Goal: Task Accomplishment & Management: Complete application form

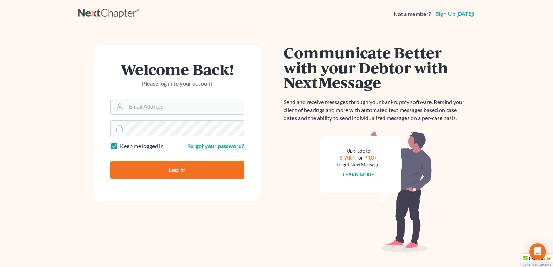
type input "[PERSON_NAME][EMAIL_ADDRESS][DOMAIN_NAME]"
click at [181, 167] on input "Log In" at bounding box center [177, 169] width 134 height 17
type input "Thinking..."
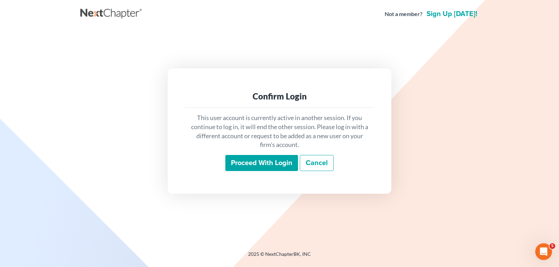
click at [256, 163] on input "Proceed with login" at bounding box center [261, 163] width 73 height 16
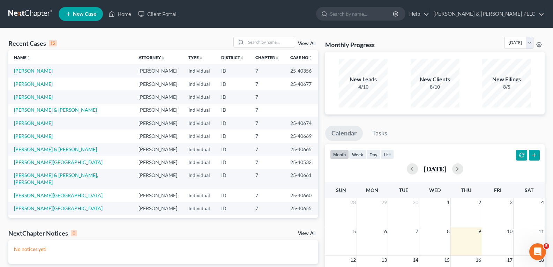
click at [81, 13] on span "New Case" at bounding box center [84, 14] width 23 height 5
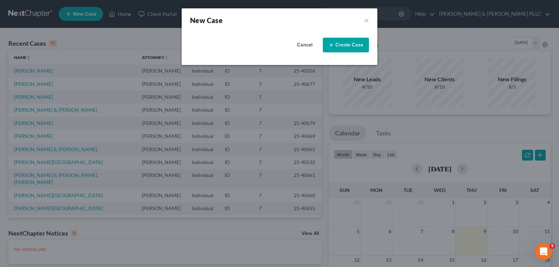
select select "23"
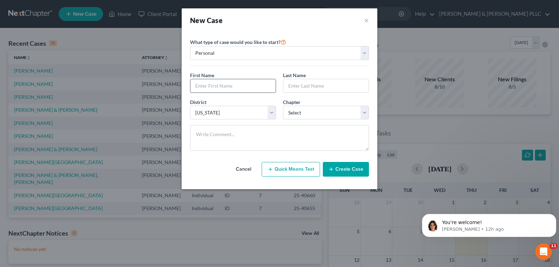
click at [228, 89] on input "text" at bounding box center [232, 85] width 85 height 13
type input "Kimber"
type input "[PERSON_NAME]"
click at [366, 114] on select "Select 7 11 12 13" at bounding box center [326, 113] width 86 height 14
select select "0"
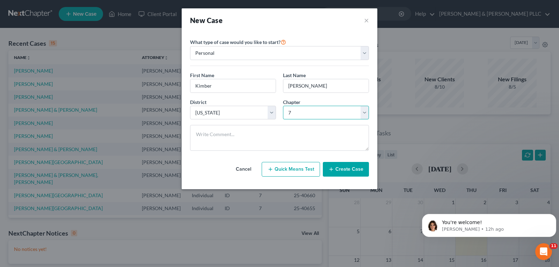
click at [283, 106] on select "Select 7 11 12 13" at bounding box center [326, 113] width 86 height 14
click at [353, 165] on button "Create Case" at bounding box center [346, 169] width 46 height 15
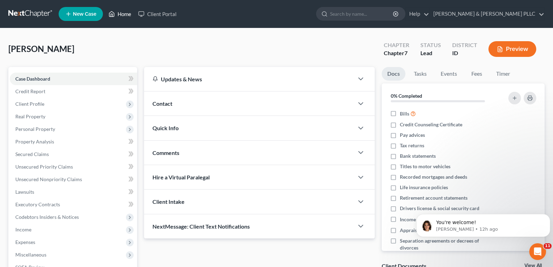
click at [124, 13] on link "Home" at bounding box center [120, 14] width 30 height 13
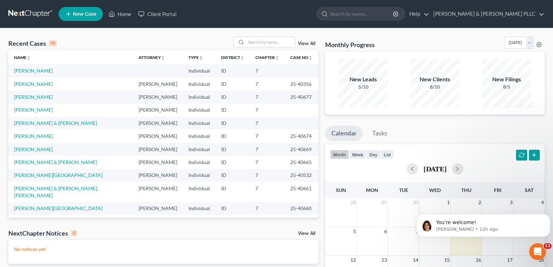
click at [29, 80] on td "[PERSON_NAME]" at bounding box center [70, 83] width 125 height 13
click at [29, 82] on link "[PERSON_NAME]" at bounding box center [33, 84] width 39 height 6
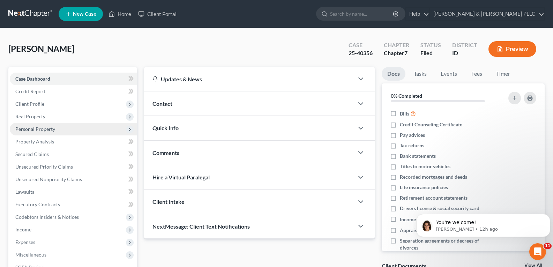
click at [43, 130] on span "Personal Property" at bounding box center [35, 129] width 40 height 6
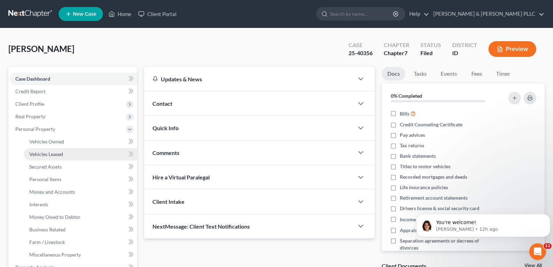
click at [57, 152] on span "Vehicles Leased" at bounding box center [46, 154] width 34 height 6
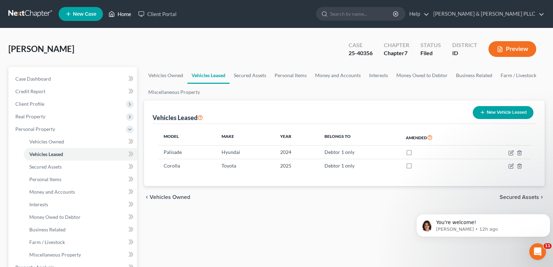
click at [123, 12] on link "Home" at bounding box center [120, 14] width 30 height 13
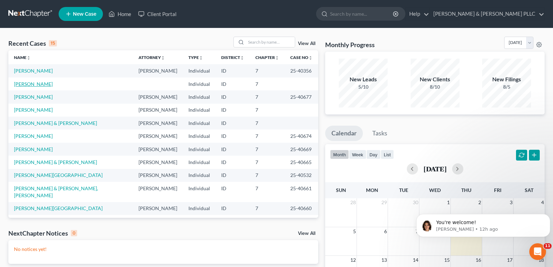
click at [32, 84] on link "[PERSON_NAME]" at bounding box center [33, 84] width 39 height 6
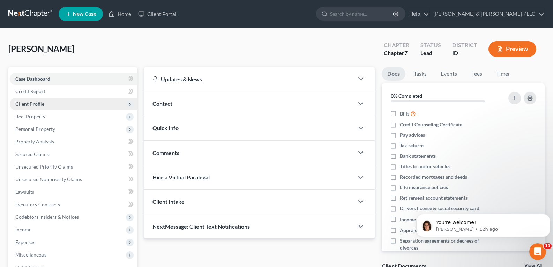
click at [31, 104] on span "Client Profile" at bounding box center [29, 104] width 29 height 6
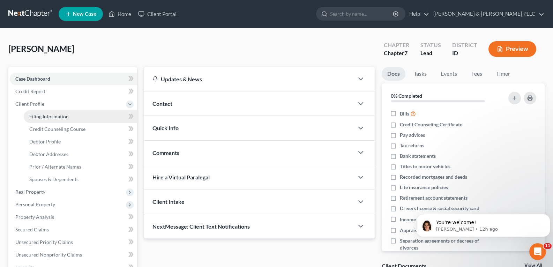
click at [49, 114] on span "Filing Information" at bounding box center [48, 116] width 39 height 6
select select "1"
select select "0"
select select "23"
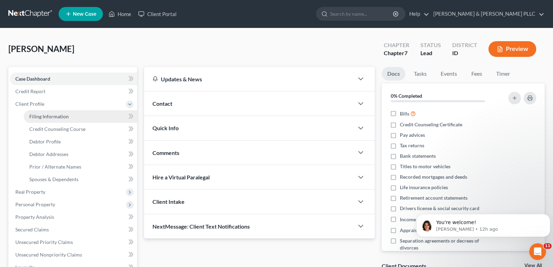
select select "13"
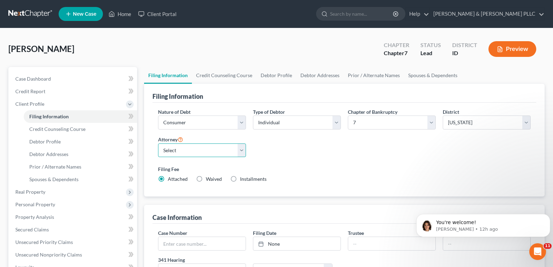
click at [243, 155] on select "Select [PERSON_NAME] - ID [PERSON_NAME] - MTB [PERSON_NAME] - ID" at bounding box center [202, 150] width 88 height 14
select select "2"
click at [158, 143] on select "Select [PERSON_NAME] - ID [PERSON_NAME] - MTB [PERSON_NAME] - ID" at bounding box center [202, 150] width 88 height 14
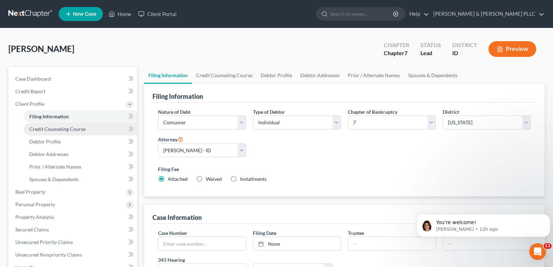
click at [61, 127] on span "Credit Counseling Course" at bounding box center [57, 129] width 56 height 6
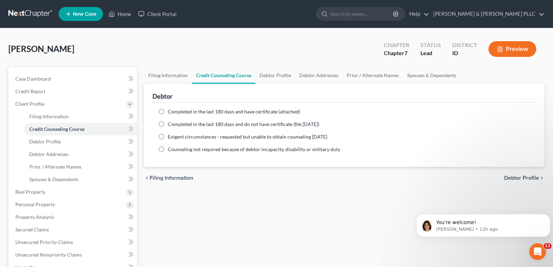
click at [168, 111] on label "Completed in the last 180 days and have certificate (attached)" at bounding box center [234, 111] width 132 height 7
click at [171, 111] on input "Completed in the last 180 days and have certificate (attached)" at bounding box center [173, 110] width 5 height 5
radio input "true"
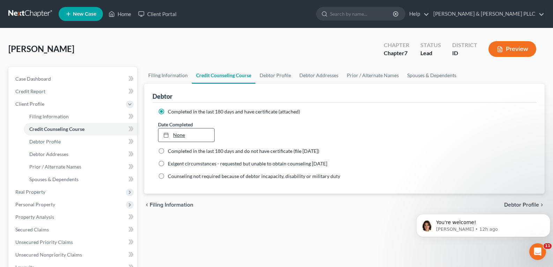
type input "[DATE]"
click at [184, 134] on link "None" at bounding box center [186, 134] width 56 height 13
click at [44, 140] on span "Debtor Profile" at bounding box center [44, 142] width 31 height 6
select select "0"
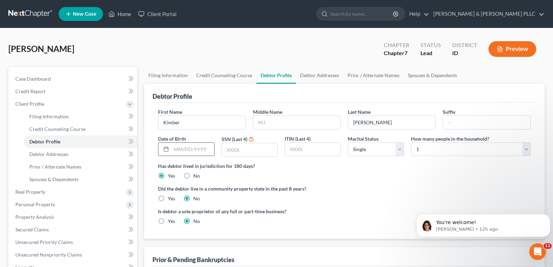
click at [189, 147] on input "text" at bounding box center [192, 149] width 43 height 13
type input "[DATE]"
click at [239, 151] on input "text" at bounding box center [250, 149] width 56 height 13
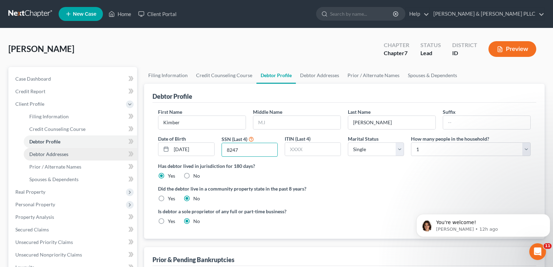
type input "8247"
click at [56, 152] on span "Debtor Addresses" at bounding box center [48, 154] width 39 height 6
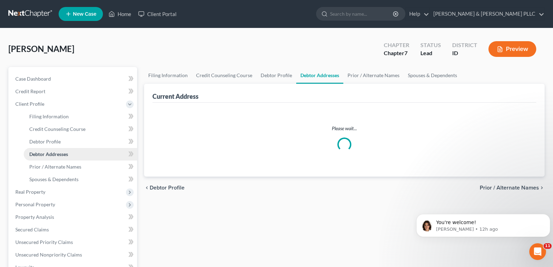
select select "0"
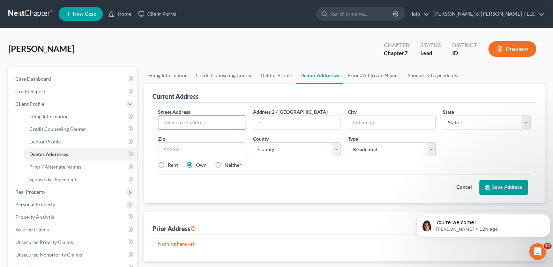
drag, startPoint x: 216, startPoint y: 114, endPoint x: 213, endPoint y: 118, distance: 5.5
click at [214, 117] on div "Street Address *" at bounding box center [202, 118] width 95 height 21
click at [211, 119] on input "text" at bounding box center [201, 122] width 87 height 13
type input "[STREET_ADDRESS]"
type input "[PERSON_NAME]"
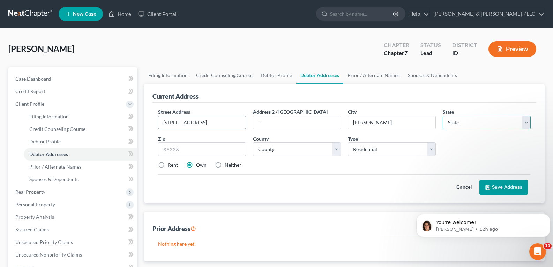
select select "13"
type input "83234"
click at [334, 147] on select "County [GEOGRAPHIC_DATA] [GEOGRAPHIC_DATA] [GEOGRAPHIC_DATA] [GEOGRAPHIC_DATA] …" at bounding box center [297, 149] width 88 height 14
click at [335, 145] on select "County [GEOGRAPHIC_DATA] [GEOGRAPHIC_DATA] [GEOGRAPHIC_DATA] [GEOGRAPHIC_DATA] …" at bounding box center [297, 149] width 88 height 14
select select "2"
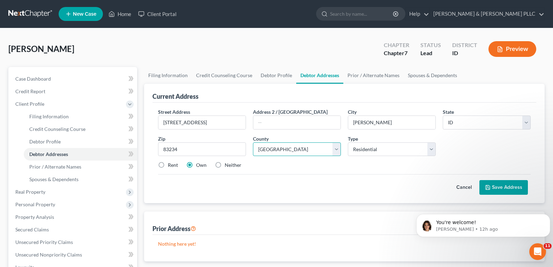
click at [253, 142] on select "County [GEOGRAPHIC_DATA] [GEOGRAPHIC_DATA] [GEOGRAPHIC_DATA] [GEOGRAPHIC_DATA] …" at bounding box center [297, 149] width 88 height 14
click at [168, 164] on label "Rent" at bounding box center [173, 165] width 10 height 7
click at [171, 164] on input "Rent" at bounding box center [173, 164] width 5 height 5
radio input "true"
click at [491, 192] on button "Save Address" at bounding box center [504, 187] width 49 height 15
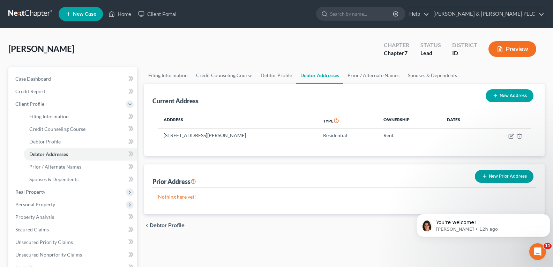
drag, startPoint x: 508, startPoint y: 175, endPoint x: 502, endPoint y: 172, distance: 5.9
click at [507, 175] on button "New Prior Address" at bounding box center [504, 176] width 59 height 13
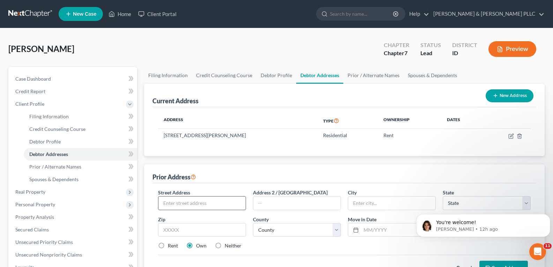
click at [225, 202] on input "text" at bounding box center [201, 203] width 87 height 13
type input "[STREET_ADDRESS]"
type input "[PERSON_NAME]"
select select "13"
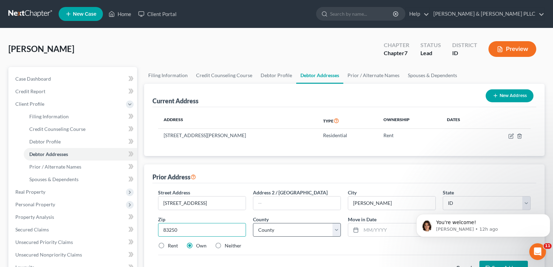
type input "83250"
click at [335, 230] on select "County [GEOGRAPHIC_DATA] [GEOGRAPHIC_DATA] [GEOGRAPHIC_DATA] [GEOGRAPHIC_DATA] …" at bounding box center [297, 230] width 88 height 14
select select "2"
click at [253, 223] on select "County [GEOGRAPHIC_DATA] [GEOGRAPHIC_DATA] [GEOGRAPHIC_DATA] [GEOGRAPHIC_DATA] …" at bounding box center [297, 230] width 88 height 14
click at [401, 228] on input "text" at bounding box center [398, 229] width 74 height 13
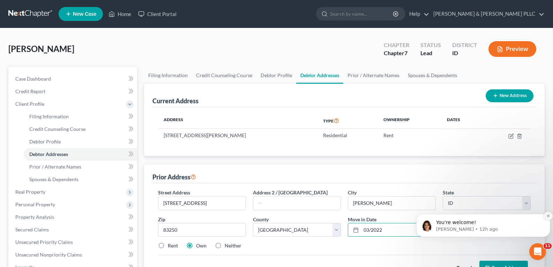
type input "03/2022"
click at [549, 215] on icon "Dismiss notification" at bounding box center [549, 216] width 4 height 4
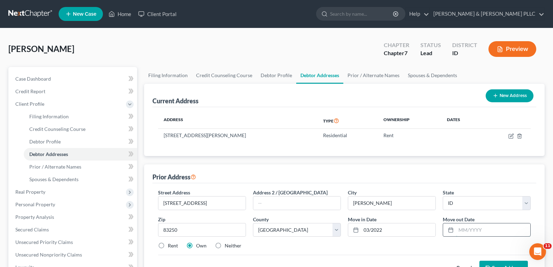
click at [505, 230] on input "text" at bounding box center [493, 229] width 74 height 13
type input "07/2025"
click at [168, 245] on label "Rent" at bounding box center [173, 245] width 10 height 7
click at [171, 245] on input "Rent" at bounding box center [173, 244] width 5 height 5
radio input "true"
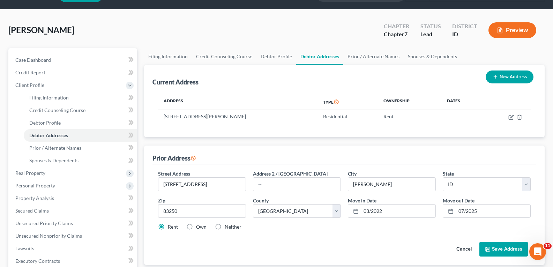
scroll to position [35, 0]
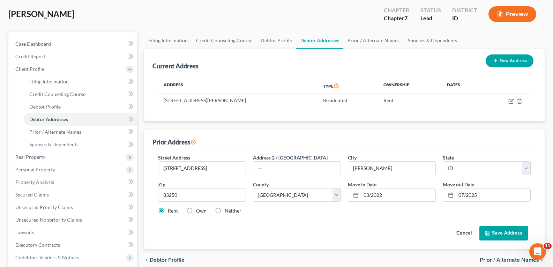
click at [509, 228] on button "Save Address" at bounding box center [504, 233] width 49 height 15
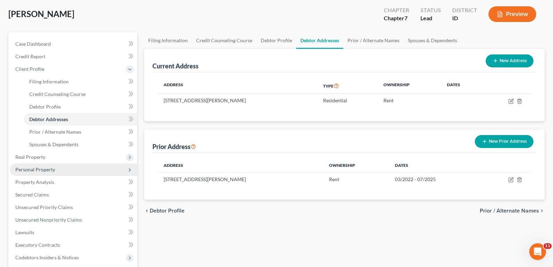
click at [52, 169] on span "Personal Property" at bounding box center [35, 170] width 40 height 6
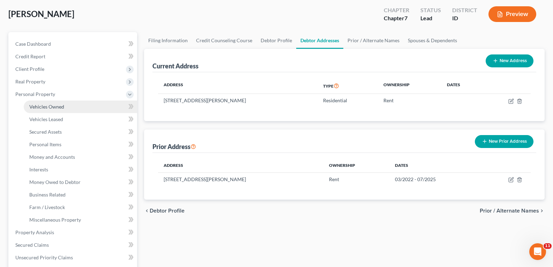
click at [57, 106] on span "Vehicles Owned" at bounding box center [46, 107] width 35 height 6
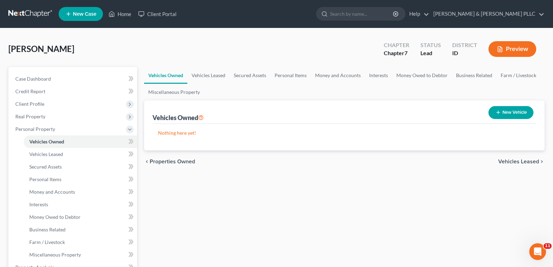
click at [515, 112] on button "New Vehicle" at bounding box center [511, 112] width 45 height 13
select select "0"
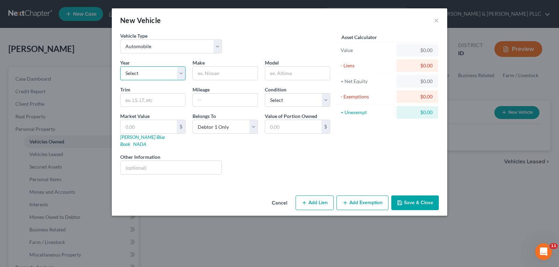
click at [179, 74] on select "Select 2026 2025 2024 2023 2022 2021 2020 2019 2018 2017 2016 2015 2014 2013 20…" at bounding box center [152, 73] width 65 height 14
select select "12"
click at [120, 66] on select "Select 2026 2025 2024 2023 2022 2021 2020 2019 2018 2017 2016 2015 2014 2013 20…" at bounding box center [152, 73] width 65 height 14
click at [224, 75] on input "text" at bounding box center [225, 73] width 65 height 13
click at [224, 75] on input "Scio" at bounding box center [225, 73] width 65 height 13
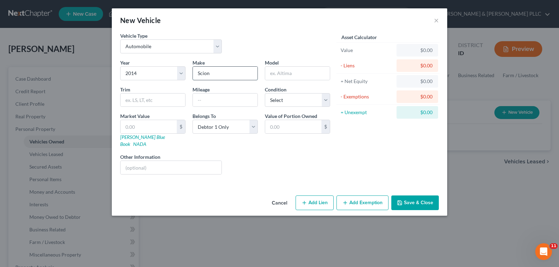
type input "Scion"
type input "TC"
type input "198,000"
click at [326, 99] on select "Select Excellent Very Good Good Fair Poor" at bounding box center [297, 100] width 65 height 14
select select "3"
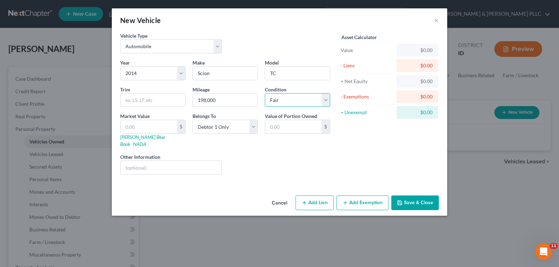
click at [265, 93] on select "Select Excellent Very Good Good Fair Poor" at bounding box center [297, 100] width 65 height 14
click at [160, 128] on input "text" at bounding box center [148, 126] width 56 height 13
type input "5"
type input "5.00"
type input "55"
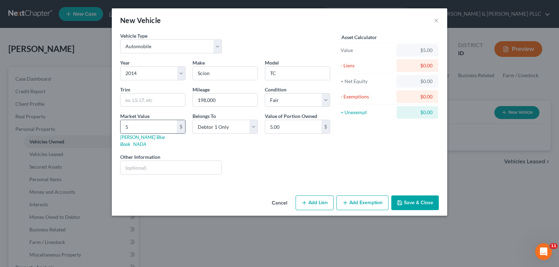
type input "55.00"
type input "550"
type input "550.00"
type input "5500"
type input "5,500.00"
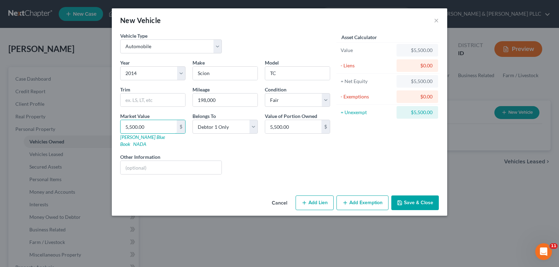
type input "5,500.00"
drag, startPoint x: 411, startPoint y: 192, endPoint x: 408, endPoint y: 189, distance: 4.2
click at [408, 195] on button "Save & Close" at bounding box center [414, 202] width 47 height 15
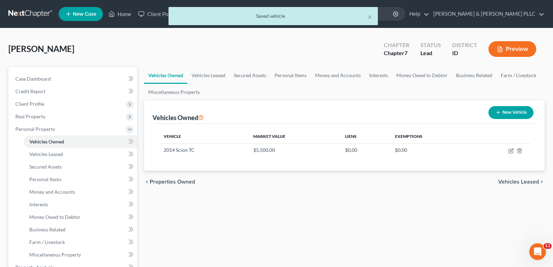
click at [504, 109] on button "New Vehicle" at bounding box center [511, 112] width 45 height 13
select select "0"
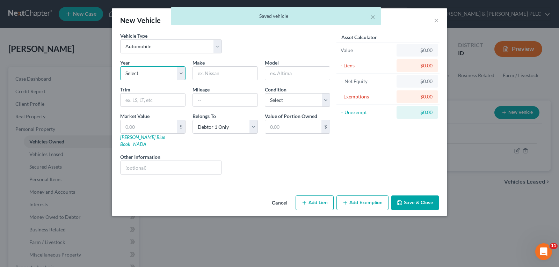
click at [178, 76] on select "Select 2026 2025 2024 2023 2022 2021 2020 2019 2018 2017 2016 2015 2014 2013 20…" at bounding box center [152, 73] width 65 height 14
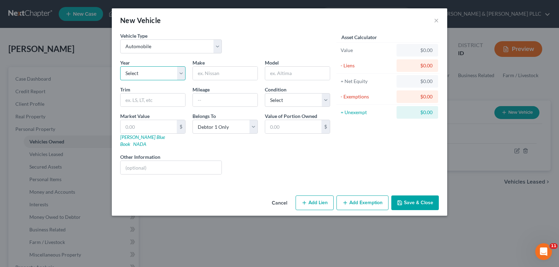
select select "23"
click at [120, 66] on select "Select 2026 2025 2024 2023 2022 2021 2020 2019 2018 2017 2016 2015 2014 2013 20…" at bounding box center [152, 73] width 65 height 14
click at [247, 72] on input "text" at bounding box center [225, 73] width 65 height 13
type input "Cadillac"
type input "Escalade"
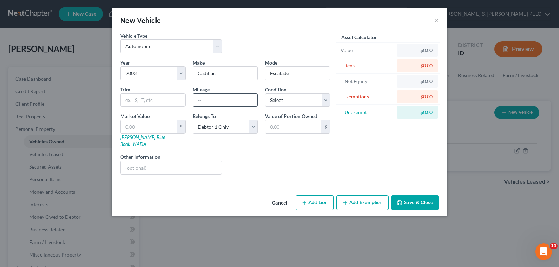
click at [227, 103] on input "text" at bounding box center [225, 100] width 65 height 13
type input "189,000"
click at [324, 96] on select "Select Excellent Very Good Good Fair Poor" at bounding box center [297, 100] width 65 height 14
select select "3"
click at [265, 93] on select "Select Excellent Very Good Good Fair Poor" at bounding box center [297, 100] width 65 height 14
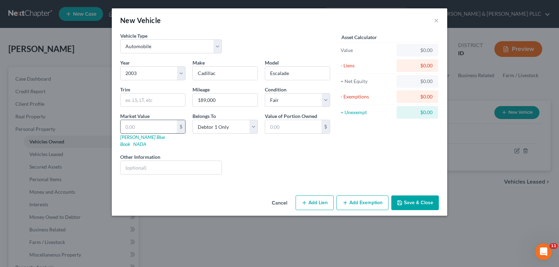
click at [146, 126] on input "text" at bounding box center [148, 126] width 56 height 13
type input "4"
type input "4.00"
type input "45"
type input "45.00"
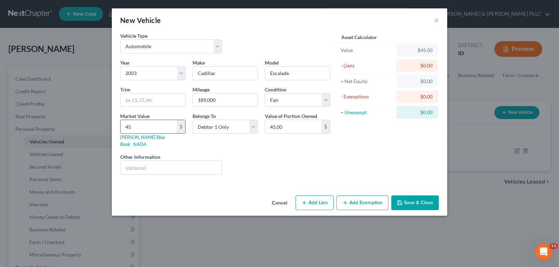
type input "450"
type input "450.00"
type input "4500"
type input "4,500.00"
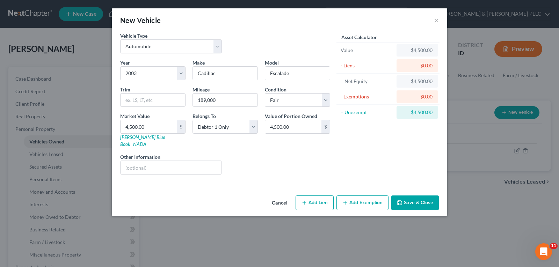
click at [414, 199] on button "Save & Close" at bounding box center [414, 202] width 47 height 15
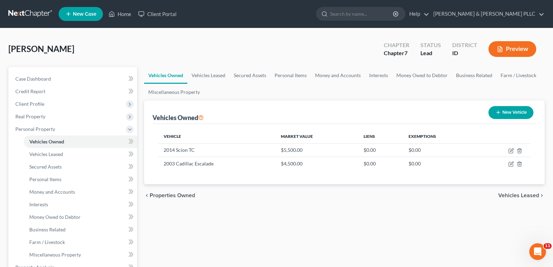
click at [510, 108] on button "New Vehicle" at bounding box center [511, 112] width 45 height 13
select select "0"
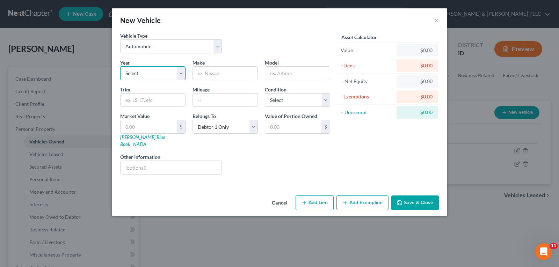
click at [182, 77] on select "Select 2026 2025 2024 2023 2022 2021 2020 2019 2018 2017 2016 2015 2014 2013 20…" at bounding box center [152, 73] width 65 height 14
select select "21"
click at [120, 66] on select "Select 2026 2025 2024 2023 2022 2021 2020 2019 2018 2017 2016 2015 2014 2013 20…" at bounding box center [152, 73] width 65 height 14
click at [214, 73] on input "text" at bounding box center [225, 73] width 65 height 13
type input "Ford"
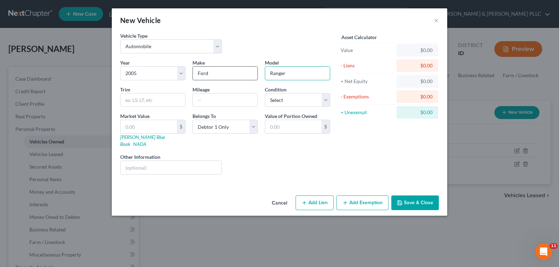
type input "Ranger"
type input "135,462"
click at [323, 99] on select "Select Excellent Very Good Good Fair Poor" at bounding box center [297, 100] width 65 height 14
select select "4"
click at [265, 93] on select "Select Excellent Very Good Good Fair Poor" at bounding box center [297, 100] width 65 height 14
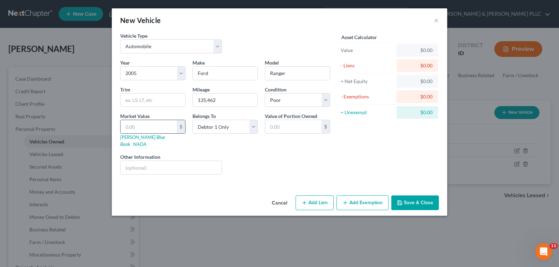
click at [158, 128] on input "text" at bounding box center [148, 126] width 56 height 13
type input "3"
type input "3.00"
type input "30"
type input "30.00"
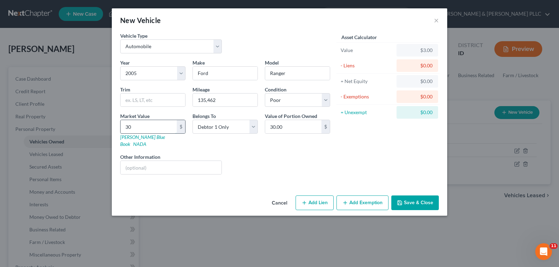
type input "300"
type input "300.00"
type input "3000"
type input "3,000.00"
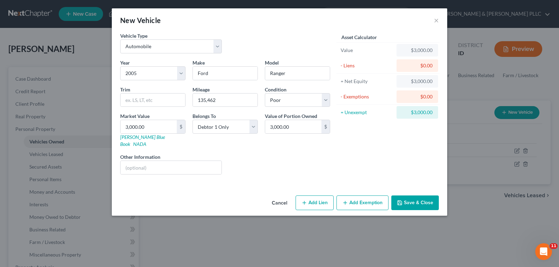
drag, startPoint x: 413, startPoint y: 194, endPoint x: 419, endPoint y: 177, distance: 17.6
click at [413, 195] on button "Save & Close" at bounding box center [414, 202] width 47 height 15
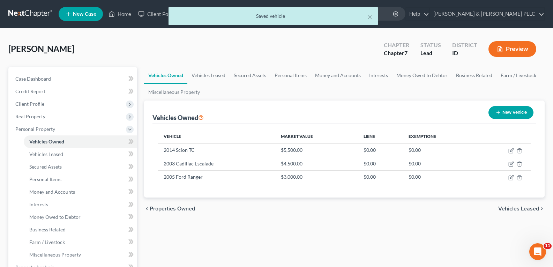
click at [505, 111] on button "New Vehicle" at bounding box center [511, 112] width 45 height 13
select select "0"
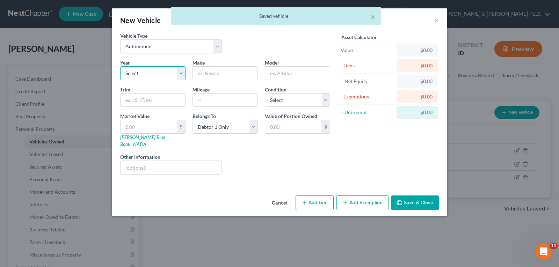
click at [184, 74] on select "Select 2026 2025 2024 2023 2022 2021 2020 2019 2018 2017 2016 2015 2014 2013 20…" at bounding box center [152, 73] width 65 height 14
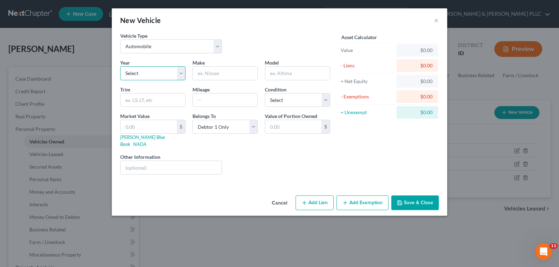
select select "27"
click at [120, 66] on select "Select 2026 2025 2024 2023 2022 2021 2020 2019 2018 2017 2016 2015 2014 2013 20…" at bounding box center [152, 73] width 65 height 14
click at [238, 72] on input "text" at bounding box center [225, 73] width 65 height 13
type input "Pontiac"
type input "Bonneville"
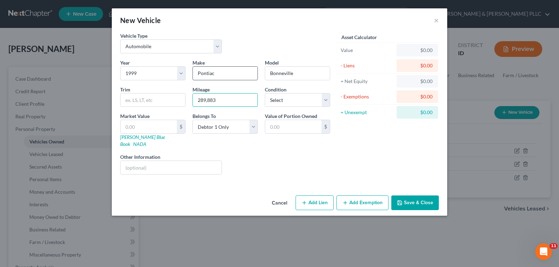
type input "289,883"
click at [325, 100] on select "Select Excellent Very Good Good Fair Poor" at bounding box center [297, 100] width 65 height 14
select select "4"
click at [265, 93] on select "Select Excellent Very Good Good Fair Poor" at bounding box center [297, 100] width 65 height 14
click at [147, 128] on input "text" at bounding box center [148, 126] width 56 height 13
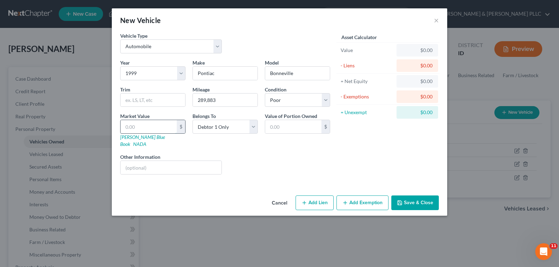
type input "5"
type input "5.00"
type input "50"
type input "50.00"
type input "500"
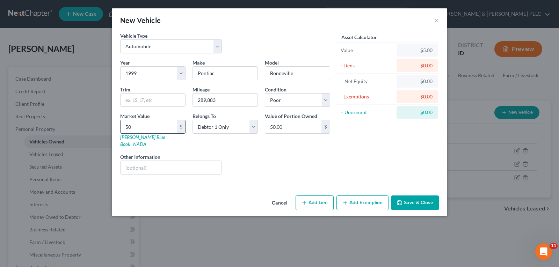
type input "500.00"
click at [160, 163] on input "text" at bounding box center [170, 167] width 101 height 13
type input "Doesn't Run"
click at [434, 195] on button "Save & Close" at bounding box center [414, 202] width 47 height 15
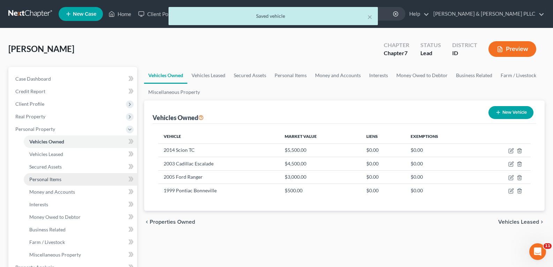
click at [52, 182] on span "Personal Items" at bounding box center [45, 179] width 32 height 6
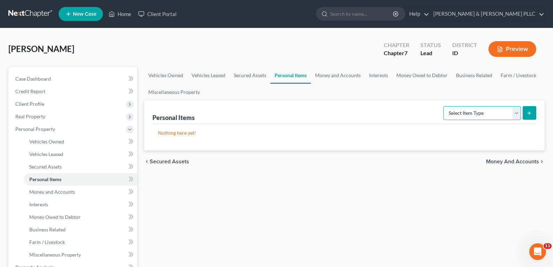
click at [516, 115] on select "Select Item Type Clothing Collectibles Of Value Electronics Firearms Household …" at bounding box center [482, 113] width 77 height 14
select select "household_goods"
click at [444, 106] on select "Select Item Type Clothing Collectibles Of Value Electronics Firearms Household …" at bounding box center [482, 113] width 77 height 14
click at [527, 106] on button "submit" at bounding box center [530, 113] width 14 height 14
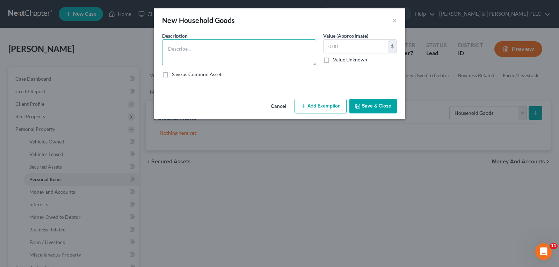
click at [181, 46] on textarea at bounding box center [239, 52] width 154 height 26
click at [231, 48] on textarea "Sectional Couch $100; Loveset $50; Ottoman $20; Coffee Table $20" at bounding box center [239, 52] width 154 height 26
click at [183, 57] on textarea "Sectional Couch $100; Loveseat $50; Ottoman $20; Coffee Table $20" at bounding box center [239, 52] width 154 height 26
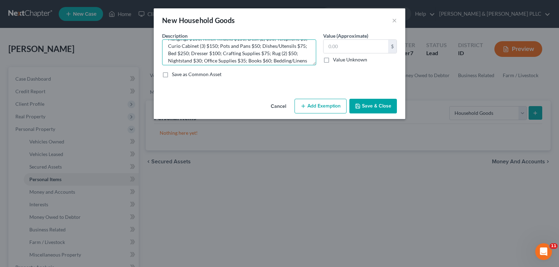
scroll to position [20, 0]
type textarea "Sectional Couch $100; Loveseat $50; Ottoman $20; Coffee Table $20; End Table $1…"
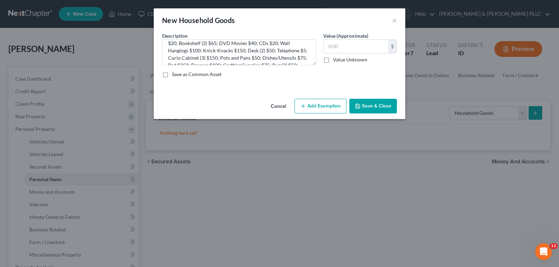
drag, startPoint x: 385, startPoint y: 103, endPoint x: 382, endPoint y: 100, distance: 3.7
click at [382, 100] on button "Save & Close" at bounding box center [372, 106] width 47 height 15
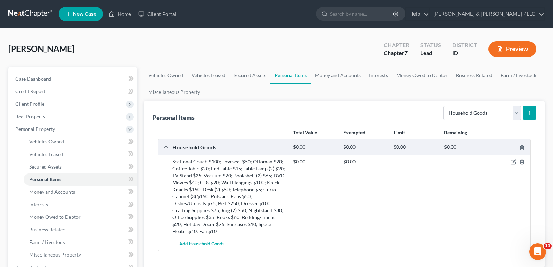
click at [423, 222] on div "$0.00 $0.00" at bounding box center [411, 196] width 242 height 77
click at [517, 160] on div at bounding box center [511, 161] width 40 height 7
click at [513, 162] on icon "button" at bounding box center [514, 162] width 6 height 6
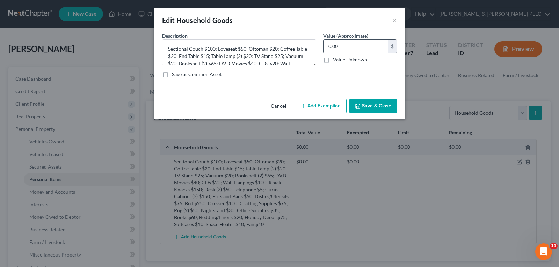
click at [364, 46] on input "0.00" at bounding box center [355, 46] width 65 height 13
type input "1,700.00"
click at [315, 104] on button "Add Exemption" at bounding box center [320, 106] width 52 height 15
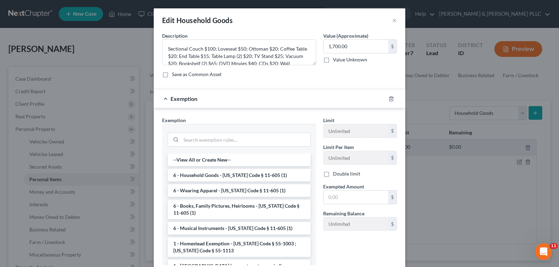
click at [217, 177] on li "6 - Household Goods - [US_STATE] Code § 11-605 (1)" at bounding box center [239, 175] width 143 height 13
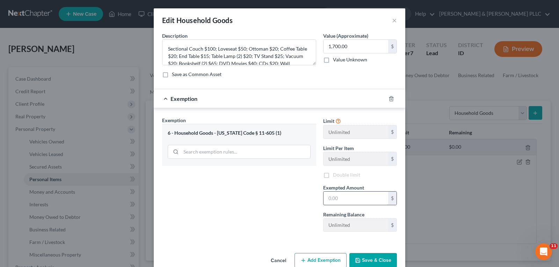
click at [329, 197] on input "text" at bounding box center [355, 198] width 65 height 13
type input "1,700.00"
click at [362, 258] on button "Save & Close" at bounding box center [372, 260] width 47 height 15
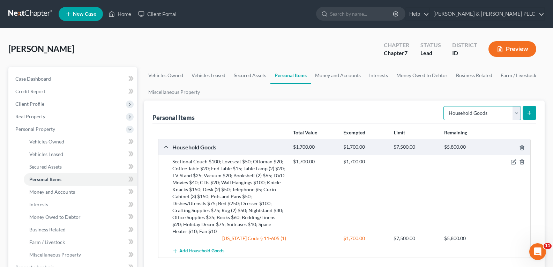
click at [515, 112] on select "Select Item Type Clothing Collectibles Of Value Electronics Firearms Household …" at bounding box center [482, 113] width 77 height 14
select select "electronics"
click at [444, 106] on select "Select Item Type Clothing Collectibles Of Value Electronics Firearms Household …" at bounding box center [482, 113] width 77 height 14
click at [530, 113] on icon "submit" at bounding box center [530, 113] width 6 height 6
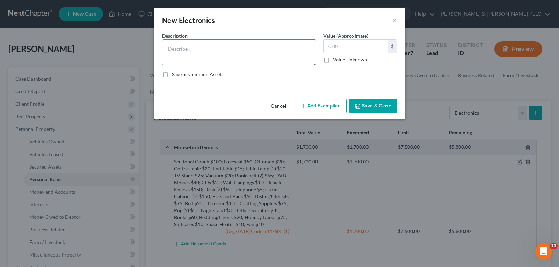
click at [175, 47] on textarea at bounding box center [239, 52] width 154 height 26
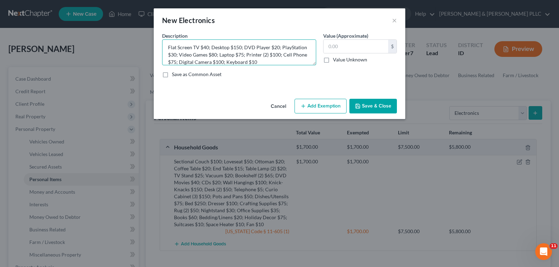
type textarea "Flat Screen TV $40; Desktop $150; DVD Player $20; PlayStation $30; Video Games …"
click at [362, 47] on input "text" at bounding box center [355, 46] width 65 height 13
type input "680.00"
click at [330, 104] on button "Add Exemption" at bounding box center [320, 106] width 52 height 15
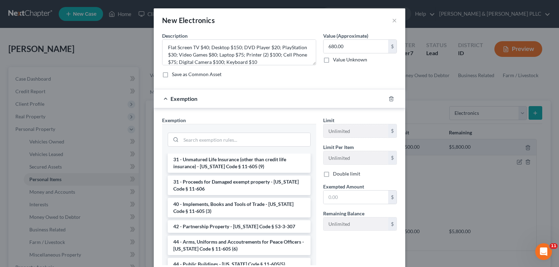
scroll to position [838, 0]
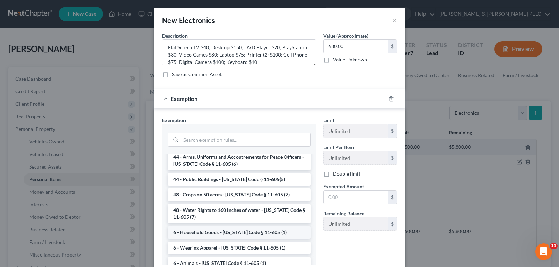
click at [241, 226] on li "6 - Household Goods - [US_STATE] Code § 11-605 (1)" at bounding box center [239, 232] width 143 height 13
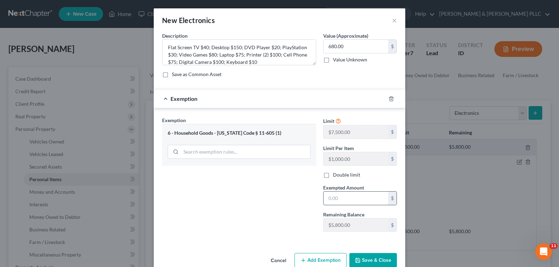
click at [346, 198] on input "text" at bounding box center [355, 198] width 65 height 13
type input "680.00"
drag, startPoint x: 380, startPoint y: 259, endPoint x: 380, endPoint y: 255, distance: 4.2
click at [380, 258] on button "Save & Close" at bounding box center [372, 260] width 47 height 15
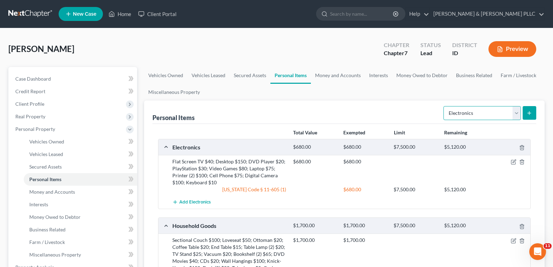
click at [515, 112] on select "Select Item Type Clothing Collectibles Of Value Electronics Firearms Household …" at bounding box center [482, 113] width 77 height 14
select select "collectibles_of_value"
click at [444, 106] on select "Select Item Type Clothing Collectibles Of Value Electronics Firearms Household …" at bounding box center [482, 113] width 77 height 14
click at [531, 115] on icon "submit" at bounding box center [530, 113] width 6 height 6
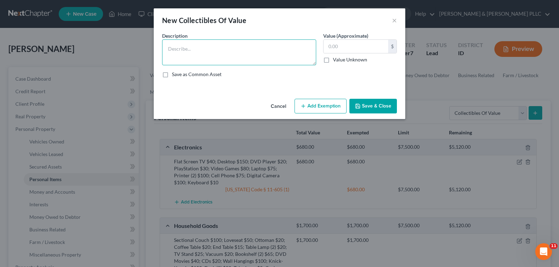
click at [236, 55] on textarea at bounding box center [239, 52] width 154 height 26
type textarea "Rock and Mineral Collections $1,000"
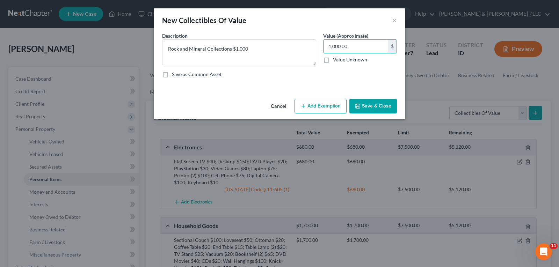
type input "1,000.00"
click at [319, 104] on button "Add Exemption" at bounding box center [320, 106] width 52 height 15
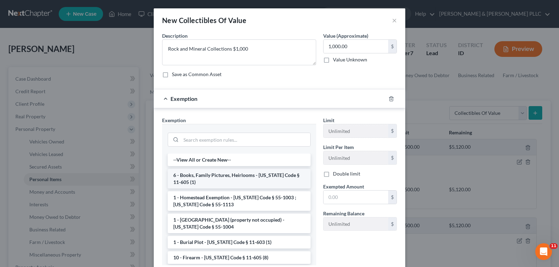
click at [268, 175] on li "6 - Books, Family Pictures, Heirlooms - [US_STATE] Code § 11-605 (1)" at bounding box center [239, 179] width 143 height 20
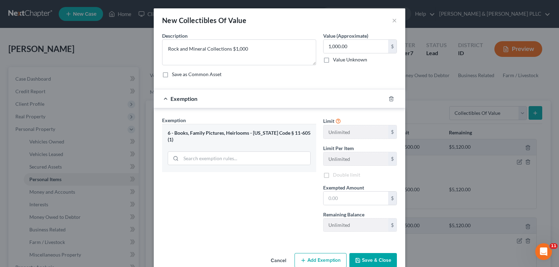
drag, startPoint x: 320, startPoint y: 191, endPoint x: 315, endPoint y: 191, distance: 5.2
click at [319, 191] on div "Exempted Amount * $" at bounding box center [359, 194] width 81 height 21
click at [331, 194] on input "text" at bounding box center [355, 198] width 65 height 13
type input "1,000.00"
click at [364, 259] on button "Save & Close" at bounding box center [372, 260] width 47 height 15
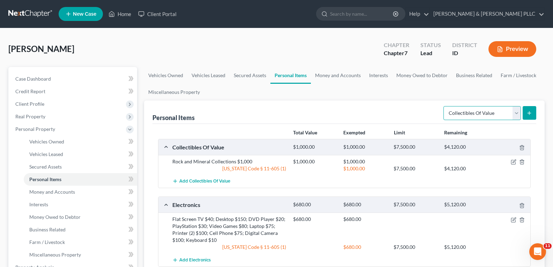
click at [519, 118] on select "Select Item Type Clothing Collectibles Of Value Electronics Firearms Household …" at bounding box center [482, 113] width 77 height 14
select select "clothing"
click at [444, 106] on select "Select Item Type Clothing Collectibles Of Value Electronics Firearms Household …" at bounding box center [482, 113] width 77 height 14
click at [530, 114] on icon "submit" at bounding box center [530, 113] width 6 height 6
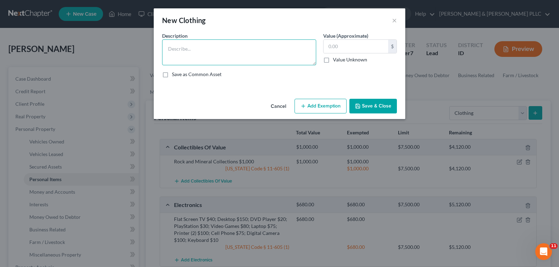
click at [230, 56] on textarea at bounding box center [239, 52] width 154 height 26
type textarea "Women's Clothing $300"
type input "300.00"
click at [320, 104] on button "Add Exemption" at bounding box center [320, 106] width 52 height 15
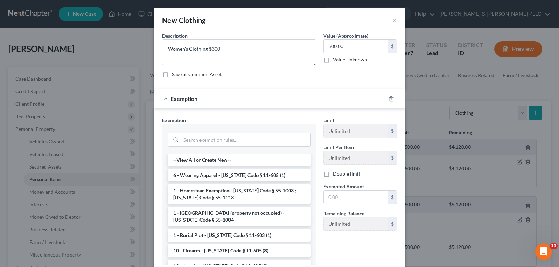
drag, startPoint x: 261, startPoint y: 175, endPoint x: 281, endPoint y: 176, distance: 19.6
click at [263, 175] on li "6 - Wearing Apparel - [US_STATE] Code § 11-605 (1)" at bounding box center [239, 175] width 143 height 13
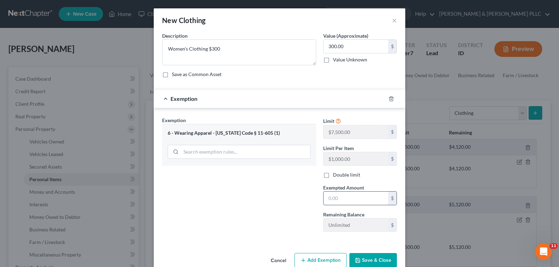
click at [353, 200] on input "text" at bounding box center [355, 198] width 65 height 13
type input "300.00"
click at [361, 260] on button "Save & Close" at bounding box center [372, 260] width 47 height 15
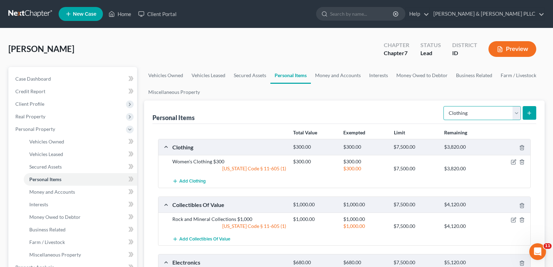
click at [518, 115] on select "Select Item Type Clothing Collectibles Of Value Electronics Firearms Household …" at bounding box center [482, 113] width 77 height 14
select select "jewelry"
click at [444, 106] on select "Select Item Type Clothing Collectibles Of Value Electronics Firearms Household …" at bounding box center [482, 113] width 77 height 14
click at [533, 113] on button "submit" at bounding box center [530, 113] width 14 height 14
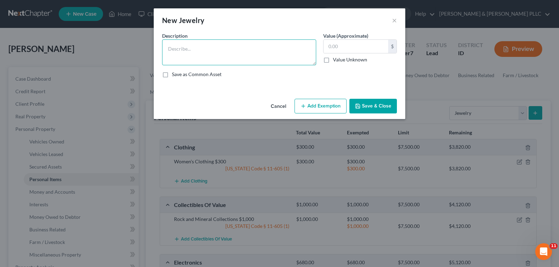
click at [243, 45] on textarea at bounding box center [239, 52] width 154 height 26
type textarea "Costume Jewelry $50"
type input "50.00"
click at [330, 102] on button "Add Exemption" at bounding box center [320, 106] width 52 height 15
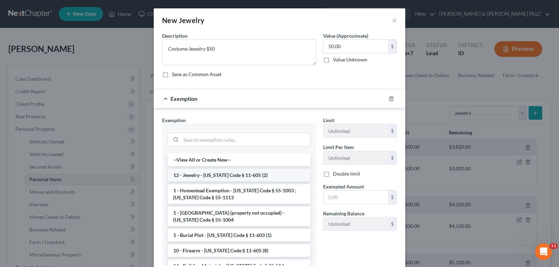
drag, startPoint x: 242, startPoint y: 173, endPoint x: 323, endPoint y: 184, distance: 81.5
click at [243, 172] on li "12 - Jewelry - [US_STATE] Code § 11-605 (2)" at bounding box center [239, 175] width 143 height 13
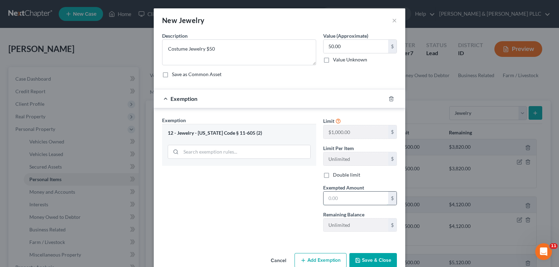
click at [345, 195] on input "text" at bounding box center [355, 198] width 65 height 13
type input "50.00"
click at [359, 260] on button "Save & Close" at bounding box center [372, 260] width 47 height 15
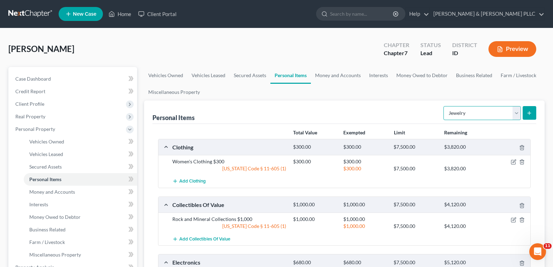
click at [518, 112] on select "Select Item Type Clothing Collectibles Of Value Electronics Firearms Household …" at bounding box center [482, 113] width 77 height 14
select select "pets"
click at [444, 106] on select "Select Item Type Clothing Collectibles Of Value Electronics Firearms Household …" at bounding box center [482, 113] width 77 height 14
click at [529, 112] on icon "submit" at bounding box center [530, 113] width 6 height 6
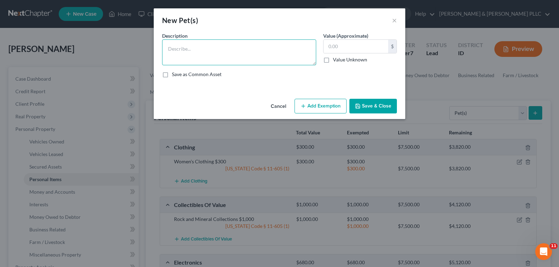
click at [207, 53] on textarea at bounding box center [239, 52] width 154 height 26
type textarea "Dogs (2) $10; Cats (2) $10"
type input "20.00"
click at [322, 106] on button "Add Exemption" at bounding box center [320, 106] width 52 height 15
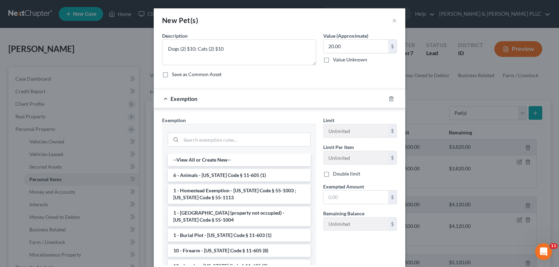
drag, startPoint x: 236, startPoint y: 175, endPoint x: 258, endPoint y: 178, distance: 22.6
click at [239, 175] on li "6 - Animals - [US_STATE] Code § 11-605 (1)" at bounding box center [239, 175] width 143 height 13
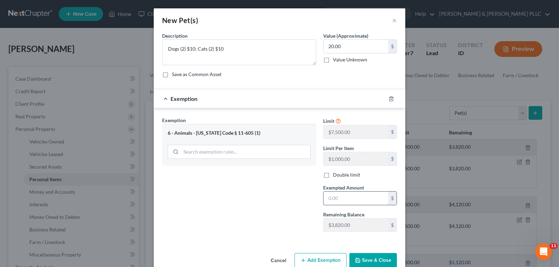
click at [337, 198] on input "text" at bounding box center [355, 198] width 65 height 13
type input "20.00"
click at [367, 260] on button "Save & Close" at bounding box center [372, 260] width 47 height 15
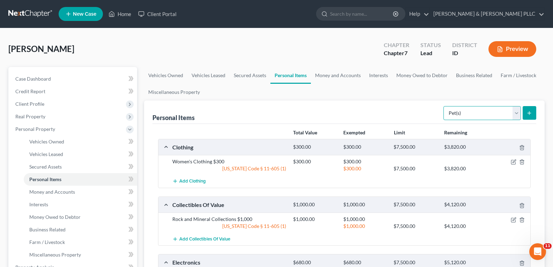
click at [516, 114] on select "Select Item Type Clothing Collectibles Of Value Electronics Firearms Household …" at bounding box center [482, 113] width 77 height 14
select select "firearms"
click at [444, 106] on select "Select Item Type Clothing Collectibles Of Value Electronics Firearms Household …" at bounding box center [482, 113] width 77 height 14
click at [529, 111] on icon "submit" at bounding box center [530, 113] width 6 height 6
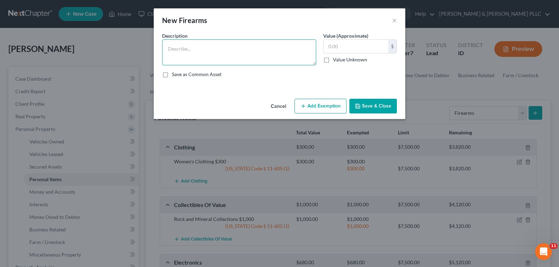
drag, startPoint x: 261, startPoint y: 42, endPoint x: 261, endPoint y: 49, distance: 6.6
click at [261, 49] on textarea at bounding box center [239, 52] width 154 height 26
click at [182, 51] on textarea "Springield Armor" at bounding box center [239, 52] width 154 height 26
click at [213, 49] on textarea "Springfield Armor" at bounding box center [239, 52] width 154 height 26
type textarea "Springfield Armor & Hellcat Pro $500"
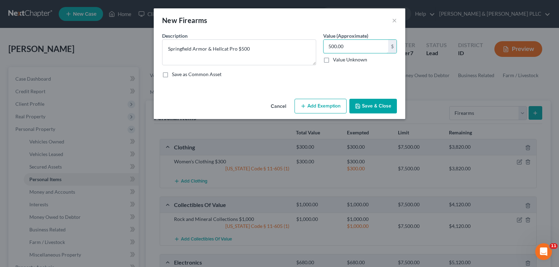
type input "500.00"
click at [323, 107] on button "Add Exemption" at bounding box center [320, 106] width 52 height 15
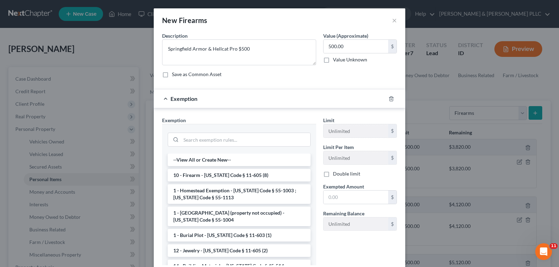
drag, startPoint x: 275, startPoint y: 173, endPoint x: 314, endPoint y: 179, distance: 39.7
click at [276, 173] on li "10 - Firearm - [US_STATE] Code § 11-605 (8)" at bounding box center [239, 175] width 143 height 13
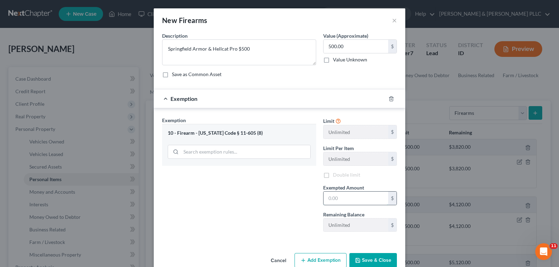
click at [351, 196] on input "text" at bounding box center [355, 198] width 65 height 13
type input "500.00"
click at [376, 261] on button "Save & Close" at bounding box center [372, 260] width 47 height 15
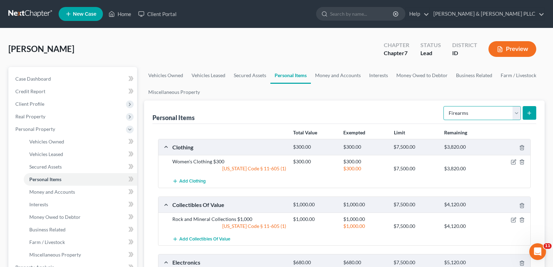
click at [518, 113] on select "Select Item Type Clothing Collectibles Of Value Electronics Firearms Household …" at bounding box center [482, 113] width 77 height 14
select select "sports_and_hobby_equipment"
click at [444, 106] on select "Select Item Type Clothing Collectibles Of Value Electronics Firearms Household …" at bounding box center [482, 113] width 77 height 14
click at [529, 111] on icon "submit" at bounding box center [530, 113] width 6 height 6
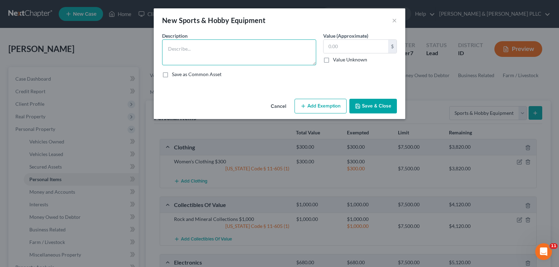
click at [226, 47] on textarea at bounding box center [239, 52] width 154 height 26
type textarea "Tent $30; Bicycle $25"
type input "55.00"
click at [329, 102] on button "Add Exemption" at bounding box center [320, 106] width 52 height 15
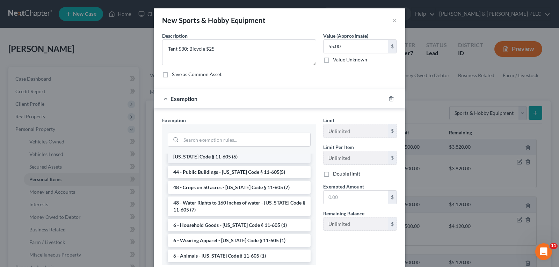
scroll to position [866, 0]
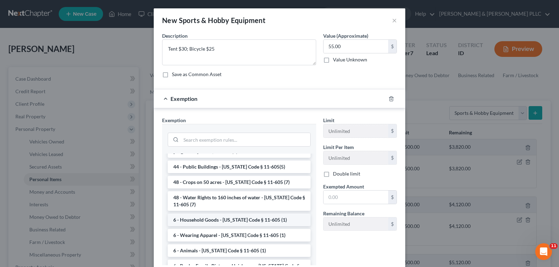
click at [259, 214] on li "6 - Household Goods - [US_STATE] Code § 11-605 (1)" at bounding box center [239, 220] width 143 height 13
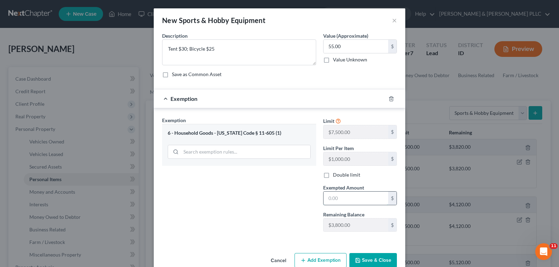
click at [336, 197] on input "text" at bounding box center [355, 198] width 65 height 13
type input "55.00"
click at [376, 262] on button "Save & Close" at bounding box center [372, 260] width 47 height 15
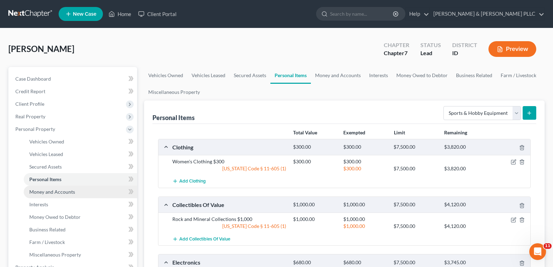
drag, startPoint x: 49, startPoint y: 192, endPoint x: 92, endPoint y: 195, distance: 42.8
click at [49, 192] on span "Money and Accounts" at bounding box center [52, 192] width 46 height 6
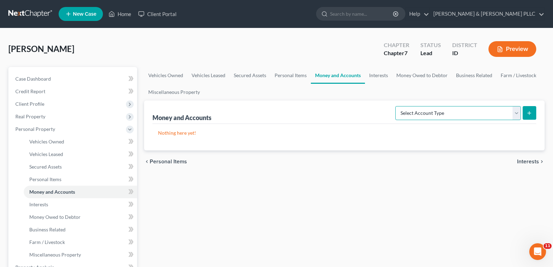
click at [515, 111] on select "Select Account Type Brokerage Cash on Hand Certificates of Deposit Checking Acc…" at bounding box center [459, 113] width 126 height 14
select select "checking"
click at [397, 106] on select "Select Account Type Brokerage Cash on Hand Certificates of Deposit Checking Acc…" at bounding box center [459, 113] width 126 height 14
click at [532, 112] on icon "submit" at bounding box center [530, 113] width 6 height 6
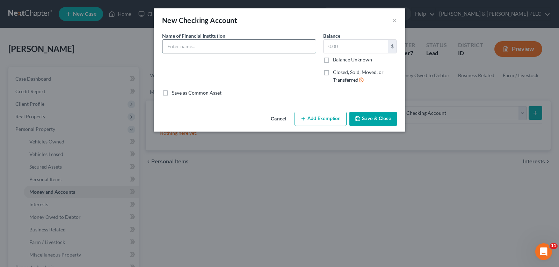
click at [237, 47] on input "text" at bounding box center [238, 46] width 153 height 13
type input "Cyprus Credit Union"
type input "900.00"
drag, startPoint x: 374, startPoint y: 116, endPoint x: 369, endPoint y: 116, distance: 4.6
click at [373, 116] on button "Save & Close" at bounding box center [372, 119] width 47 height 15
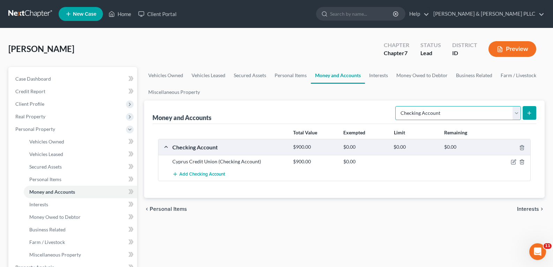
click at [519, 113] on select "Select Account Type Brokerage Cash on Hand Certificates of Deposit Checking Acc…" at bounding box center [459, 113] width 126 height 14
select select "savings"
click at [397, 106] on select "Select Account Type Brokerage Cash on Hand Certificates of Deposit Checking Acc…" at bounding box center [459, 113] width 126 height 14
click at [529, 111] on icon "submit" at bounding box center [530, 113] width 6 height 6
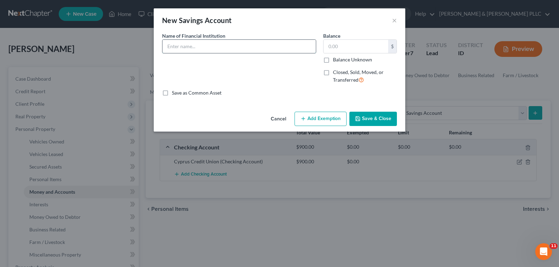
click at [212, 45] on input "text" at bounding box center [238, 46] width 153 height 13
type input "America First Credit Union"
type input "200.00"
click at [385, 120] on button "Save & Close" at bounding box center [372, 119] width 47 height 15
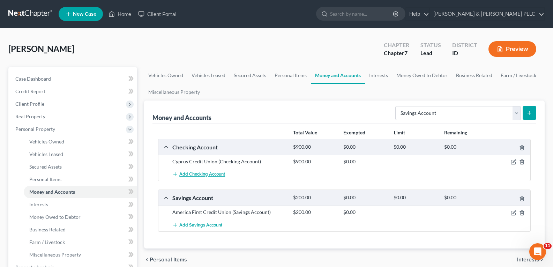
click at [211, 174] on span "Add Checking Account" at bounding box center [202, 175] width 46 height 6
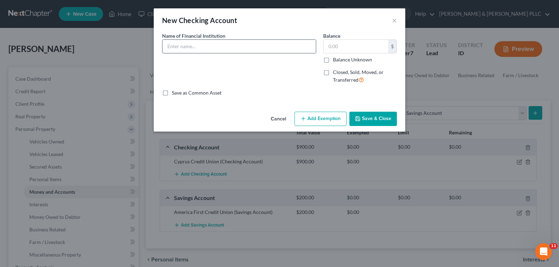
click at [199, 47] on input "text" at bounding box center [238, 46] width 153 height 13
type input "Mountain America Credit Union"
click at [335, 49] on input "text" at bounding box center [355, 46] width 65 height 13
type input "0.00"
click at [374, 118] on button "Save & Close" at bounding box center [372, 119] width 47 height 15
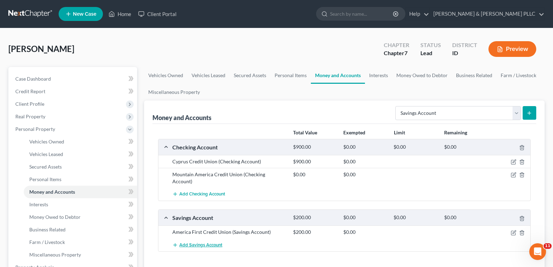
click at [196, 238] on button "Add Savings Account" at bounding box center [197, 244] width 50 height 13
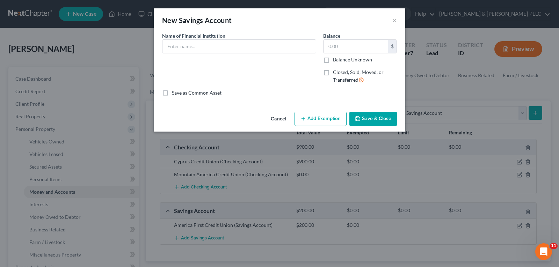
click at [227, 37] on div "Name of Financial Institution *" at bounding box center [239, 42] width 154 height 21
click at [225, 44] on input "text" at bounding box center [238, 46] width 153 height 13
type input "Mountain America Credit Union"
click at [356, 47] on input "text" at bounding box center [355, 46] width 65 height 13
type input "0.01"
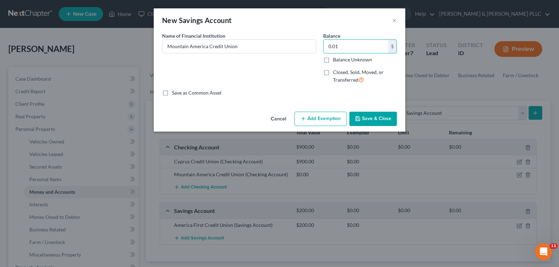
drag, startPoint x: 382, startPoint y: 118, endPoint x: 340, endPoint y: 124, distance: 42.3
click at [375, 115] on button "Save & Close" at bounding box center [372, 119] width 47 height 15
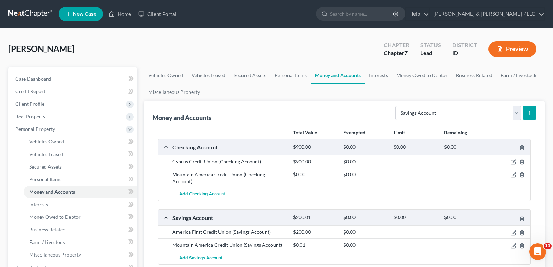
click at [202, 192] on span "Add Checking Account" at bounding box center [202, 195] width 46 height 6
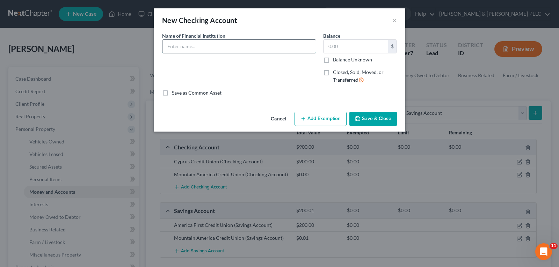
click at [211, 48] on input "text" at bounding box center [238, 46] width 153 height 13
type input "America First Credit Union"
type input "1,900.00"
click at [395, 120] on button "Save & Close" at bounding box center [372, 119] width 47 height 15
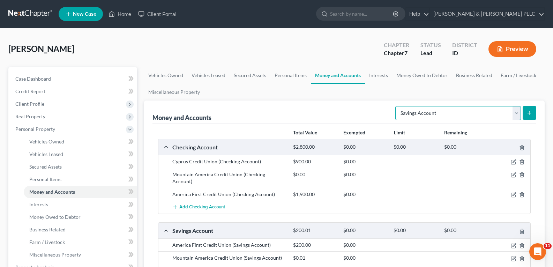
drag, startPoint x: 517, startPoint y: 113, endPoint x: 512, endPoint y: 110, distance: 5.3
click at [516, 112] on select "Select Account Type Brokerage Cash on Hand Certificates of Deposit Checking Acc…" at bounding box center [459, 113] width 126 height 14
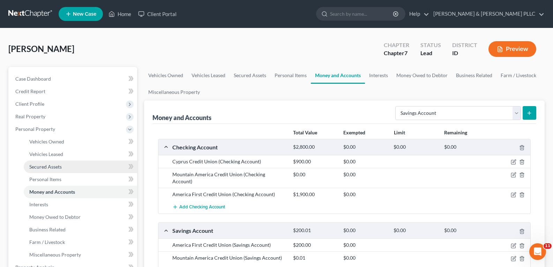
drag, startPoint x: 111, startPoint y: 169, endPoint x: 106, endPoint y: 165, distance: 6.3
click at [110, 168] on link "Secured Assets" at bounding box center [80, 167] width 113 height 13
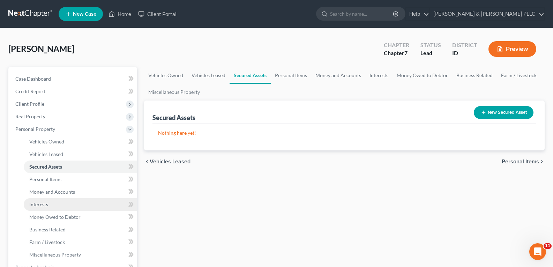
click at [43, 202] on span "Interests" at bounding box center [38, 204] width 19 height 6
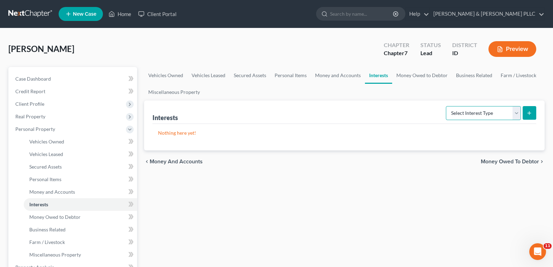
click at [517, 110] on select "Select Interest Type 401K Annuity Bond Education IRA Government Bond Government…" at bounding box center [483, 113] width 75 height 14
select select "other_retirement_plan"
click at [447, 106] on select "Select Interest Type 401K Annuity Bond Education IRA Government Bond Government…" at bounding box center [483, 113] width 75 height 14
click at [529, 113] on icon "submit" at bounding box center [530, 113] width 6 height 6
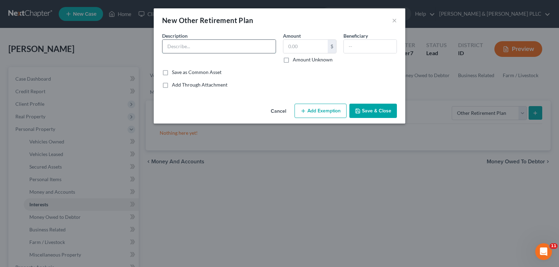
click at [239, 46] on input "text" at bounding box center [218, 46] width 113 height 13
type input "Principal"
type input "8,872.48"
click at [320, 110] on button "Add Exemption" at bounding box center [320, 111] width 52 height 15
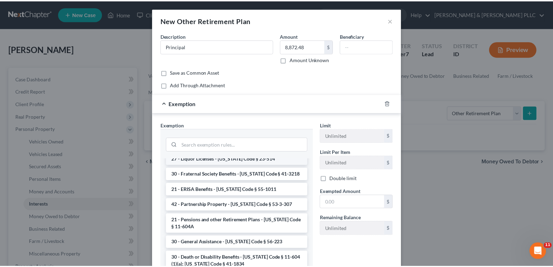
scroll to position [454, 0]
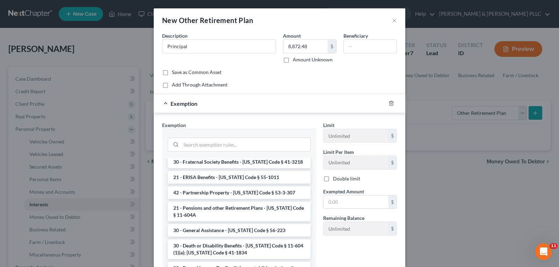
drag, startPoint x: 273, startPoint y: 197, endPoint x: 302, endPoint y: 198, distance: 29.3
click at [273, 202] on li "21 - Pensions and other Retirement Plans - [US_STATE] Code § 11-604A" at bounding box center [239, 212] width 143 height 20
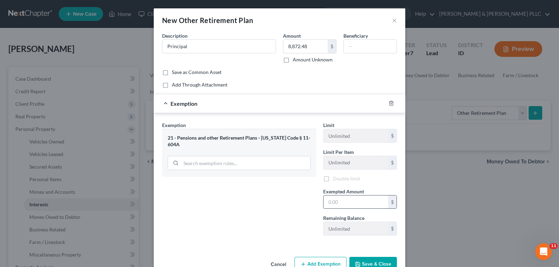
click at [337, 208] on input "text" at bounding box center [355, 201] width 65 height 13
type input "8,872.48"
click at [373, 264] on button "Save & Close" at bounding box center [372, 265] width 47 height 15
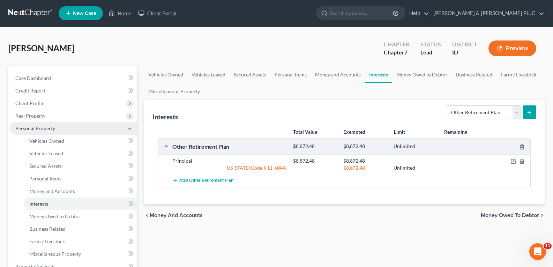
scroll to position [0, 0]
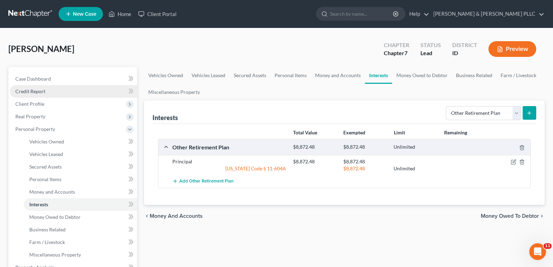
click at [31, 91] on span "Credit Report" at bounding box center [30, 91] width 30 height 6
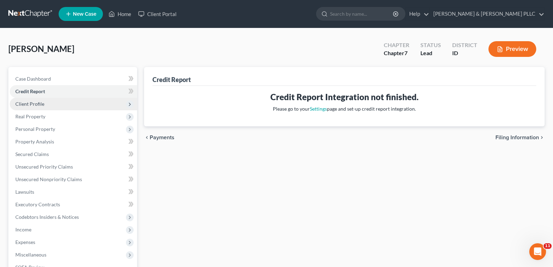
click at [24, 101] on span "Client Profile" at bounding box center [29, 104] width 29 height 6
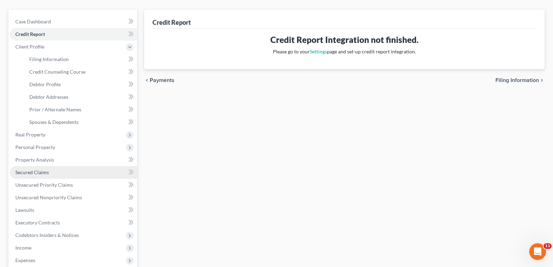
scroll to position [70, 0]
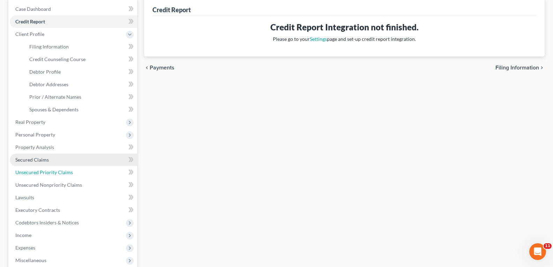
drag, startPoint x: 49, startPoint y: 171, endPoint x: 82, endPoint y: 162, distance: 34.4
click at [49, 171] on span "Unsecured Priority Claims" at bounding box center [44, 172] width 58 height 6
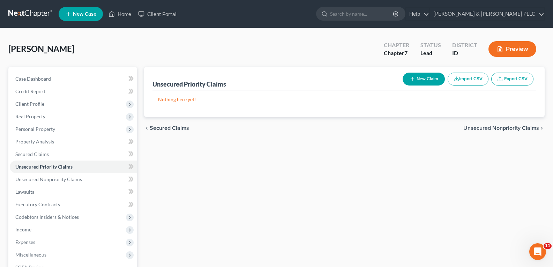
click at [427, 79] on button "New Claim" at bounding box center [424, 79] width 42 height 13
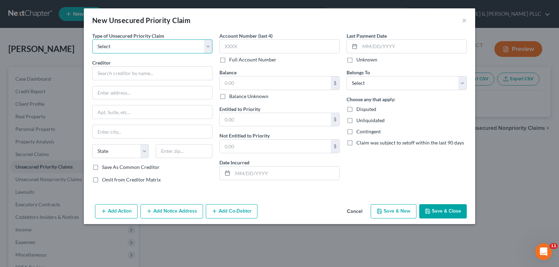
drag, startPoint x: 206, startPoint y: 45, endPoint x: 201, endPoint y: 48, distance: 5.2
click at [206, 45] on select "Select Taxes & Other Government Units Domestic Support Obligations Extensions o…" at bounding box center [152, 46] width 120 height 14
select select "0"
click at [92, 39] on select "Select Taxes & Other Government Units Domestic Support Obligations Extensions o…" at bounding box center [152, 46] width 120 height 14
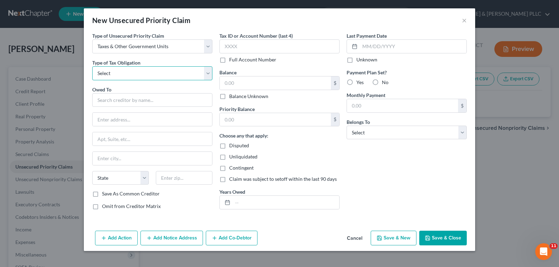
drag, startPoint x: 207, startPoint y: 70, endPoint x: 202, endPoint y: 73, distance: 5.2
click at [206, 72] on select "Select Federal City State Franchise Tax Board Other" at bounding box center [152, 73] width 120 height 14
select select "0"
click at [92, 66] on select "Select Federal City State Franchise Tax Board Other" at bounding box center [152, 73] width 120 height 14
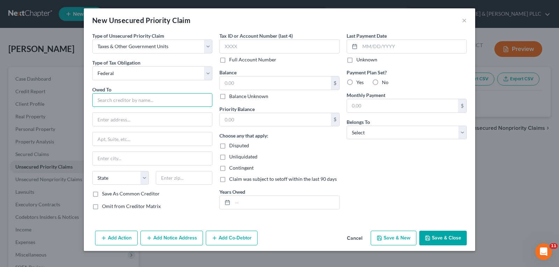
click at [145, 97] on input "text" at bounding box center [152, 100] width 120 height 14
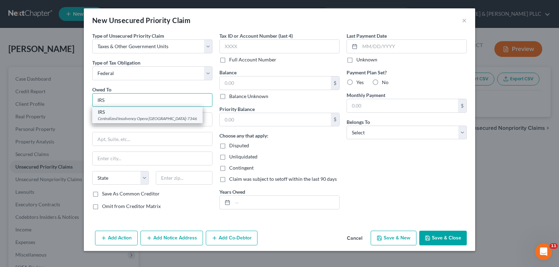
type input "IRS"
drag, startPoint x: 143, startPoint y: 117, endPoint x: 243, endPoint y: 128, distance: 100.5
click at [143, 117] on div "Centralized Insolvency Opera [GEOGRAPHIC_DATA]-7346" at bounding box center [147, 119] width 99 height 6
type input "Centralized Insolvency Opera"
type input "PO Box 7346"
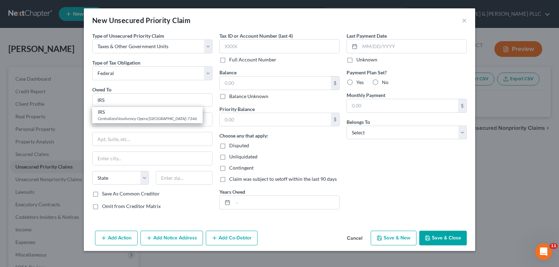
type input "[GEOGRAPHIC_DATA]"
select select "39"
type input "19101-7346"
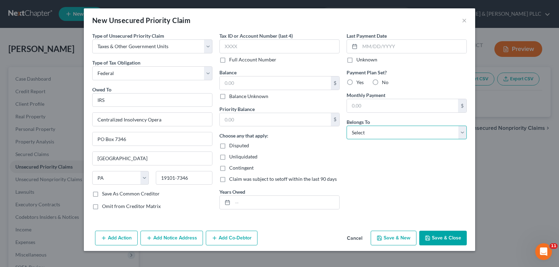
drag, startPoint x: 462, startPoint y: 134, endPoint x: 458, endPoint y: 135, distance: 3.9
click at [461, 135] on select "Select Debtor 1 Only Debtor 2 Only Debtor 1 And Debtor 2 Only At Least One Of T…" at bounding box center [406, 133] width 120 height 14
select select "0"
click at [346, 126] on select "Select Debtor 1 Only Debtor 2 Only Debtor 1 And Debtor 2 Only At Least One Of T…" at bounding box center [406, 133] width 120 height 14
click at [403, 236] on button "Save & New" at bounding box center [393, 238] width 46 height 15
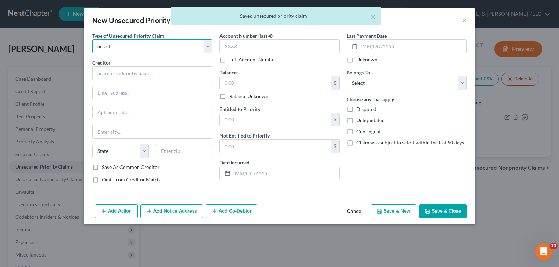
drag, startPoint x: 208, startPoint y: 47, endPoint x: 201, endPoint y: 50, distance: 7.1
click at [208, 47] on select "Select Taxes & Other Government Units Domestic Support Obligations Extensions o…" at bounding box center [152, 46] width 120 height 14
select select "0"
click at [92, 39] on select "Select Taxes & Other Government Units Domestic Support Obligations Extensions o…" at bounding box center [152, 46] width 120 height 14
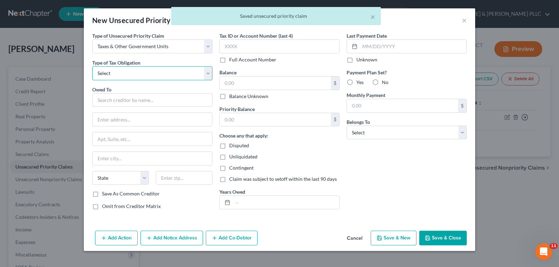
click at [208, 76] on select "Select Federal City State Franchise Tax Board Other" at bounding box center [152, 73] width 120 height 14
select select "2"
click at [92, 66] on select "Select Federal City State Franchise Tax Board Other" at bounding box center [152, 73] width 120 height 14
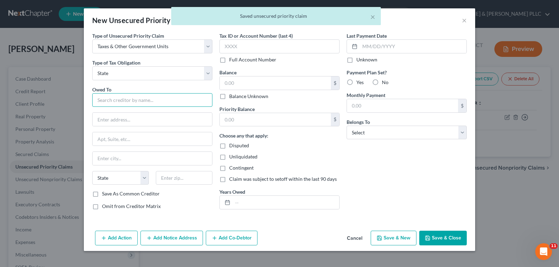
click at [117, 101] on input "text" at bounding box center [152, 100] width 120 height 14
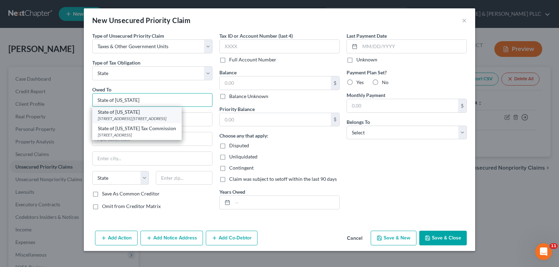
type input "State of [US_STATE]"
drag, startPoint x: 120, startPoint y: 110, endPoint x: 154, endPoint y: 115, distance: 33.6
click at [121, 109] on div "State of [US_STATE]" at bounding box center [137, 112] width 78 height 7
type input "[STREET_ADDRESS]"
type input "PO Box 36"
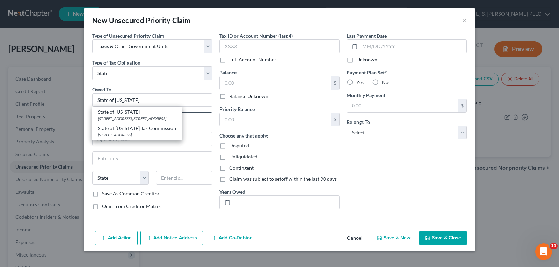
type input "Boise"
select select "13"
type input "83722-0410"
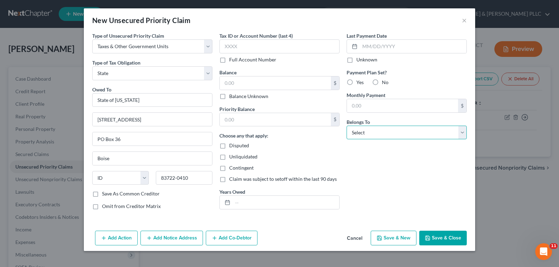
click at [462, 133] on select "Select Debtor 1 Only Debtor 2 Only Debtor 1 And Debtor 2 Only At Least One Of T…" at bounding box center [406, 133] width 120 height 14
select select "0"
click at [346, 126] on select "Select Debtor 1 Only Debtor 2 Only Debtor 1 And Debtor 2 Only At Least One Of T…" at bounding box center [406, 133] width 120 height 14
click at [458, 234] on button "Save & Close" at bounding box center [442, 238] width 47 height 15
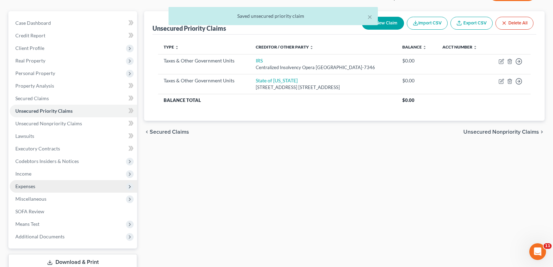
scroll to position [70, 0]
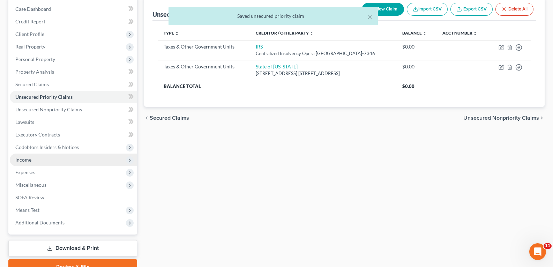
click at [23, 159] on span "Income" at bounding box center [23, 160] width 16 height 6
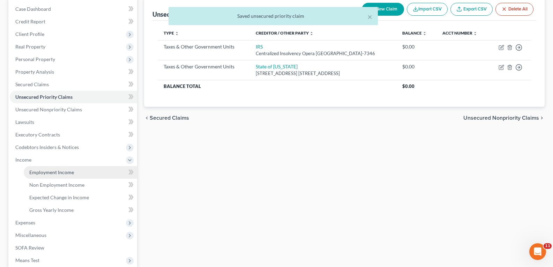
click at [73, 174] on span "Employment Income" at bounding box center [51, 172] width 45 height 6
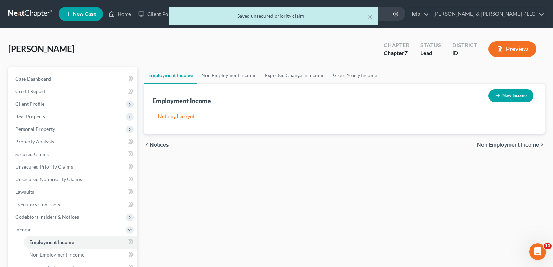
click at [505, 94] on button "New Income" at bounding box center [511, 95] width 45 height 13
select select "0"
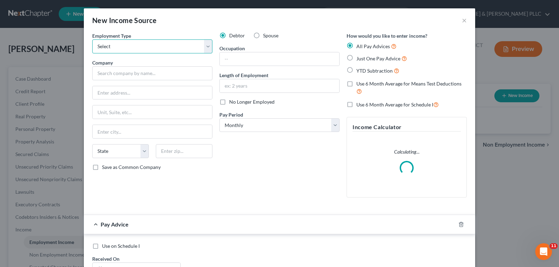
drag, startPoint x: 204, startPoint y: 47, endPoint x: 201, endPoint y: 50, distance: 4.0
click at [204, 47] on select "Select Full or [DEMOGRAPHIC_DATA] Employment Self Employment" at bounding box center [152, 46] width 120 height 14
select select "0"
click at [92, 39] on select "Select Full or [DEMOGRAPHIC_DATA] Employment Self Employment" at bounding box center [152, 46] width 120 height 14
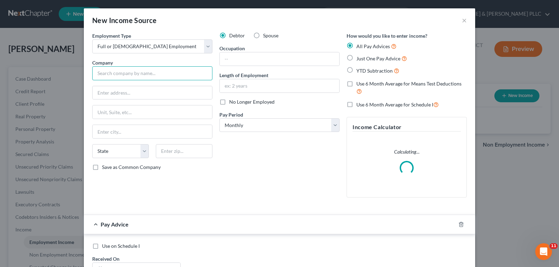
click at [168, 77] on input "text" at bounding box center [152, 73] width 120 height 14
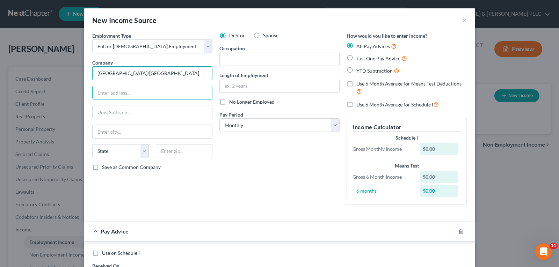
click at [103, 75] on input "[GEOGRAPHIC_DATA]/[GEOGRAPHIC_DATA]" at bounding box center [152, 73] width 120 height 14
type input "Home Hotel/[GEOGRAPHIC_DATA]"
click at [106, 93] on input "text" at bounding box center [152, 92] width 119 height 13
type input "[STREET_ADDRESS]"
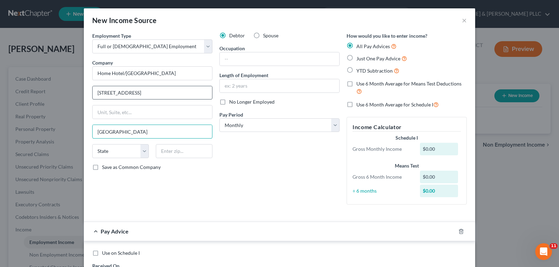
type input "[GEOGRAPHIC_DATA]"
select select "13"
type input "83246"
click at [258, 56] on input "text" at bounding box center [279, 58] width 119 height 13
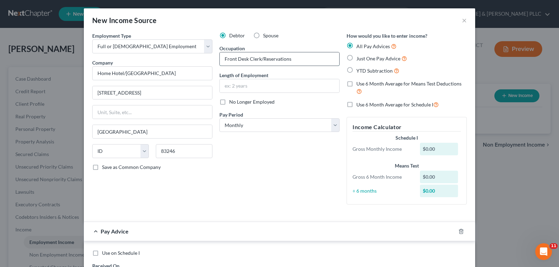
type input "Front Desk Clerk/Reservations"
type input "1 year 2 months"
click at [356, 57] on label "Just One Pay Advice" at bounding box center [381, 58] width 51 height 8
click at [359, 57] on input "Just One Pay Advice" at bounding box center [361, 56] width 5 height 5
radio input "true"
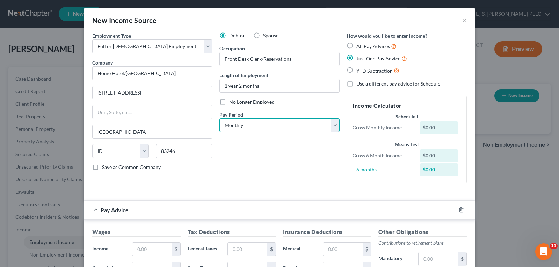
click at [330, 125] on select "Select Monthly Twice Monthly Every Other Week Weekly" at bounding box center [279, 125] width 120 height 14
select select "1"
click at [219, 118] on select "Select Monthly Twice Monthly Every Other Week Weekly" at bounding box center [279, 125] width 120 height 14
click at [148, 247] on input "text" at bounding box center [151, 249] width 39 height 13
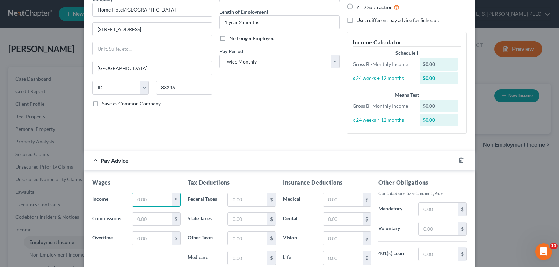
scroll to position [70, 0]
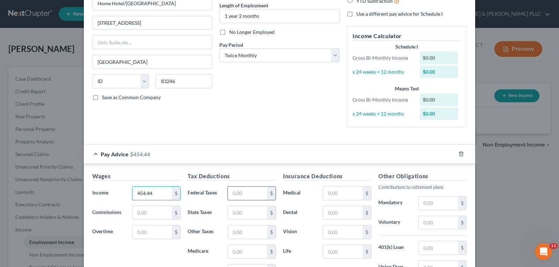
type input "454.44"
click at [240, 191] on input "text" at bounding box center [247, 193] width 39 height 13
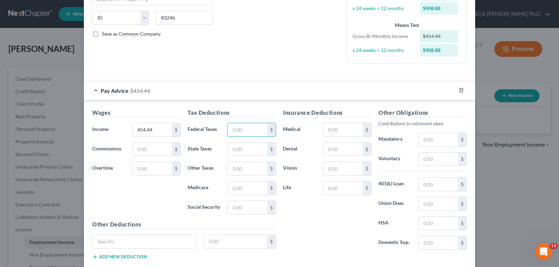
scroll to position [140, 0]
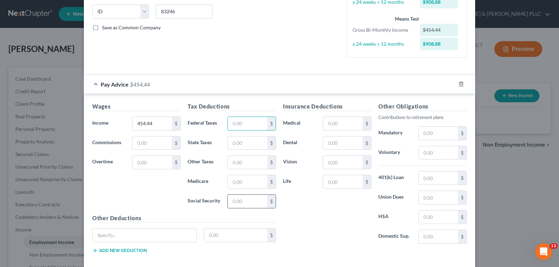
click at [236, 199] on input "text" at bounding box center [247, 201] width 39 height 13
type input "28.17"
click at [246, 181] on input "text" at bounding box center [247, 181] width 39 height 13
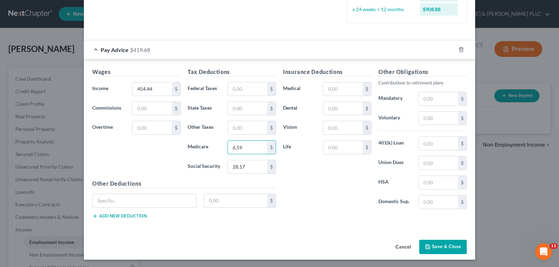
scroll to position [175, 0]
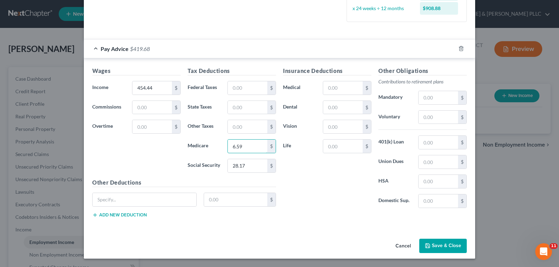
type input "6.59"
click at [436, 243] on button "Save & Close" at bounding box center [442, 246] width 47 height 15
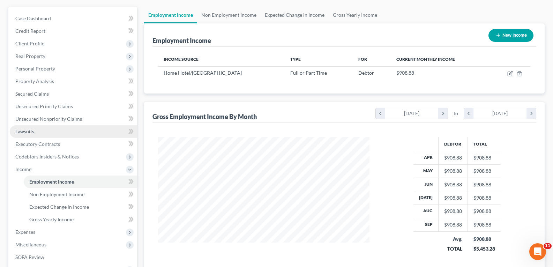
scroll to position [70, 0]
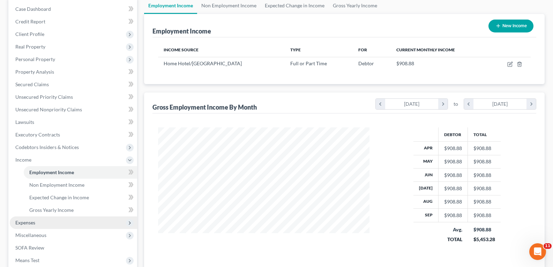
drag, startPoint x: 24, startPoint y: 219, endPoint x: 29, endPoint y: 218, distance: 4.2
click at [25, 219] on span "Expenses" at bounding box center [73, 222] width 127 height 13
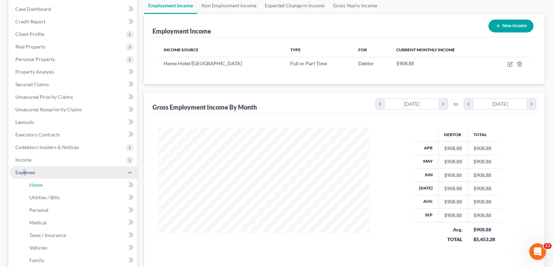
drag, startPoint x: 37, startPoint y: 187, endPoint x: 59, endPoint y: 175, distance: 26.1
click at [37, 187] on span "Home" at bounding box center [35, 185] width 13 height 6
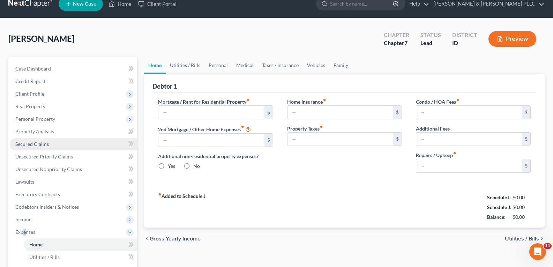
type input "0.00"
radio input "true"
type input "0.00"
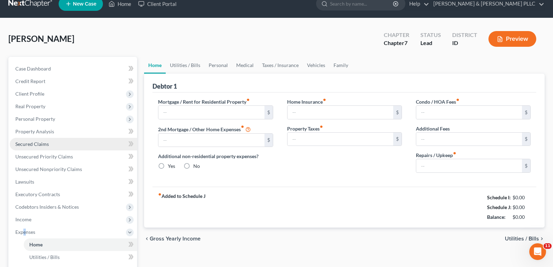
type input "0.00"
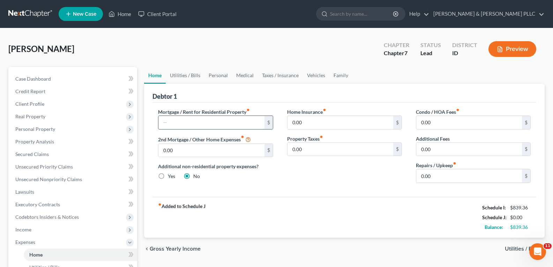
click at [187, 121] on input "text" at bounding box center [211, 122] width 106 height 13
type input "500.00"
drag, startPoint x: 309, startPoint y: 75, endPoint x: 303, endPoint y: 78, distance: 6.4
click at [309, 75] on link "Vehicles" at bounding box center [316, 75] width 27 height 17
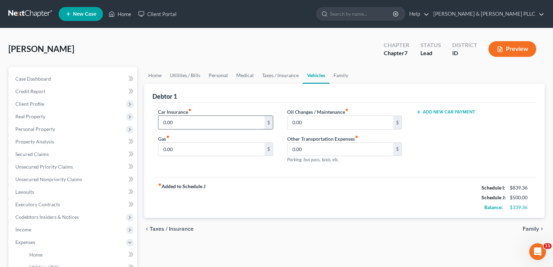
click at [193, 119] on input "0.00" at bounding box center [211, 122] width 106 height 13
type input "181.31"
click at [207, 151] on input "0.00" at bounding box center [211, 149] width 106 height 13
type input "250.00"
click at [311, 121] on input "0.00" at bounding box center [341, 122] width 106 height 13
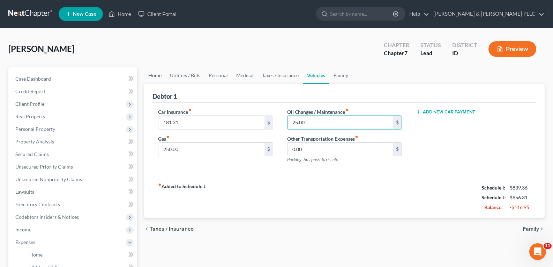
type input "25.00"
drag, startPoint x: 159, startPoint y: 76, endPoint x: 164, endPoint y: 80, distance: 6.6
click at [159, 76] on link "Home" at bounding box center [155, 75] width 22 height 17
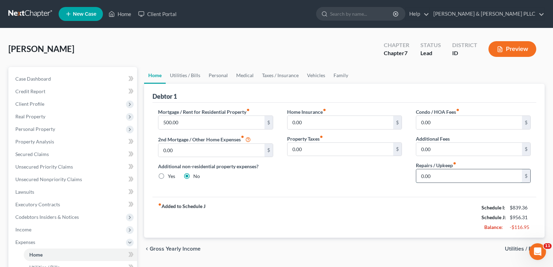
click at [426, 175] on input "0.00" at bounding box center [469, 175] width 106 height 13
type input "20.00"
click at [190, 74] on link "Utilities / Bills" at bounding box center [185, 75] width 39 height 17
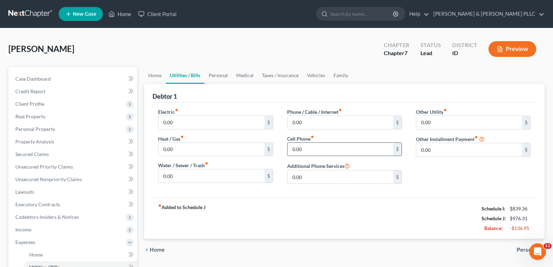
click at [302, 150] on input "0.00" at bounding box center [341, 149] width 106 height 13
type input "80.00"
click at [214, 74] on link "Personal" at bounding box center [219, 75] width 28 height 17
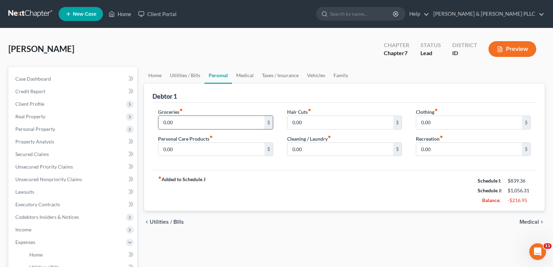
click at [206, 123] on input "0.00" at bounding box center [211, 122] width 106 height 13
type input "200.00"
click at [204, 150] on input "0.00" at bounding box center [211, 149] width 106 height 13
type input "50.00"
click at [300, 150] on input "0.00" at bounding box center [341, 149] width 106 height 13
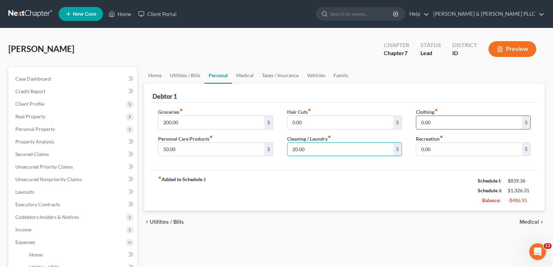
type input "20.00"
click at [452, 122] on input "0.00" at bounding box center [469, 122] width 106 height 13
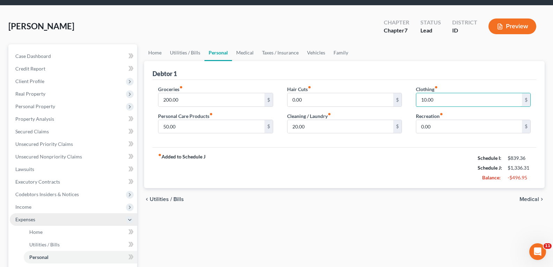
scroll to position [35, 0]
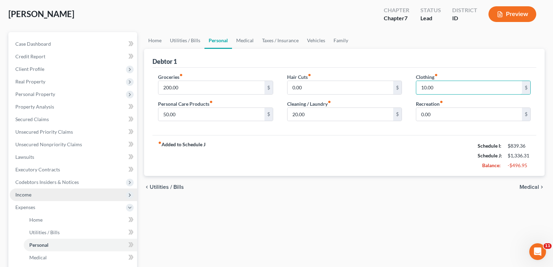
type input "10.00"
click at [20, 195] on span "Income" at bounding box center [23, 195] width 16 height 6
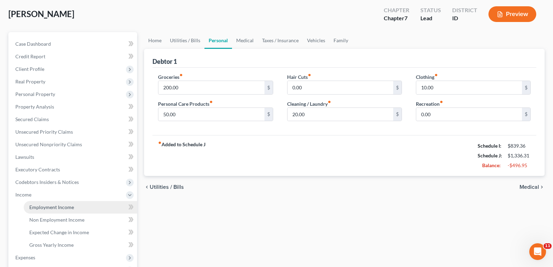
click at [74, 205] on link "Employment Income" at bounding box center [80, 207] width 113 height 13
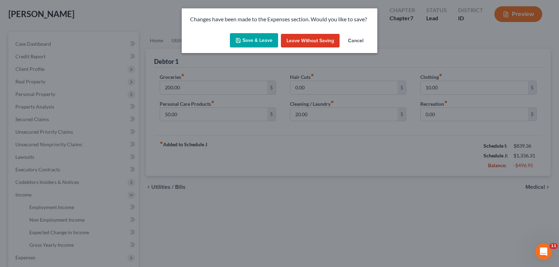
click at [250, 40] on button "Save & Leave" at bounding box center [254, 40] width 48 height 15
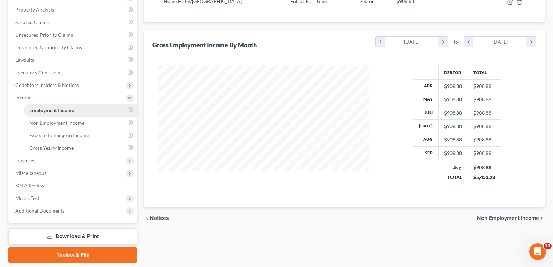
scroll to position [119, 0]
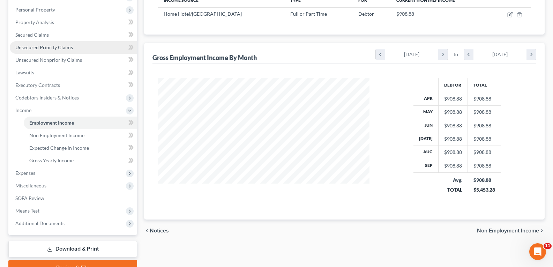
click at [57, 47] on span "Unsecured Priority Claims" at bounding box center [44, 47] width 58 height 6
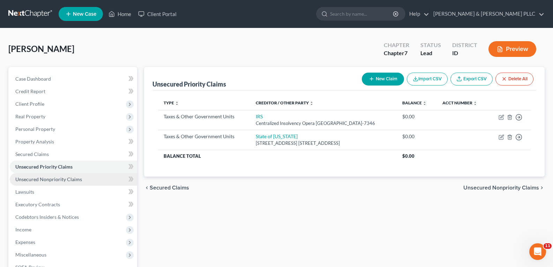
click at [66, 179] on span "Unsecured Nonpriority Claims" at bounding box center [48, 179] width 67 height 6
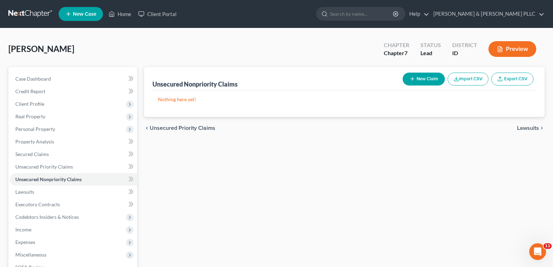
click at [432, 82] on button "New Claim" at bounding box center [424, 79] width 42 height 13
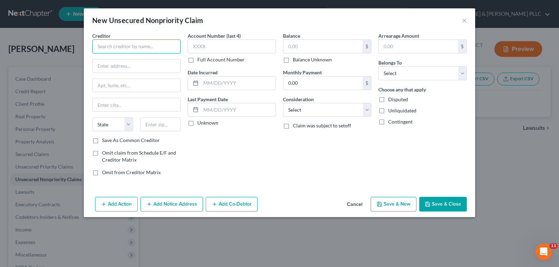
click at [161, 51] on input "text" at bounding box center [136, 46] width 88 height 14
type input "Mountain America Credit Union"
type input "PO Box 2331"
type input "[PERSON_NAME]"
select select "46"
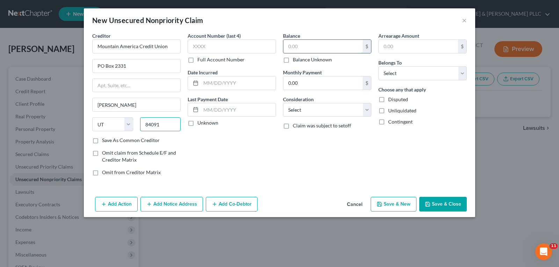
type input "84091"
click at [306, 45] on input "text" at bounding box center [322, 46] width 79 height 13
drag, startPoint x: 365, startPoint y: 110, endPoint x: 361, endPoint y: 115, distance: 5.7
click at [364, 111] on select "Select Cable / Satellite Services Collection Agency Credit Card Debt Debt Couns…" at bounding box center [327, 110] width 88 height 14
select select "14"
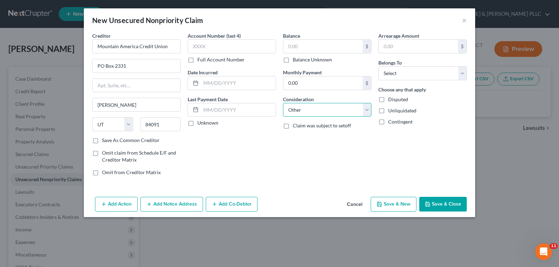
click at [283, 103] on select "Select Cable / Satellite Services Collection Agency Credit Card Debt Debt Couns…" at bounding box center [327, 110] width 88 height 14
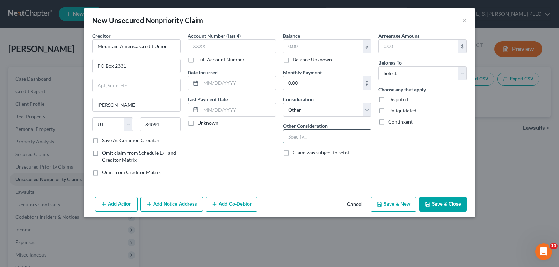
click at [327, 138] on input "text" at bounding box center [327, 136] width 88 height 13
type input "Credit Card and Personal Loan"
click at [315, 37] on div "Balance $ Balance Unknown Balance Undetermined $ Balance Unknown" at bounding box center [327, 47] width 88 height 31
click at [318, 42] on input "text" at bounding box center [322, 46] width 79 height 13
type input "34,611.44"
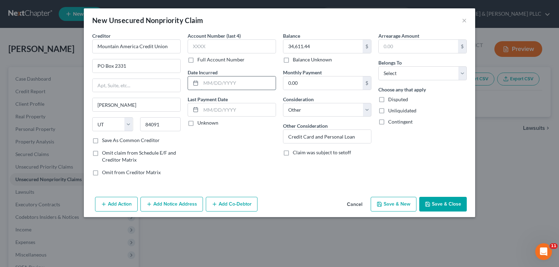
click at [257, 84] on input "text" at bounding box center [238, 82] width 75 height 13
type input "03/2023"
click at [457, 74] on select "Select Debtor 1 Only Debtor 2 Only Debtor 1 And Debtor 2 Only At Least One Of T…" at bounding box center [422, 73] width 88 height 14
click at [378, 66] on select "Select Debtor 1 Only Debtor 2 Only Debtor 1 And Debtor 2 Only At Least One Of T…" at bounding box center [422, 73] width 88 height 14
click at [405, 200] on button "Save & New" at bounding box center [393, 204] width 46 height 15
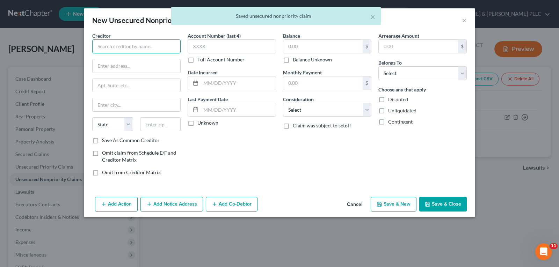
click at [129, 42] on input "text" at bounding box center [136, 46] width 88 height 14
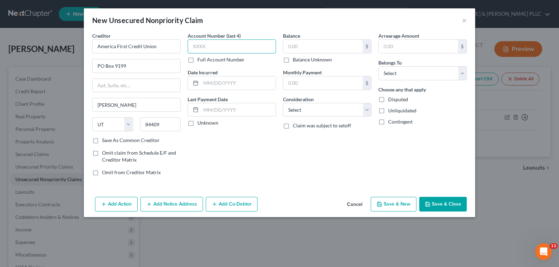
click at [206, 45] on input "text" at bounding box center [231, 46] width 88 height 14
click at [295, 47] on input "text" at bounding box center [322, 46] width 79 height 13
click at [369, 112] on select "Select Cable / Satellite Services Collection Agency Credit Card Debt Debt Couns…" at bounding box center [327, 110] width 88 height 14
click at [283, 103] on select "Select Cable / Satellite Services Collection Agency Credit Card Debt Debt Couns…" at bounding box center [327, 110] width 88 height 14
click at [464, 75] on select "Select Debtor 1 Only Debtor 2 Only Debtor 1 And Debtor 2 Only At Least One Of T…" at bounding box center [422, 73] width 88 height 14
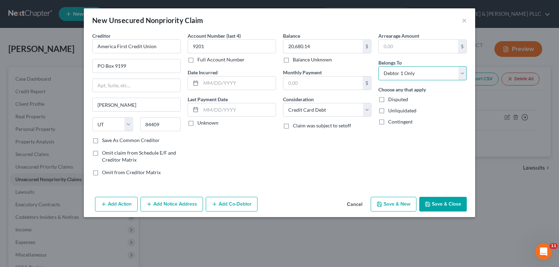
click at [378, 66] on select "Select Debtor 1 Only Debtor 2 Only Debtor 1 And Debtor 2 Only At Least One Of T…" at bounding box center [422, 73] width 88 height 14
click at [393, 204] on button "Save & New" at bounding box center [393, 204] width 46 height 15
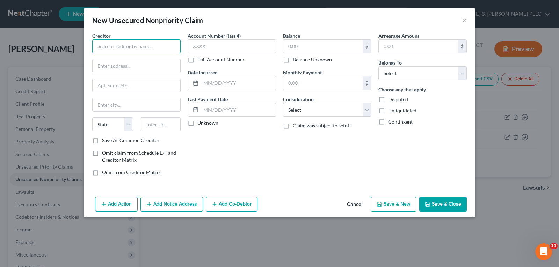
click at [123, 45] on input "text" at bounding box center [136, 46] width 88 height 14
drag, startPoint x: 300, startPoint y: 48, endPoint x: 297, endPoint y: 44, distance: 5.0
click at [297, 44] on input "text" at bounding box center [322, 46] width 79 height 13
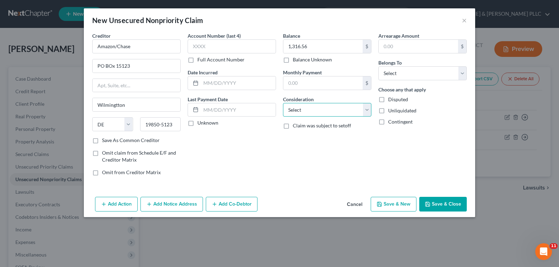
click at [367, 111] on select "Select Cable / Satellite Services Collection Agency Credit Card Debt Debt Couns…" at bounding box center [327, 110] width 88 height 14
click at [283, 103] on select "Select Cable / Satellite Services Collection Agency Credit Card Debt Debt Couns…" at bounding box center [327, 110] width 88 height 14
click at [462, 73] on select "Select Debtor 1 Only Debtor 2 Only Debtor 1 And Debtor 2 Only At Least One Of T…" at bounding box center [422, 73] width 88 height 14
click at [378, 66] on select "Select Debtor 1 Only Debtor 2 Only Debtor 1 And Debtor 2 Only At Least One Of T…" at bounding box center [422, 73] width 88 height 14
click at [446, 201] on button "Save & Close" at bounding box center [442, 204] width 47 height 15
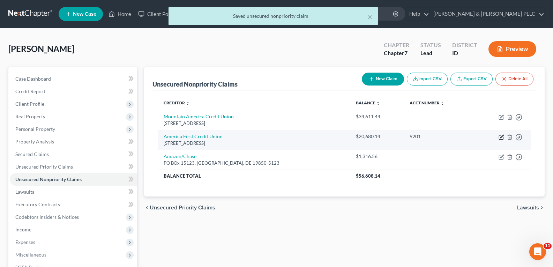
drag, startPoint x: 500, startPoint y: 134, endPoint x: 496, endPoint y: 133, distance: 4.2
click at [497, 133] on td "Move to D Move to E Move to G Move to Notice Only" at bounding box center [502, 140] width 57 height 20
click at [499, 133] on td "Move to D Move to E Move to G Move to Notice Only" at bounding box center [502, 140] width 57 height 20
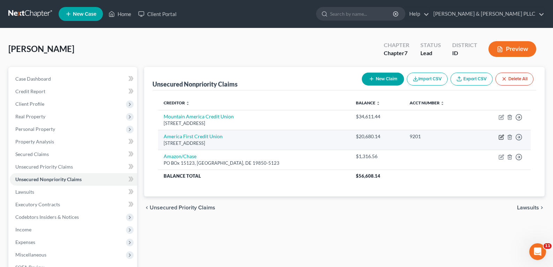
click at [500, 138] on icon "button" at bounding box center [502, 137] width 6 height 6
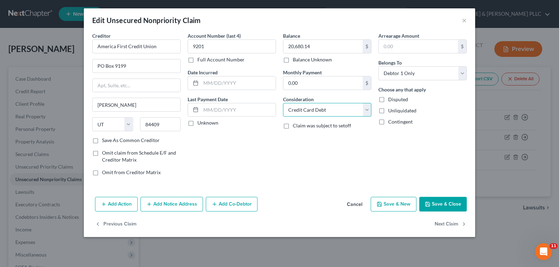
drag, startPoint x: 368, startPoint y: 111, endPoint x: 362, endPoint y: 113, distance: 6.5
click at [366, 111] on select "Select Cable / Satellite Services Collection Agency Credit Card Debt Debt Couns…" at bounding box center [327, 110] width 88 height 14
click at [283, 103] on select "Select Cable / Satellite Services Collection Agency Credit Card Debt Debt Couns…" at bounding box center [327, 110] width 88 height 14
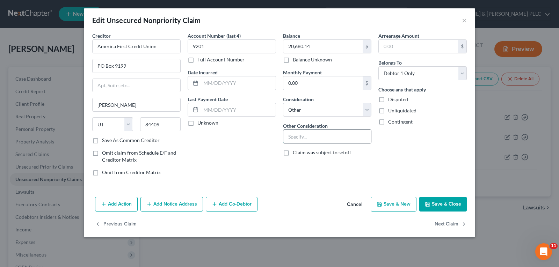
click at [304, 138] on input "text" at bounding box center [327, 136] width 88 height 13
click at [324, 45] on input "20,680.14" at bounding box center [322, 46] width 79 height 13
click at [435, 205] on button "Save & Close" at bounding box center [442, 204] width 47 height 15
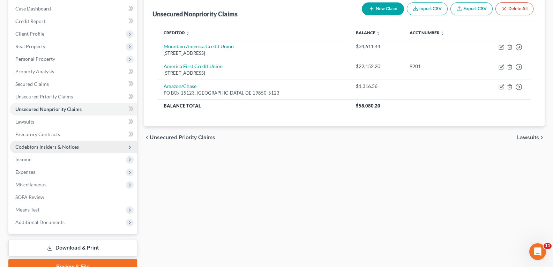
scroll to position [104, 0]
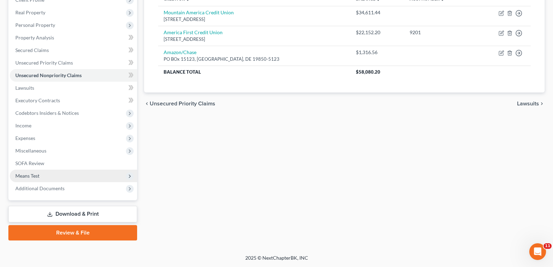
click at [34, 177] on span "Means Test" at bounding box center [27, 176] width 24 height 6
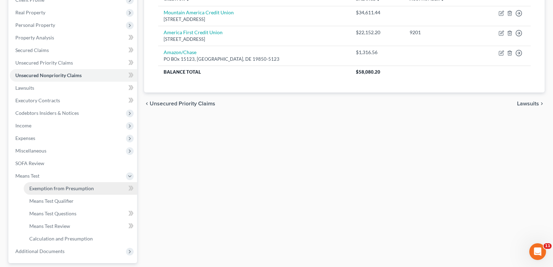
drag, startPoint x: 49, startPoint y: 189, endPoint x: 53, endPoint y: 187, distance: 4.1
click at [50, 189] on span "Exemption from Presumption" at bounding box center [61, 188] width 65 height 6
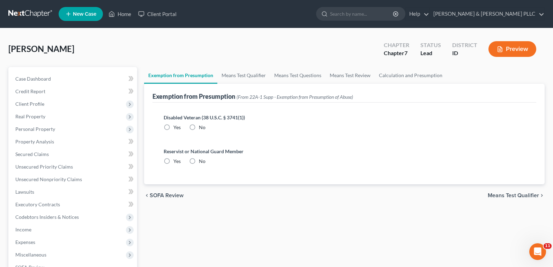
click at [199, 128] on label "No" at bounding box center [202, 127] width 7 height 7
click at [202, 128] on input "No" at bounding box center [204, 126] width 5 height 5
drag, startPoint x: 194, startPoint y: 162, endPoint x: 241, endPoint y: 164, distance: 46.9
click at [199, 162] on label "No" at bounding box center [202, 161] width 7 height 7
click at [202, 162] on input "No" at bounding box center [204, 160] width 5 height 5
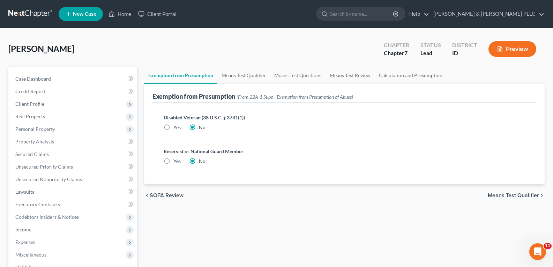
click at [504, 193] on span "Means Test Qualifier" at bounding box center [513, 196] width 51 height 6
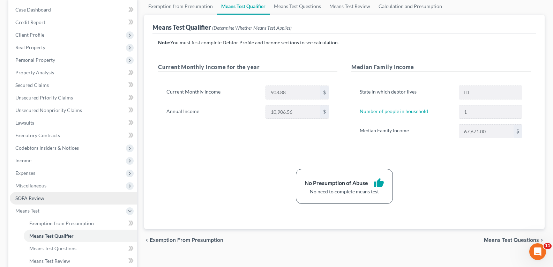
scroll to position [70, 0]
click at [43, 198] on span "SOFA Review" at bounding box center [29, 197] width 29 height 6
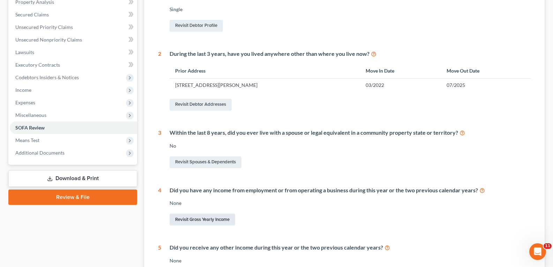
click at [208, 217] on link "Revisit Gross Yearly Income" at bounding box center [203, 220] width 66 height 12
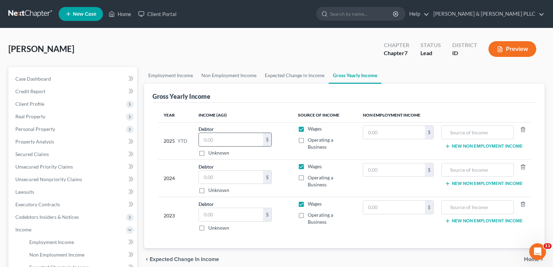
click at [223, 139] on input "text" at bounding box center [231, 139] width 64 height 13
click at [229, 176] on input "text" at bounding box center [231, 177] width 64 height 13
click at [236, 214] on input "text" at bounding box center [231, 214] width 64 height 13
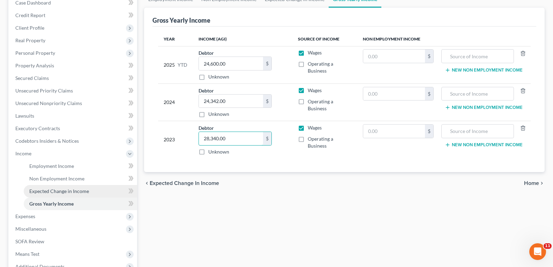
scroll to position [105, 0]
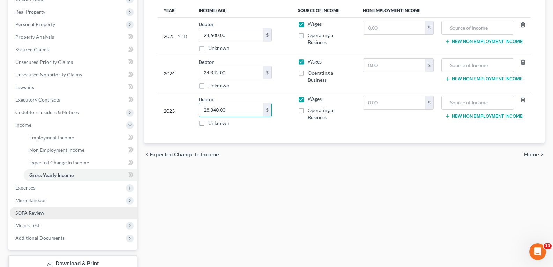
click at [41, 209] on link "SOFA Review" at bounding box center [73, 213] width 127 height 13
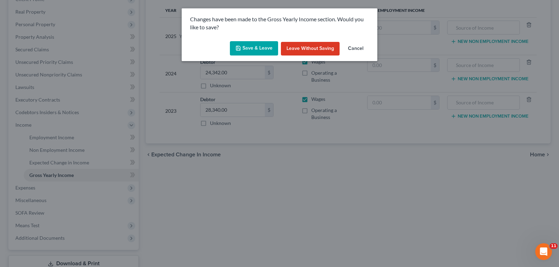
click at [266, 46] on button "Save & Leave" at bounding box center [254, 48] width 48 height 15
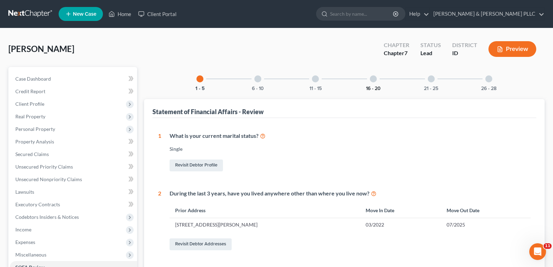
click at [377, 86] on button "16 - 20" at bounding box center [373, 88] width 15 height 5
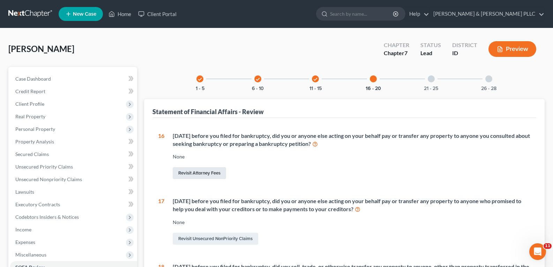
click at [212, 171] on link "Revisit Attorney Fees" at bounding box center [199, 173] width 53 height 12
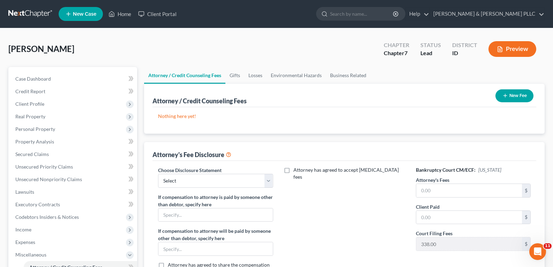
click at [514, 99] on button "New Fee" at bounding box center [515, 95] width 38 height 13
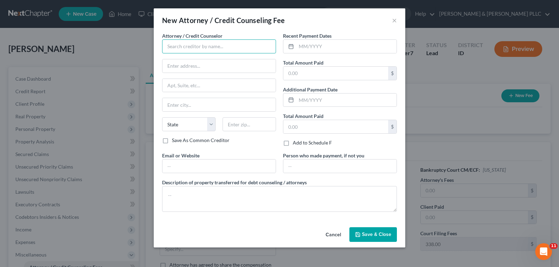
click at [202, 46] on input "text" at bounding box center [219, 46] width 114 height 14
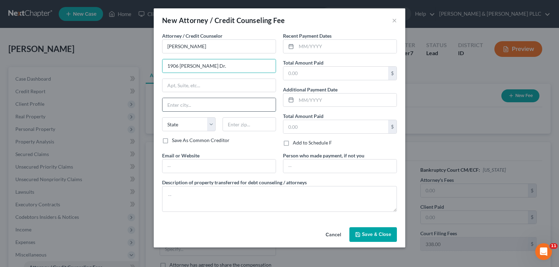
click at [199, 108] on input "text" at bounding box center [218, 104] width 113 height 13
click at [376, 237] on button "Save & Close" at bounding box center [372, 234] width 47 height 15
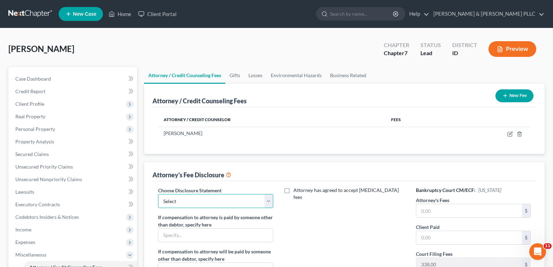
click at [269, 200] on select "Select None" at bounding box center [215, 201] width 115 height 14
click at [158, 194] on select "Select None" at bounding box center [215, 201] width 115 height 14
click at [88, 13] on span "New Case" at bounding box center [84, 14] width 23 height 5
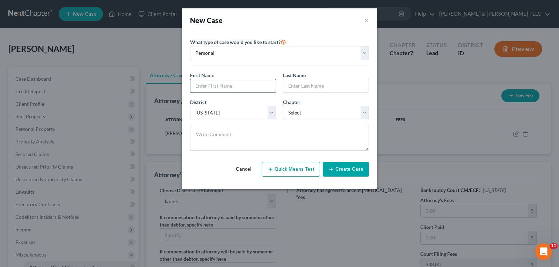
click at [219, 85] on input "text" at bounding box center [232, 85] width 85 height 13
drag, startPoint x: 365, startPoint y: 112, endPoint x: 341, endPoint y: 110, distance: 23.5
click at [364, 112] on select "Select 7 11 12 13" at bounding box center [326, 113] width 86 height 14
click at [283, 106] on select "Select 7 11 12 13" at bounding box center [326, 113] width 86 height 14
click at [361, 170] on button "Create Case" at bounding box center [346, 169] width 46 height 15
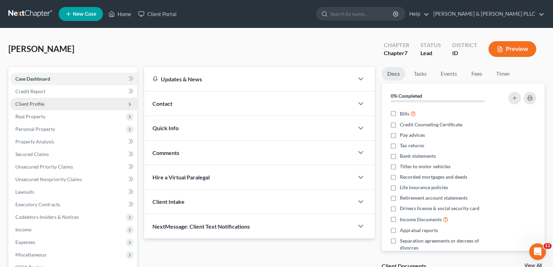
click at [38, 102] on span "Client Profile" at bounding box center [29, 104] width 29 height 6
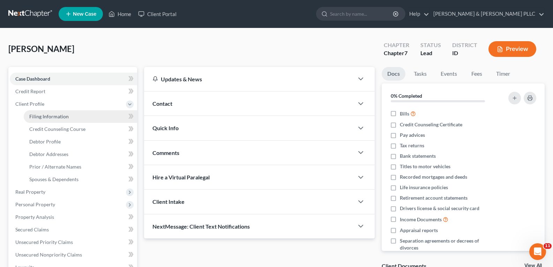
click at [46, 115] on span "Filing Information" at bounding box center [48, 116] width 39 height 6
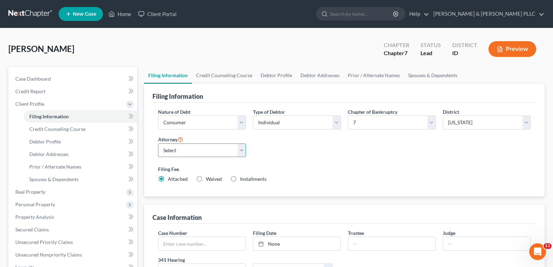
click at [242, 150] on select "Select [PERSON_NAME] - ID [PERSON_NAME] - MTB [PERSON_NAME] - ID" at bounding box center [202, 150] width 88 height 14
click at [158, 143] on select "Select [PERSON_NAME] - ID [PERSON_NAME] - MTB [PERSON_NAME] - ID" at bounding box center [202, 150] width 88 height 14
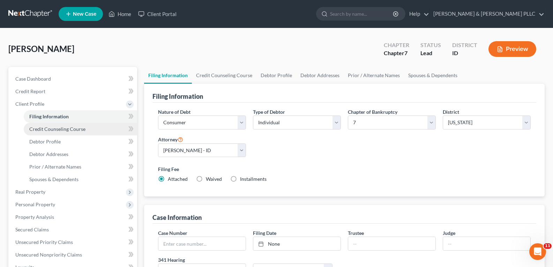
click at [65, 130] on span "Credit Counseling Course" at bounding box center [57, 129] width 56 height 6
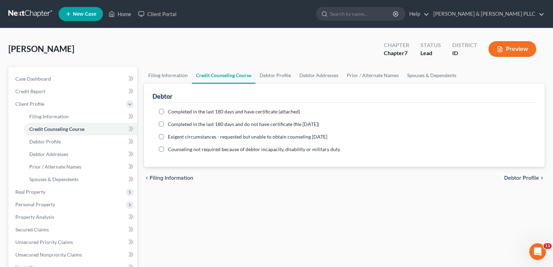
drag, startPoint x: 159, startPoint y: 111, endPoint x: 165, endPoint y: 114, distance: 6.7
click at [168, 111] on label "Completed in the last 180 days and have certificate (attached)" at bounding box center [234, 111] width 132 height 7
click at [171, 111] on input "Completed in the last 180 days and have certificate (attached)" at bounding box center [173, 110] width 5 height 5
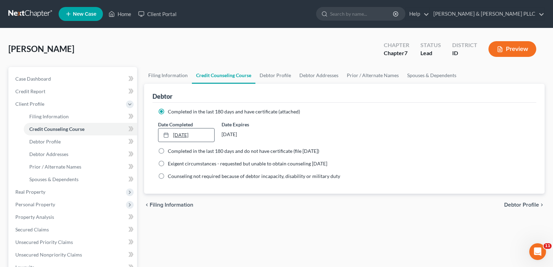
click at [172, 134] on div at bounding box center [168, 135] width 10 height 6
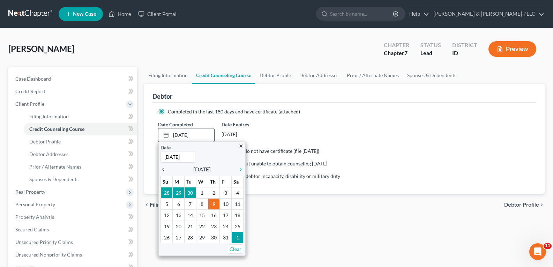
click at [164, 168] on icon "chevron_left" at bounding box center [165, 170] width 9 height 6
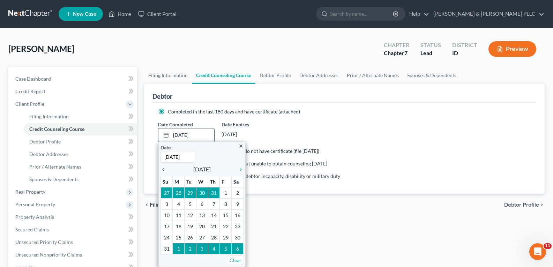
click at [164, 168] on icon "chevron_left" at bounding box center [165, 170] width 9 height 6
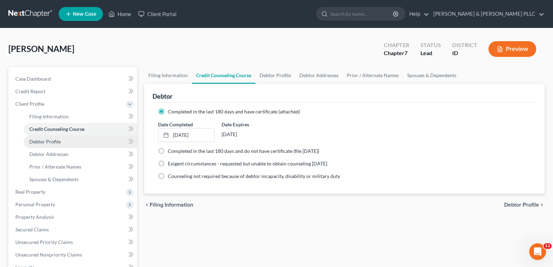
drag, startPoint x: 53, startPoint y: 140, endPoint x: 98, endPoint y: 147, distance: 45.2
click at [53, 140] on span "Debtor Profile" at bounding box center [44, 142] width 31 height 6
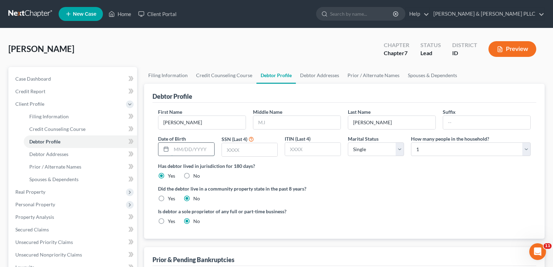
click at [202, 147] on input "text" at bounding box center [192, 149] width 43 height 13
drag, startPoint x: 236, startPoint y: 146, endPoint x: 241, endPoint y: 145, distance: 5.6
click at [237, 146] on input "text" at bounding box center [250, 149] width 56 height 13
click at [204, 149] on input "[DATE]" at bounding box center [192, 149] width 43 height 13
click at [241, 153] on input "text" at bounding box center [250, 149] width 56 height 13
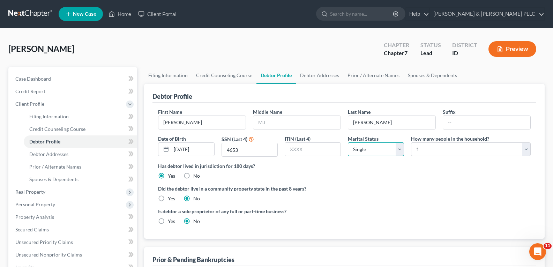
click at [399, 147] on select "Select Single Married Separated Divorced Widowed" at bounding box center [376, 149] width 56 height 14
click at [348, 142] on select "Select Single Married Separated Divorced Widowed" at bounding box center [376, 149] width 56 height 14
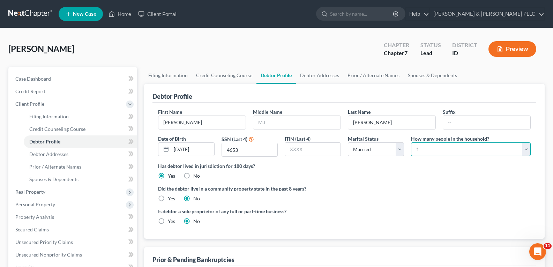
click at [526, 146] on select "Select 1 2 3 4 5 6 7 8 9 10 11 12 13 14 15 16 17 18 19 20" at bounding box center [471, 149] width 120 height 14
click at [411, 142] on select "Select 1 2 3 4 5 6 7 8 9 10 11 12 13 14 15 16 17 18 19 20" at bounding box center [471, 149] width 120 height 14
click at [168, 198] on label "Yes" at bounding box center [171, 198] width 7 height 7
click at [171, 198] on input "Yes" at bounding box center [173, 197] width 5 height 5
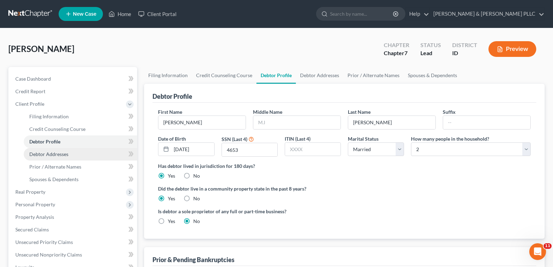
click at [58, 151] on span "Debtor Addresses" at bounding box center [48, 154] width 39 height 6
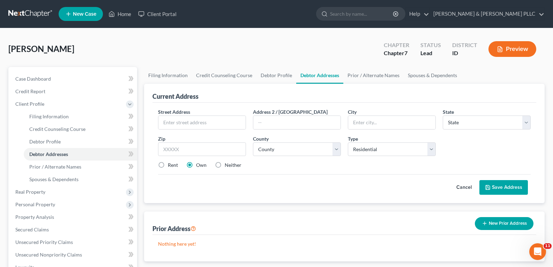
click at [168, 164] on label "Rent" at bounding box center [173, 165] width 10 height 7
click at [171, 164] on input "Rent" at bounding box center [173, 164] width 5 height 5
click at [190, 124] on input "text" at bounding box center [201, 122] width 87 height 13
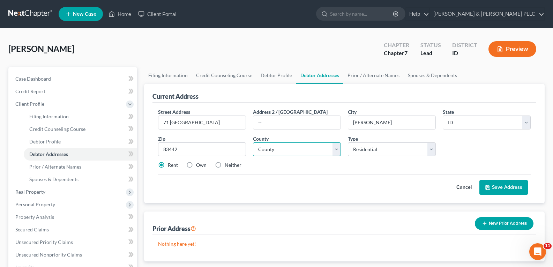
click at [336, 151] on select "County [GEOGRAPHIC_DATA] [GEOGRAPHIC_DATA] [GEOGRAPHIC_DATA] [GEOGRAPHIC_DATA] …" at bounding box center [297, 149] width 88 height 14
click at [253, 142] on select "County [GEOGRAPHIC_DATA] [GEOGRAPHIC_DATA] [GEOGRAPHIC_DATA] [GEOGRAPHIC_DATA] …" at bounding box center [297, 149] width 88 height 14
click at [497, 180] on button "Save Address" at bounding box center [504, 187] width 49 height 15
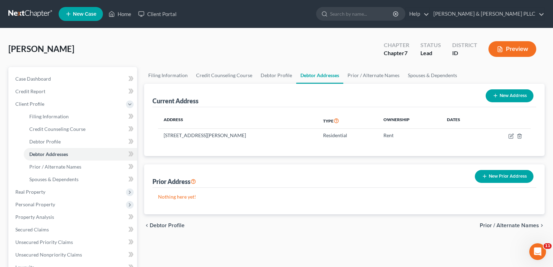
drag, startPoint x: 501, startPoint y: 176, endPoint x: 469, endPoint y: 171, distance: 32.1
click at [500, 176] on button "New Prior Address" at bounding box center [504, 176] width 59 height 13
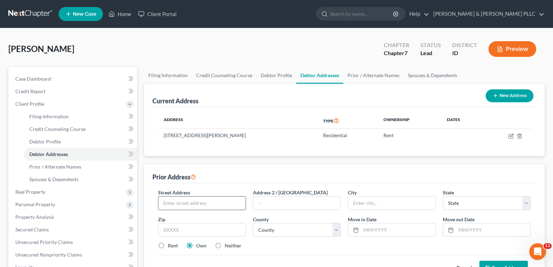
click at [196, 203] on input "text" at bounding box center [201, 203] width 87 height 13
click at [334, 224] on select "County [GEOGRAPHIC_DATA] [GEOGRAPHIC_DATA] [GEOGRAPHIC_DATA] [GEOGRAPHIC_DATA] …" at bounding box center [297, 230] width 88 height 14
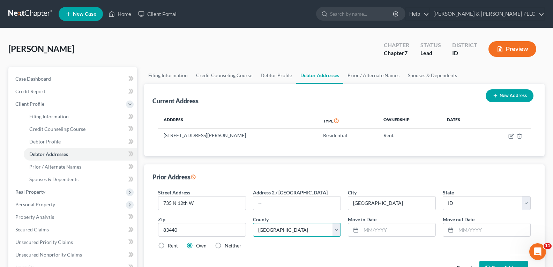
click at [253, 223] on select "County [GEOGRAPHIC_DATA] [GEOGRAPHIC_DATA] [GEOGRAPHIC_DATA] [GEOGRAPHIC_DATA] …" at bounding box center [297, 230] width 88 height 14
drag, startPoint x: 161, startPoint y: 246, endPoint x: 199, endPoint y: 237, distance: 38.8
click at [171, 241] on div "Street Address * [STREET_ADDRESS] * [GEOGRAPHIC_DATA] * State [US_STATE] AK AR …" at bounding box center [345, 222] width 380 height 66
drag, startPoint x: 160, startPoint y: 245, endPoint x: 198, endPoint y: 245, distance: 37.4
click at [168, 245] on label "Rent" at bounding box center [173, 245] width 10 height 7
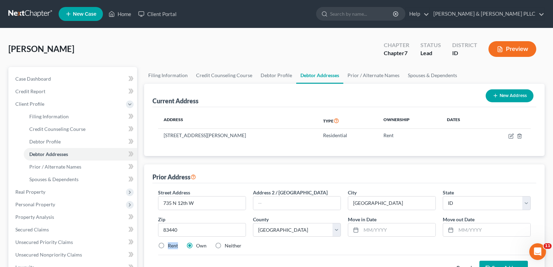
click at [171, 245] on input "Rent" at bounding box center [173, 244] width 5 height 5
click at [373, 234] on input "text" at bounding box center [398, 229] width 74 height 13
click at [459, 231] on input "text" at bounding box center [493, 229] width 74 height 13
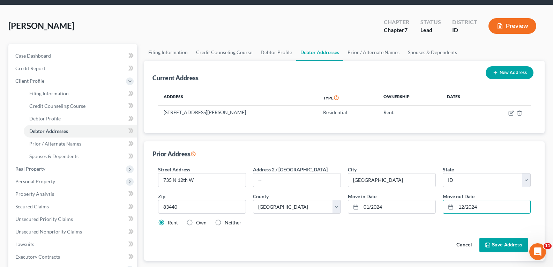
scroll to position [70, 0]
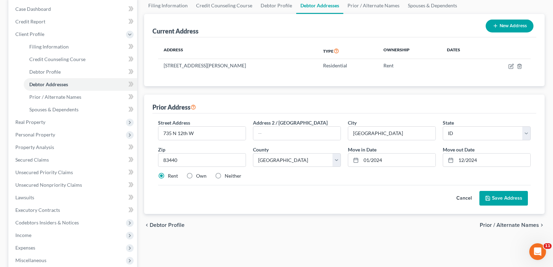
click at [507, 201] on button "Save Address" at bounding box center [504, 198] width 49 height 15
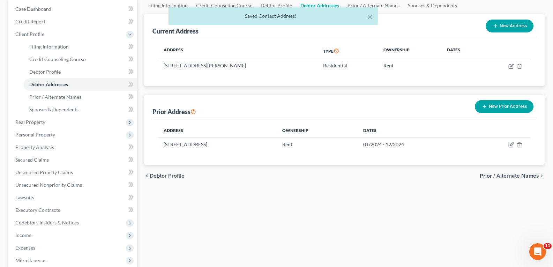
drag, startPoint x: 515, startPoint y: 102, endPoint x: 484, endPoint y: 99, distance: 31.2
click at [514, 102] on button "New Prior Address" at bounding box center [504, 106] width 59 height 13
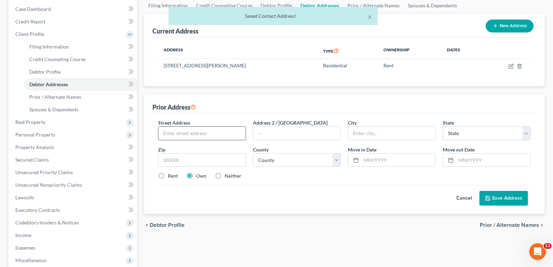
click at [197, 134] on input "text" at bounding box center [201, 133] width 87 height 13
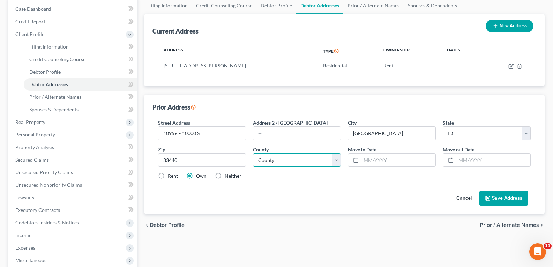
click at [337, 160] on select "County [GEOGRAPHIC_DATA] [GEOGRAPHIC_DATA] [GEOGRAPHIC_DATA] [GEOGRAPHIC_DATA] …" at bounding box center [297, 160] width 88 height 14
click at [253, 153] on select "County [GEOGRAPHIC_DATA] [GEOGRAPHIC_DATA] [GEOGRAPHIC_DATA] [GEOGRAPHIC_DATA] …" at bounding box center [297, 160] width 88 height 14
click at [375, 159] on input "text" at bounding box center [398, 160] width 74 height 13
click at [168, 177] on label "Rent" at bounding box center [173, 175] width 10 height 7
click at [171, 177] on input "Rent" at bounding box center [173, 174] width 5 height 5
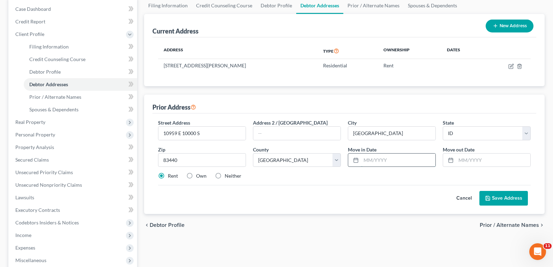
click at [388, 158] on input "text" at bounding box center [398, 160] width 74 height 13
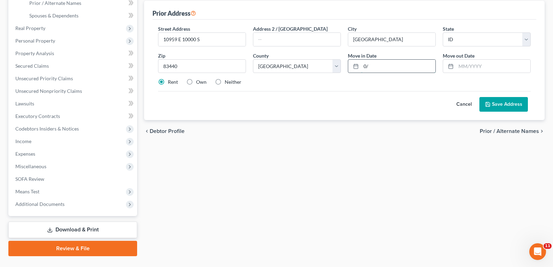
scroll to position [179, 0]
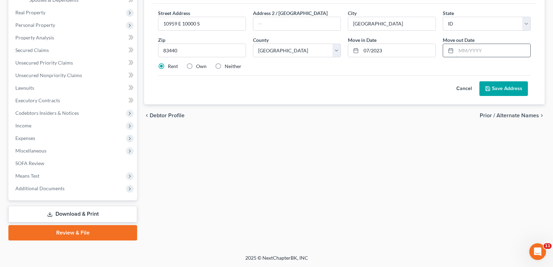
click at [463, 50] on input "text" at bounding box center [493, 50] width 74 height 13
click at [495, 84] on button "Save Address" at bounding box center [504, 88] width 49 height 15
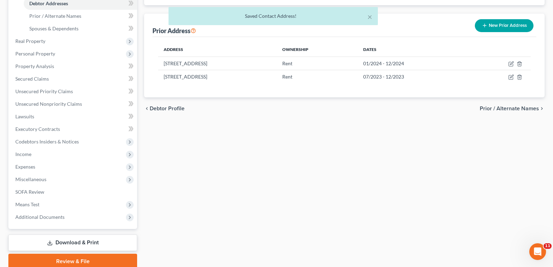
scroll to position [75, 0]
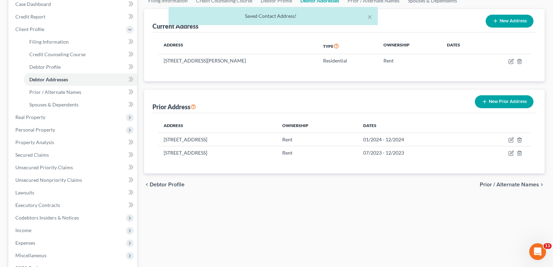
drag, startPoint x: 499, startPoint y: 97, endPoint x: 372, endPoint y: 102, distance: 126.8
click at [499, 97] on button "New Prior Address" at bounding box center [504, 101] width 59 height 13
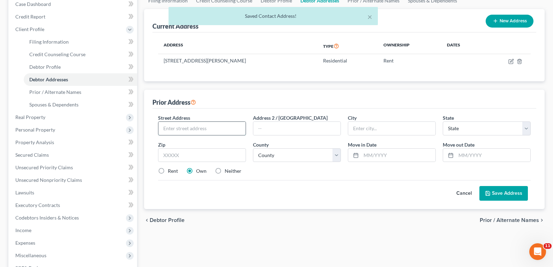
click at [189, 132] on input "text" at bounding box center [201, 128] width 87 height 13
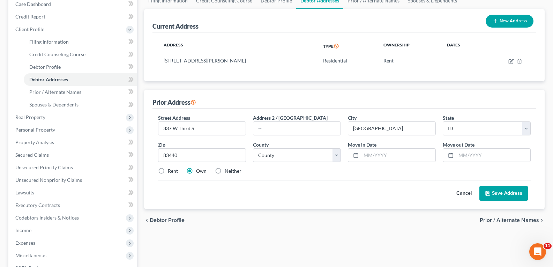
drag, startPoint x: 161, startPoint y: 171, endPoint x: 263, endPoint y: 176, distance: 102.7
click at [168, 171] on label "Rent" at bounding box center [173, 171] width 10 height 7
click at [171, 171] on input "Rent" at bounding box center [173, 170] width 5 height 5
click at [334, 152] on select "County [GEOGRAPHIC_DATA] [GEOGRAPHIC_DATA] [GEOGRAPHIC_DATA] [GEOGRAPHIC_DATA] …" at bounding box center [297, 155] width 88 height 14
click at [253, 148] on select "County [GEOGRAPHIC_DATA] [GEOGRAPHIC_DATA] [GEOGRAPHIC_DATA] [GEOGRAPHIC_DATA] …" at bounding box center [297, 155] width 88 height 14
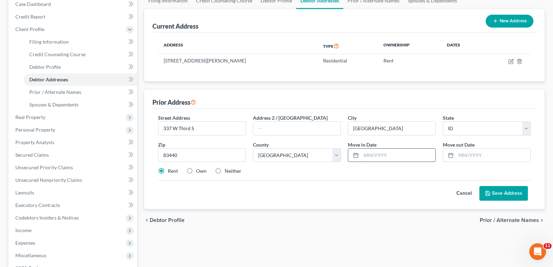
click at [369, 158] on input "text" at bounding box center [398, 155] width 74 height 13
click at [490, 156] on input "text" at bounding box center [493, 155] width 74 height 13
click at [503, 194] on button "Save Address" at bounding box center [504, 193] width 49 height 15
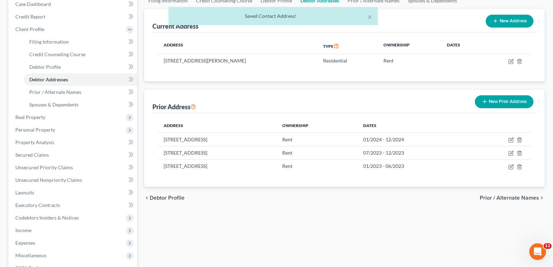
click at [506, 101] on button "New Prior Address" at bounding box center [504, 101] width 59 height 13
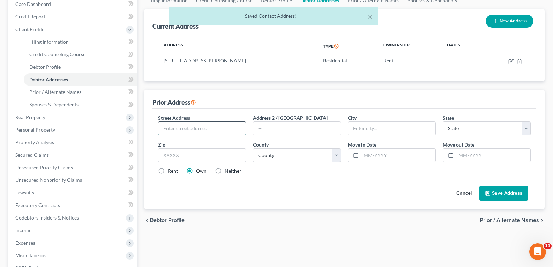
click at [203, 127] on input "text" at bounding box center [201, 128] width 87 height 13
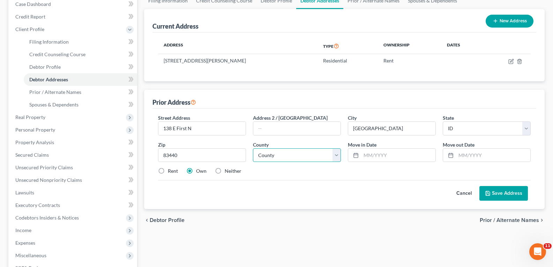
drag, startPoint x: 341, startPoint y: 154, endPoint x: 337, endPoint y: 153, distance: 3.9
click at [341, 154] on select "County [GEOGRAPHIC_DATA] [GEOGRAPHIC_DATA] [GEOGRAPHIC_DATA] [GEOGRAPHIC_DATA] …" at bounding box center [297, 155] width 88 height 14
click at [253, 148] on select "County [GEOGRAPHIC_DATA] [GEOGRAPHIC_DATA] [GEOGRAPHIC_DATA] [GEOGRAPHIC_DATA] …" at bounding box center [297, 155] width 88 height 14
click at [374, 157] on input "text" at bounding box center [398, 155] width 74 height 13
click at [460, 157] on input "text" at bounding box center [493, 155] width 74 height 13
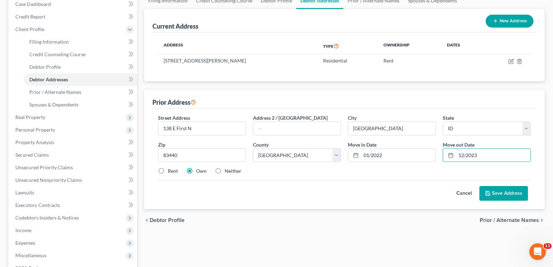
drag, startPoint x: 162, startPoint y: 172, endPoint x: 401, endPoint y: 222, distance: 244.0
click at [168, 172] on label "Rent" at bounding box center [173, 171] width 10 height 7
click at [171, 172] on input "Rent" at bounding box center [173, 170] width 5 height 5
click at [517, 193] on button "Save Address" at bounding box center [504, 193] width 49 height 15
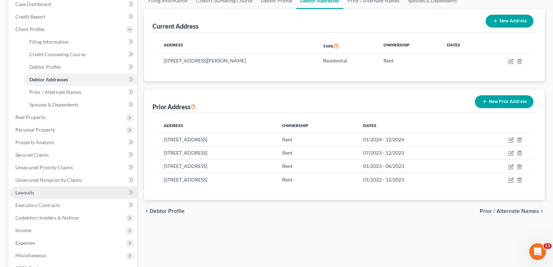
click at [20, 192] on span "Lawsuits" at bounding box center [24, 193] width 19 height 6
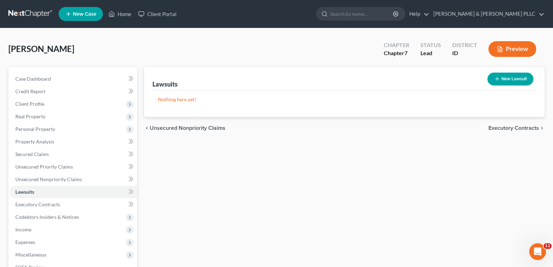
click at [507, 80] on button "New Lawsuit" at bounding box center [511, 79] width 46 height 13
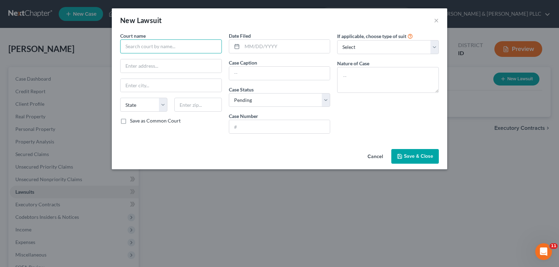
click at [177, 49] on input "text" at bounding box center [171, 46] width 102 height 14
click at [282, 71] on input "text" at bounding box center [279, 73] width 101 height 13
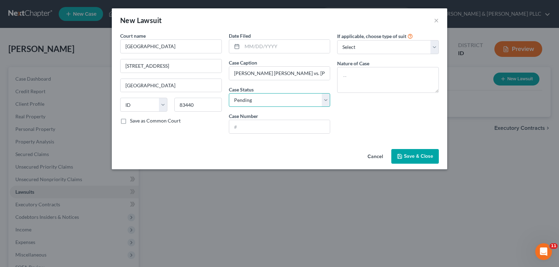
drag, startPoint x: 328, startPoint y: 97, endPoint x: 323, endPoint y: 101, distance: 5.7
click at [327, 98] on select "Select Pending On Appeal Concluded" at bounding box center [280, 100] width 102 height 14
click at [229, 93] on select "Select Pending On Appeal Concluded" at bounding box center [280, 100] width 102 height 14
click at [269, 131] on input "text" at bounding box center [279, 126] width 101 height 13
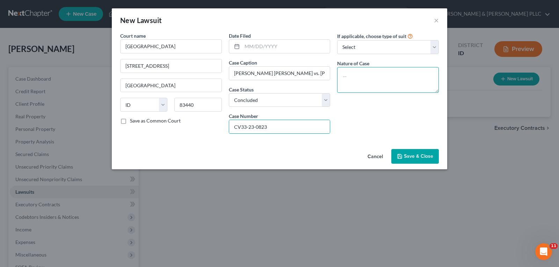
click at [371, 76] on textarea at bounding box center [388, 80] width 102 height 26
click at [406, 163] on button "Save & Close" at bounding box center [414, 156] width 47 height 15
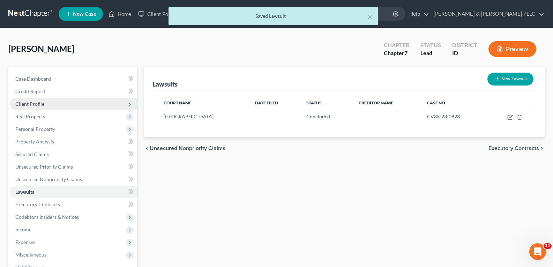
click at [35, 102] on span "Client Profile" at bounding box center [29, 104] width 29 height 6
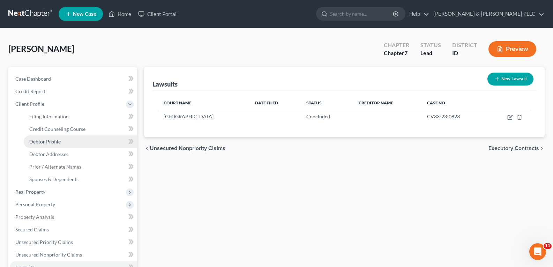
click at [54, 142] on span "Debtor Profile" at bounding box center [44, 142] width 31 height 6
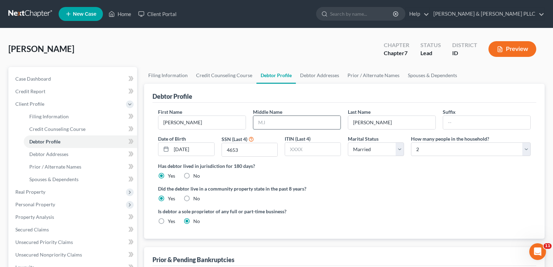
click at [294, 118] on input "text" at bounding box center [296, 122] width 87 height 13
click at [46, 203] on span "Personal Property" at bounding box center [35, 204] width 40 height 6
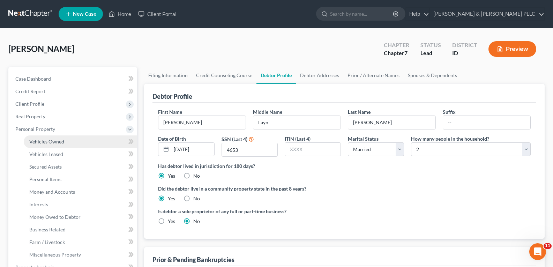
drag, startPoint x: 42, startPoint y: 139, endPoint x: 81, endPoint y: 140, distance: 38.8
click at [43, 139] on span "Vehicles Owned" at bounding box center [46, 142] width 35 height 6
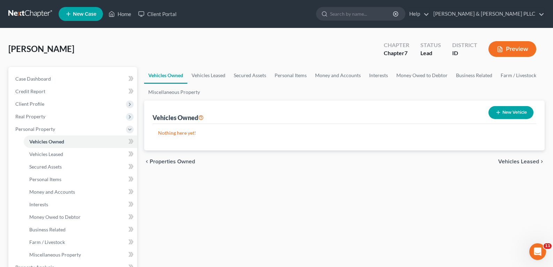
click at [502, 111] on button "New Vehicle" at bounding box center [511, 112] width 45 height 13
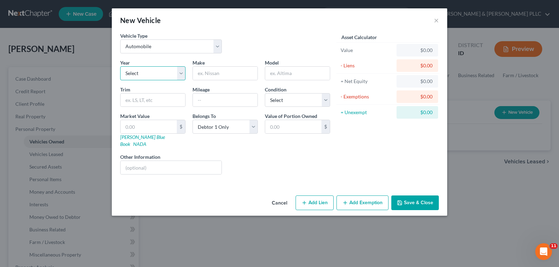
click at [180, 72] on select "Select 2026 2025 2024 2023 2022 2021 2020 2019 2018 2017 2016 2015 2014 2013 20…" at bounding box center [152, 73] width 65 height 14
click at [120, 66] on select "Select 2026 2025 2024 2023 2022 2021 2020 2019 2018 2017 2016 2015 2014 2013 20…" at bounding box center [152, 73] width 65 height 14
click at [245, 74] on input "text" at bounding box center [225, 73] width 65 height 13
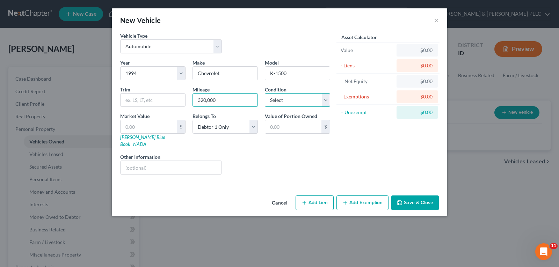
click at [324, 103] on select "Select Excellent Very Good Good Fair Poor" at bounding box center [297, 100] width 65 height 14
click at [265, 93] on select "Select Excellent Very Good Good Fair Poor" at bounding box center [297, 100] width 65 height 14
click at [165, 127] on input "text" at bounding box center [148, 126] width 56 height 13
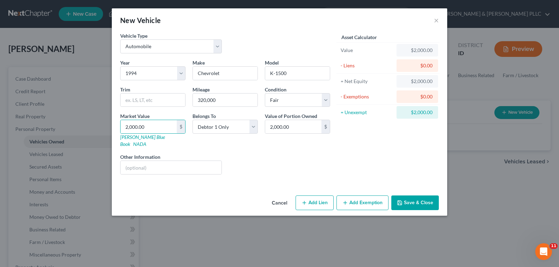
click at [365, 195] on button "Add Exemption" at bounding box center [362, 202] width 52 height 15
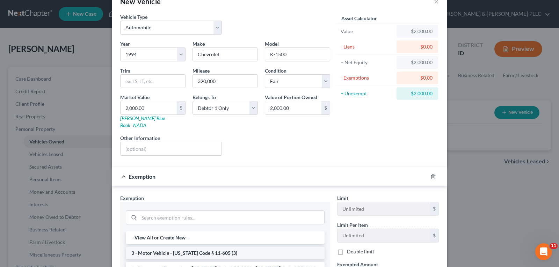
scroll to position [35, 0]
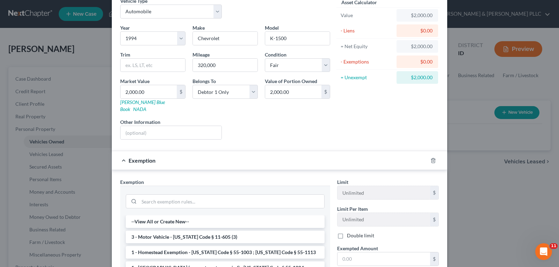
drag, startPoint x: 243, startPoint y: 227, endPoint x: 317, endPoint y: 237, distance: 75.3
click at [243, 231] on li "3 - Motor Vehicle - [US_STATE] Code § 11-605 (3)" at bounding box center [225, 237] width 199 height 13
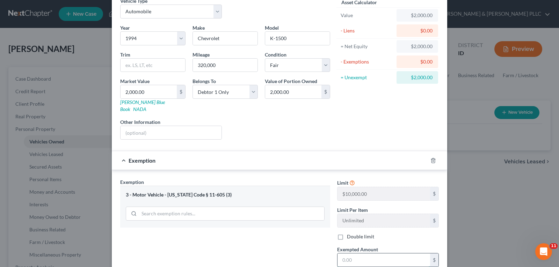
click at [357, 253] on input "text" at bounding box center [383, 259] width 93 height 13
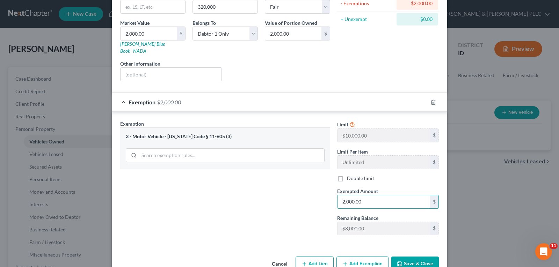
scroll to position [104, 0]
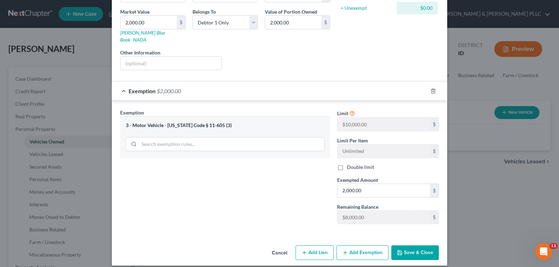
click at [410, 245] on button "Save & Close" at bounding box center [414, 252] width 47 height 15
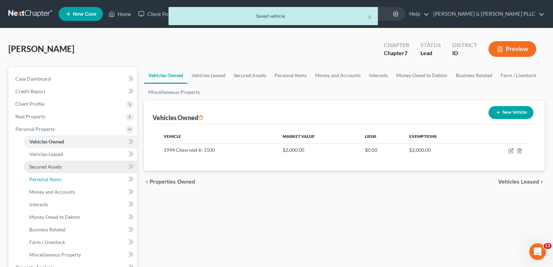
drag, startPoint x: 62, startPoint y: 179, endPoint x: 86, endPoint y: 170, distance: 25.6
click at [62, 178] on link "Personal Items" at bounding box center [80, 179] width 113 height 13
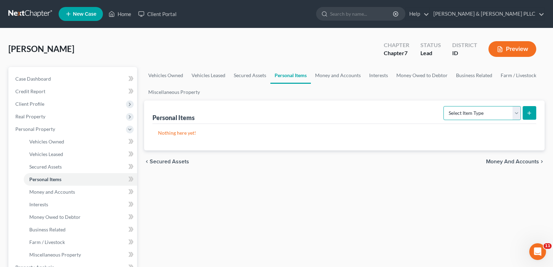
click at [516, 114] on select "Select Item Type Clothing Collectibles Of Value Electronics Firearms Household …" at bounding box center [482, 113] width 77 height 14
click at [444, 106] on select "Select Item Type Clothing Collectibles Of Value Electronics Firearms Household …" at bounding box center [482, 113] width 77 height 14
click at [526, 110] on button "submit" at bounding box center [530, 113] width 14 height 14
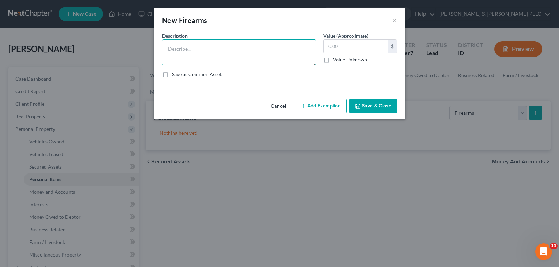
click at [208, 45] on textarea at bounding box center [239, 52] width 154 height 26
click at [365, 46] on input "text" at bounding box center [355, 46] width 65 height 13
click at [335, 99] on button "Add Exemption" at bounding box center [320, 106] width 52 height 15
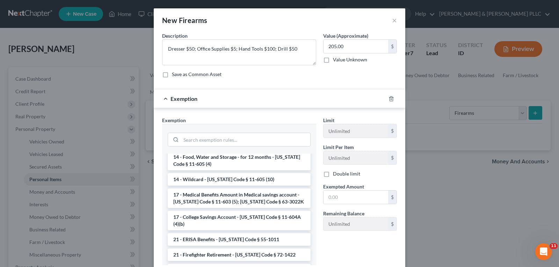
scroll to position [279, 0]
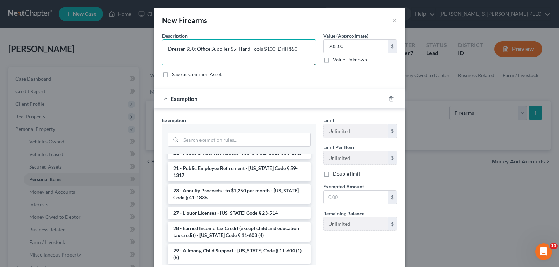
drag, startPoint x: 300, startPoint y: 48, endPoint x: 83, endPoint y: 28, distance: 217.8
click at [85, 27] on div "New Firearms × An exemption set must first be selected from the Filing Informat…" at bounding box center [279, 133] width 559 height 267
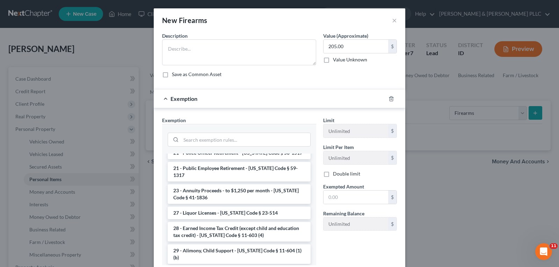
drag, startPoint x: 394, startPoint y: 20, endPoint x: 390, endPoint y: 28, distance: 8.7
click at [394, 21] on div "New Firearms ×" at bounding box center [279, 20] width 251 height 24
click at [392, 99] on div at bounding box center [395, 98] width 20 height 11
click at [388, 97] on icon "button" at bounding box center [391, 99] width 6 height 6
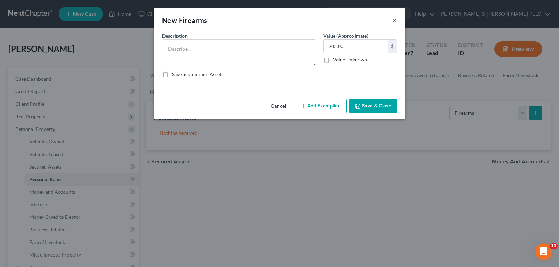
drag, startPoint x: 395, startPoint y: 19, endPoint x: 387, endPoint y: 40, distance: 22.8
click at [395, 20] on button "×" at bounding box center [394, 20] width 5 height 8
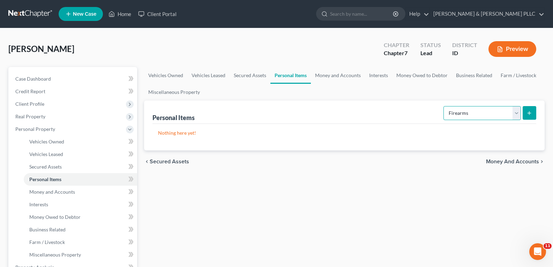
click at [516, 111] on select "Select Item Type Clothing Collectibles Of Value Electronics Firearms Household …" at bounding box center [482, 113] width 77 height 14
click at [444, 106] on select "Select Item Type Clothing Collectibles Of Value Electronics Firearms Household …" at bounding box center [482, 113] width 77 height 14
click at [530, 111] on icon "submit" at bounding box center [530, 113] width 6 height 6
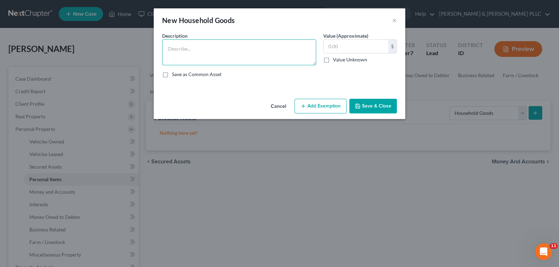
click at [274, 55] on textarea at bounding box center [239, 52] width 154 height 26
paste textarea "Dresser $50; Office Supplies $5; Hand Tools $100; Drill $50"
click at [361, 47] on input "text" at bounding box center [355, 46] width 65 height 13
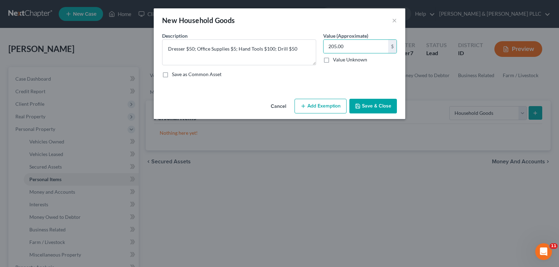
click at [336, 105] on button "Add Exemption" at bounding box center [320, 106] width 52 height 15
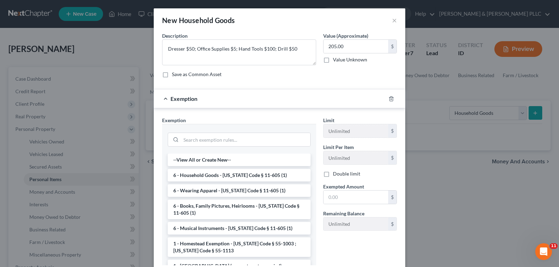
drag, startPoint x: 253, startPoint y: 172, endPoint x: 315, endPoint y: 186, distance: 62.5
click at [254, 172] on li "6 - Household Goods - [US_STATE] Code § 11-605 (1)" at bounding box center [239, 175] width 143 height 13
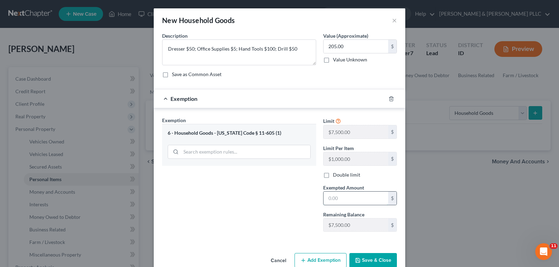
click at [360, 201] on input "text" at bounding box center [355, 198] width 65 height 13
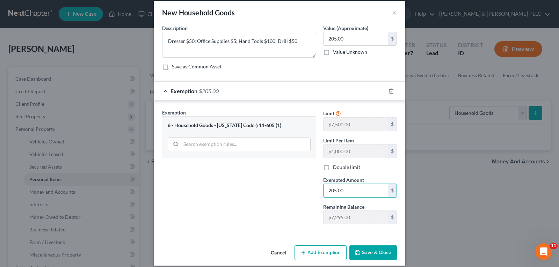
scroll to position [15, 0]
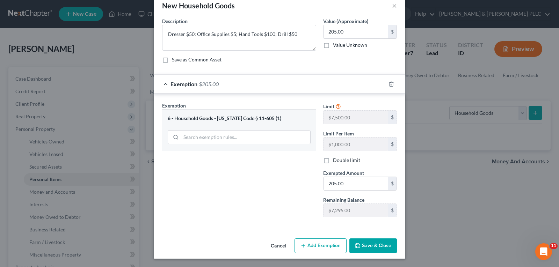
click at [373, 248] on button "Save & Close" at bounding box center [372, 245] width 47 height 15
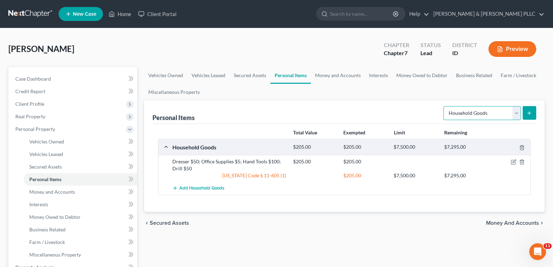
click at [516, 114] on select "Select Item Type Clothing Collectibles Of Value Electronics Firearms Household …" at bounding box center [482, 113] width 77 height 14
click at [444, 106] on select "Select Item Type Clothing Collectibles Of Value Electronics Firearms Household …" at bounding box center [482, 113] width 77 height 14
click at [528, 114] on icon "submit" at bounding box center [530, 113] width 6 height 6
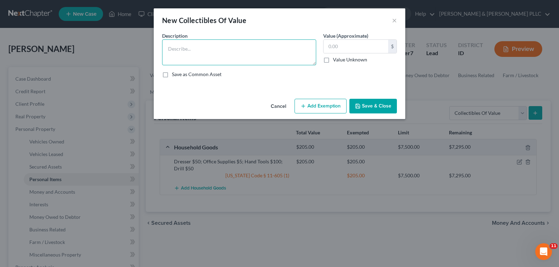
click at [237, 50] on textarea at bounding box center [239, 52] width 154 height 26
click at [311, 105] on button "Add Exemption" at bounding box center [320, 106] width 52 height 15
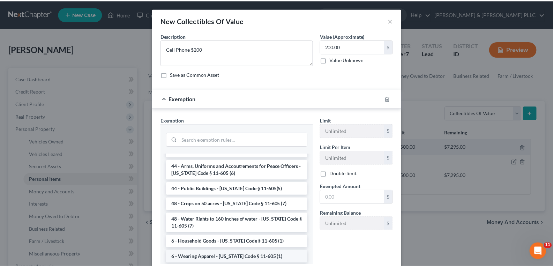
scroll to position [873, 0]
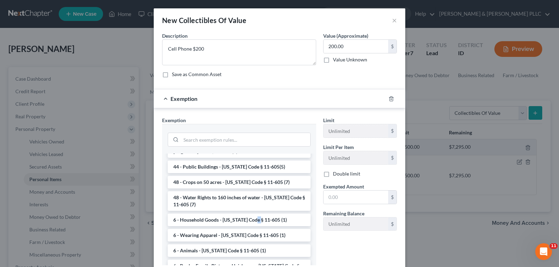
drag, startPoint x: 252, startPoint y: 187, endPoint x: 320, endPoint y: 192, distance: 68.2
click at [263, 214] on li "6 - Household Goods - [US_STATE] Code § 11-605 (1)" at bounding box center [239, 220] width 143 height 13
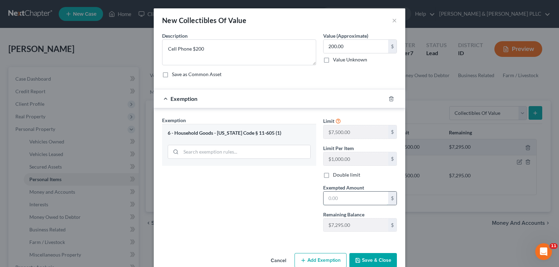
drag, startPoint x: 338, startPoint y: 201, endPoint x: 337, endPoint y: 205, distance: 3.9
click at [337, 205] on input "text" at bounding box center [355, 198] width 65 height 13
drag, startPoint x: 364, startPoint y: 255, endPoint x: 365, endPoint y: 260, distance: 5.1
click at [365, 260] on div "New Collectibles Of Value × An exemption set must first be selected from the Fi…" at bounding box center [279, 140] width 251 height 265
click at [366, 259] on button "Save & Close" at bounding box center [372, 260] width 47 height 15
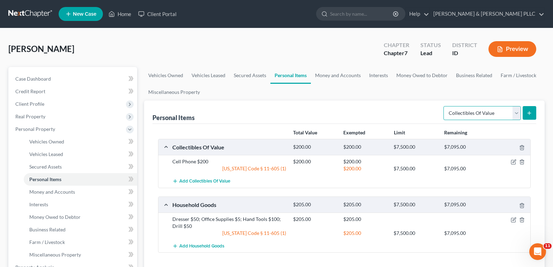
click at [518, 114] on select "Select Item Type Clothing Collectibles Of Value Electronics Firearms Household …" at bounding box center [482, 113] width 77 height 14
click at [444, 106] on select "Select Item Type Clothing Collectibles Of Value Electronics Firearms Household …" at bounding box center [482, 113] width 77 height 14
click at [526, 111] on button "submit" at bounding box center [530, 113] width 14 height 14
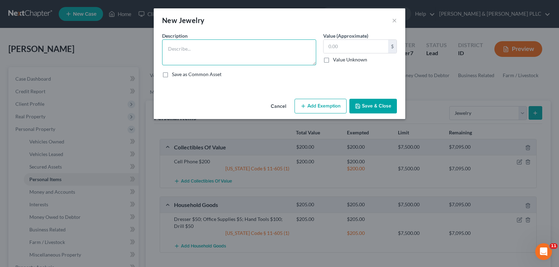
click at [206, 49] on textarea at bounding box center [239, 52] width 154 height 26
click at [337, 108] on button "Add Exemption" at bounding box center [320, 106] width 52 height 15
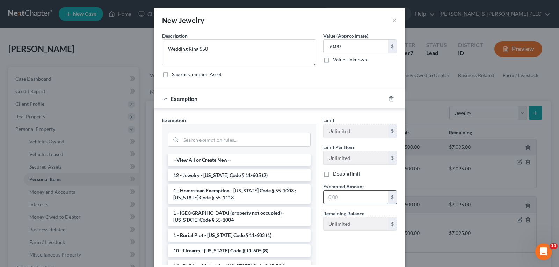
drag, startPoint x: 266, startPoint y: 175, endPoint x: 354, endPoint y: 200, distance: 91.3
click at [268, 175] on li "12 - Jewelry - [US_STATE] Code § 11-605 (2)" at bounding box center [239, 175] width 143 height 13
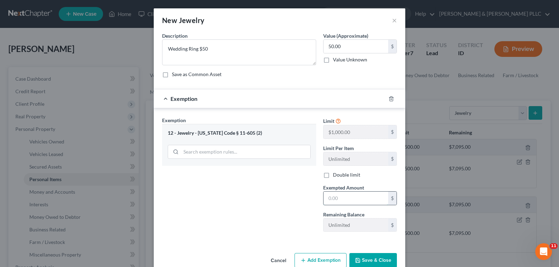
click at [361, 202] on input "text" at bounding box center [355, 198] width 65 height 13
click at [389, 260] on button "Save & Close" at bounding box center [372, 260] width 47 height 15
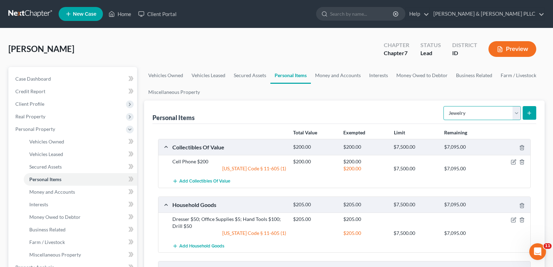
click at [516, 113] on select "Select Item Type Clothing Collectibles Of Value Electronics Firearms Household …" at bounding box center [482, 113] width 77 height 14
click at [444, 106] on select "Select Item Type Clothing Collectibles Of Value Electronics Firearms Household …" at bounding box center [482, 113] width 77 height 14
click at [527, 107] on button "submit" at bounding box center [530, 113] width 14 height 14
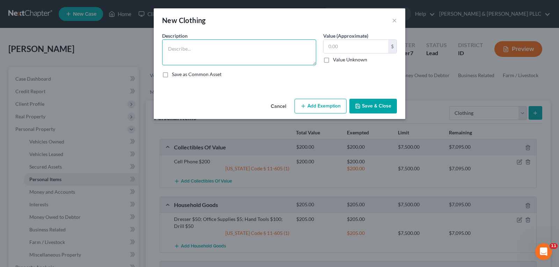
click at [247, 46] on textarea at bounding box center [239, 52] width 154 height 26
click at [315, 112] on button "Add Exemption" at bounding box center [320, 106] width 52 height 15
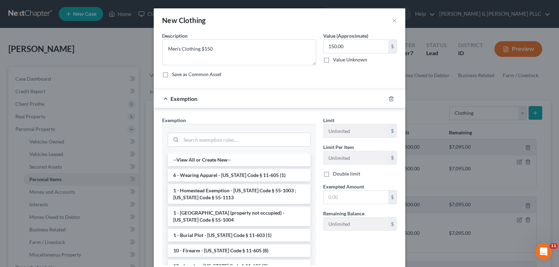
drag, startPoint x: 260, startPoint y: 176, endPoint x: 305, endPoint y: 187, distance: 46.1
click at [264, 176] on li "6 - Wearing Apparel - [US_STATE] Code § 11-605 (1)" at bounding box center [239, 175] width 143 height 13
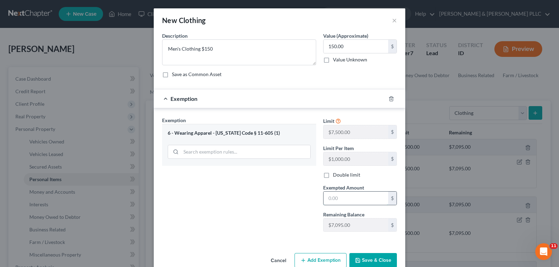
click at [340, 199] on input "text" at bounding box center [355, 198] width 65 height 13
click at [368, 260] on button "Save & Close" at bounding box center [372, 260] width 47 height 15
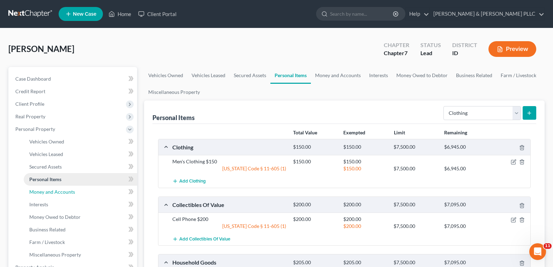
drag, startPoint x: 68, startPoint y: 191, endPoint x: 97, endPoint y: 184, distance: 29.4
click at [68, 191] on span "Money and Accounts" at bounding box center [52, 192] width 46 height 6
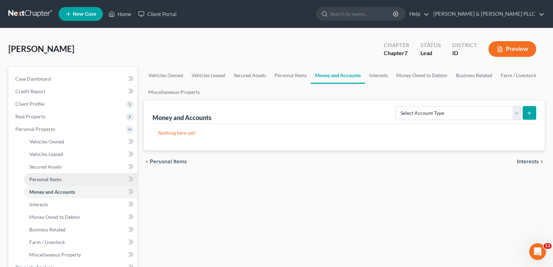
drag, startPoint x: 56, startPoint y: 180, endPoint x: 60, endPoint y: 183, distance: 4.5
click at [57, 181] on span "Personal Items" at bounding box center [45, 179] width 32 height 6
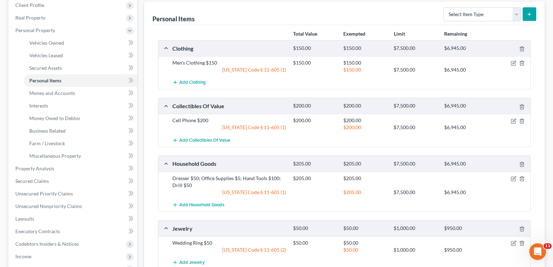
scroll to position [105, 0]
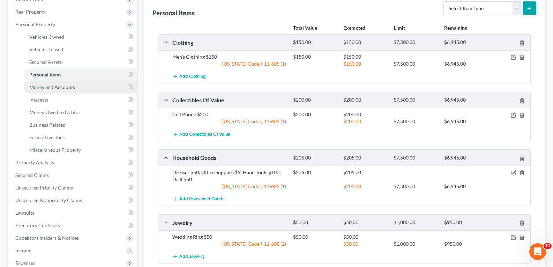
click at [60, 86] on span "Money and Accounts" at bounding box center [52, 87] width 46 height 6
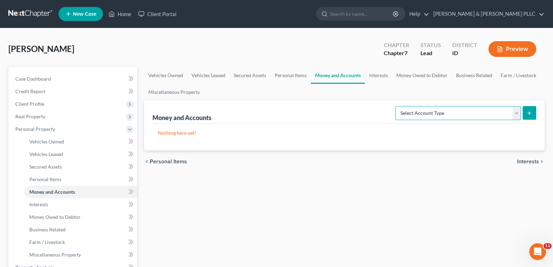
drag, startPoint x: 517, startPoint y: 111, endPoint x: 517, endPoint y: 117, distance: 6.0
click at [518, 114] on select "Select Account Type Brokerage Cash on Hand Certificates of Deposit Checking Acc…" at bounding box center [459, 113] width 126 height 14
click at [397, 106] on select "Select Account Type Brokerage Cash on Hand Certificates of Deposit Checking Acc…" at bounding box center [459, 113] width 126 height 14
click at [529, 112] on icon "submit" at bounding box center [530, 113] width 6 height 6
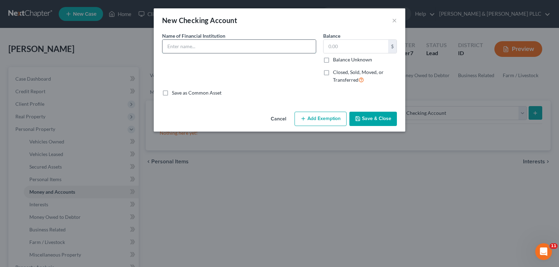
click at [194, 44] on input "text" at bounding box center [238, 46] width 153 height 13
click at [378, 120] on button "Save & Close" at bounding box center [372, 119] width 47 height 15
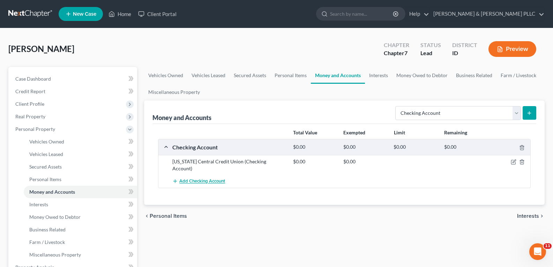
click at [214, 179] on span "Add Checking Account" at bounding box center [202, 182] width 46 height 6
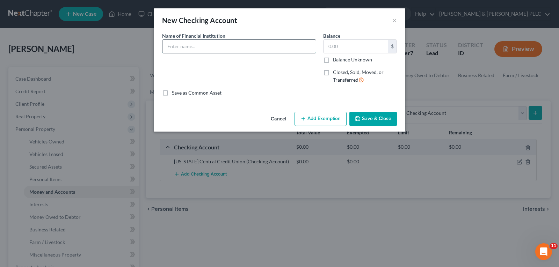
click at [226, 48] on input "text" at bounding box center [238, 46] width 153 height 13
drag, startPoint x: 362, startPoint y: 119, endPoint x: 351, endPoint y: 119, distance: 10.8
click at [361, 118] on button "Save & Close" at bounding box center [372, 119] width 47 height 15
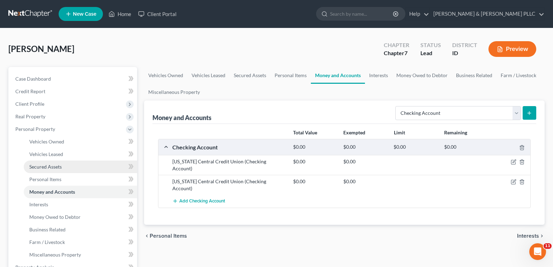
click at [40, 164] on span "Secured Assets" at bounding box center [45, 167] width 32 height 6
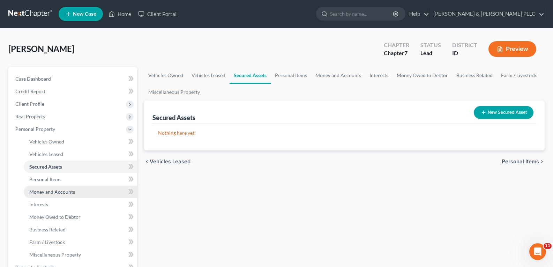
click at [68, 192] on span "Money and Accounts" at bounding box center [52, 192] width 46 height 6
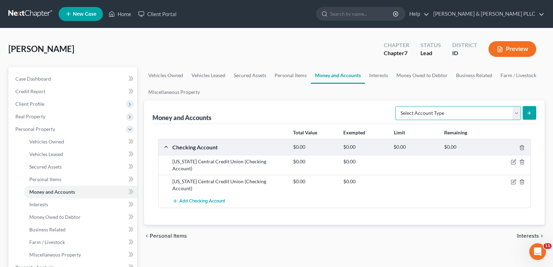
click at [517, 114] on select "Select Account Type Brokerage Cash on Hand Certificates of Deposit Checking Acc…" at bounding box center [459, 113] width 126 height 14
click at [397, 106] on select "Select Account Type Brokerage Cash on Hand Certificates of Deposit Checking Acc…" at bounding box center [459, 113] width 126 height 14
click at [526, 109] on button "submit" at bounding box center [530, 113] width 14 height 14
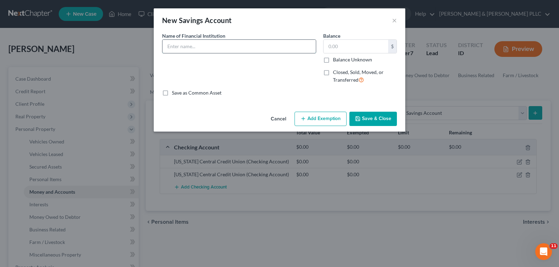
click at [256, 43] on input "text" at bounding box center [238, 46] width 153 height 13
click at [366, 115] on button "Save & Close" at bounding box center [372, 119] width 47 height 15
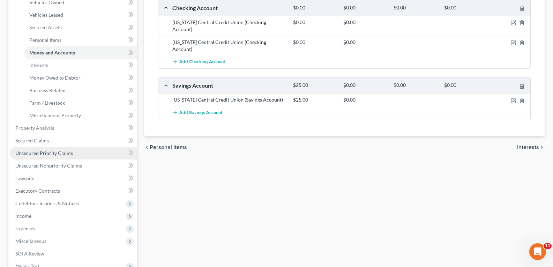
scroll to position [140, 0]
click at [52, 150] on span "Unsecured Priority Claims" at bounding box center [44, 153] width 58 height 6
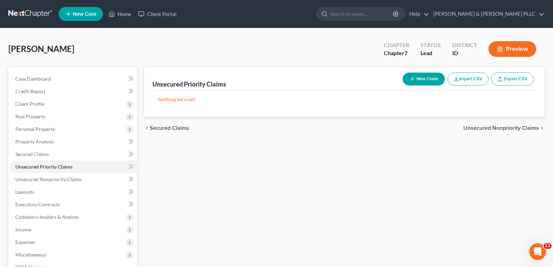
click at [430, 79] on button "New Claim" at bounding box center [424, 79] width 42 height 13
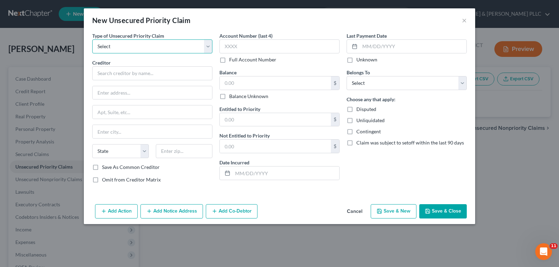
click at [202, 46] on select "Select Taxes & Other Government Units Domestic Support Obligations Extensions o…" at bounding box center [152, 46] width 120 height 14
click at [92, 39] on select "Select Taxes & Other Government Units Domestic Support Obligations Extensions o…" at bounding box center [152, 46] width 120 height 14
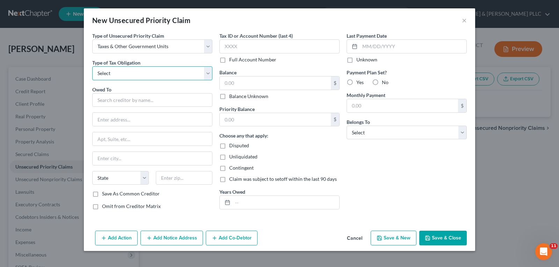
click at [209, 76] on select "Select Federal City State Franchise Tax Board Other" at bounding box center [152, 73] width 120 height 14
click at [92, 66] on select "Select Federal City State Franchise Tax Board Other" at bounding box center [152, 73] width 120 height 14
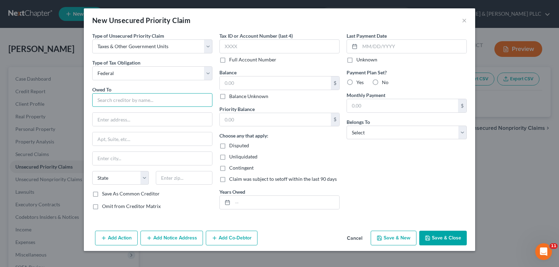
click at [151, 98] on input "text" at bounding box center [152, 100] width 120 height 14
drag, startPoint x: 155, startPoint y: 118, endPoint x: 219, endPoint y: 123, distance: 63.3
click at [157, 119] on div "Centralized Insolvency Opera [GEOGRAPHIC_DATA]-7346" at bounding box center [147, 119] width 99 height 6
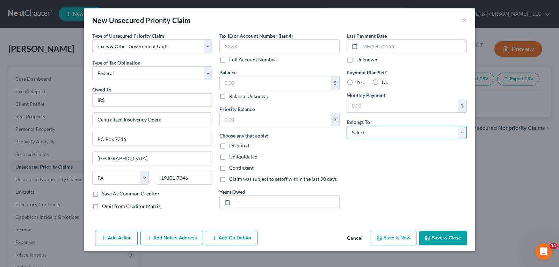
drag, startPoint x: 460, startPoint y: 136, endPoint x: 450, endPoint y: 139, distance: 10.9
click at [460, 136] on select "Select Debtor 1 Only Debtor 2 Only Debtor 1 And Debtor 2 Only At Least One Of T…" at bounding box center [406, 133] width 120 height 14
click at [346, 126] on select "Select Debtor 1 Only Debtor 2 Only Debtor 1 And Debtor 2 Only At Least One Of T…" at bounding box center [406, 133] width 120 height 14
drag, startPoint x: 458, startPoint y: 133, endPoint x: 459, endPoint y: 138, distance: 5.3
click at [460, 134] on select "Select Debtor 1 Only Debtor 2 Only Debtor 1 And Debtor 2 Only At Least One Of T…" at bounding box center [406, 133] width 120 height 14
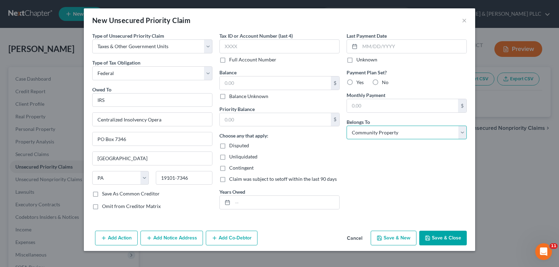
click at [346, 126] on select "Select Debtor 1 Only Debtor 2 Only Debtor 1 And Debtor 2 Only At Least One Of T…" at bounding box center [406, 133] width 120 height 14
click at [393, 235] on button "Save & New" at bounding box center [393, 238] width 46 height 15
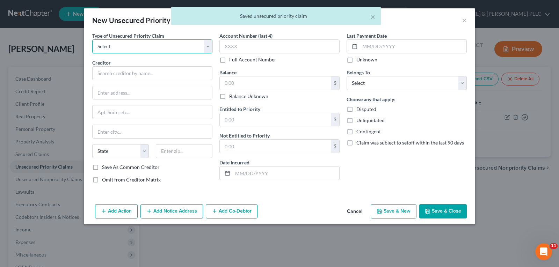
drag, startPoint x: 207, startPoint y: 43, endPoint x: 202, endPoint y: 46, distance: 5.0
click at [207, 43] on select "Select Taxes & Other Government Units Domestic Support Obligations Extensions o…" at bounding box center [152, 46] width 120 height 14
click at [92, 39] on select "Select Taxes & Other Government Units Domestic Support Obligations Extensions o…" at bounding box center [152, 46] width 120 height 14
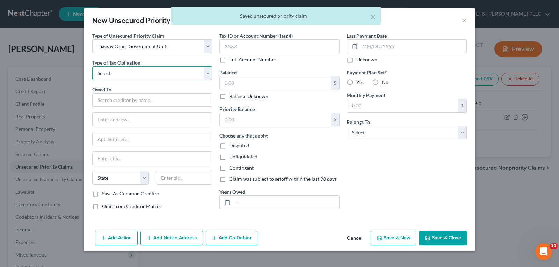
drag, startPoint x: 206, startPoint y: 72, endPoint x: 202, endPoint y: 74, distance: 4.6
click at [206, 72] on select "Select Federal City State Franchise Tax Board Other" at bounding box center [152, 73] width 120 height 14
click at [92, 66] on select "Select Federal City State Franchise Tax Board Other" at bounding box center [152, 73] width 120 height 14
drag, startPoint x: 208, startPoint y: 72, endPoint x: 195, endPoint y: 78, distance: 14.2
click at [207, 72] on select "Select Federal City State Franchise Tax Board Other" at bounding box center [152, 73] width 120 height 14
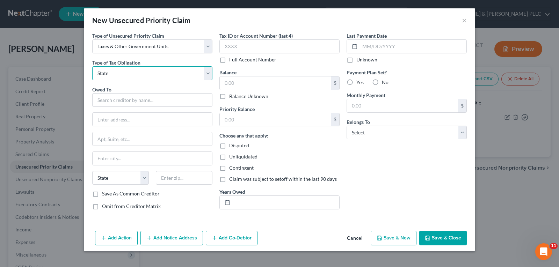
click at [92, 66] on select "Select Federal City State Franchise Tax Board Other" at bounding box center [152, 73] width 120 height 14
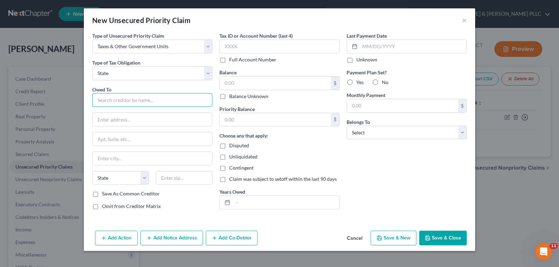
click at [131, 98] on input "text" at bounding box center [152, 100] width 120 height 14
click at [131, 98] on input "State of [US_STATE]" at bounding box center [152, 100] width 120 height 14
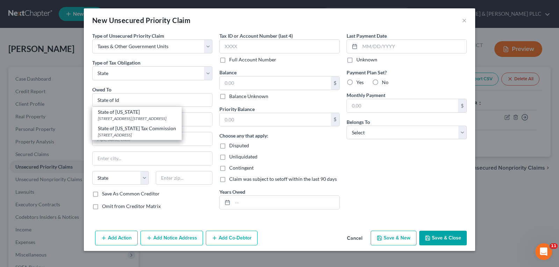
drag, startPoint x: 146, startPoint y: 113, endPoint x: 316, endPoint y: 131, distance: 171.6
click at [151, 115] on div "State of [US_STATE]" at bounding box center [137, 112] width 78 height 7
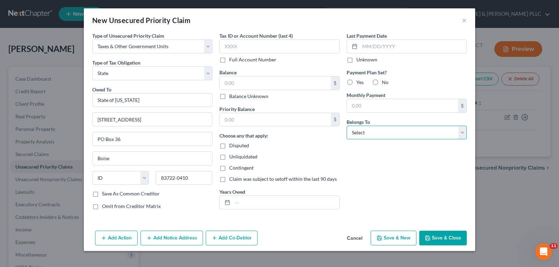
drag, startPoint x: 460, startPoint y: 132, endPoint x: 455, endPoint y: 135, distance: 6.3
click at [460, 132] on select "Select Debtor 1 Only Debtor 2 Only Debtor 1 And Debtor 2 Only At Least One Of T…" at bounding box center [406, 133] width 120 height 14
click at [346, 126] on select "Select Debtor 1 Only Debtor 2 Only Debtor 1 And Debtor 2 Only At Least One Of T…" at bounding box center [406, 133] width 120 height 14
click at [445, 237] on button "Save & Close" at bounding box center [442, 238] width 47 height 15
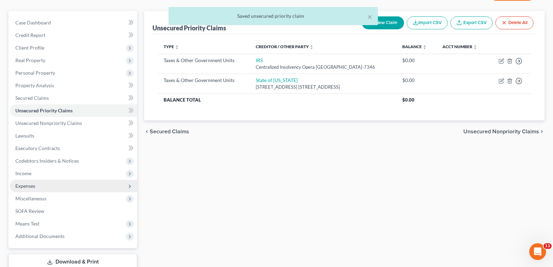
scroll to position [70, 0]
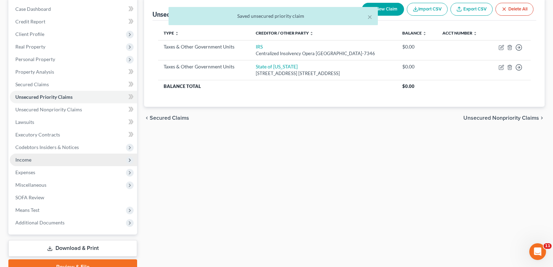
click at [24, 157] on span "Income" at bounding box center [23, 160] width 16 height 6
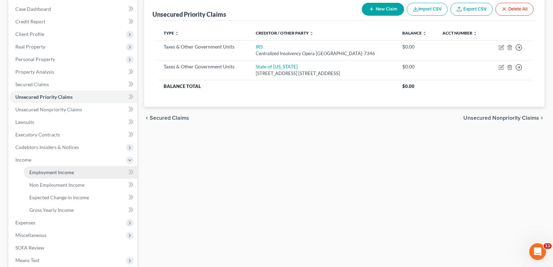
click at [53, 173] on span "Employment Income" at bounding box center [51, 172] width 45 height 6
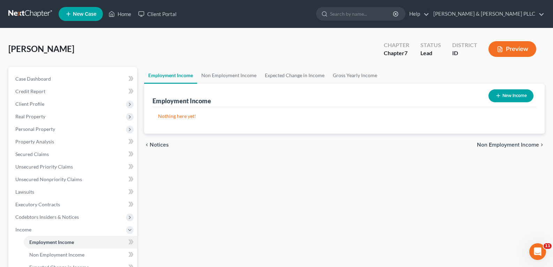
click at [522, 94] on button "New Income" at bounding box center [511, 95] width 45 height 13
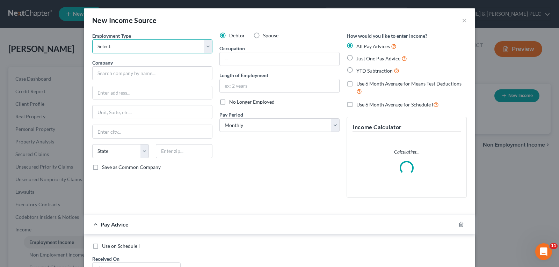
drag, startPoint x: 204, startPoint y: 45, endPoint x: 198, endPoint y: 52, distance: 9.9
click at [204, 47] on select "Select Full or [DEMOGRAPHIC_DATA] Employment Self Employment" at bounding box center [152, 46] width 120 height 14
click at [92, 39] on select "Select Full or [DEMOGRAPHIC_DATA] Employment Self Employment" at bounding box center [152, 46] width 120 height 14
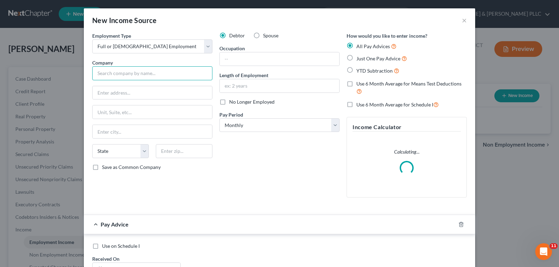
drag, startPoint x: 199, startPoint y: 72, endPoint x: 201, endPoint y: 75, distance: 3.6
click at [201, 75] on input "text" at bounding box center [152, 73] width 120 height 14
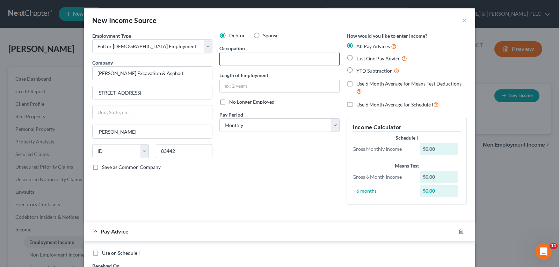
click at [243, 59] on input "text" at bounding box center [279, 58] width 119 height 13
drag, startPoint x: 335, startPoint y: 127, endPoint x: 329, endPoint y: 130, distance: 6.6
click at [335, 127] on select "Select Monthly Twice Monthly Every Other Week Weekly" at bounding box center [279, 125] width 120 height 14
click at [219, 118] on select "Select Monthly Twice Monthly Every Other Week Weekly" at bounding box center [279, 125] width 120 height 14
drag, startPoint x: 347, startPoint y: 55, endPoint x: 344, endPoint y: 64, distance: 9.3
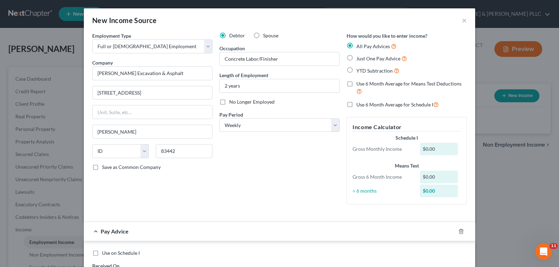
click at [356, 58] on label "Just One Pay Advice" at bounding box center [381, 58] width 51 height 8
click at [359, 58] on input "Just One Pay Advice" at bounding box center [361, 56] width 5 height 5
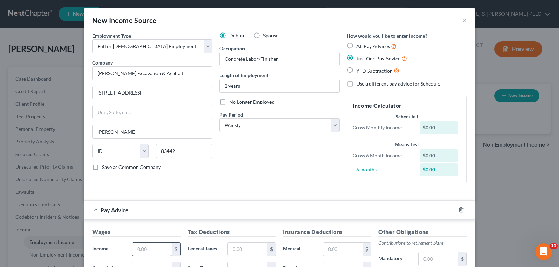
click at [155, 253] on input "text" at bounding box center [151, 249] width 39 height 13
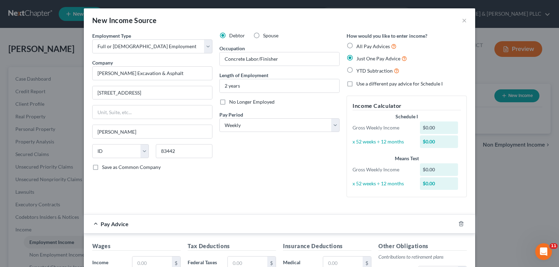
click at [232, 190] on div "Debtor Spouse Occupation Concrete Labor/Finisher Length of Employment 2 years N…" at bounding box center [279, 117] width 127 height 171
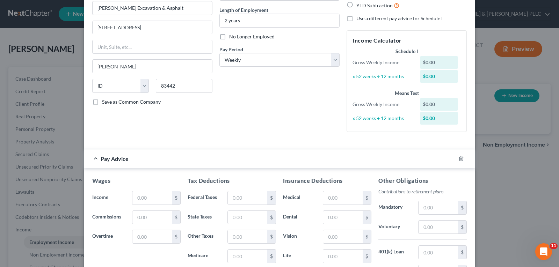
scroll to position [35, 0]
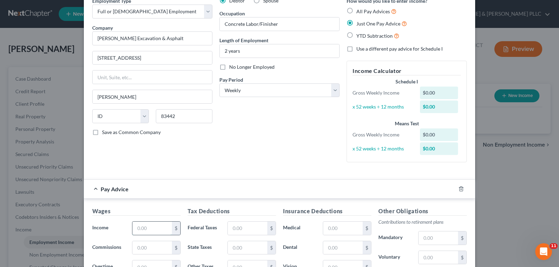
click at [159, 226] on input "text" at bounding box center [151, 228] width 39 height 13
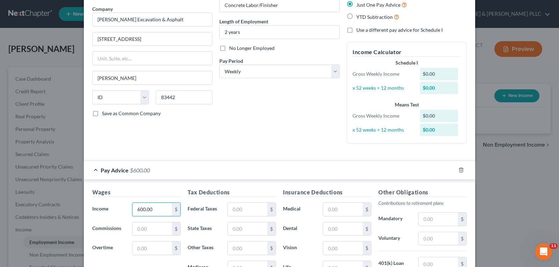
scroll to position [175, 0]
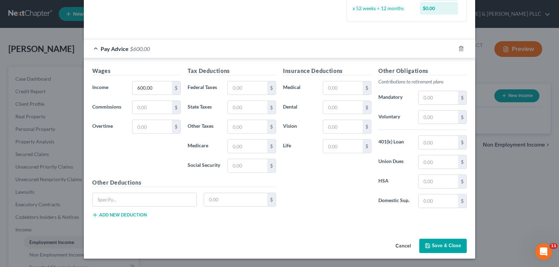
click at [436, 245] on button "Save & Close" at bounding box center [442, 246] width 47 height 15
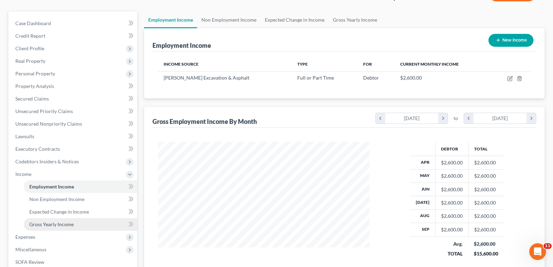
scroll to position [70, 0]
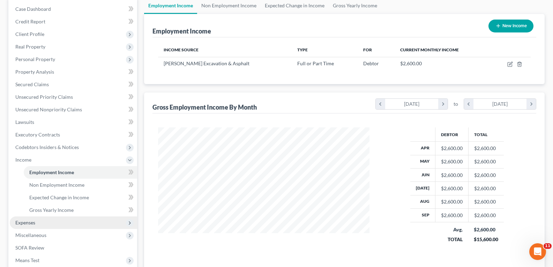
click at [29, 222] on span "Expenses" at bounding box center [25, 223] width 20 height 6
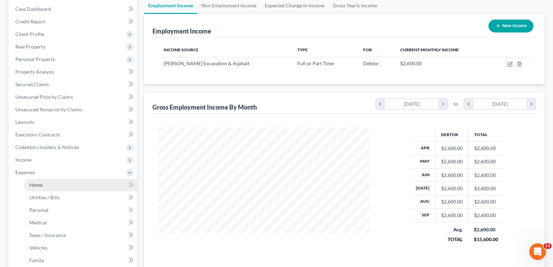
click at [37, 187] on span "Home" at bounding box center [35, 185] width 13 height 6
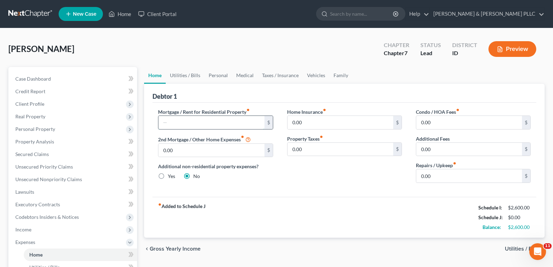
click at [192, 120] on input "text" at bounding box center [211, 122] width 106 height 13
click at [314, 76] on link "Vehicles" at bounding box center [316, 75] width 27 height 17
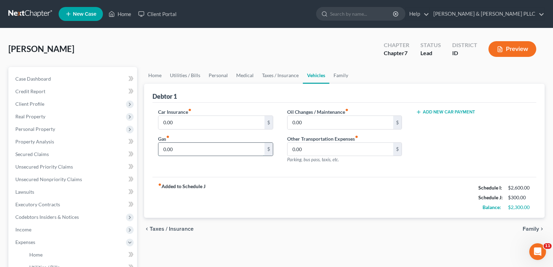
click at [184, 145] on input "0.00" at bounding box center [211, 149] width 106 height 13
drag, startPoint x: 187, startPoint y: 73, endPoint x: 190, endPoint y: 79, distance: 6.1
click at [186, 73] on link "Utilities / Bills" at bounding box center [185, 75] width 39 height 17
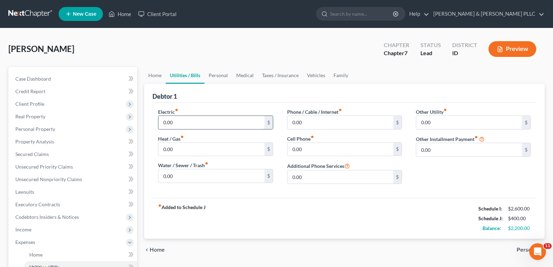
click at [175, 120] on input "0.00" at bounding box center [211, 122] width 106 height 13
click at [317, 119] on input "0.00" at bounding box center [341, 122] width 106 height 13
click at [324, 154] on input "0.00" at bounding box center [341, 149] width 106 height 13
drag, startPoint x: 221, startPoint y: 75, endPoint x: 219, endPoint y: 80, distance: 5.5
click at [221, 75] on link "Personal" at bounding box center [219, 75] width 28 height 17
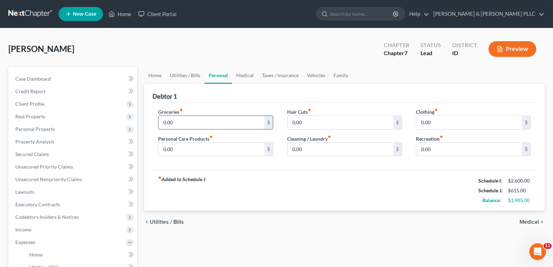
click at [191, 123] on input "0.00" at bounding box center [211, 122] width 106 height 13
click at [196, 150] on input "0.00" at bounding box center [211, 149] width 106 height 13
click at [320, 150] on input "0.00" at bounding box center [341, 149] width 106 height 13
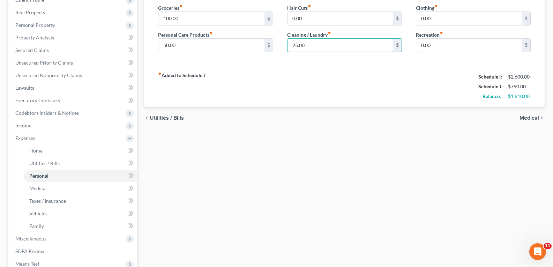
scroll to position [105, 0]
click at [65, 72] on span "Unsecured Nonpriority Claims" at bounding box center [48, 75] width 67 height 6
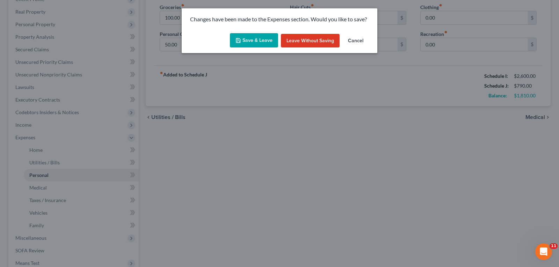
click at [250, 44] on button "Save & Leave" at bounding box center [254, 40] width 48 height 15
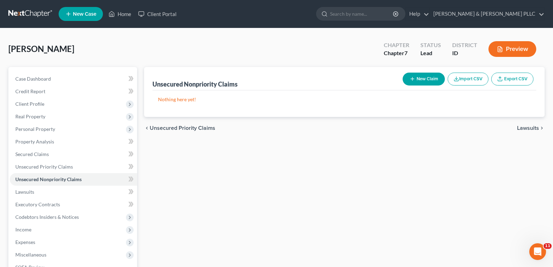
click at [420, 77] on button "New Claim" at bounding box center [424, 79] width 42 height 13
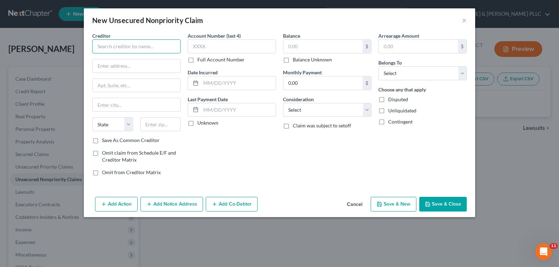
click at [147, 42] on input "text" at bounding box center [136, 46] width 88 height 14
click at [310, 44] on input "text" at bounding box center [322, 46] width 79 height 13
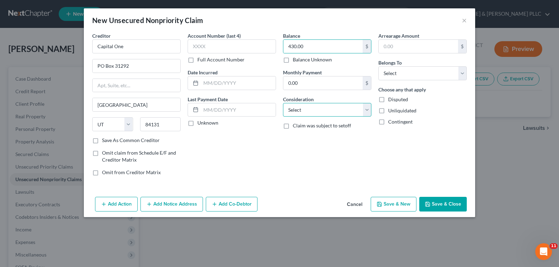
click at [365, 112] on select "Select Cable / Satellite Services Collection Agency Credit Card Debt Debt Couns…" at bounding box center [327, 110] width 88 height 14
click at [283, 103] on select "Select Cable / Satellite Services Collection Agency Credit Card Debt Debt Couns…" at bounding box center [327, 110] width 88 height 14
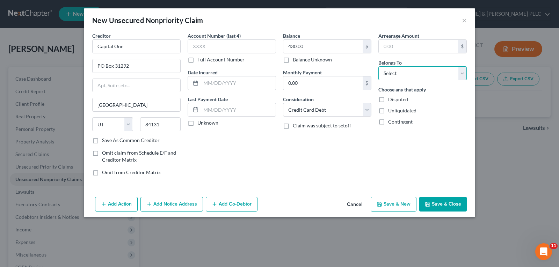
drag, startPoint x: 460, startPoint y: 75, endPoint x: 444, endPoint y: 80, distance: 16.9
click at [460, 75] on select "Select Debtor 1 Only Debtor 2 Only Debtor 1 And Debtor 2 Only At Least One Of T…" at bounding box center [422, 73] width 88 height 14
click at [378, 66] on select "Select Debtor 1 Only Debtor 2 Only Debtor 1 And Debtor 2 Only At Least One Of T…" at bounding box center [422, 73] width 88 height 14
drag, startPoint x: 398, startPoint y: 203, endPoint x: 394, endPoint y: 202, distance: 3.6
click at [394, 202] on button "Save & New" at bounding box center [393, 204] width 46 height 15
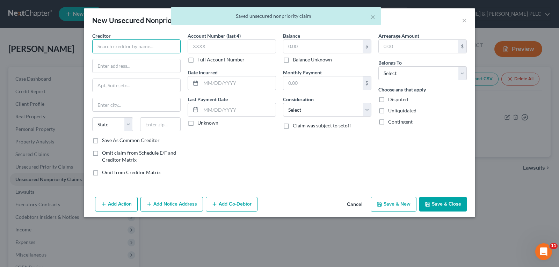
click at [161, 45] on input "text" at bounding box center [136, 46] width 88 height 14
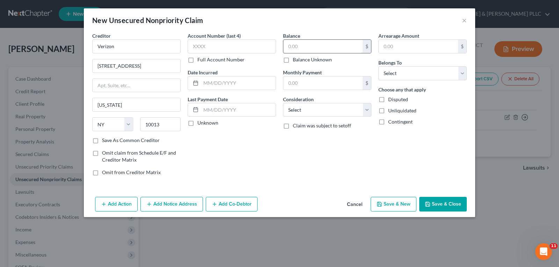
click at [294, 41] on input "text" at bounding box center [322, 46] width 79 height 13
drag, startPoint x: 363, startPoint y: 108, endPoint x: 362, endPoint y: 116, distance: 8.4
click at [363, 108] on select "Select Cable / Satellite Services Collection Agency Credit Card Debt Debt Couns…" at bounding box center [327, 110] width 88 height 14
click at [283, 103] on select "Select Cable / Satellite Services Collection Agency Credit Card Debt Debt Couns…" at bounding box center [327, 110] width 88 height 14
drag, startPoint x: 463, startPoint y: 74, endPoint x: 445, endPoint y: 80, distance: 18.3
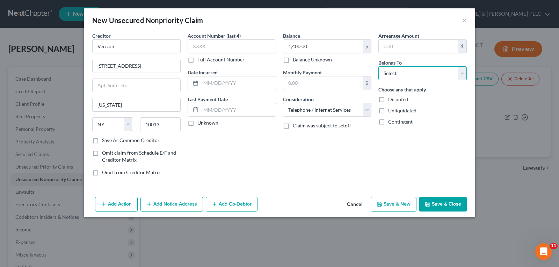
click at [463, 74] on select "Select Debtor 1 Only Debtor 2 Only Debtor 1 And Debtor 2 Only At Least One Of T…" at bounding box center [422, 73] width 88 height 14
click at [378, 66] on select "Select Debtor 1 Only Debtor 2 Only Debtor 1 And Debtor 2 Only At Least One Of T…" at bounding box center [422, 73] width 88 height 14
click at [401, 205] on button "Save & New" at bounding box center [393, 204] width 46 height 15
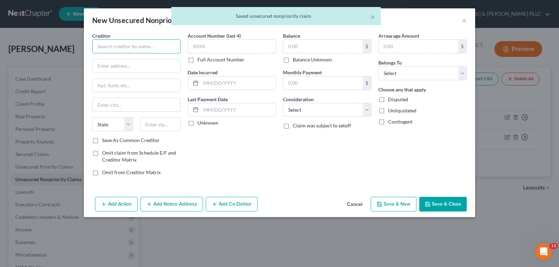
click at [138, 48] on input "text" at bounding box center [136, 46] width 88 height 14
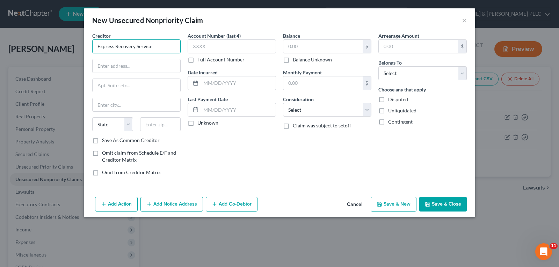
click at [160, 50] on input "Express Recovery Service" at bounding box center [136, 46] width 88 height 14
click at [309, 43] on input "text" at bounding box center [322, 46] width 79 height 13
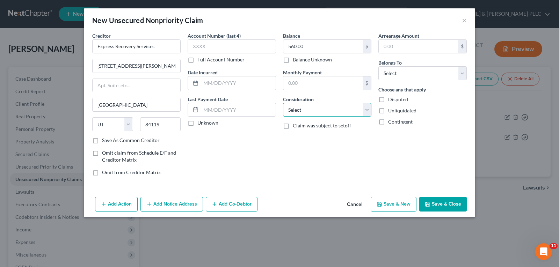
click at [368, 111] on select "Select Cable / Satellite Services Collection Agency Credit Card Debt Debt Couns…" at bounding box center [327, 110] width 88 height 14
click at [283, 103] on select "Select Cable / Satellite Services Collection Agency Credit Card Debt Debt Couns…" at bounding box center [327, 110] width 88 height 14
click at [461, 71] on select "Select Debtor 1 Only Debtor 2 Only Debtor 1 And Debtor 2 Only At Least One Of T…" at bounding box center [422, 73] width 88 height 14
click at [378, 66] on select "Select Debtor 1 Only Debtor 2 Only Debtor 1 And Debtor 2 Only At Least One Of T…" at bounding box center [422, 73] width 88 height 14
drag, startPoint x: 393, startPoint y: 204, endPoint x: 390, endPoint y: 202, distance: 4.4
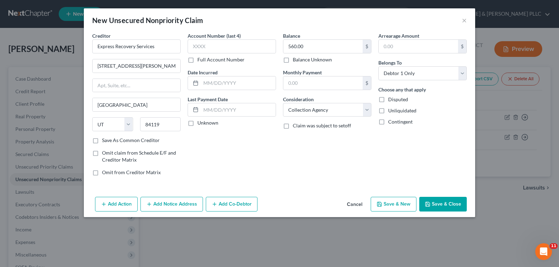
click at [390, 202] on button "Save & New" at bounding box center [393, 204] width 46 height 15
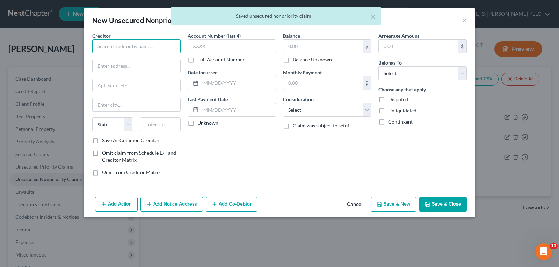
click at [159, 46] on input "text" at bounding box center [136, 46] width 88 height 14
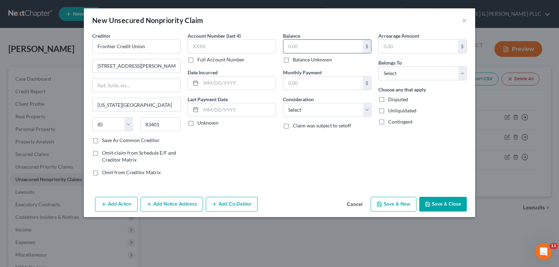
click at [293, 50] on input "text" at bounding box center [322, 46] width 79 height 13
drag, startPoint x: 464, startPoint y: 77, endPoint x: 452, endPoint y: 80, distance: 12.9
click at [464, 77] on select "Select Debtor 1 Only Debtor 2 Only Debtor 1 And Debtor 2 Only At Least One Of T…" at bounding box center [422, 73] width 88 height 14
click at [378, 66] on select "Select Debtor 1 Only Debtor 2 Only Debtor 1 And Debtor 2 Only At Least One Of T…" at bounding box center [422, 73] width 88 height 14
click at [458, 206] on button "Save & Close" at bounding box center [442, 204] width 47 height 15
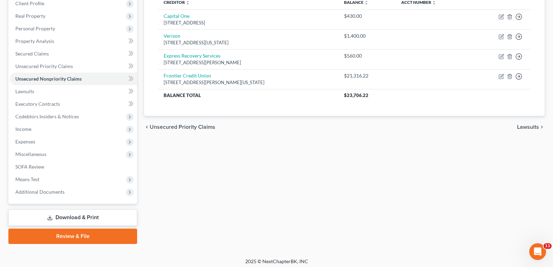
scroll to position [104, 0]
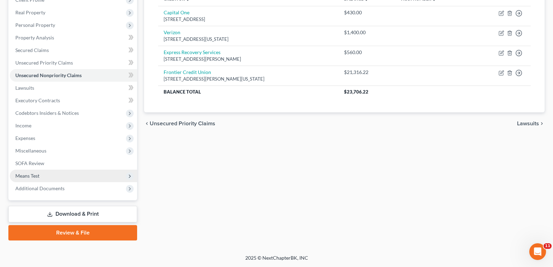
click at [36, 173] on span "Means Test" at bounding box center [27, 176] width 24 height 6
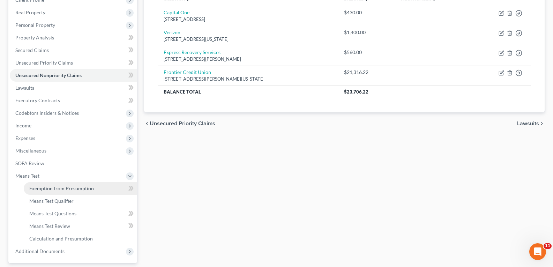
click at [74, 189] on span "Exemption from Presumption" at bounding box center [61, 188] width 65 height 6
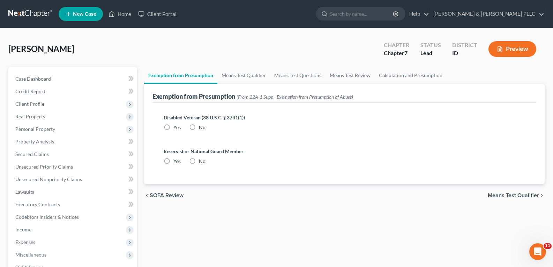
drag, startPoint x: 192, startPoint y: 128, endPoint x: 202, endPoint y: 159, distance: 32.8
click at [199, 128] on label "No" at bounding box center [202, 127] width 7 height 7
click at [202, 128] on input "No" at bounding box center [204, 126] width 5 height 5
click at [199, 161] on label "No" at bounding box center [202, 161] width 7 height 7
click at [202, 161] on input "No" at bounding box center [204, 160] width 5 height 5
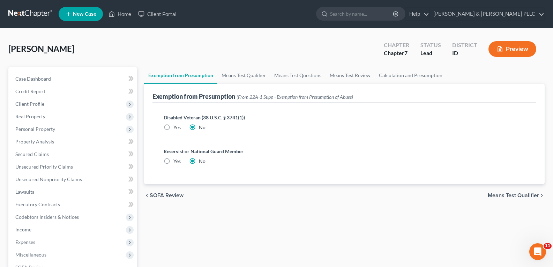
click at [509, 195] on span "Means Test Qualifier" at bounding box center [513, 196] width 51 height 6
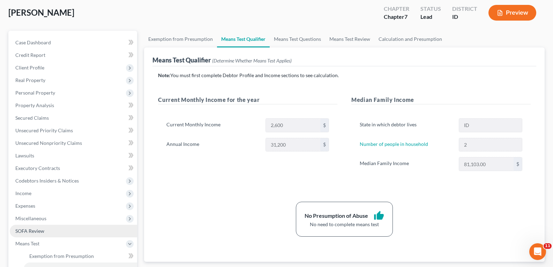
scroll to position [70, 0]
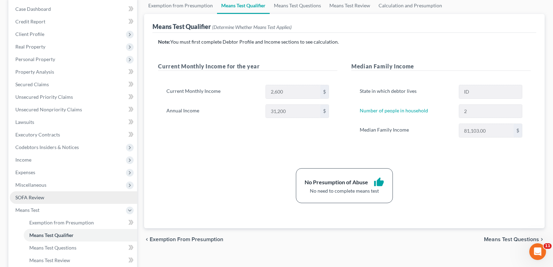
click at [29, 198] on span "SOFA Review" at bounding box center [29, 197] width 29 height 6
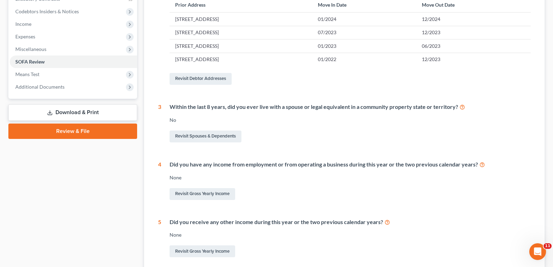
scroll to position [209, 0]
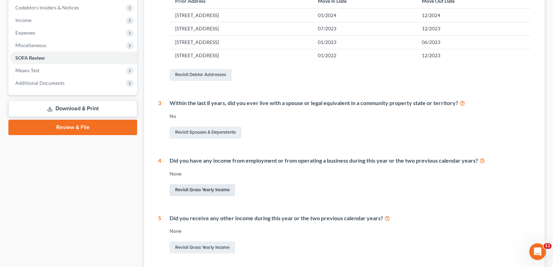
click at [204, 188] on link "Revisit Gross Yearly Income" at bounding box center [203, 190] width 66 height 12
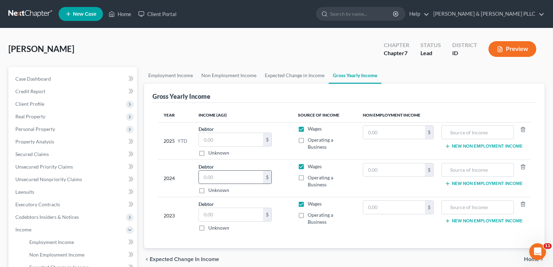
click at [232, 181] on input "text" at bounding box center [231, 177] width 64 height 13
click at [217, 219] on input "text" at bounding box center [231, 214] width 64 height 13
click at [228, 178] on input "text" at bounding box center [231, 177] width 64 height 13
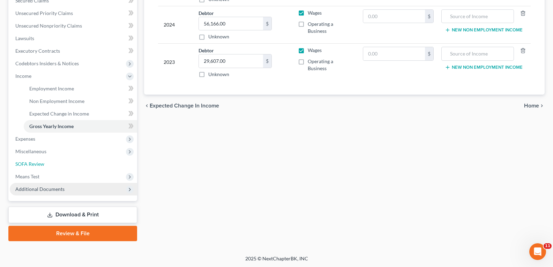
scroll to position [154, 0]
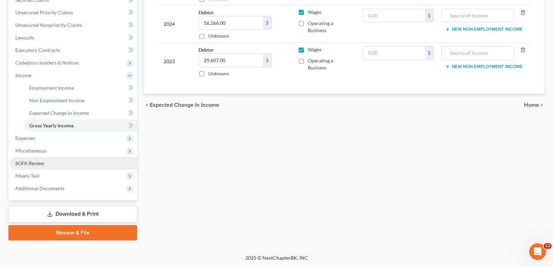
click at [37, 161] on span "SOFA Review" at bounding box center [29, 163] width 29 height 6
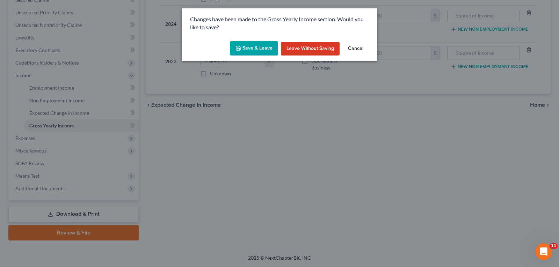
click at [268, 46] on button "Save & Leave" at bounding box center [254, 48] width 48 height 15
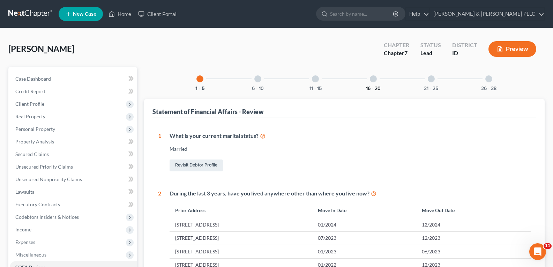
click at [374, 86] on button "16 - 20" at bounding box center [373, 88] width 15 height 5
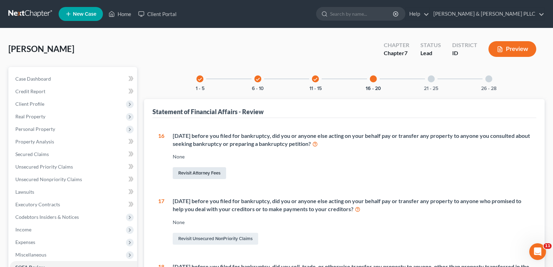
click at [208, 172] on link "Revisit Attorney Fees" at bounding box center [199, 173] width 53 height 12
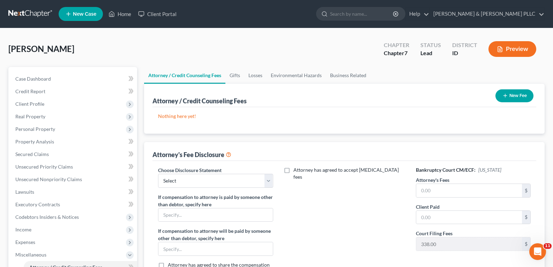
click at [510, 92] on button "New Fee" at bounding box center [515, 95] width 38 height 13
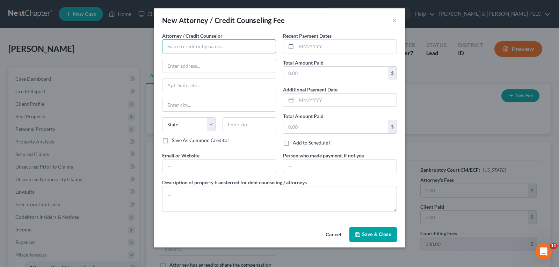
click at [214, 47] on input "text" at bounding box center [219, 46] width 114 height 14
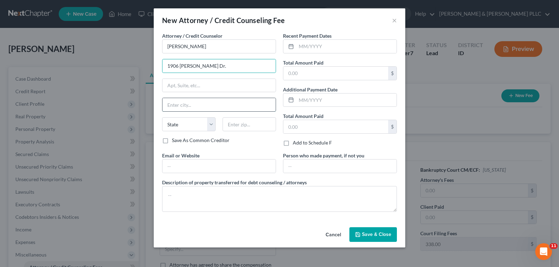
click at [215, 108] on input "text" at bounding box center [218, 104] width 113 height 13
click at [372, 233] on span "Save & Close" at bounding box center [376, 234] width 29 height 6
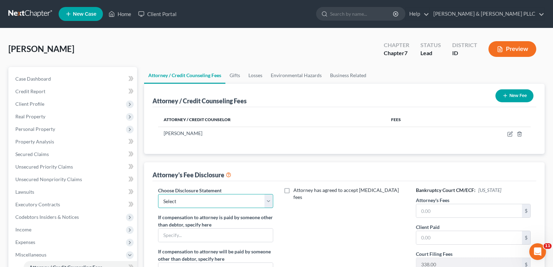
drag, startPoint x: 266, startPoint y: 199, endPoint x: 258, endPoint y: 201, distance: 8.1
click at [266, 199] on select "Select None" at bounding box center [215, 201] width 115 height 14
click at [158, 194] on select "Select None" at bounding box center [215, 201] width 115 height 14
click at [126, 13] on link "Home" at bounding box center [120, 14] width 30 height 13
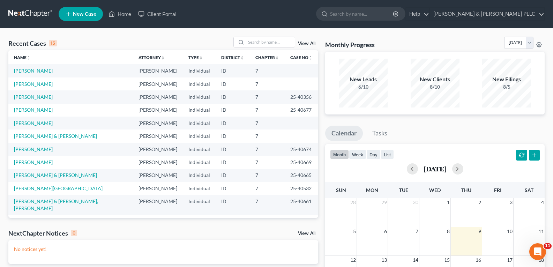
click at [95, 10] on link "New Case" at bounding box center [81, 14] width 44 height 14
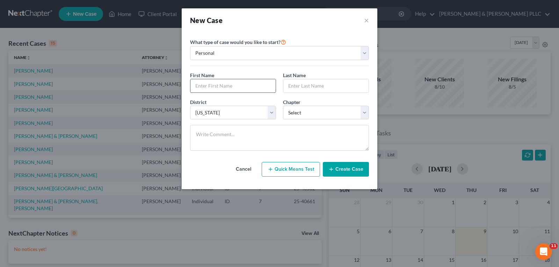
click at [246, 87] on input "text" at bounding box center [232, 85] width 85 height 13
drag, startPoint x: 363, startPoint y: 112, endPoint x: 356, endPoint y: 112, distance: 7.3
click at [361, 112] on select "Select 7 11 12 13" at bounding box center [326, 113] width 86 height 14
click at [283, 106] on select "Select 7 11 12 13" at bounding box center [326, 113] width 86 height 14
click at [358, 167] on button "Create Case" at bounding box center [346, 169] width 46 height 15
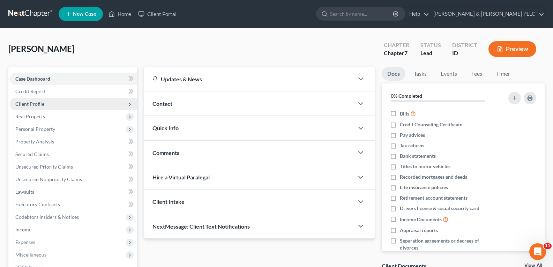
drag, startPoint x: 46, startPoint y: 101, endPoint x: 54, endPoint y: 105, distance: 10.0
click at [46, 101] on span "Client Profile" at bounding box center [73, 104] width 127 height 13
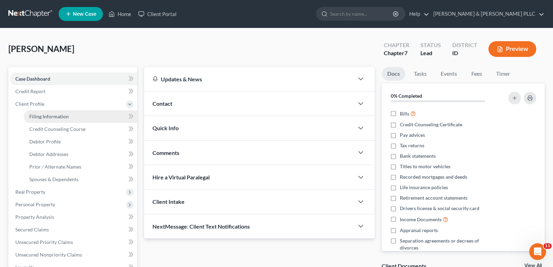
click at [58, 114] on span "Filing Information" at bounding box center [48, 116] width 39 height 6
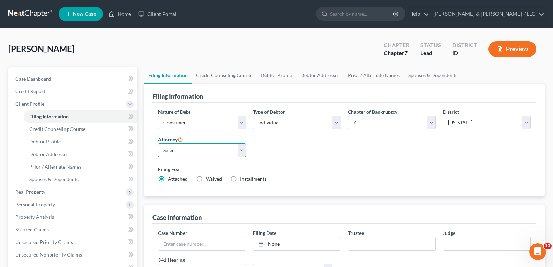
click at [241, 152] on select "Select [PERSON_NAME] - ID [PERSON_NAME] - MTB [PERSON_NAME] - ID" at bounding box center [202, 150] width 88 height 14
click at [158, 143] on select "Select [PERSON_NAME] - ID [PERSON_NAME] - MTB [PERSON_NAME] - ID" at bounding box center [202, 150] width 88 height 14
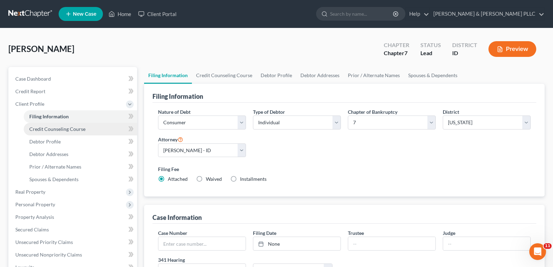
click at [76, 131] on span "Credit Counseling Course" at bounding box center [57, 129] width 56 height 6
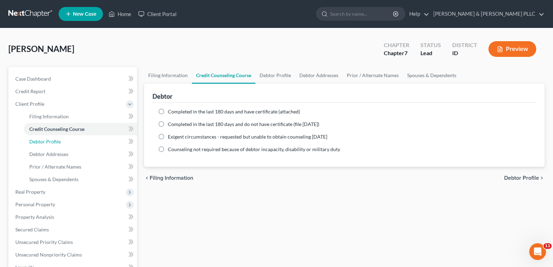
drag, startPoint x: 57, startPoint y: 143, endPoint x: 127, endPoint y: 147, distance: 70.6
click at [57, 143] on span "Debtor Profile" at bounding box center [44, 142] width 31 height 6
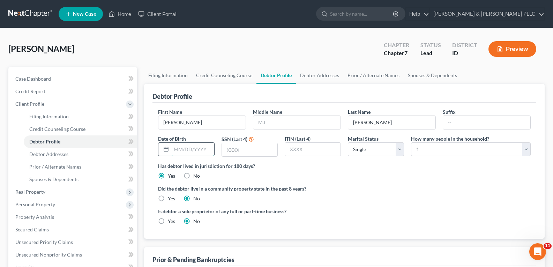
click at [198, 152] on input "text" at bounding box center [192, 149] width 43 height 13
click at [259, 147] on input "text" at bounding box center [250, 149] width 56 height 13
click at [398, 146] on select "Select Single Married Separated Divorced Widowed" at bounding box center [376, 149] width 56 height 14
click at [348, 142] on select "Select Single Married Separated Divorced Widowed" at bounding box center [376, 149] width 56 height 14
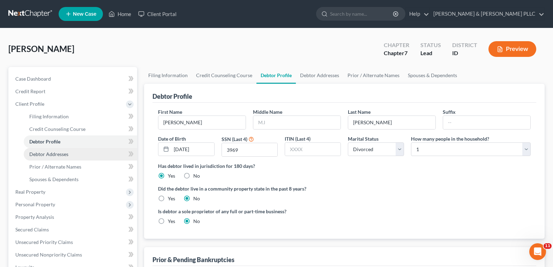
drag, startPoint x: 64, startPoint y: 153, endPoint x: 82, endPoint y: 149, distance: 18.6
click at [64, 153] on span "Debtor Addresses" at bounding box center [48, 154] width 39 height 6
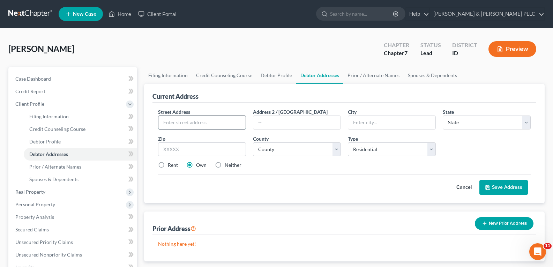
drag, startPoint x: 202, startPoint y: 112, endPoint x: 201, endPoint y: 121, distance: 9.1
click at [201, 121] on input "text" at bounding box center [201, 122] width 87 height 13
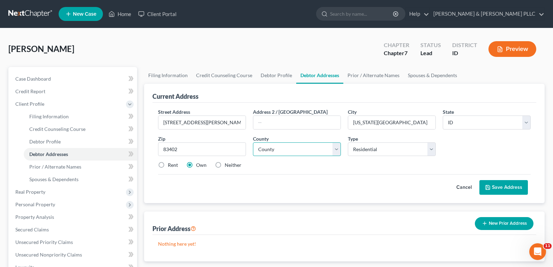
click at [337, 147] on select "County [GEOGRAPHIC_DATA] [GEOGRAPHIC_DATA] [GEOGRAPHIC_DATA] [GEOGRAPHIC_DATA] …" at bounding box center [297, 149] width 88 height 14
click at [253, 142] on select "County [GEOGRAPHIC_DATA] [GEOGRAPHIC_DATA] [GEOGRAPHIC_DATA] [GEOGRAPHIC_DATA] …" at bounding box center [297, 149] width 88 height 14
drag, startPoint x: 162, startPoint y: 163, endPoint x: 309, endPoint y: 174, distance: 148.1
click at [168, 163] on label "Rent" at bounding box center [173, 165] width 10 height 7
click at [171, 163] on input "Rent" at bounding box center [173, 164] width 5 height 5
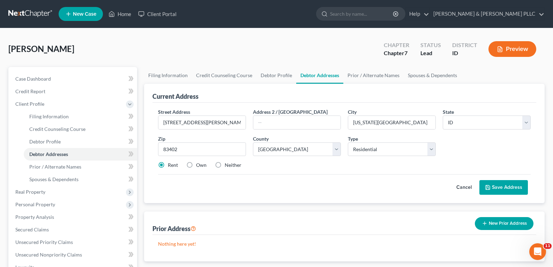
click at [507, 193] on button "Save Address" at bounding box center [504, 187] width 49 height 15
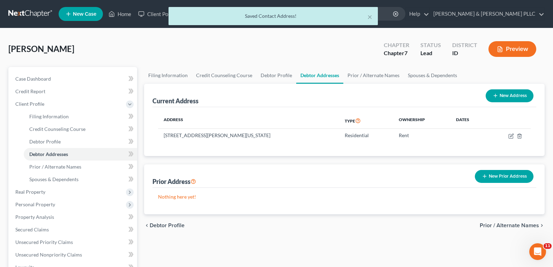
click at [499, 176] on button "New Prior Address" at bounding box center [504, 176] width 59 height 13
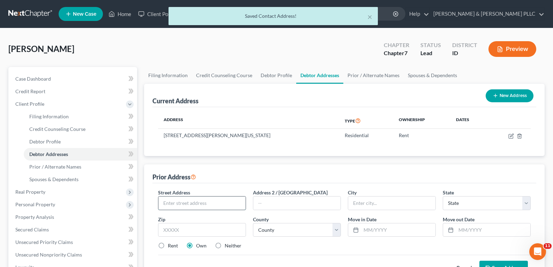
click at [202, 204] on input "text" at bounding box center [201, 203] width 87 height 13
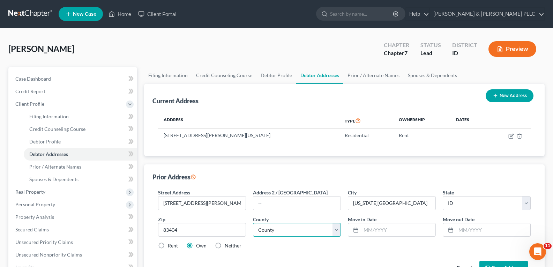
click at [339, 229] on select "County [GEOGRAPHIC_DATA] [GEOGRAPHIC_DATA] [GEOGRAPHIC_DATA] [GEOGRAPHIC_DATA] …" at bounding box center [297, 230] width 88 height 14
click at [253, 223] on select "County [GEOGRAPHIC_DATA] [GEOGRAPHIC_DATA] [GEOGRAPHIC_DATA] [GEOGRAPHIC_DATA] …" at bounding box center [297, 230] width 88 height 14
click at [385, 234] on input "text" at bounding box center [398, 229] width 74 height 13
click at [467, 227] on input "text" at bounding box center [493, 229] width 74 height 13
click at [473, 230] on input "text" at bounding box center [493, 229] width 74 height 13
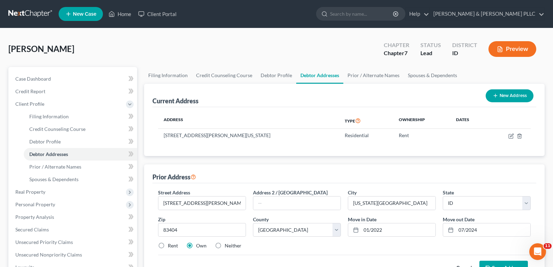
click at [168, 244] on label "Rent" at bounding box center [173, 245] width 10 height 7
click at [171, 244] on input "Rent" at bounding box center [173, 244] width 5 height 5
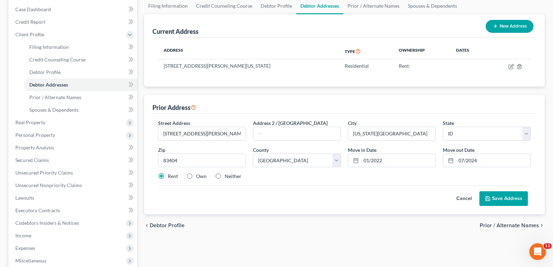
scroll to position [70, 0]
click at [504, 199] on button "Save Address" at bounding box center [504, 198] width 49 height 15
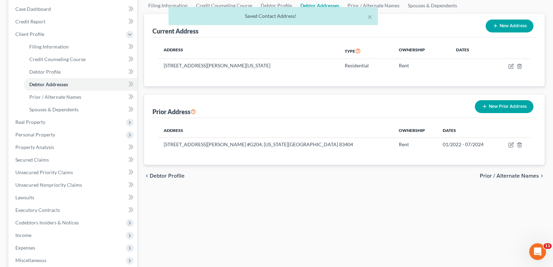
click at [506, 98] on div "New Prior Address" at bounding box center [504, 106] width 64 height 19
drag, startPoint x: 512, startPoint y: 102, endPoint x: 433, endPoint y: 113, distance: 80.1
click at [512, 102] on button "New Prior Address" at bounding box center [504, 106] width 59 height 13
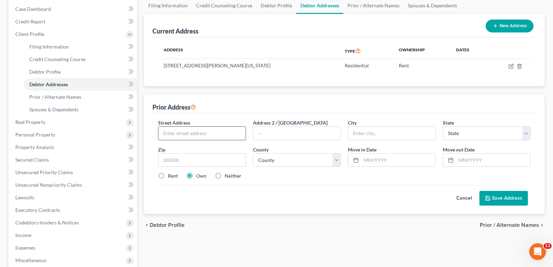
click at [212, 135] on input "text" at bounding box center [201, 133] width 87 height 13
click at [360, 132] on input "text" at bounding box center [391, 133] width 87 height 13
click at [168, 176] on label "Rent" at bounding box center [173, 175] width 10 height 7
click at [171, 176] on input "Rent" at bounding box center [173, 174] width 5 height 5
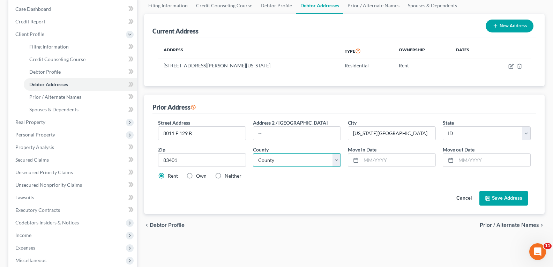
click at [337, 155] on select "County [GEOGRAPHIC_DATA] [GEOGRAPHIC_DATA] [GEOGRAPHIC_DATA] [GEOGRAPHIC_DATA] …" at bounding box center [297, 160] width 88 height 14
click at [253, 153] on select "County [GEOGRAPHIC_DATA] [GEOGRAPHIC_DATA] [GEOGRAPHIC_DATA] [GEOGRAPHIC_DATA] …" at bounding box center [297, 160] width 88 height 14
click at [504, 194] on button "Save Address" at bounding box center [504, 198] width 49 height 15
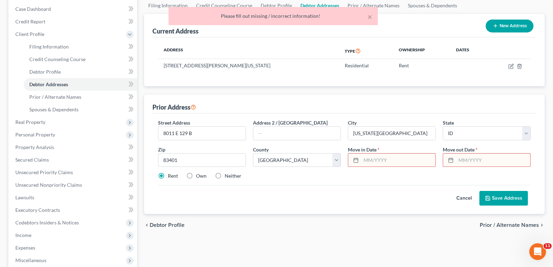
click at [398, 160] on input "text" at bounding box center [398, 160] width 74 height 13
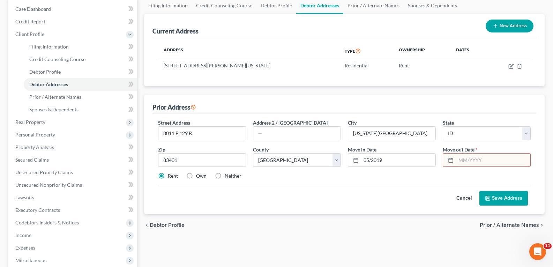
click at [469, 158] on input "text" at bounding box center [493, 160] width 74 height 13
click at [514, 197] on button "Save Address" at bounding box center [504, 198] width 49 height 15
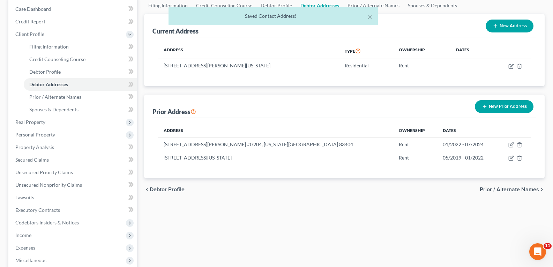
click at [512, 198] on div "chevron_left Debtor Profile Prior / Alternate Names chevron_right" at bounding box center [344, 189] width 401 height 22
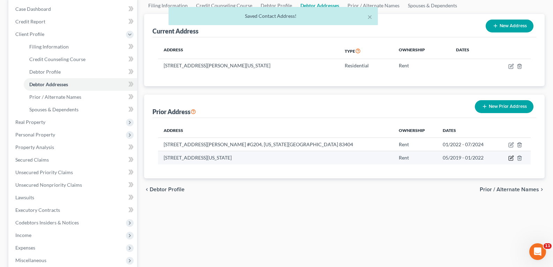
click at [511, 160] on icon "button" at bounding box center [512, 158] width 6 height 6
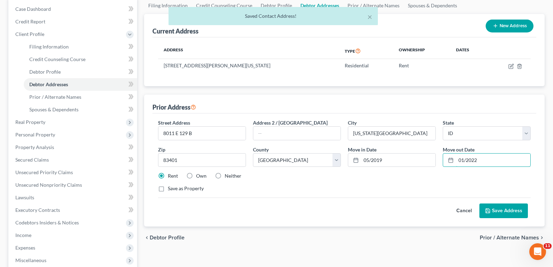
drag, startPoint x: 481, startPoint y: 160, endPoint x: 404, endPoint y: 170, distance: 78.2
click at [404, 170] on div "Street Address * [STREET_ADDRESS] * [US_STATE][GEOGRAPHIC_DATA] * State [US_STA…" at bounding box center [345, 158] width 380 height 79
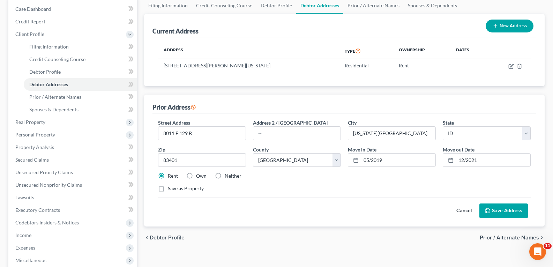
click at [496, 209] on button "Save Address" at bounding box center [504, 211] width 49 height 15
click at [508, 206] on button "Save Address" at bounding box center [504, 211] width 49 height 15
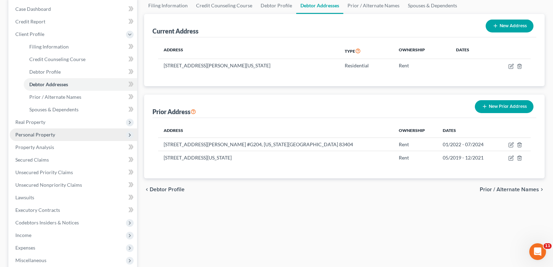
click at [45, 134] on span "Personal Property" at bounding box center [35, 135] width 40 height 6
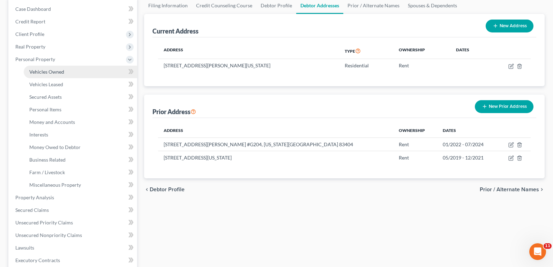
drag, startPoint x: 46, startPoint y: 72, endPoint x: 23, endPoint y: 116, distance: 50.3
click at [46, 73] on span "Vehicles Owned" at bounding box center [46, 72] width 35 height 6
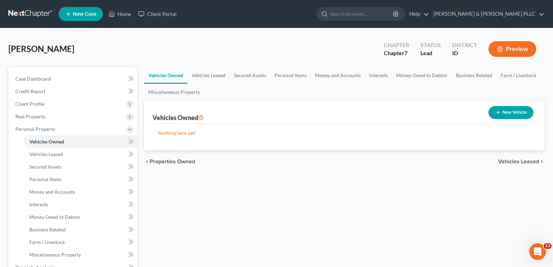
click at [513, 109] on button "New Vehicle" at bounding box center [511, 112] width 45 height 13
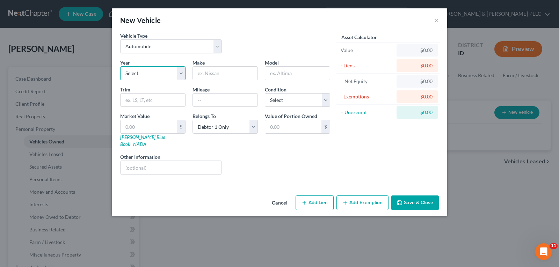
click at [184, 76] on select "Select 2026 2025 2024 2023 2022 2021 2020 2019 2018 2017 2016 2015 2014 2013 20…" at bounding box center [152, 73] width 65 height 14
click at [120, 66] on select "Select 2026 2025 2024 2023 2022 2021 2020 2019 2018 2017 2016 2015 2014 2013 20…" at bounding box center [152, 73] width 65 height 14
click at [237, 75] on input "text" at bounding box center [225, 73] width 65 height 13
drag, startPoint x: 325, startPoint y: 100, endPoint x: 317, endPoint y: 104, distance: 8.4
click at [325, 100] on select "Select Excellent Very Good Good Fair Poor" at bounding box center [297, 100] width 65 height 14
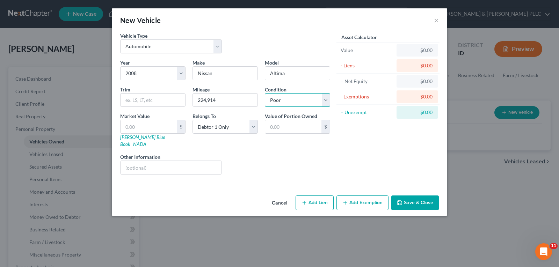
click at [265, 93] on select "Select Excellent Very Good Good Fair Poor" at bounding box center [297, 100] width 65 height 14
click at [159, 125] on input "text" at bounding box center [148, 126] width 56 height 13
click at [416, 195] on button "Save & Close" at bounding box center [414, 202] width 47 height 15
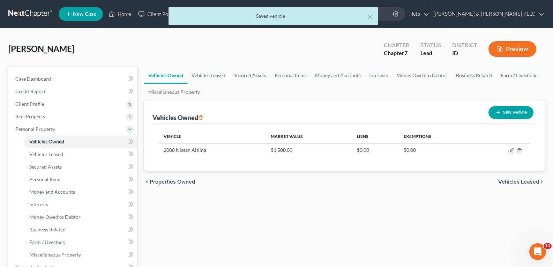
click at [503, 110] on button "New Vehicle" at bounding box center [511, 112] width 45 height 13
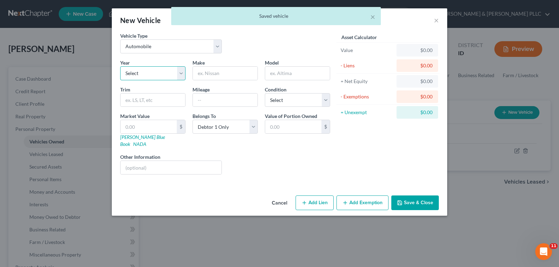
click at [179, 72] on select "Select 2026 2025 2024 2023 2022 2021 2020 2019 2018 2017 2016 2015 2014 2013 20…" at bounding box center [152, 73] width 65 height 14
click at [120, 66] on select "Select 2026 2025 2024 2023 2022 2021 2020 2019 2018 2017 2016 2015 2014 2013 20…" at bounding box center [152, 73] width 65 height 14
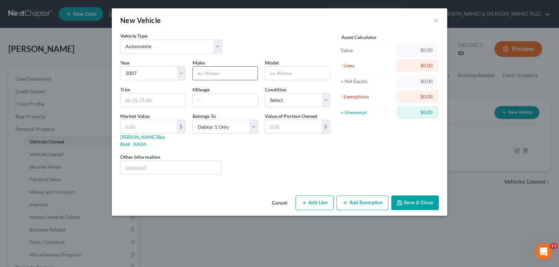
click at [235, 73] on input "text" at bounding box center [225, 73] width 65 height 13
drag, startPoint x: 324, startPoint y: 102, endPoint x: 321, endPoint y: 106, distance: 5.5
click at [324, 102] on select "Select Excellent Very Good Good Fair Poor" at bounding box center [297, 100] width 65 height 14
click at [265, 93] on select "Select Excellent Very Good Good Fair Poor" at bounding box center [297, 100] width 65 height 14
click at [165, 126] on input "text" at bounding box center [148, 126] width 56 height 13
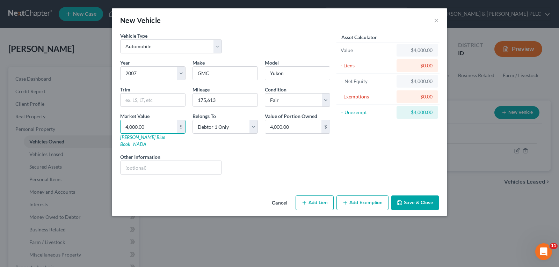
click at [321, 197] on button "Add Lien" at bounding box center [314, 202] width 38 height 15
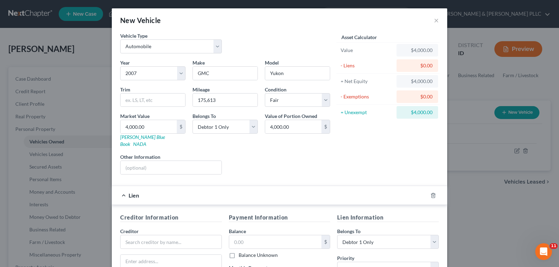
scroll to position [70, 0]
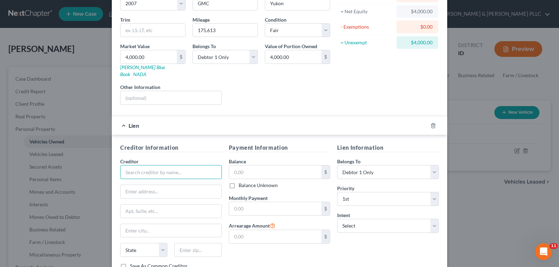
click at [182, 165] on input "text" at bounding box center [171, 172] width 102 height 14
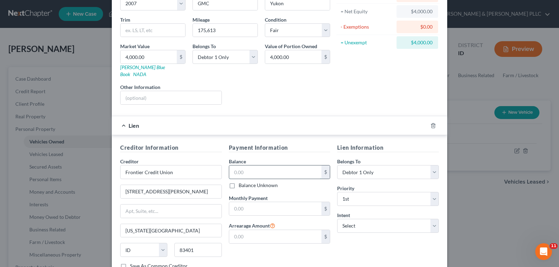
click at [264, 165] on input "text" at bounding box center [275, 171] width 93 height 13
click at [271, 202] on input "text" at bounding box center [275, 208] width 93 height 13
drag, startPoint x: 432, startPoint y: 221, endPoint x: 428, endPoint y: 224, distance: 5.2
click at [434, 222] on select "Select Surrender Redeem Reaffirm Avoid Other" at bounding box center [388, 226] width 102 height 14
click at [337, 219] on select "Select Surrender Redeem Reaffirm Avoid Other" at bounding box center [388, 226] width 102 height 14
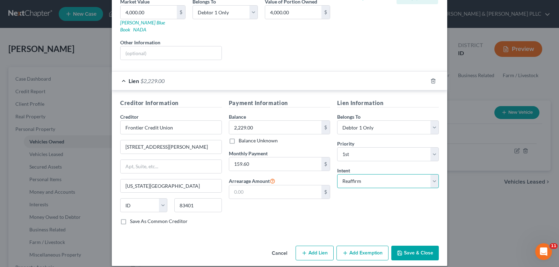
scroll to position [115, 0]
click at [405, 245] on button "Save & Close" at bounding box center [414, 252] width 47 height 15
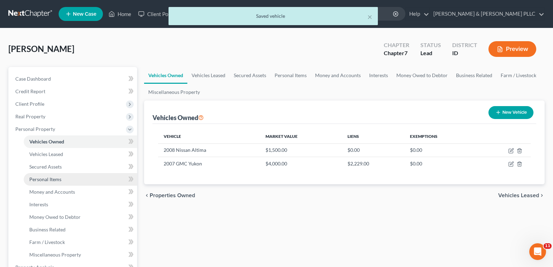
click at [66, 177] on link "Personal Items" at bounding box center [80, 179] width 113 height 13
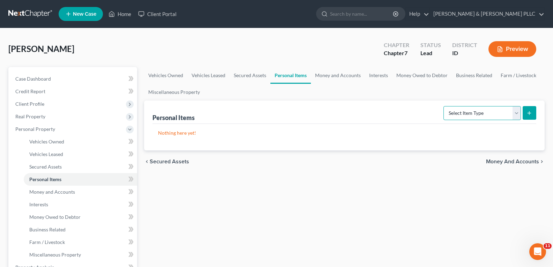
click at [516, 112] on select "Select Item Type Clothing Collectibles Of Value Electronics Firearms Household …" at bounding box center [482, 113] width 77 height 14
click at [444, 106] on select "Select Item Type Clothing Collectibles Of Value Electronics Firearms Household …" at bounding box center [482, 113] width 77 height 14
click at [531, 111] on icon "submit" at bounding box center [530, 113] width 6 height 6
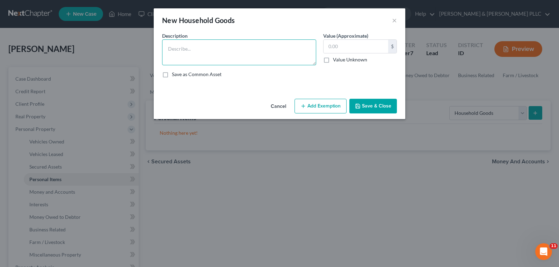
click at [223, 48] on textarea at bounding box center [239, 52] width 154 height 26
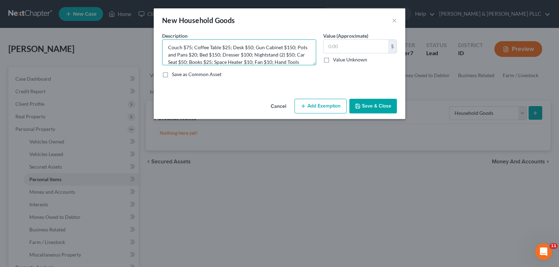
scroll to position [9, 0]
drag, startPoint x: 379, startPoint y: 106, endPoint x: 375, endPoint y: 104, distance: 4.9
click at [379, 106] on button "Save & Close" at bounding box center [372, 106] width 47 height 15
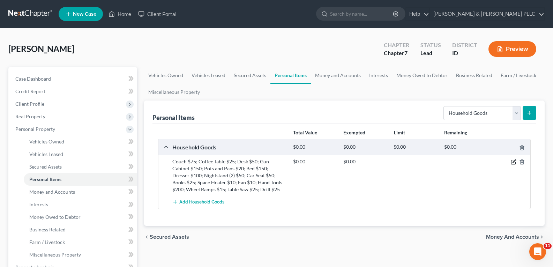
drag, startPoint x: 514, startPoint y: 163, endPoint x: 498, endPoint y: 149, distance: 20.8
click at [515, 161] on icon "button" at bounding box center [514, 162] width 6 height 6
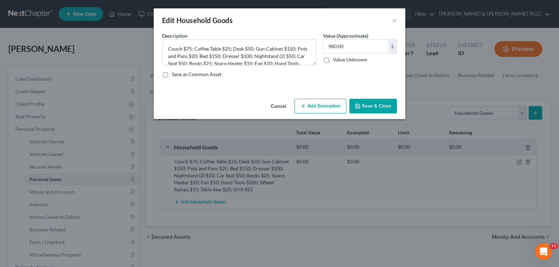
click at [309, 104] on button "Add Exemption" at bounding box center [320, 106] width 52 height 15
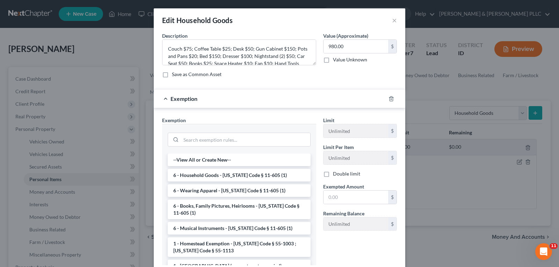
drag, startPoint x: 247, startPoint y: 176, endPoint x: 297, endPoint y: 183, distance: 50.8
click at [248, 176] on li "6 - Household Goods - [US_STATE] Code § 11-605 (1)" at bounding box center [239, 175] width 143 height 13
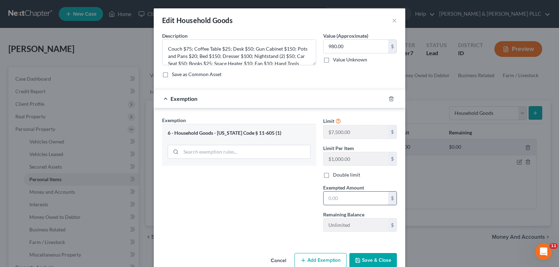
click at [335, 194] on input "text" at bounding box center [355, 198] width 65 height 13
click at [364, 259] on button "Save & Close" at bounding box center [372, 260] width 47 height 15
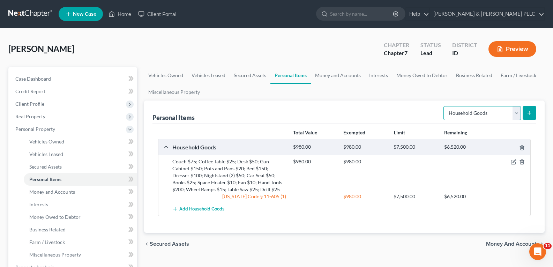
click at [515, 111] on select "Select Item Type Clothing Collectibles Of Value Electronics Firearms Household …" at bounding box center [482, 113] width 77 height 14
click at [444, 106] on select "Select Item Type Clothing Collectibles Of Value Electronics Firearms Household …" at bounding box center [482, 113] width 77 height 14
click at [528, 111] on icon "submit" at bounding box center [530, 113] width 6 height 6
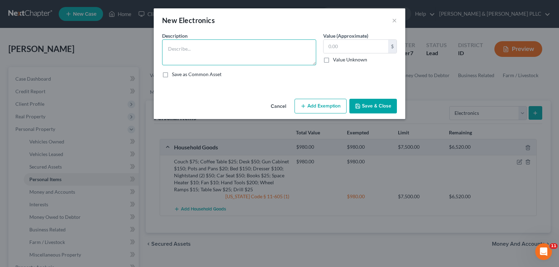
click at [220, 49] on textarea at bounding box center [239, 52] width 154 height 26
click at [265, 48] on textarea "Big Screen TV (2) 200; Desktop $250; PlayStaion $200; Tablet (2) $" at bounding box center [239, 52] width 154 height 26
click at [310, 47] on textarea "Big Screen TV (2) 200; Desktop $250; PlayStation $200; Tablet (2) $" at bounding box center [239, 52] width 154 height 26
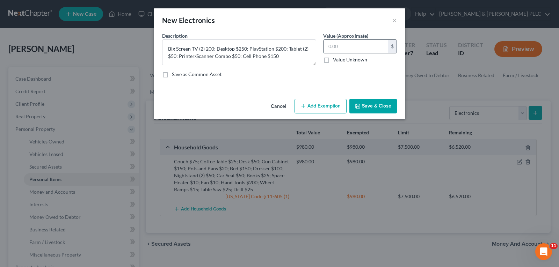
click at [375, 46] on input "text" at bounding box center [355, 46] width 65 height 13
drag, startPoint x: 323, startPoint y: 106, endPoint x: 276, endPoint y: 131, distance: 53.4
click at [323, 106] on button "Add Exemption" at bounding box center [320, 106] width 52 height 15
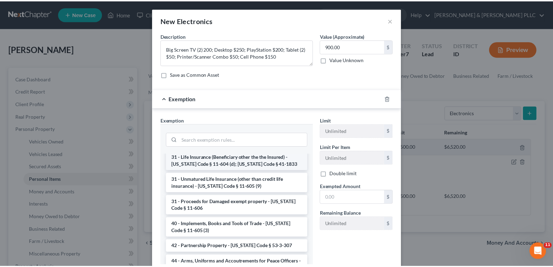
scroll to position [838, 0]
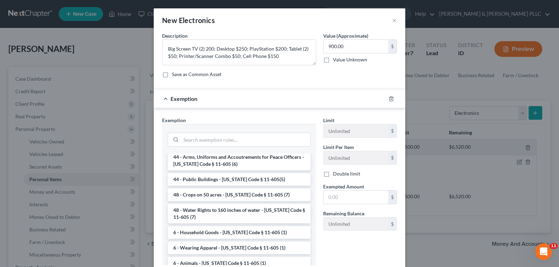
drag, startPoint x: 256, startPoint y: 198, endPoint x: 307, endPoint y: 190, distance: 51.4
click at [262, 226] on li "6 - Household Goods - [US_STATE] Code § 11-605 (1)" at bounding box center [239, 232] width 143 height 13
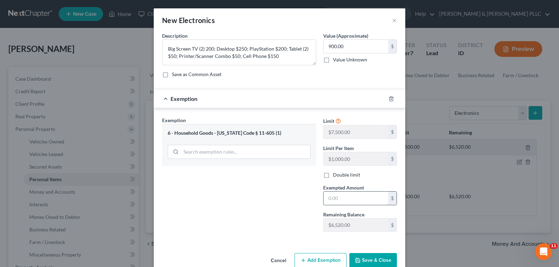
click at [349, 200] on input "text" at bounding box center [355, 198] width 65 height 13
click at [385, 260] on button "Save & Close" at bounding box center [372, 260] width 47 height 15
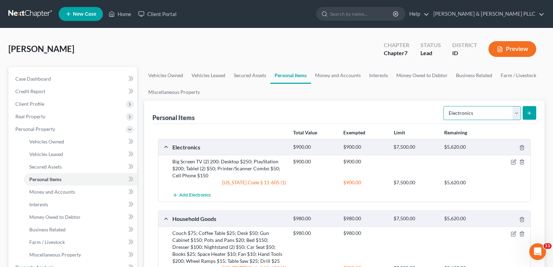
drag, startPoint x: 518, startPoint y: 115, endPoint x: 514, endPoint y: 117, distance: 4.2
click at [517, 116] on select "Select Item Type Clothing Collectibles Of Value Electronics Firearms Household …" at bounding box center [482, 113] width 77 height 14
click at [444, 106] on select "Select Item Type Clothing Collectibles Of Value Electronics Firearms Household …" at bounding box center [482, 113] width 77 height 14
click at [526, 109] on button "submit" at bounding box center [530, 113] width 14 height 14
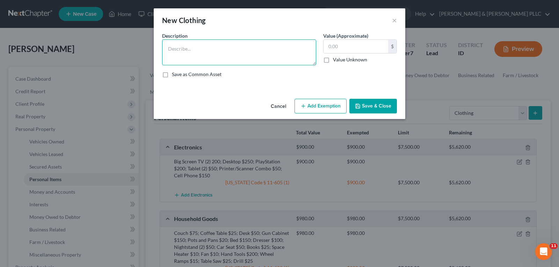
click at [244, 46] on textarea at bounding box center [239, 52] width 154 height 26
click at [316, 104] on button "Add Exemption" at bounding box center [320, 106] width 52 height 15
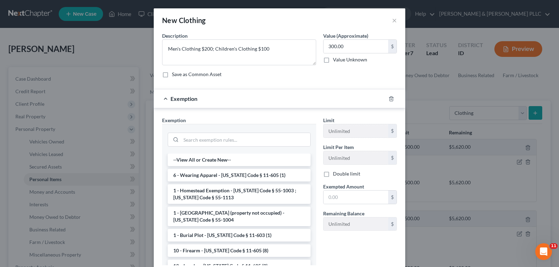
drag, startPoint x: 244, startPoint y: 175, endPoint x: 330, endPoint y: 187, distance: 87.4
click at [246, 175] on li "6 - Wearing Apparel - [US_STATE] Code § 11-605 (1)" at bounding box center [239, 175] width 143 height 13
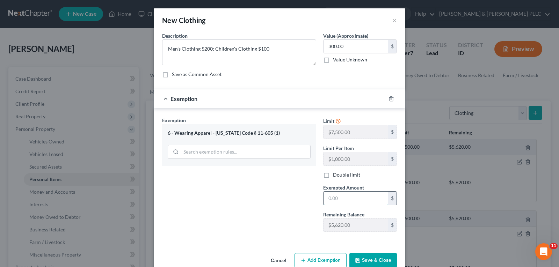
click at [342, 195] on input "text" at bounding box center [355, 198] width 65 height 13
click at [369, 256] on button "Save & Close" at bounding box center [372, 260] width 47 height 15
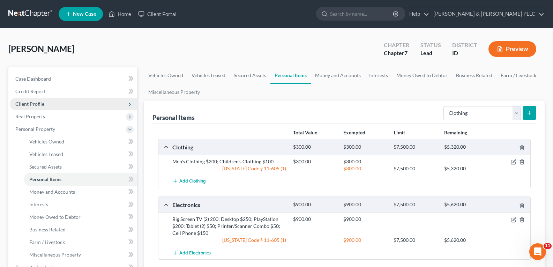
drag, startPoint x: 35, startPoint y: 103, endPoint x: 38, endPoint y: 105, distance: 3.6
click at [36, 103] on span "Client Profile" at bounding box center [29, 104] width 29 height 6
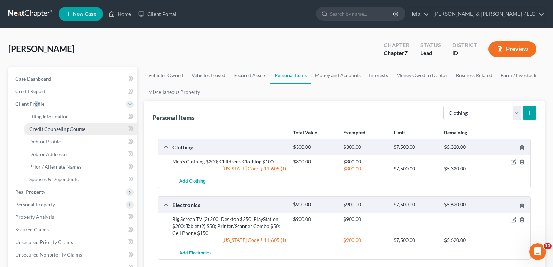
click at [48, 129] on span "Credit Counseling Course" at bounding box center [57, 129] width 56 height 6
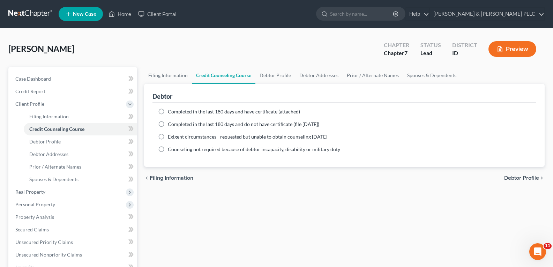
click at [168, 112] on label "Completed in the last 180 days and have certificate (attached)" at bounding box center [234, 111] width 132 height 7
click at [171, 112] on input "Completed in the last 180 days and have certificate (attached)" at bounding box center [173, 110] width 5 height 5
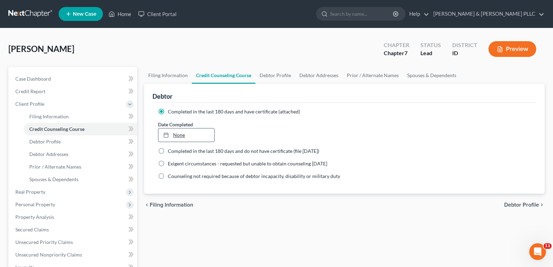
click at [180, 137] on link "None" at bounding box center [186, 134] width 56 height 13
click at [76, 180] on span "Spouses & Dependents" at bounding box center [53, 179] width 49 height 6
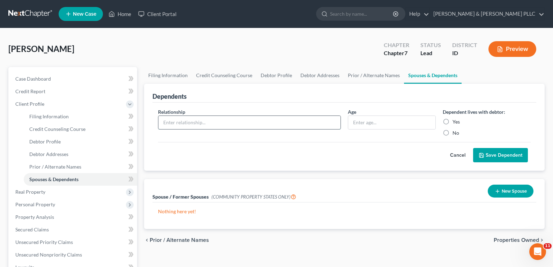
click at [265, 124] on input "text" at bounding box center [249, 122] width 182 height 13
click at [259, 127] on input "CHild" at bounding box center [249, 122] width 182 height 13
drag, startPoint x: 445, startPoint y: 121, endPoint x: 491, endPoint y: 149, distance: 53.9
click at [453, 122] on label "Yes" at bounding box center [456, 121] width 7 height 7
click at [456, 122] on input "Yes" at bounding box center [458, 120] width 5 height 5
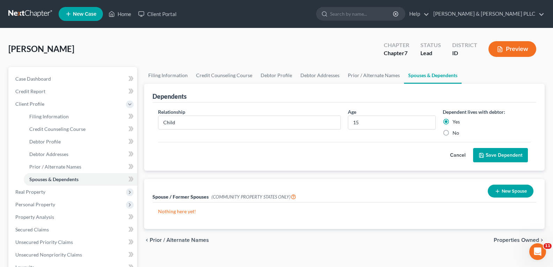
click at [492, 152] on button "Save Dependent" at bounding box center [500, 155] width 55 height 15
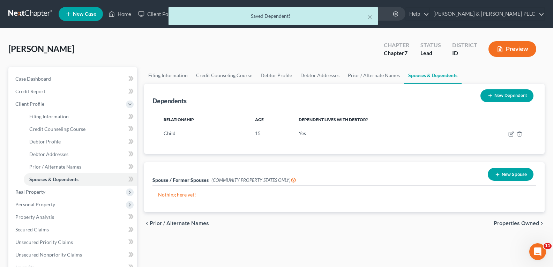
click at [510, 94] on button "New Dependent" at bounding box center [507, 95] width 53 height 13
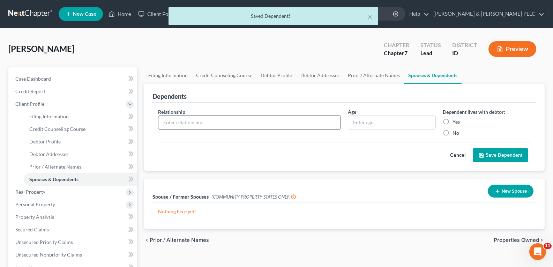
click at [227, 121] on input "text" at bounding box center [249, 122] width 182 height 13
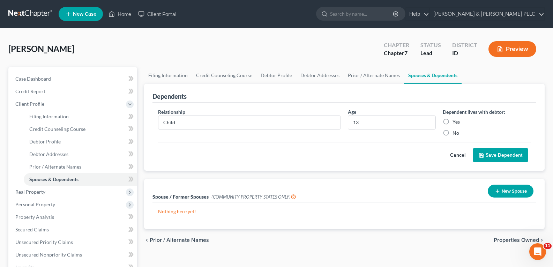
drag, startPoint x: 446, startPoint y: 120, endPoint x: 480, endPoint y: 144, distance: 41.1
click at [453, 121] on label "Yes" at bounding box center [456, 121] width 7 height 7
click at [456, 121] on input "Yes" at bounding box center [458, 120] width 5 height 5
click at [487, 153] on button "Save Dependent" at bounding box center [500, 155] width 55 height 15
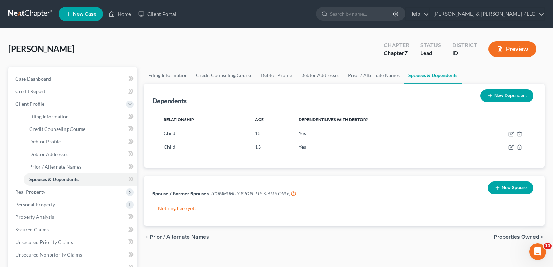
click at [511, 96] on button "New Dependent" at bounding box center [507, 95] width 53 height 13
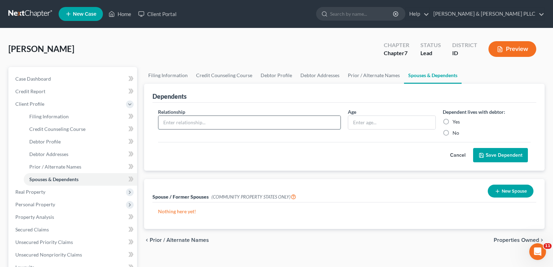
click at [230, 124] on input "text" at bounding box center [249, 122] width 182 height 13
drag, startPoint x: 446, startPoint y: 121, endPoint x: 488, endPoint y: 140, distance: 45.6
click at [453, 121] on label "Yes" at bounding box center [456, 121] width 7 height 7
click at [456, 121] on input "Yes" at bounding box center [458, 120] width 5 height 5
click at [497, 153] on button "Save Dependent" at bounding box center [500, 155] width 55 height 15
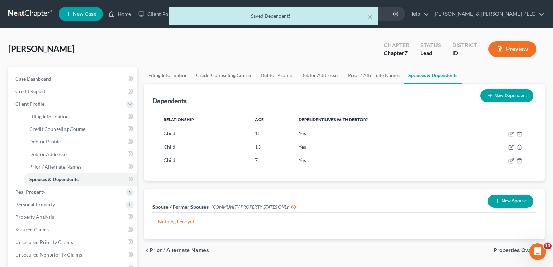
click at [503, 198] on button "New Spouse" at bounding box center [511, 201] width 46 height 13
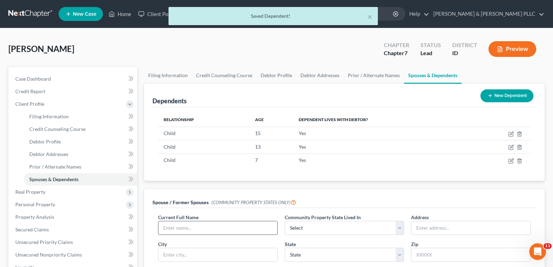
click at [244, 230] on input "text" at bounding box center [217, 227] width 119 height 13
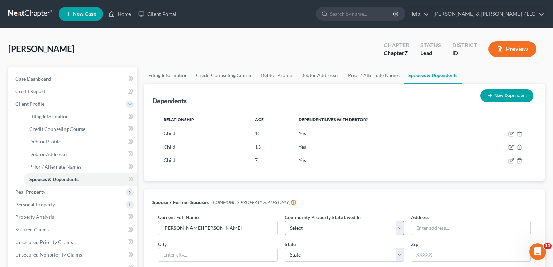
click at [398, 224] on select "Select AZ CA GU ID LA NV NM PR [GEOGRAPHIC_DATA] [GEOGRAPHIC_DATA] [GEOGRAPHIC_…" at bounding box center [345, 228] width 120 height 14
click at [285, 221] on select "Select AZ CA GU ID LA NV NM PR [GEOGRAPHIC_DATA] [GEOGRAPHIC_DATA] [GEOGRAPHIC_…" at bounding box center [345, 228] width 120 height 14
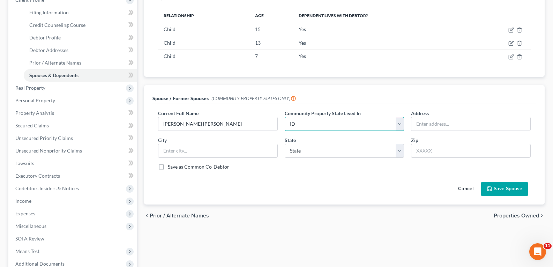
scroll to position [105, 0]
click at [509, 181] on button "Save Spouse" at bounding box center [504, 188] width 47 height 15
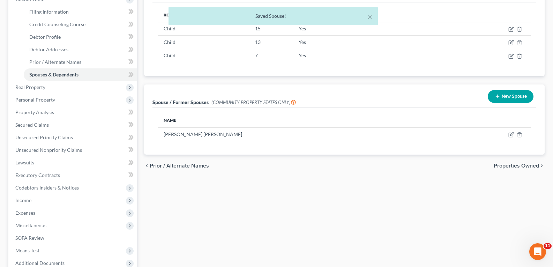
click at [507, 93] on button "New Spouse" at bounding box center [511, 96] width 46 height 13
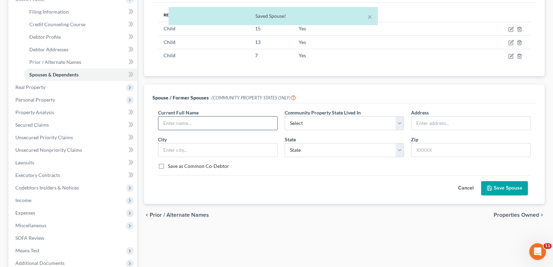
click at [211, 125] on input "text" at bounding box center [217, 123] width 119 height 13
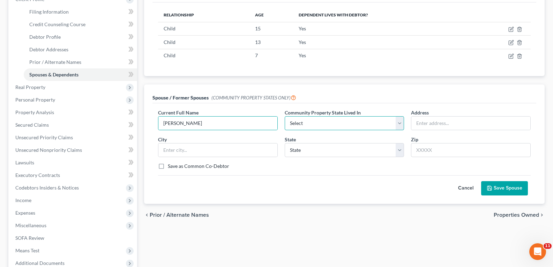
drag, startPoint x: 397, startPoint y: 121, endPoint x: 394, endPoint y: 124, distance: 3.9
click at [397, 121] on select "Select AZ CA GU ID LA NV NM PR [GEOGRAPHIC_DATA] [GEOGRAPHIC_DATA] [GEOGRAPHIC_…" at bounding box center [345, 123] width 120 height 14
click at [285, 116] on select "Select AZ CA GU ID LA NV NM PR [GEOGRAPHIC_DATA] [GEOGRAPHIC_DATA] [GEOGRAPHIC_…" at bounding box center [345, 123] width 120 height 14
click at [510, 191] on button "Save Spouse" at bounding box center [504, 188] width 47 height 15
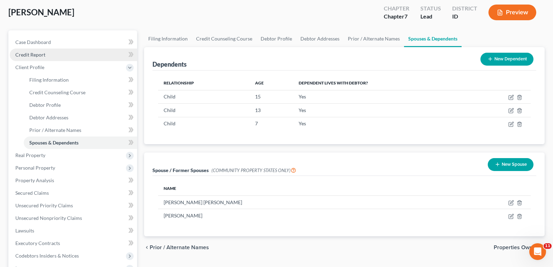
scroll to position [35, 0]
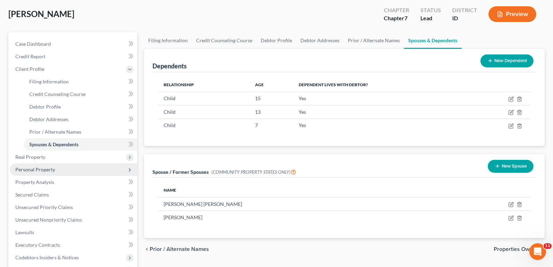
click at [49, 169] on span "Personal Property" at bounding box center [35, 170] width 40 height 6
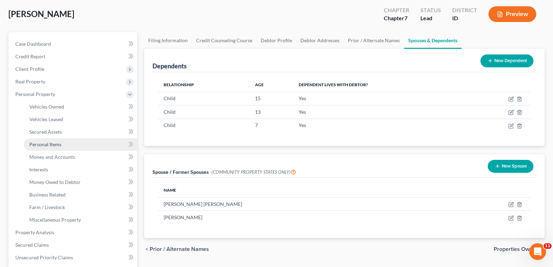
drag, startPoint x: 59, startPoint y: 143, endPoint x: 96, endPoint y: 125, distance: 41.5
click at [59, 143] on span "Personal Items" at bounding box center [45, 144] width 32 height 6
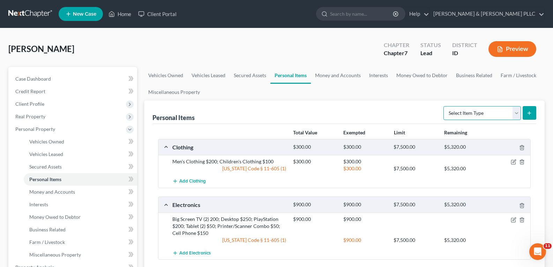
click at [518, 113] on select "Select Item Type Clothing Collectibles Of Value Electronics Firearms Household …" at bounding box center [482, 113] width 77 height 14
click at [444, 106] on select "Select Item Type Clothing Collectibles Of Value Electronics Firearms Household …" at bounding box center [482, 113] width 77 height 14
click at [527, 107] on button "submit" at bounding box center [530, 113] width 14 height 14
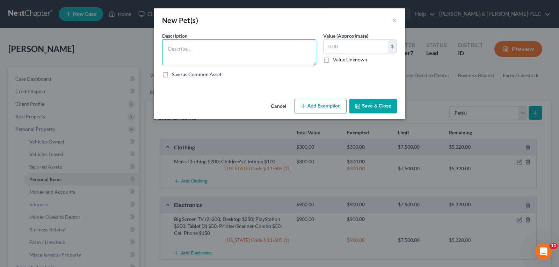
click at [223, 52] on textarea at bounding box center [239, 52] width 154 height 26
drag, startPoint x: 322, startPoint y: 98, endPoint x: 327, endPoint y: 101, distance: 5.3
click at [323, 101] on div "Cancel Add Exemption Save & Close" at bounding box center [279, 107] width 251 height 23
click at [327, 101] on button "Add Exemption" at bounding box center [320, 106] width 52 height 15
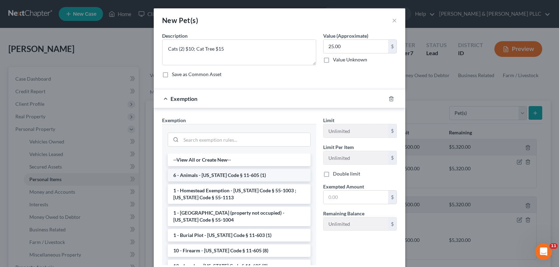
click at [252, 170] on li "6 - Animals - [US_STATE] Code § 11-605 (1)" at bounding box center [239, 175] width 143 height 13
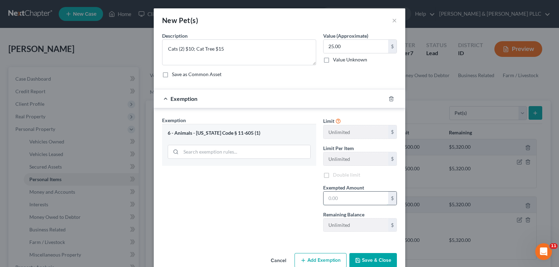
click at [334, 198] on input "text" at bounding box center [355, 198] width 65 height 13
click at [367, 256] on button "Save & Close" at bounding box center [372, 260] width 47 height 15
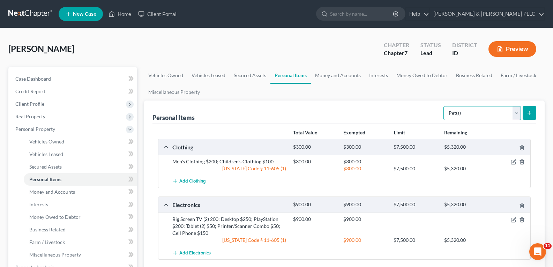
click at [517, 116] on select "Select Item Type Clothing Collectibles Of Value Electronics Firearms Household …" at bounding box center [482, 113] width 77 height 14
click at [444, 106] on select "Select Item Type Clothing Collectibles Of Value Electronics Firearms Household …" at bounding box center [482, 113] width 77 height 14
click at [530, 112] on line "submit" at bounding box center [530, 112] width 0 height 3
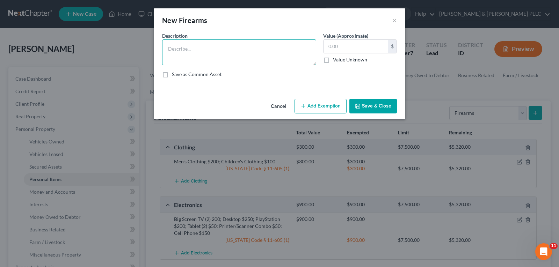
click at [206, 51] on textarea at bounding box center [239, 52] width 154 height 26
click at [310, 103] on button "Add Exemption" at bounding box center [320, 106] width 52 height 15
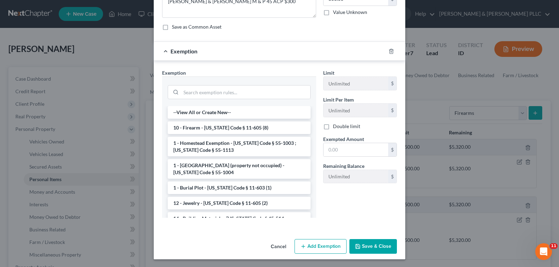
scroll to position [48, 0]
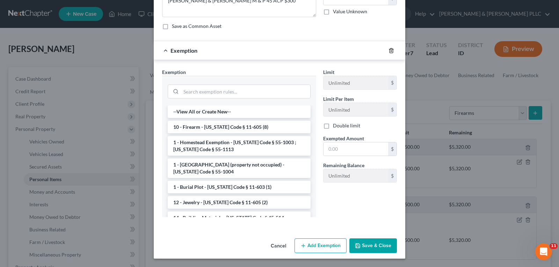
click at [389, 52] on icon "button" at bounding box center [391, 51] width 6 height 6
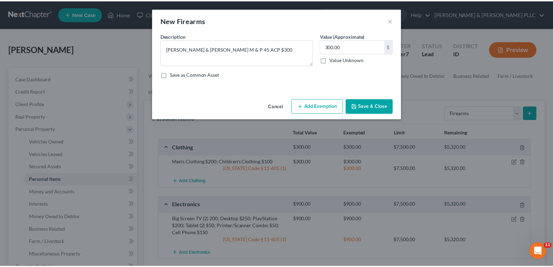
scroll to position [0, 0]
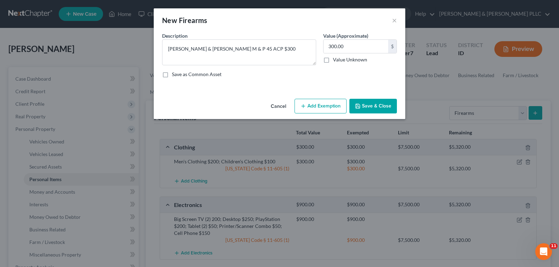
click at [382, 106] on button "Save & Close" at bounding box center [372, 106] width 47 height 15
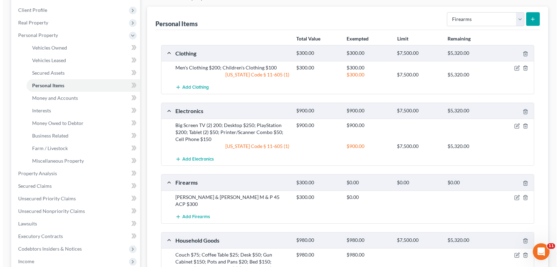
scroll to position [78, 0]
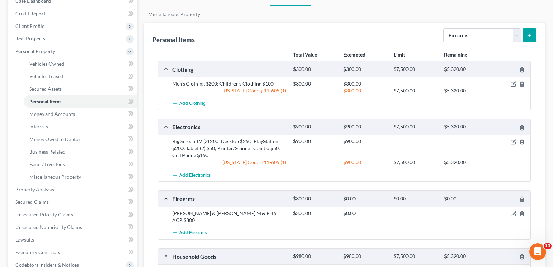
click at [202, 230] on span "Add Firearms" at bounding box center [193, 233] width 28 height 6
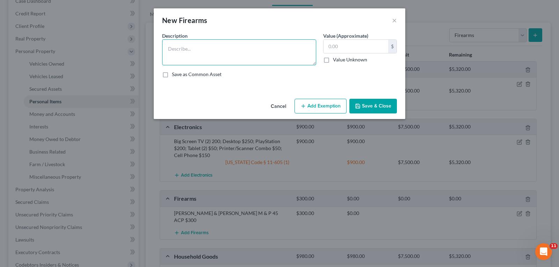
click at [236, 52] on textarea at bounding box center [239, 52] width 154 height 26
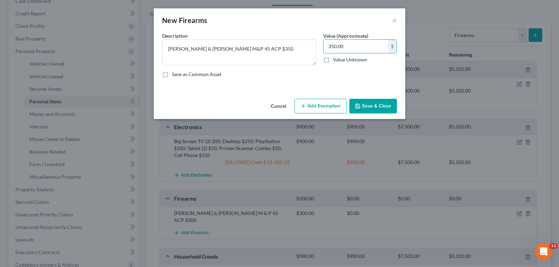
click at [311, 102] on button "Add Exemption" at bounding box center [320, 106] width 52 height 15
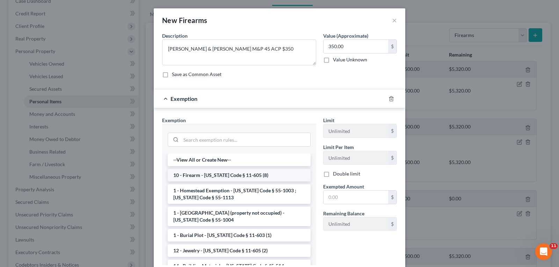
drag, startPoint x: 228, startPoint y: 177, endPoint x: 290, endPoint y: 181, distance: 62.3
click at [229, 177] on li "10 - Firearm - [US_STATE] Code § 11-605 (8)" at bounding box center [239, 175] width 143 height 13
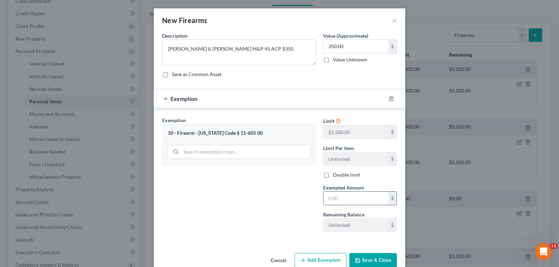
click at [339, 197] on input "text" at bounding box center [355, 198] width 65 height 13
click at [378, 257] on button "Save & Close" at bounding box center [372, 260] width 47 height 15
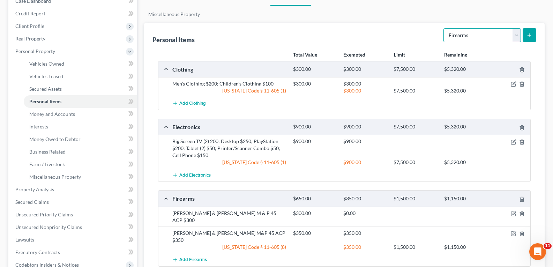
click at [518, 38] on select "Select Item Type Clothing Collectibles Of Value Electronics Firearms Household …" at bounding box center [482, 35] width 77 height 14
click at [444, 28] on select "Select Item Type Clothing Collectibles Of Value Electronics Firearms Household …" at bounding box center [482, 35] width 77 height 14
click at [531, 34] on icon "submit" at bounding box center [530, 35] width 6 height 6
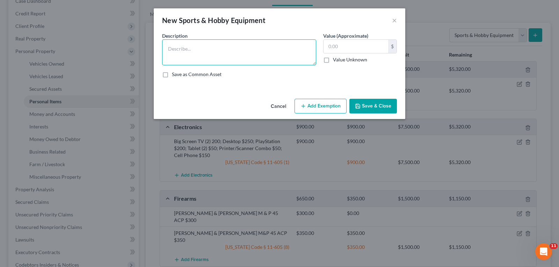
click at [210, 49] on textarea at bounding box center [239, 52] width 154 height 26
click at [176, 50] on textarea "Fishng Pole (2) $60;" at bounding box center [239, 52] width 154 height 26
click at [224, 52] on textarea "Fishing Pole (2) $60;" at bounding box center [239, 52] width 154 height 26
click at [232, 51] on textarea "Fishing Pole (2) $60; Tacl;e Bpx $1-' Tackle $20" at bounding box center [239, 52] width 154 height 26
click at [243, 49] on textarea "Fishing Pole (2) $60; Tackle Box $1-' Tackle $20" at bounding box center [239, 52] width 154 height 26
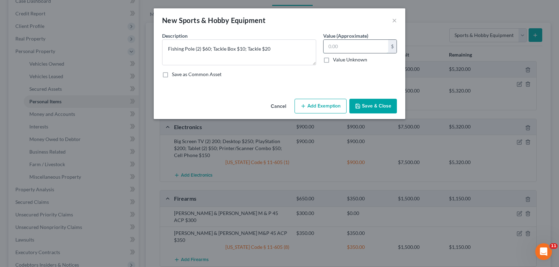
click at [348, 48] on input "text" at bounding box center [355, 46] width 65 height 13
click at [340, 101] on button "Add Exemption" at bounding box center [320, 106] width 52 height 15
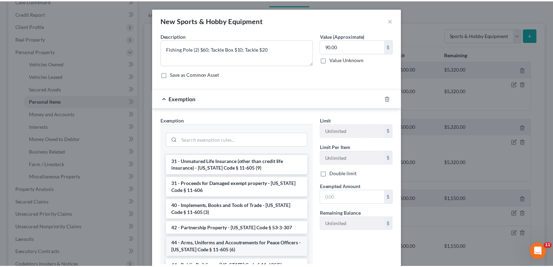
scroll to position [838, 0]
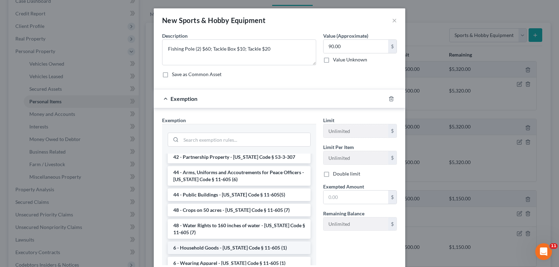
click at [250, 242] on li "6 - Household Goods - [US_STATE] Code § 11-605 (1)" at bounding box center [239, 248] width 143 height 13
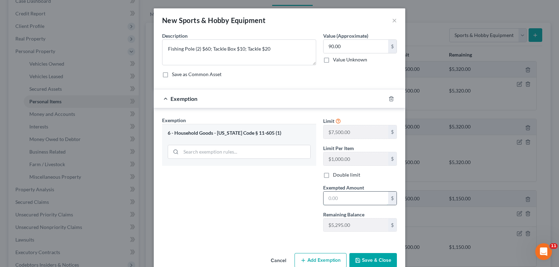
click at [352, 196] on input "text" at bounding box center [355, 198] width 65 height 13
click at [372, 259] on button "Save & Close" at bounding box center [372, 260] width 47 height 15
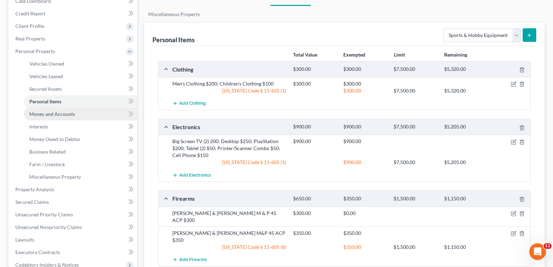
click at [71, 115] on span "Money and Accounts" at bounding box center [52, 114] width 46 height 6
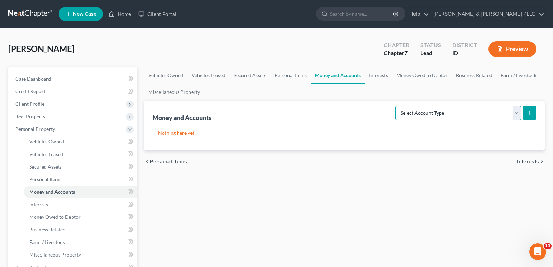
drag, startPoint x: 520, startPoint y: 109, endPoint x: 515, endPoint y: 109, distance: 5.2
click at [520, 110] on select "Select Account Type Brokerage Cash on Hand Certificates of Deposit Checking Acc…" at bounding box center [459, 113] width 126 height 14
click at [397, 106] on select "Select Account Type Brokerage Cash on Hand Certificates of Deposit Checking Acc…" at bounding box center [459, 113] width 126 height 14
click at [531, 113] on icon "submit" at bounding box center [530, 113] width 6 height 6
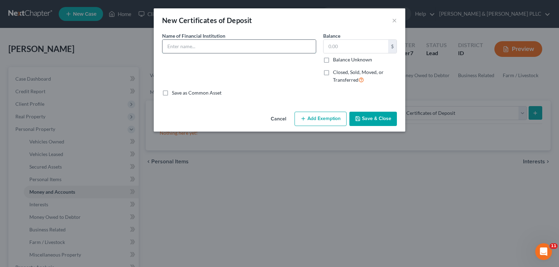
click at [266, 44] on input "text" at bounding box center [238, 46] width 153 height 13
click at [363, 47] on input "0" at bounding box center [355, 46] width 65 height 13
click at [376, 113] on button "Save & Close" at bounding box center [372, 119] width 47 height 15
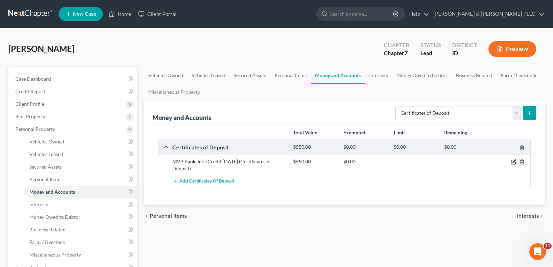
click at [513, 162] on icon "button" at bounding box center [514, 162] width 6 height 6
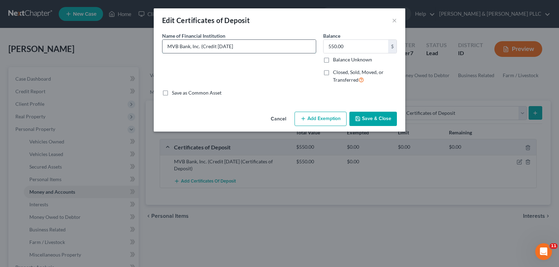
click at [233, 47] on input "MVB Bank, Inc. (Credit [DATE]" at bounding box center [238, 46] width 153 height 13
drag, startPoint x: 233, startPoint y: 47, endPoint x: 53, endPoint y: 92, distance: 185.3
click at [53, 92] on div "Edit Certificates of Deposit × An exemption set must first be selected from the…" at bounding box center [279, 133] width 559 height 267
click at [377, 119] on button "Save & Close" at bounding box center [372, 119] width 47 height 15
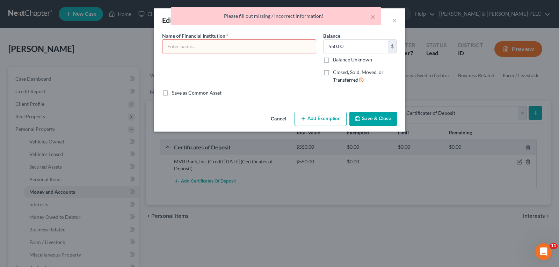
click at [394, 19] on div "× Please fill out missing / incorrect information!" at bounding box center [276, 18] width 559 height 22
drag, startPoint x: 372, startPoint y: 14, endPoint x: 337, endPoint y: 24, distance: 36.9
click at [372, 14] on button "×" at bounding box center [372, 17] width 5 height 8
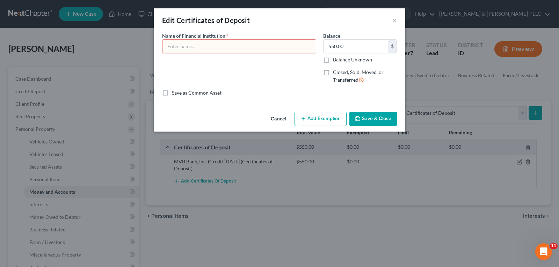
click at [287, 45] on input "text" at bounding box center [238, 46] width 153 height 13
click at [256, 51] on input "text" at bounding box center [238, 46] width 153 height 13
click at [378, 121] on button "Save & Close" at bounding box center [372, 119] width 47 height 15
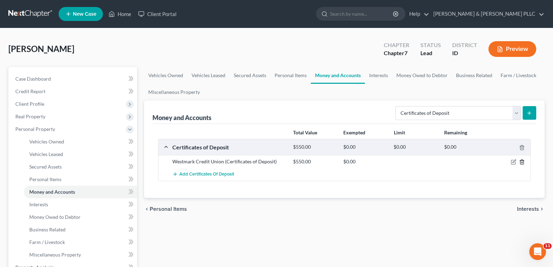
click at [522, 163] on line "button" at bounding box center [522, 162] width 0 height 1
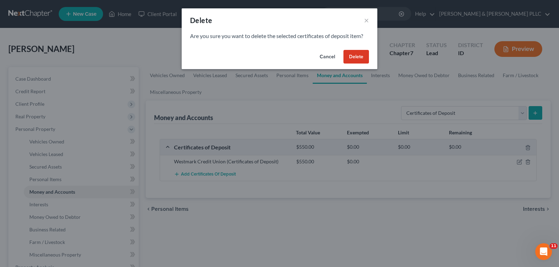
click at [360, 55] on button "Delete" at bounding box center [355, 57] width 25 height 14
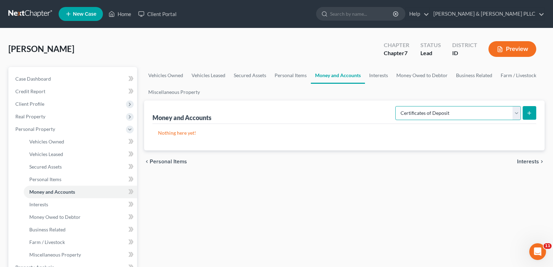
drag, startPoint x: 519, startPoint y: 115, endPoint x: 516, endPoint y: 117, distance: 3.8
click at [519, 115] on select "Select Account Type Brokerage Cash on Hand Certificates of Deposit Checking Acc…" at bounding box center [459, 113] width 126 height 14
click at [397, 106] on select "Select Account Type Brokerage Cash on Hand Certificates of Deposit Checking Acc…" at bounding box center [459, 113] width 126 height 14
click at [526, 110] on button "submit" at bounding box center [530, 113] width 14 height 14
click at [533, 113] on button "submit" at bounding box center [530, 113] width 14 height 14
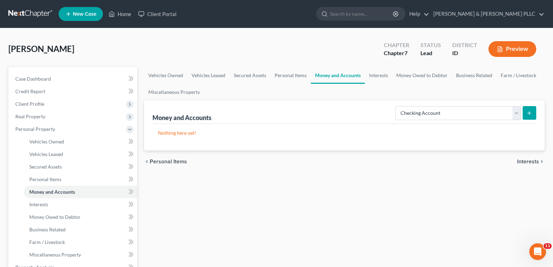
click at [529, 111] on icon "submit" at bounding box center [530, 113] width 6 height 6
click at [62, 150] on link "Vehicles Leased" at bounding box center [80, 154] width 113 height 13
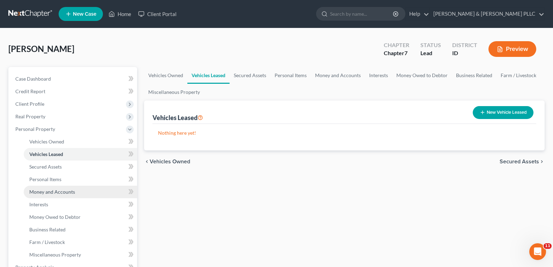
click at [51, 189] on span "Money and Accounts" at bounding box center [52, 192] width 46 height 6
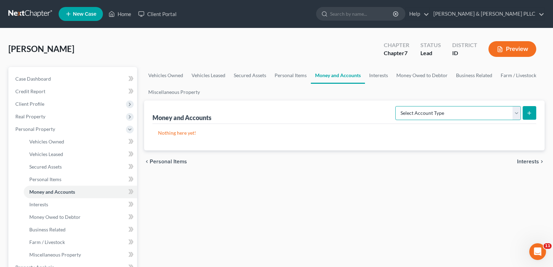
drag, startPoint x: 516, startPoint y: 117, endPoint x: 508, endPoint y: 120, distance: 8.3
click at [516, 117] on select "Select Account Type Brokerage Cash on Hand Certificates of Deposit Checking Acc…" at bounding box center [459, 113] width 126 height 14
click at [397, 106] on select "Select Account Type Brokerage Cash on Hand Certificates of Deposit Checking Acc…" at bounding box center [459, 113] width 126 height 14
click at [525, 111] on button "submit" at bounding box center [530, 113] width 14 height 14
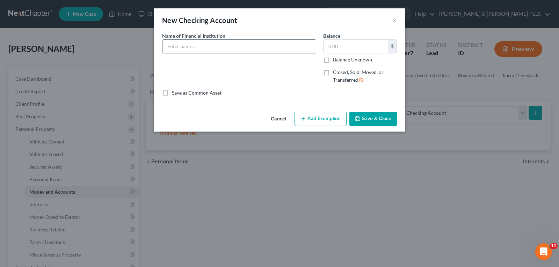
click at [248, 44] on input "text" at bounding box center [238, 46] width 153 height 13
paste input "MVB Bank, Inc. (Credit [DATE])"
click at [343, 44] on input "text" at bounding box center [355, 46] width 65 height 13
click at [377, 121] on button "Save & Close" at bounding box center [372, 119] width 47 height 15
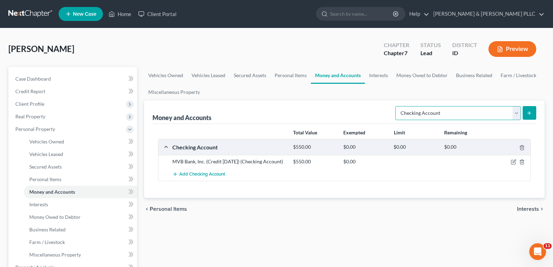
drag, startPoint x: 516, startPoint y: 112, endPoint x: 512, endPoint y: 115, distance: 5.2
click at [516, 112] on select "Select Account Type Brokerage Cash on Hand Certificates of Deposit Checking Acc…" at bounding box center [459, 113] width 126 height 14
click at [397, 106] on select "Select Account Type Brokerage Cash on Hand Certificates of Deposit Checking Acc…" at bounding box center [459, 113] width 126 height 14
click at [531, 108] on button "submit" at bounding box center [530, 113] width 14 height 14
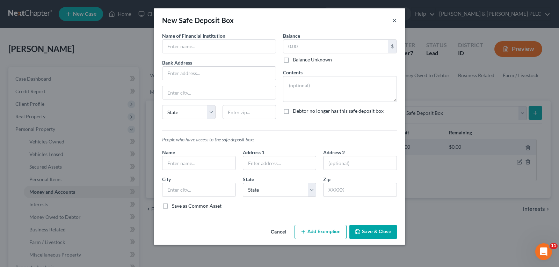
drag, startPoint x: 393, startPoint y: 19, endPoint x: 475, endPoint y: 70, distance: 96.2
click at [394, 19] on button "×" at bounding box center [394, 20] width 5 height 8
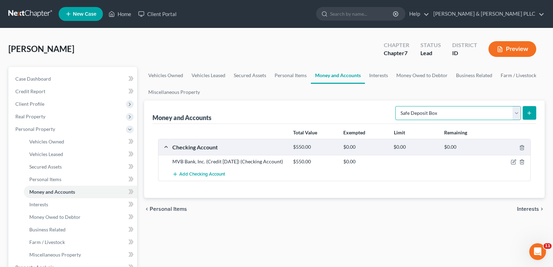
drag, startPoint x: 516, startPoint y: 113, endPoint x: 511, endPoint y: 120, distance: 8.7
click at [515, 114] on select "Select Account Type Brokerage Cash on Hand Certificates of Deposit Checking Acc…" at bounding box center [459, 113] width 126 height 14
click at [397, 106] on select "Select Account Type Brokerage Cash on Hand Certificates of Deposit Checking Acc…" at bounding box center [459, 113] width 126 height 14
click at [529, 114] on icon "submit" at bounding box center [530, 113] width 6 height 6
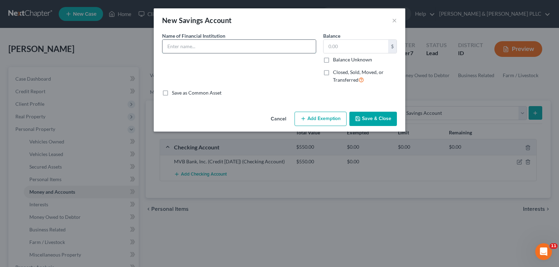
click at [201, 45] on input "text" at bounding box center [238, 46] width 153 height 13
paste input "MVB Bank, Inc. (Credit [DATE])"
click at [342, 43] on input "text" at bounding box center [355, 46] width 65 height 13
click at [378, 115] on button "Save & Close" at bounding box center [372, 119] width 47 height 15
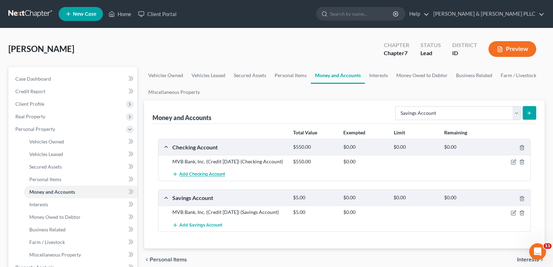
click at [198, 172] on span "Add Checking Account" at bounding box center [202, 175] width 46 height 6
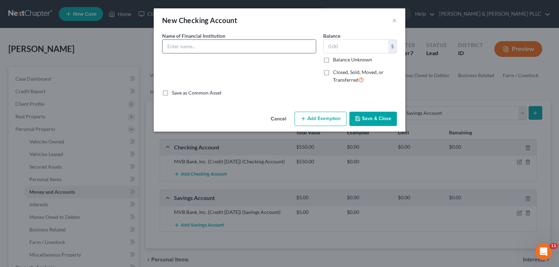
click at [213, 42] on input "text" at bounding box center [238, 46] width 153 height 13
click at [375, 122] on button "Save & Close" at bounding box center [372, 119] width 47 height 15
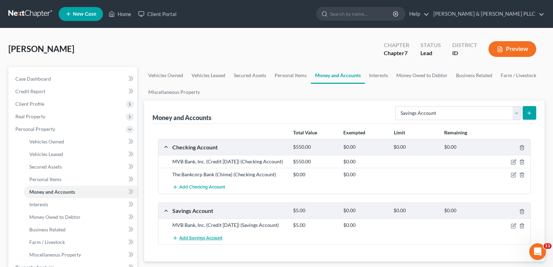
click at [216, 234] on button "Add Savings Account" at bounding box center [197, 237] width 50 height 13
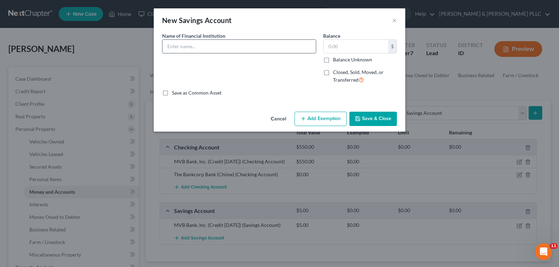
click at [217, 48] on input "text" at bounding box center [238, 46] width 153 height 13
click at [376, 121] on button "Save & Close" at bounding box center [372, 119] width 47 height 15
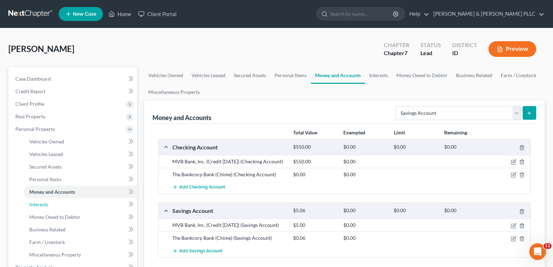
drag, startPoint x: 38, startPoint y: 208, endPoint x: 19, endPoint y: 193, distance: 23.7
click at [38, 207] on link "Interests" at bounding box center [80, 204] width 113 height 13
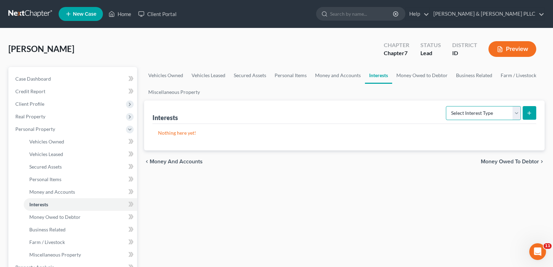
click at [520, 111] on select "Select Interest Type 401K Annuity Bond Education IRA Government Bond Government…" at bounding box center [483, 113] width 75 height 14
click at [447, 106] on select "Select Interest Type 401K Annuity Bond Education IRA Government Bond Government…" at bounding box center [483, 113] width 75 height 14
click at [531, 111] on icon "submit" at bounding box center [530, 113] width 6 height 6
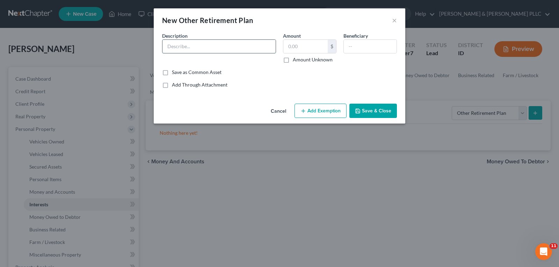
drag, startPoint x: 231, startPoint y: 44, endPoint x: 234, endPoint y: 49, distance: 5.0
click at [234, 49] on input "text" at bounding box center [218, 46] width 113 height 13
click at [380, 113] on button "Save & Close" at bounding box center [372, 111] width 47 height 15
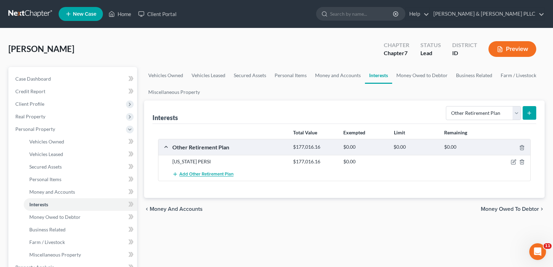
click at [208, 173] on span "Add Other Retirement Plan" at bounding box center [206, 175] width 54 height 6
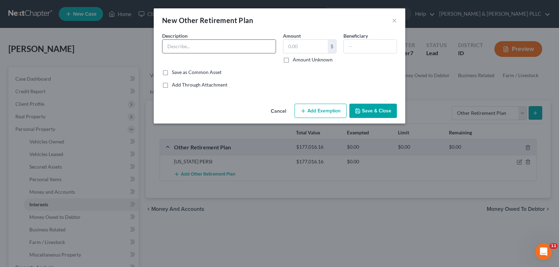
click at [203, 45] on input "text" at bounding box center [218, 46] width 113 height 13
drag, startPoint x: 375, startPoint y: 108, endPoint x: 362, endPoint y: 98, distance: 16.2
click at [372, 106] on button "Save & Close" at bounding box center [372, 111] width 47 height 15
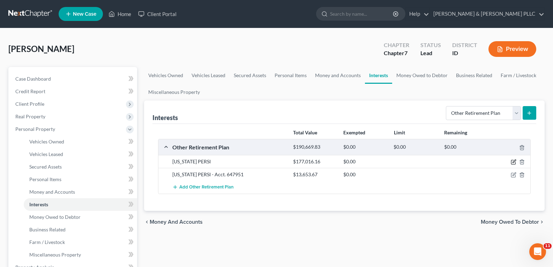
drag, startPoint x: 514, startPoint y: 162, endPoint x: 371, endPoint y: 95, distance: 158.4
click at [514, 162] on icon "button" at bounding box center [514, 162] width 6 height 6
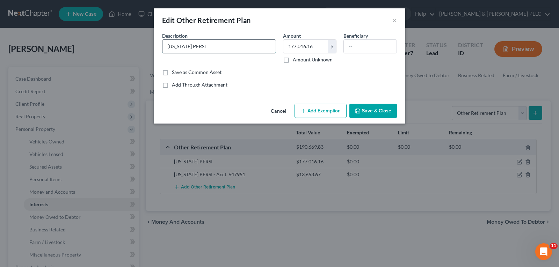
click at [217, 44] on input "[US_STATE] PERSI" at bounding box center [218, 46] width 113 height 13
drag, startPoint x: 368, startPoint y: 105, endPoint x: 328, endPoint y: 131, distance: 46.5
click at [368, 106] on button "Save & Close" at bounding box center [372, 111] width 47 height 15
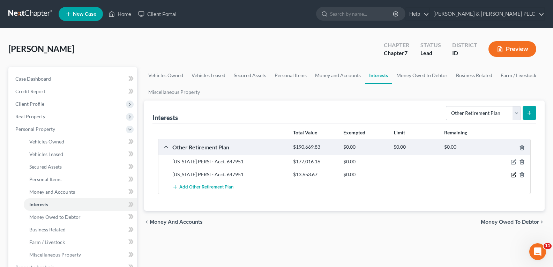
click at [514, 175] on icon "button" at bounding box center [514, 175] width 6 height 6
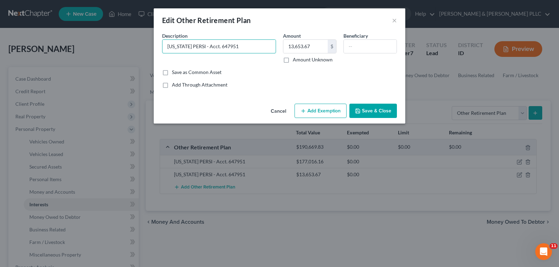
drag, startPoint x: 228, startPoint y: 42, endPoint x: 77, endPoint y: 16, distance: 152.7
click at [77, 16] on div "Edit Other Retirement Plan × An exemption set must first be selected from the F…" at bounding box center [279, 133] width 559 height 267
drag, startPoint x: 395, startPoint y: 21, endPoint x: 433, endPoint y: 60, distance: 53.8
click at [395, 21] on button "×" at bounding box center [394, 20] width 5 height 8
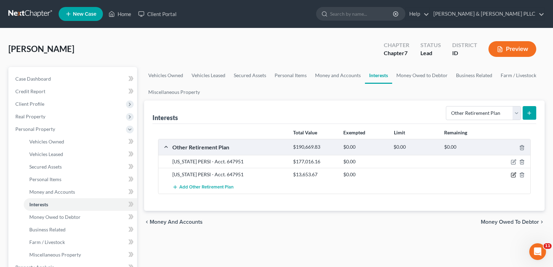
click at [515, 176] on icon "button" at bounding box center [514, 175] width 6 height 6
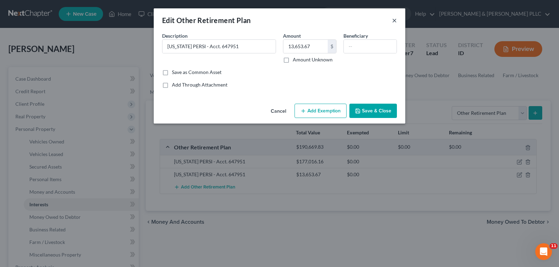
drag, startPoint x: 396, startPoint y: 21, endPoint x: 431, endPoint y: 73, distance: 62.8
click at [395, 22] on button "×" at bounding box center [394, 20] width 5 height 8
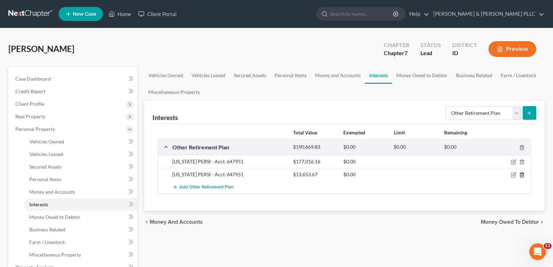
click at [520, 176] on icon "button" at bounding box center [522, 175] width 6 height 6
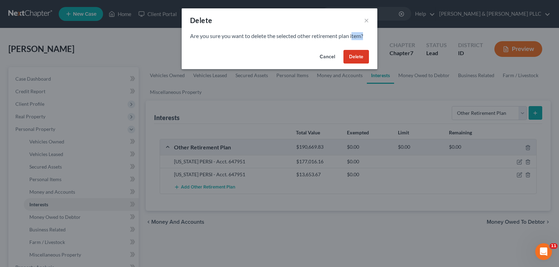
drag, startPoint x: 359, startPoint y: 52, endPoint x: 372, endPoint y: 64, distance: 18.0
click at [372, 64] on div "Delete × Are you sure you want to delete the selected other retirement plan ite…" at bounding box center [279, 38] width 195 height 61
drag, startPoint x: 354, startPoint y: 49, endPoint x: 356, endPoint y: 53, distance: 4.6
click at [354, 49] on div "Cancel Delete" at bounding box center [279, 58] width 195 height 22
click at [350, 51] on div "Delete × Are you sure you want to delete the selected other retirement plan ite…" at bounding box center [279, 38] width 195 height 61
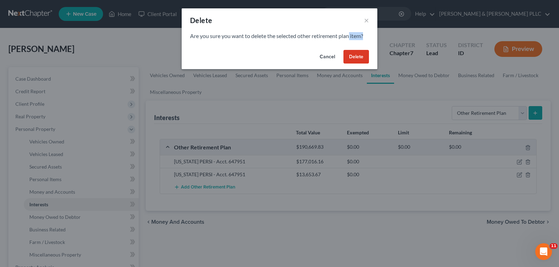
click at [353, 54] on button "Delete" at bounding box center [355, 57] width 25 height 14
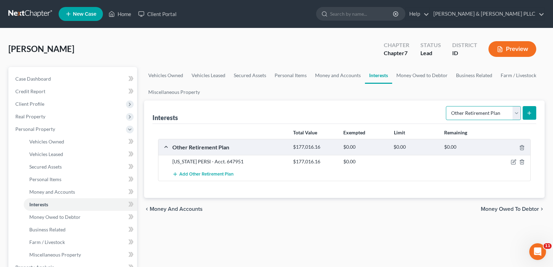
drag, startPoint x: 515, startPoint y: 113, endPoint x: 477, endPoint y: 103, distance: 39.6
click at [515, 113] on select "Select Interest Type 401K Annuity Bond Education IRA Government Bond Government…" at bounding box center [483, 113] width 75 height 14
click at [447, 106] on select "Select Interest Type 401K Annuity Bond Education IRA Government Bond Government…" at bounding box center [483, 113] width 75 height 14
click at [527, 110] on icon "submit" at bounding box center [530, 113] width 6 height 6
click at [530, 115] on icon "submit" at bounding box center [530, 113] width 6 height 6
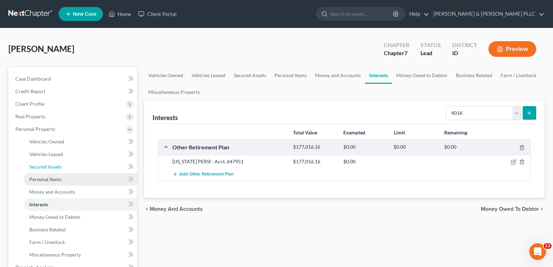
click at [56, 167] on span "Secured Assets" at bounding box center [45, 167] width 32 height 6
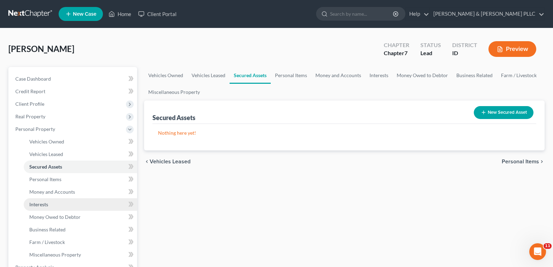
drag, startPoint x: 48, startPoint y: 205, endPoint x: 128, endPoint y: 195, distance: 80.5
click at [49, 205] on link "Interests" at bounding box center [80, 204] width 113 height 13
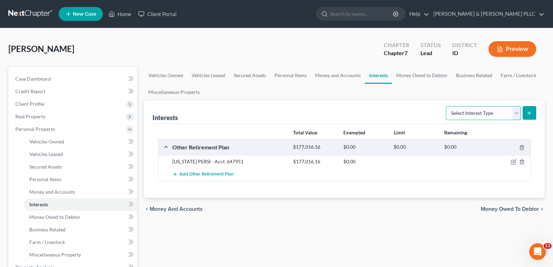
drag, startPoint x: 516, startPoint y: 110, endPoint x: 512, endPoint y: 114, distance: 4.9
click at [515, 111] on select "Select Interest Type 401K Annuity Bond Education IRA Government Bond Government…" at bounding box center [483, 113] width 75 height 14
click at [447, 106] on select "Select Interest Type 401K Annuity Bond Education IRA Government Bond Government…" at bounding box center [483, 113] width 75 height 14
click at [530, 108] on button "submit" at bounding box center [530, 113] width 14 height 14
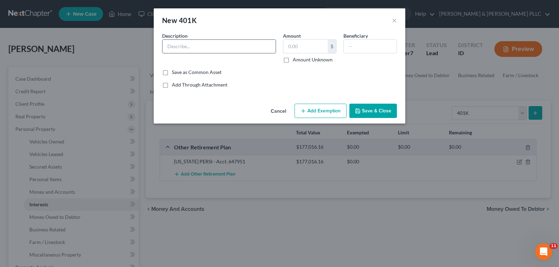
click at [254, 47] on input "text" at bounding box center [218, 46] width 113 height 13
paste input "[US_STATE] PERSI - Acct. 647951"
click at [304, 45] on input "text" at bounding box center [305, 46] width 44 height 13
drag, startPoint x: 312, startPoint y: 107, endPoint x: 282, endPoint y: 129, distance: 37.2
click at [312, 106] on button "Add Exemption" at bounding box center [320, 111] width 52 height 15
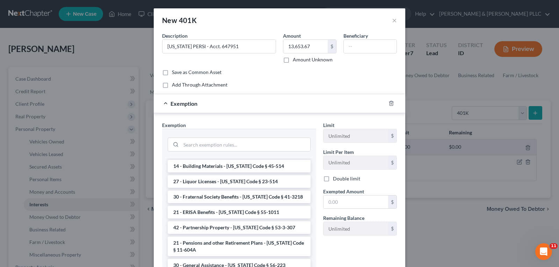
scroll to position [454, 0]
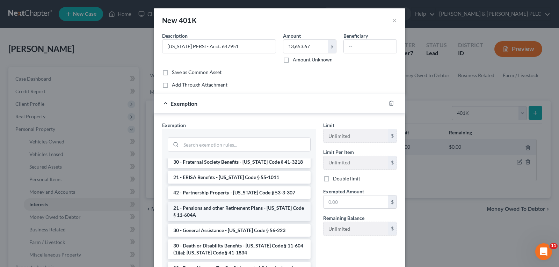
click at [249, 202] on li "21 - Pensions and other Retirement Plans - [US_STATE] Code § 11-604A" at bounding box center [239, 212] width 143 height 20
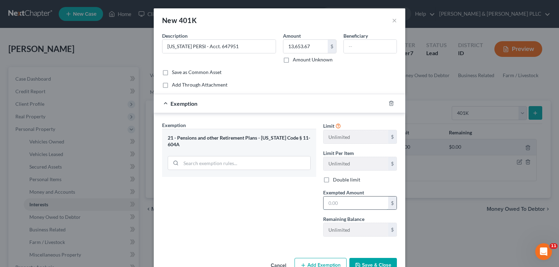
click at [340, 208] on input "text" at bounding box center [355, 203] width 65 height 13
drag, startPoint x: 378, startPoint y: 263, endPoint x: 406, endPoint y: 237, distance: 38.0
click at [379, 263] on button "Save & Close" at bounding box center [372, 265] width 47 height 15
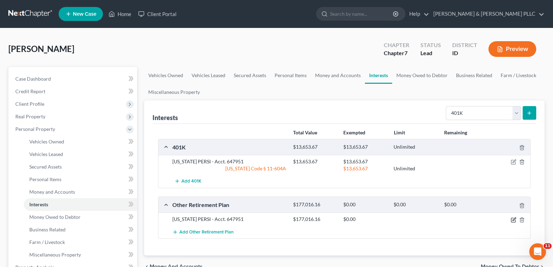
click at [512, 220] on icon "button" at bounding box center [514, 220] width 6 height 6
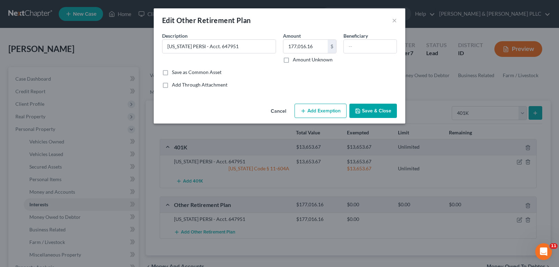
click at [316, 107] on button "Add Exemption" at bounding box center [320, 111] width 52 height 15
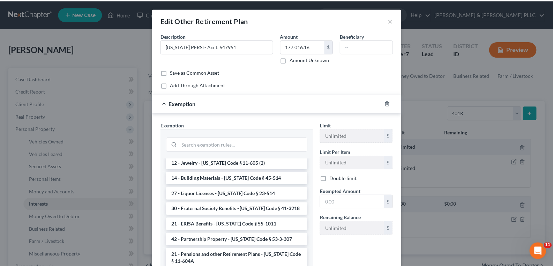
scroll to position [419, 0]
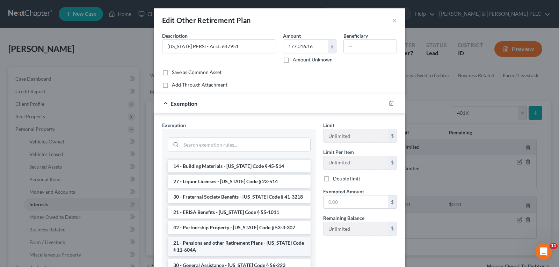
drag, startPoint x: 255, startPoint y: 231, endPoint x: 276, endPoint y: 222, distance: 23.7
click at [256, 237] on li "21 - Pensions and other Retirement Plans - [US_STATE] Code § 11-604A" at bounding box center [239, 247] width 143 height 20
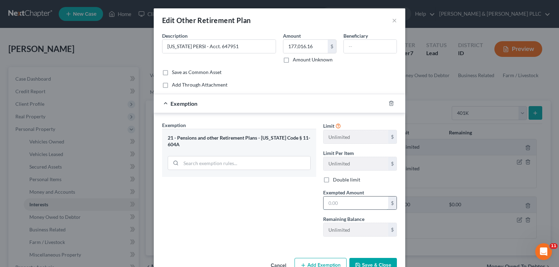
click at [353, 205] on input "text" at bounding box center [355, 203] width 65 height 13
click at [376, 264] on button "Save & Close" at bounding box center [372, 265] width 47 height 15
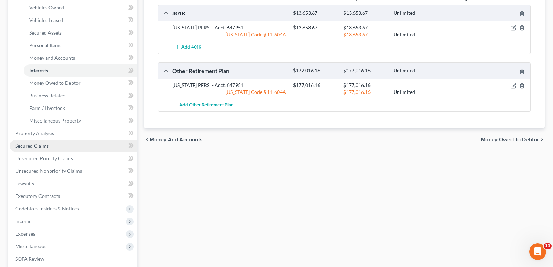
scroll to position [140, 0]
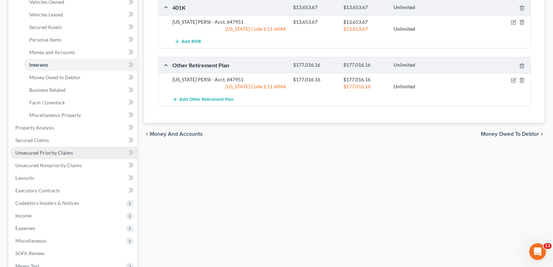
click at [49, 150] on span "Unsecured Priority Claims" at bounding box center [44, 153] width 58 height 6
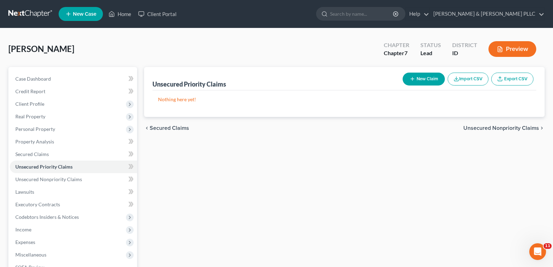
click at [431, 82] on button "New Claim" at bounding box center [424, 79] width 42 height 13
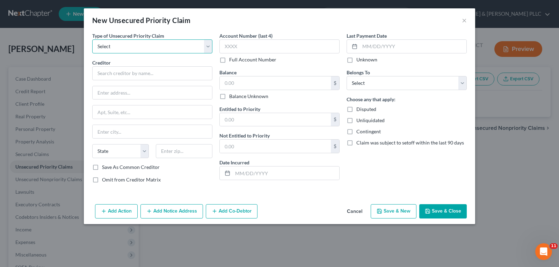
drag, startPoint x: 205, startPoint y: 46, endPoint x: 190, endPoint y: 53, distance: 16.1
click at [205, 46] on select "Select Taxes & Other Government Units Domestic Support Obligations Extensions o…" at bounding box center [152, 46] width 120 height 14
click at [92, 39] on select "Select Taxes & Other Government Units Domestic Support Obligations Extensions o…" at bounding box center [152, 46] width 120 height 14
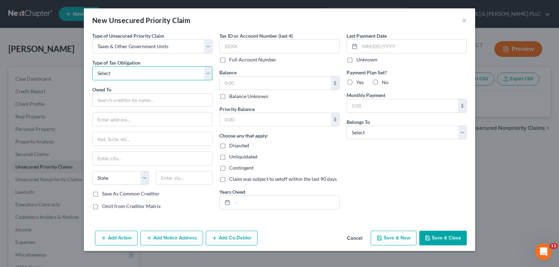
drag, startPoint x: 206, startPoint y: 72, endPoint x: 188, endPoint y: 76, distance: 19.0
click at [206, 72] on select "Select Federal City State Franchise Tax Board Other" at bounding box center [152, 73] width 120 height 14
click at [92, 66] on select "Select Federal City State Franchise Tax Board Other" at bounding box center [152, 73] width 120 height 14
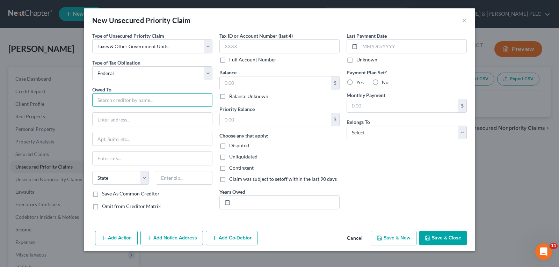
click at [148, 98] on input "text" at bounding box center [152, 100] width 120 height 14
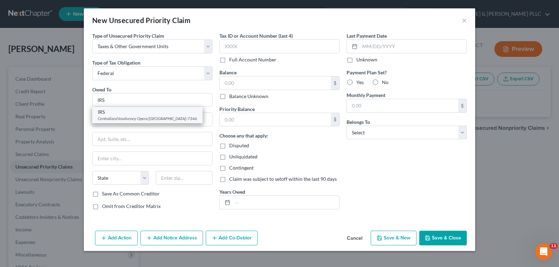
click at [148, 113] on div "IRS" at bounding box center [147, 112] width 99 height 7
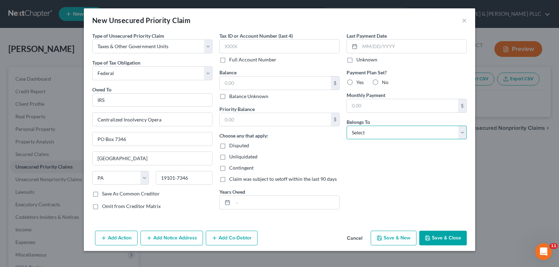
drag, startPoint x: 463, startPoint y: 133, endPoint x: 442, endPoint y: 132, distance: 21.0
click at [463, 133] on select "Select Debtor 1 Only Debtor 2 Only Debtor 1 And Debtor 2 Only At Least One Of T…" at bounding box center [406, 133] width 120 height 14
click at [346, 126] on select "Select Debtor 1 Only Debtor 2 Only Debtor 1 And Debtor 2 Only At Least One Of T…" at bounding box center [406, 133] width 120 height 14
click at [282, 86] on input "text" at bounding box center [275, 82] width 111 height 13
click at [275, 79] on input "text" at bounding box center [275, 82] width 111 height 13
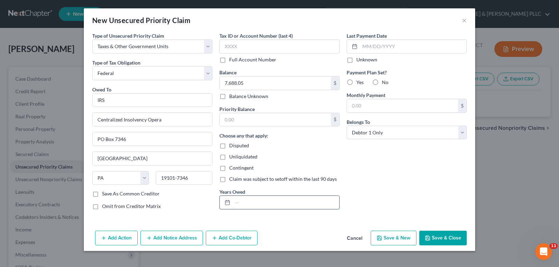
click at [279, 204] on input "text" at bounding box center [285, 202] width 106 height 13
click at [442, 239] on button "Save & Close" at bounding box center [442, 238] width 47 height 15
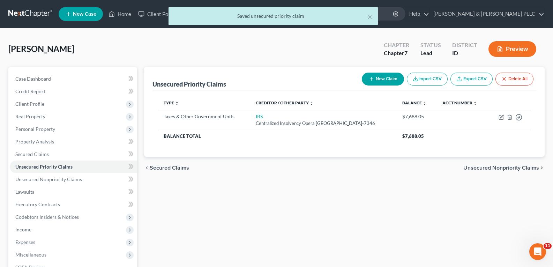
click at [387, 81] on button "New Claim" at bounding box center [383, 79] width 42 height 13
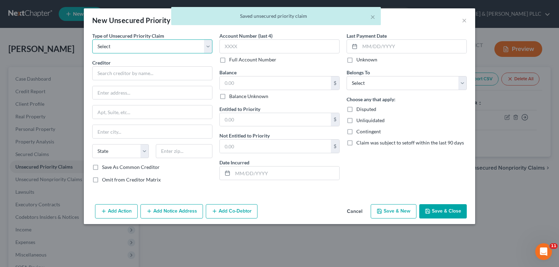
drag, startPoint x: 209, startPoint y: 47, endPoint x: 195, endPoint y: 52, distance: 14.8
click at [209, 47] on select "Select Taxes & Other Government Units Domestic Support Obligations Extensions o…" at bounding box center [152, 46] width 120 height 14
click at [92, 39] on select "Select Taxes & Other Government Units Domestic Support Obligations Extensions o…" at bounding box center [152, 46] width 120 height 14
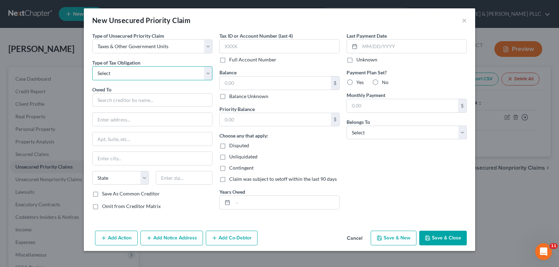
click at [209, 77] on select "Select Federal City State Franchise Tax Board Other" at bounding box center [152, 73] width 120 height 14
click at [92, 66] on select "Select Federal City State Franchise Tax Board Other" at bounding box center [152, 73] width 120 height 14
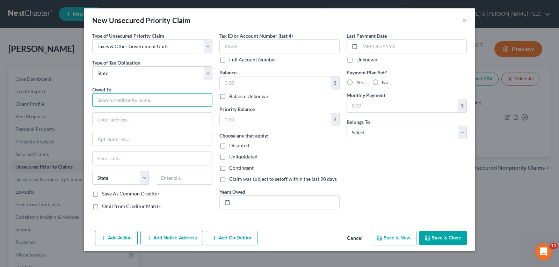
click at [134, 98] on input "text" at bounding box center [152, 100] width 120 height 14
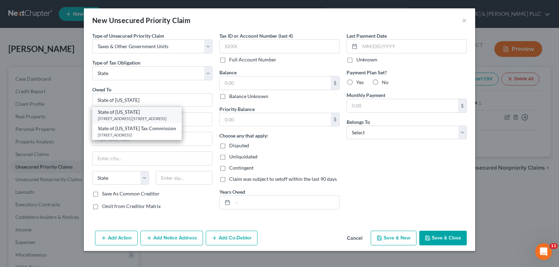
drag, startPoint x: 140, startPoint y: 113, endPoint x: 246, endPoint y: 124, distance: 107.0
click at [141, 113] on div "State of [US_STATE]" at bounding box center [137, 112] width 78 height 7
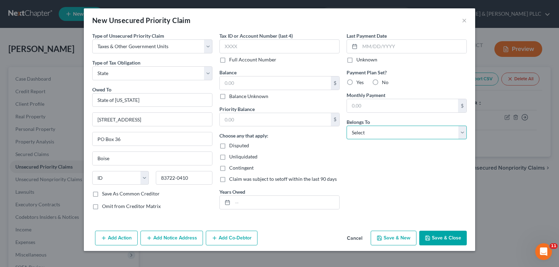
click at [463, 132] on select "Select Debtor 1 Only Debtor 2 Only Debtor 1 And Debtor 2 Only At Least One Of T…" at bounding box center [406, 133] width 120 height 14
click at [346, 126] on select "Select Debtor 1 Only Debtor 2 Only Debtor 1 And Debtor 2 Only At Least One Of T…" at bounding box center [406, 133] width 120 height 14
click at [277, 82] on input "text" at bounding box center [275, 82] width 111 height 13
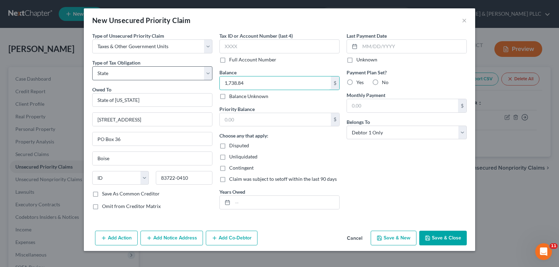
drag, startPoint x: 271, startPoint y: 82, endPoint x: 160, endPoint y: 79, distance: 111.4
click at [161, 79] on div "Type of Unsecured Priority Claim * Select Taxes & Other Government Units Domest…" at bounding box center [279, 123] width 381 height 183
click at [451, 240] on button "Save & Close" at bounding box center [442, 238] width 47 height 15
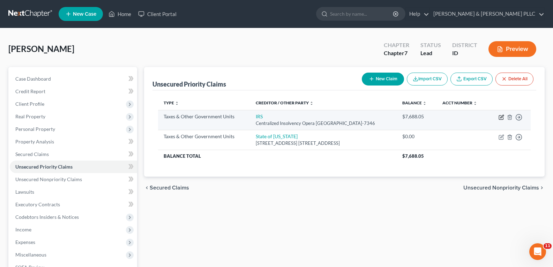
click at [503, 118] on icon "button" at bounding box center [502, 118] width 6 height 6
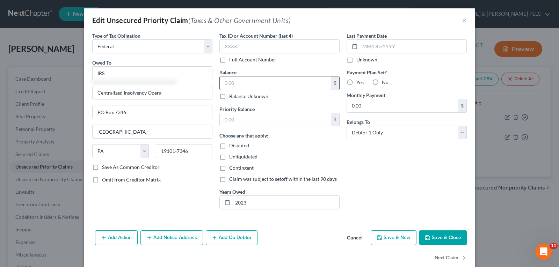
click at [247, 81] on input "text" at bounding box center [275, 82] width 111 height 13
click at [441, 244] on button "Save & Close" at bounding box center [442, 237] width 47 height 15
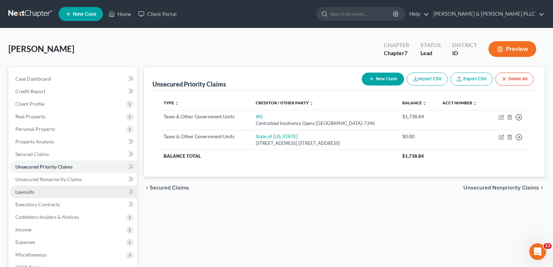
click at [43, 188] on link "Lawsuits" at bounding box center [73, 192] width 127 height 13
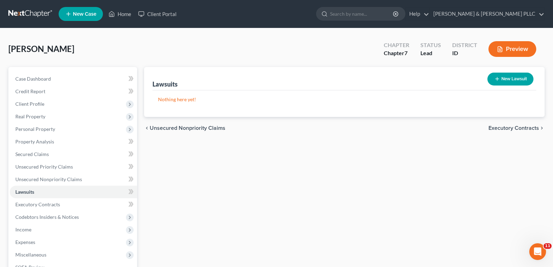
click at [502, 77] on button "New Lawsuit" at bounding box center [511, 79] width 46 height 13
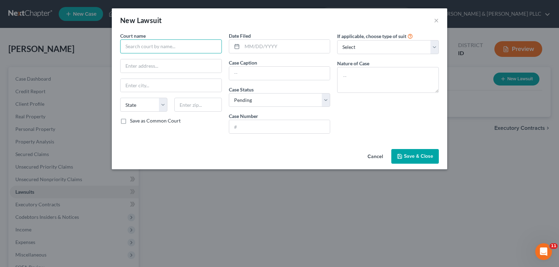
click at [200, 42] on input "text" at bounding box center [171, 46] width 102 height 14
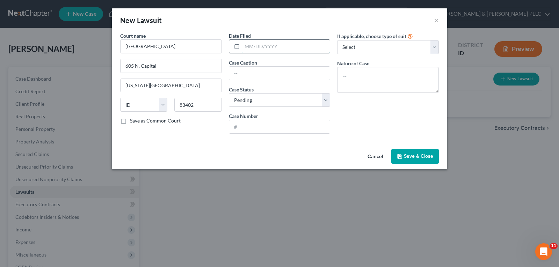
click at [282, 44] on input "text" at bounding box center [286, 46] width 88 height 13
click at [288, 125] on input "text" at bounding box center [279, 126] width 101 height 13
click at [359, 73] on textarea at bounding box center [388, 80] width 102 height 26
click at [408, 155] on span "Save & Close" at bounding box center [418, 156] width 29 height 6
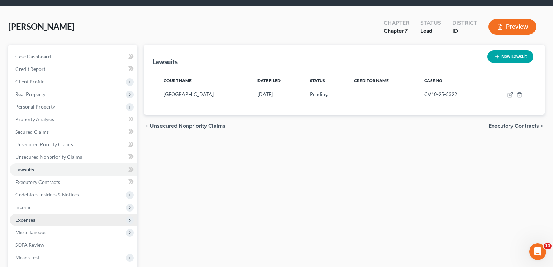
scroll to position [70, 0]
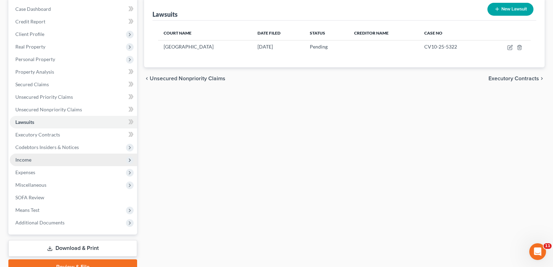
click at [27, 159] on span "Income" at bounding box center [23, 160] width 16 height 6
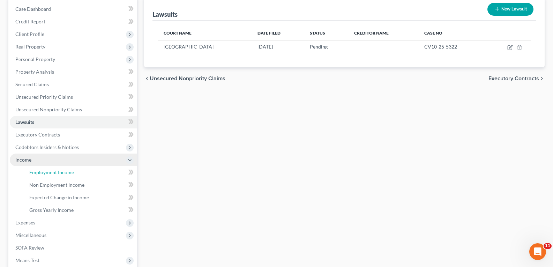
drag, startPoint x: 60, startPoint y: 168, endPoint x: 111, endPoint y: 160, distance: 51.7
click at [61, 168] on link "Employment Income" at bounding box center [80, 172] width 113 height 13
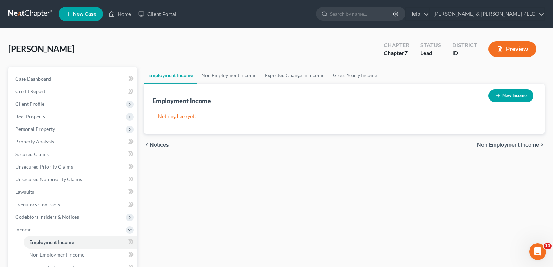
click at [510, 92] on button "New Income" at bounding box center [511, 95] width 45 height 13
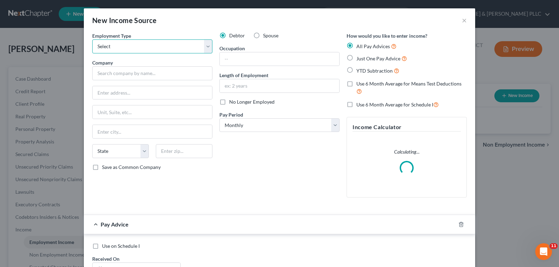
drag, startPoint x: 204, startPoint y: 47, endPoint x: 190, endPoint y: 50, distance: 13.5
click at [204, 47] on select "Select Full or [DEMOGRAPHIC_DATA] Employment Self Employment" at bounding box center [152, 46] width 120 height 14
click at [92, 39] on select "Select Full or [DEMOGRAPHIC_DATA] Employment Self Employment" at bounding box center [152, 46] width 120 height 14
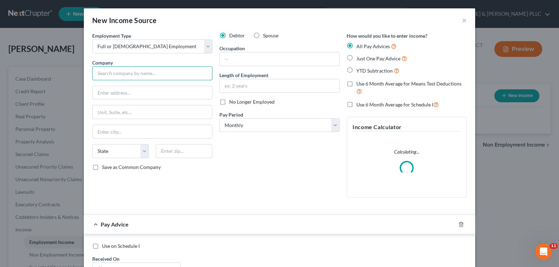
click at [174, 72] on input "text" at bounding box center [152, 73] width 120 height 14
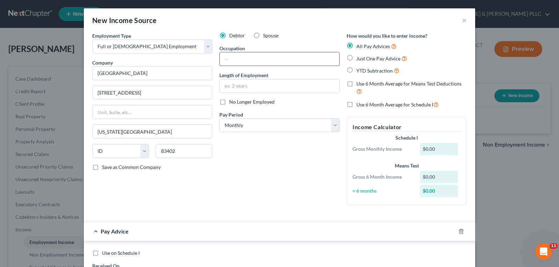
click at [249, 57] on input "text" at bounding box center [279, 58] width 119 height 13
click at [250, 87] on input "text" at bounding box center [279, 85] width 119 height 13
click at [335, 128] on select "Select Monthly Twice Monthly Every Other Week Weekly" at bounding box center [279, 125] width 120 height 14
click at [219, 118] on select "Select Monthly Twice Monthly Every Other Week Weekly" at bounding box center [279, 125] width 120 height 14
click at [356, 60] on label "Just One Pay Advice" at bounding box center [381, 58] width 51 height 8
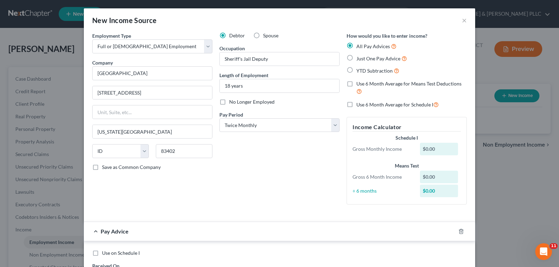
click at [359, 59] on input "Just One Pay Advice" at bounding box center [361, 56] width 5 height 5
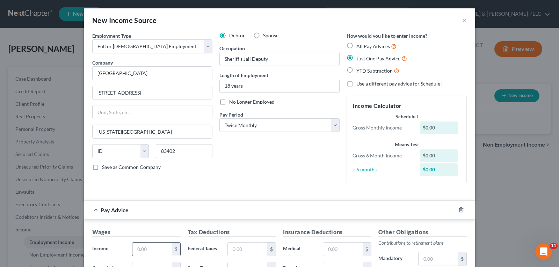
click at [152, 248] on input "text" at bounding box center [151, 249] width 39 height 13
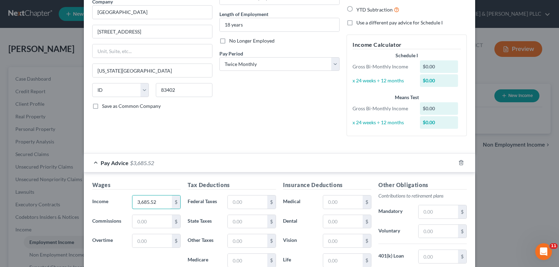
scroll to position [70, 0]
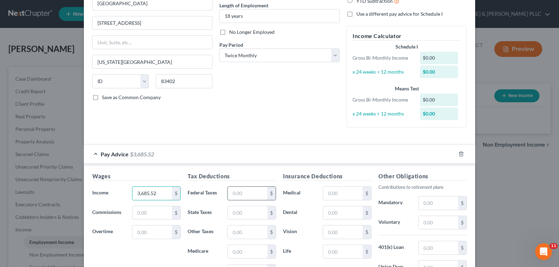
click at [248, 192] on input "text" at bounding box center [247, 193] width 39 height 13
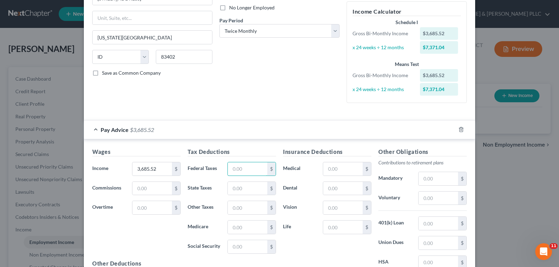
scroll to position [140, 0]
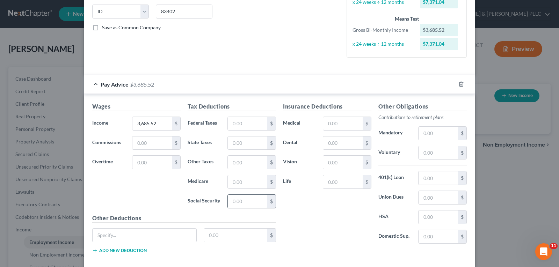
click at [230, 204] on input "text" at bounding box center [247, 201] width 39 height 13
click at [250, 181] on input "text" at bounding box center [247, 181] width 39 height 13
click at [244, 125] on input "text" at bounding box center [247, 123] width 39 height 13
click at [229, 142] on input "text" at bounding box center [247, 142] width 39 height 13
drag, startPoint x: 429, startPoint y: 179, endPoint x: 426, endPoint y: 179, distance: 3.8
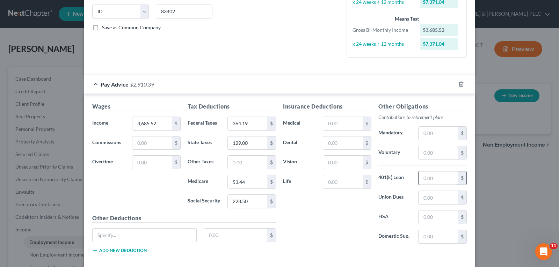
click at [426, 179] on input "text" at bounding box center [437, 177] width 39 height 13
click at [433, 151] on input "text" at bounding box center [437, 152] width 39 height 13
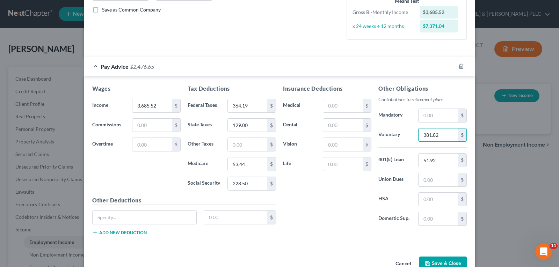
scroll to position [175, 0]
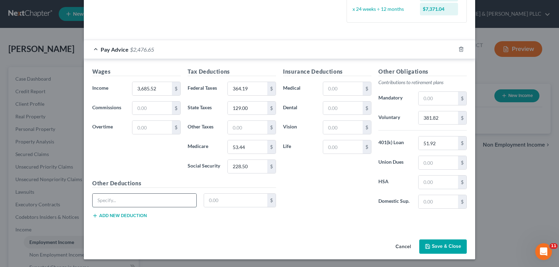
click at [183, 202] on input "text" at bounding box center [145, 200] width 104 height 13
click at [439, 243] on button "Save & Close" at bounding box center [442, 246] width 47 height 15
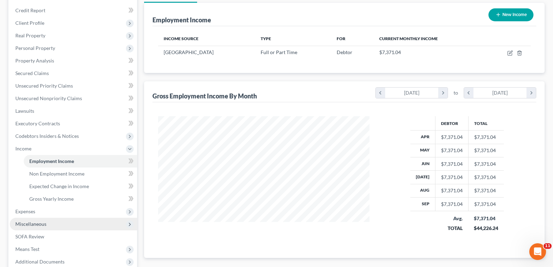
scroll to position [140, 0]
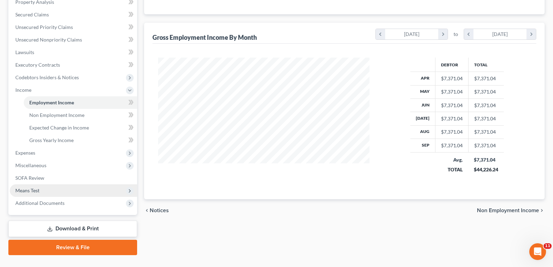
click at [42, 191] on span "Means Test" at bounding box center [73, 190] width 127 height 13
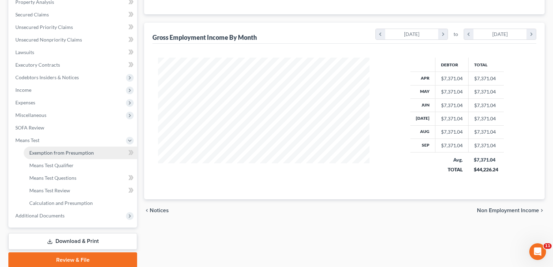
click at [77, 151] on span "Exemption from Presumption" at bounding box center [61, 153] width 65 height 6
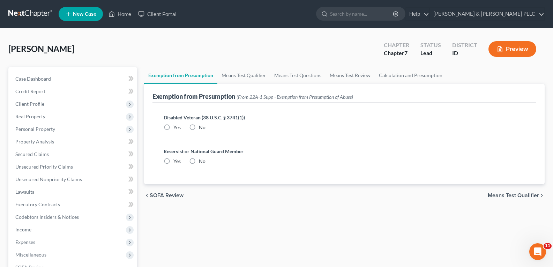
click at [199, 130] on label "No" at bounding box center [202, 127] width 7 height 7
click at [202, 128] on input "No" at bounding box center [204, 126] width 5 height 5
click at [199, 162] on label "No" at bounding box center [202, 161] width 7 height 7
click at [202, 162] on input "No" at bounding box center [204, 160] width 5 height 5
click at [509, 195] on span "Means Test Qualifier" at bounding box center [513, 196] width 51 height 6
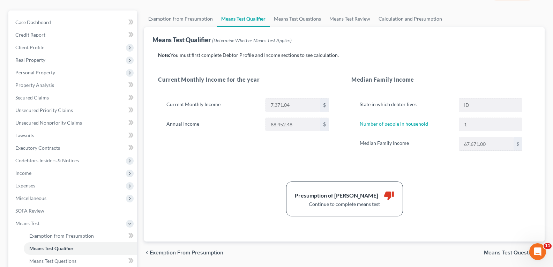
scroll to position [70, 0]
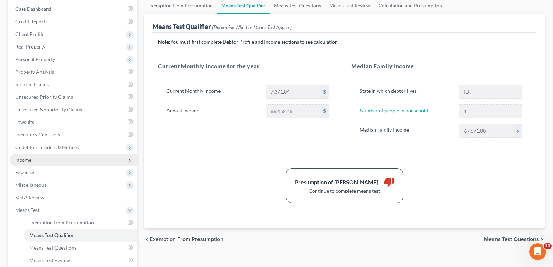
click at [23, 158] on span "Income" at bounding box center [23, 160] width 16 height 6
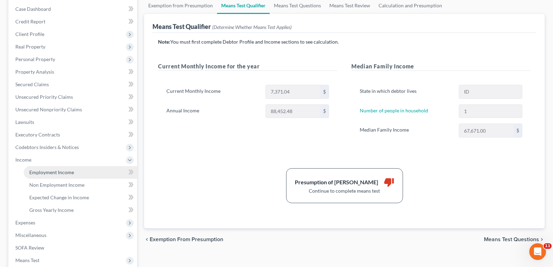
click at [62, 173] on span "Employment Income" at bounding box center [51, 172] width 45 height 6
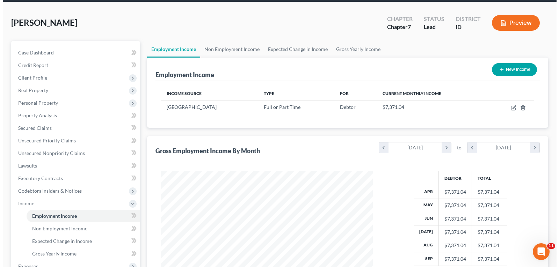
scroll to position [70, 0]
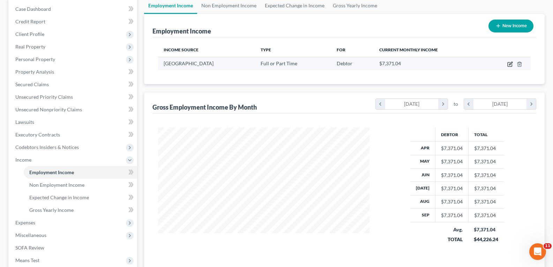
click at [509, 65] on icon "button" at bounding box center [511, 64] width 6 height 6
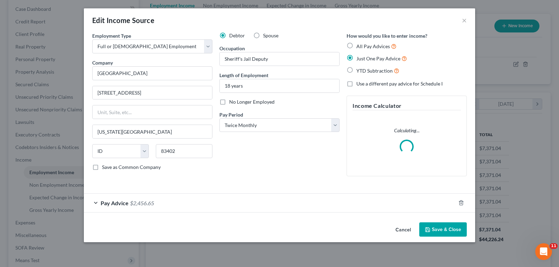
scroll to position [125, 228]
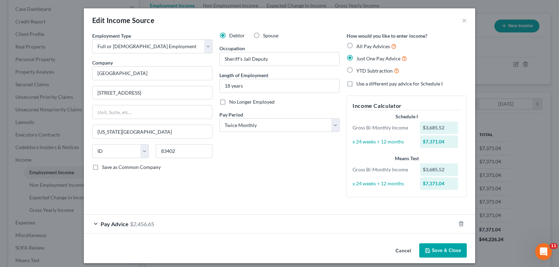
click at [455, 223] on div at bounding box center [465, 223] width 20 height 11
drag, startPoint x: 457, startPoint y: 225, endPoint x: 449, endPoint y: 223, distance: 7.5
click at [459, 225] on icon "button" at bounding box center [460, 224] width 3 height 5
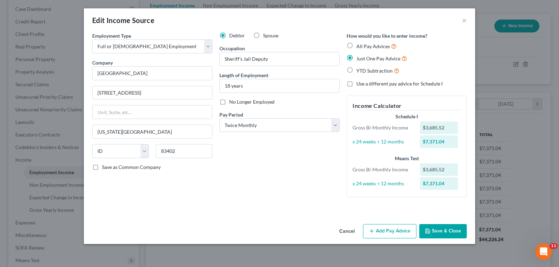
click at [383, 230] on button "Add Pay Advice" at bounding box center [389, 231] width 53 height 15
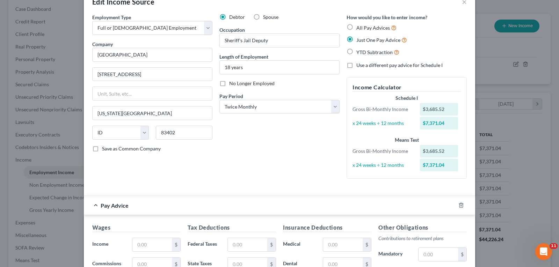
scroll to position [35, 0]
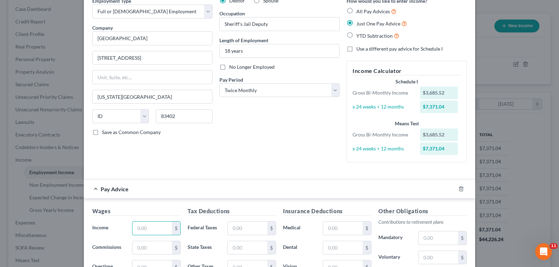
click at [158, 220] on div "Wages Income * $ Commissions $ Overtime $" at bounding box center [136, 263] width 95 height 112
click at [259, 230] on input "text" at bounding box center [247, 228] width 39 height 13
click at [349, 231] on input "text" at bounding box center [342, 228] width 39 height 13
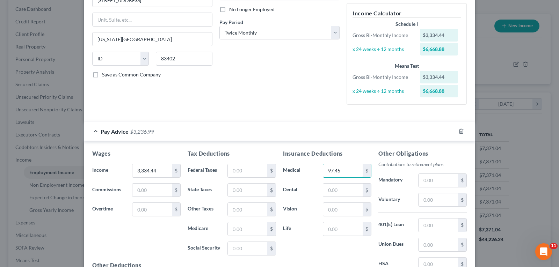
scroll to position [105, 0]
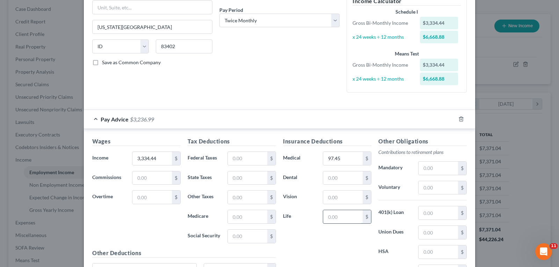
click at [355, 220] on input "text" at bounding box center [342, 216] width 39 height 13
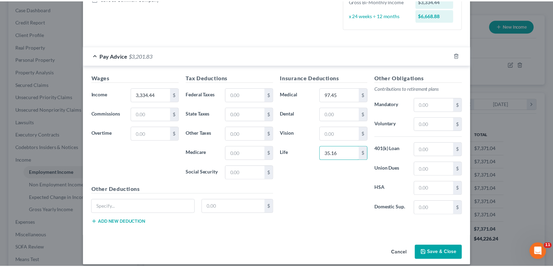
scroll to position [175, 0]
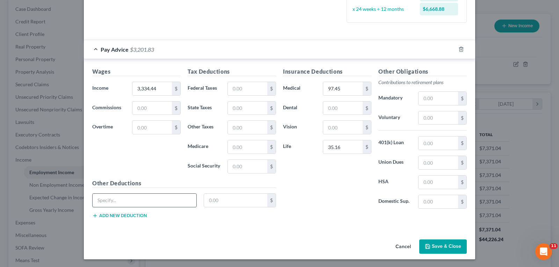
click at [183, 200] on input "text" at bounding box center [145, 200] width 104 height 13
click at [239, 200] on input "text" at bounding box center [236, 200] width 64 height 13
click at [428, 118] on input "text" at bounding box center [437, 117] width 39 height 13
click at [234, 199] on input "126.06" at bounding box center [236, 200] width 64 height 13
click at [433, 140] on input "text" at bounding box center [437, 142] width 39 height 13
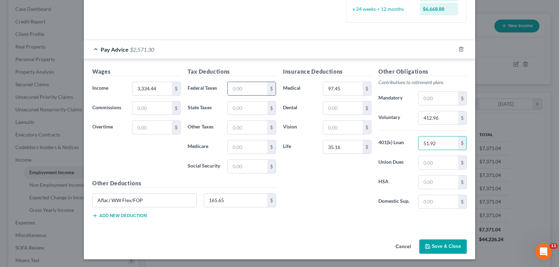
click at [254, 89] on input "text" at bounding box center [247, 88] width 39 height 13
click at [256, 111] on input "text" at bounding box center [247, 108] width 39 height 13
click at [441, 204] on input "text" at bounding box center [437, 201] width 39 height 13
click at [248, 148] on input "text" at bounding box center [247, 146] width 39 height 13
click at [253, 167] on input "text" at bounding box center [247, 166] width 39 height 13
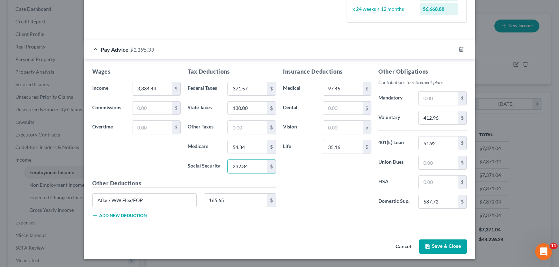
click at [442, 238] on div "Cancel Save & Close" at bounding box center [279, 248] width 391 height 23
click at [439, 245] on button "Save & Close" at bounding box center [442, 246] width 47 height 15
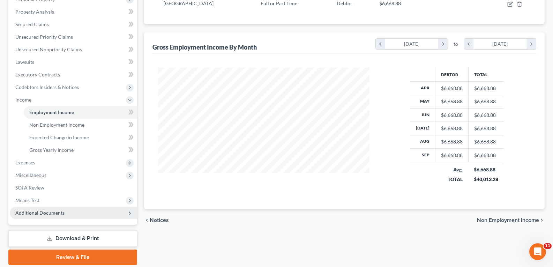
scroll to position [140, 0]
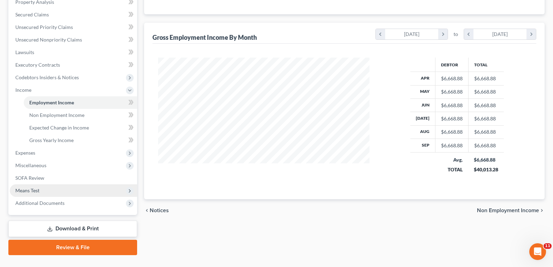
click at [35, 189] on span "Means Test" at bounding box center [27, 190] width 24 height 6
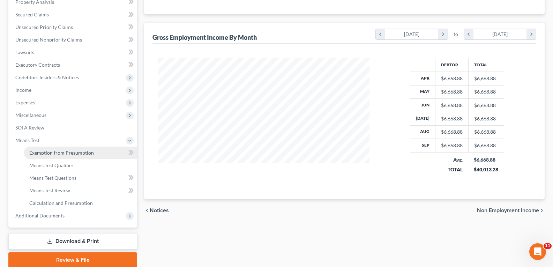
click at [67, 151] on span "Exemption from Presumption" at bounding box center [61, 153] width 65 height 6
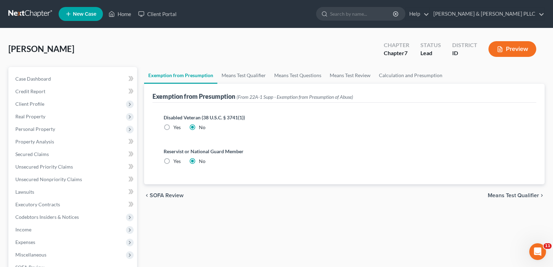
click at [514, 193] on span "Means Test Qualifier" at bounding box center [513, 196] width 51 height 6
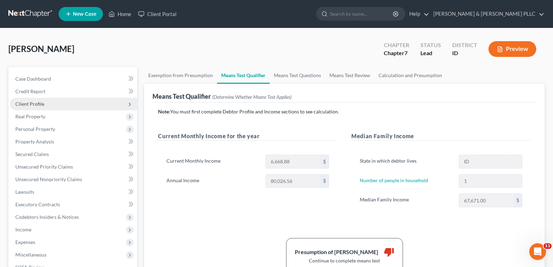
click at [41, 102] on span "Client Profile" at bounding box center [29, 104] width 29 height 6
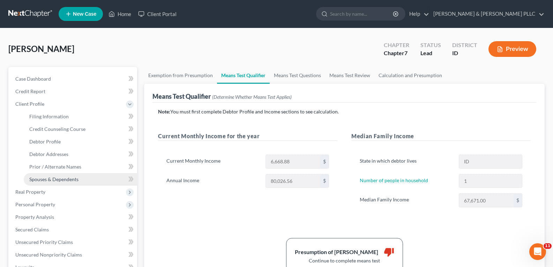
click at [61, 177] on span "Spouses & Dependents" at bounding box center [53, 179] width 49 height 6
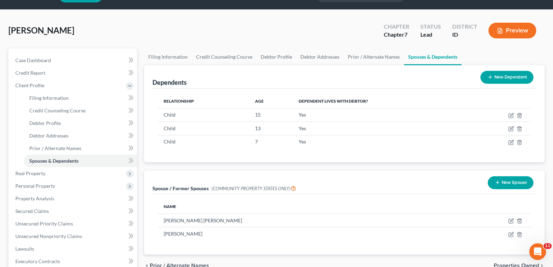
scroll to position [35, 0]
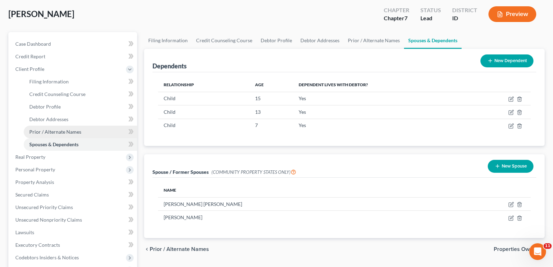
click at [52, 131] on span "Prior / Alternate Names" at bounding box center [55, 132] width 52 height 6
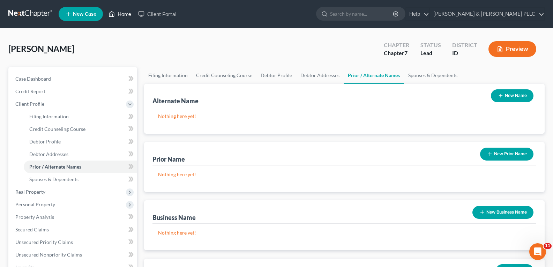
click at [130, 12] on link "Home" at bounding box center [120, 14] width 30 height 13
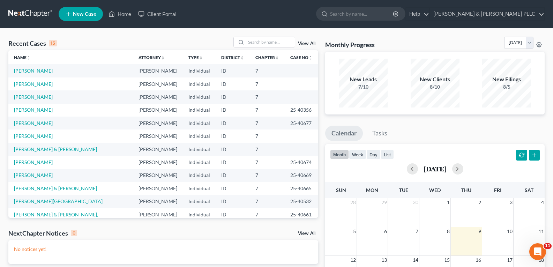
click at [46, 69] on link "[PERSON_NAME]" at bounding box center [33, 71] width 39 height 6
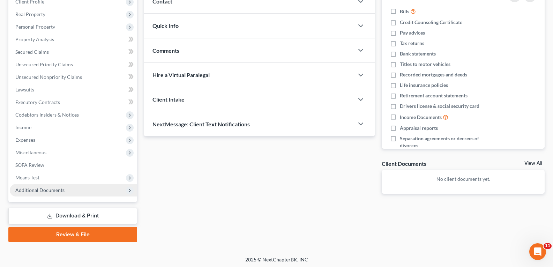
scroll to position [104, 0]
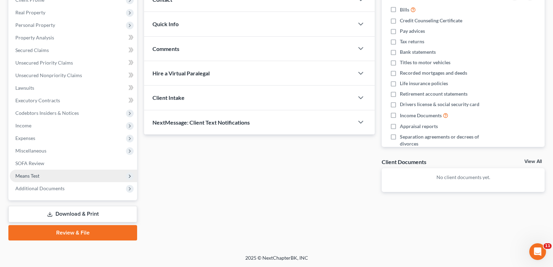
drag, startPoint x: 35, startPoint y: 175, endPoint x: 47, endPoint y: 177, distance: 12.4
click at [37, 175] on span "Means Test" at bounding box center [27, 176] width 24 height 6
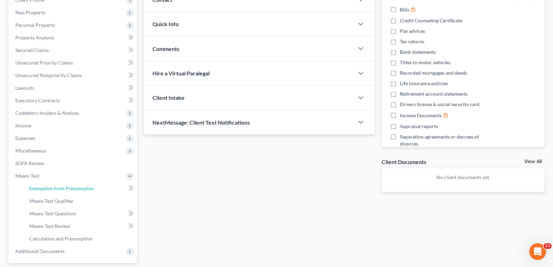
drag, startPoint x: 73, startPoint y: 190, endPoint x: 292, endPoint y: 172, distance: 219.9
click at [73, 190] on span "Exemption from Presumption" at bounding box center [61, 188] width 65 height 6
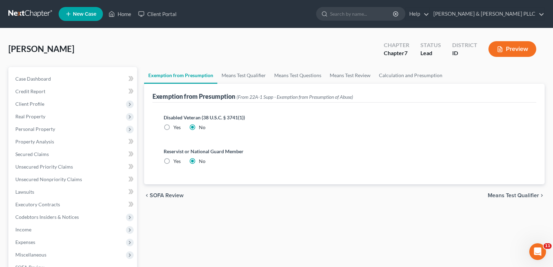
click at [505, 195] on span "Means Test Qualifier" at bounding box center [513, 196] width 51 height 6
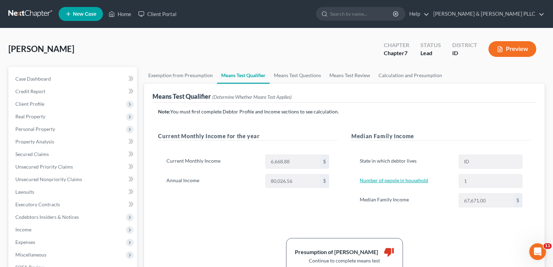
click at [404, 178] on link "Number of people in household" at bounding box center [394, 180] width 68 height 6
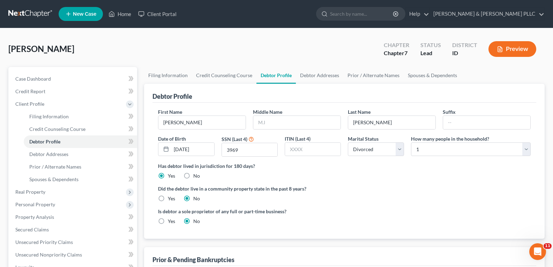
click at [401, 181] on ng-include "First Name [PERSON_NAME] Middle Name Last Name [PERSON_NAME] Date of Birth [DEM…" at bounding box center [344, 169] width 373 height 122
click at [525, 147] on select "Select 1 2 3 4 5 6 7 8 9 10 11 12 13 14 15 16 17 18 19 20" at bounding box center [471, 149] width 120 height 14
click at [411, 142] on select "Select 1 2 3 4 5 6 7 8 9 10 11 12 13 14 15 16 17 18 19 20" at bounding box center [471, 149] width 120 height 14
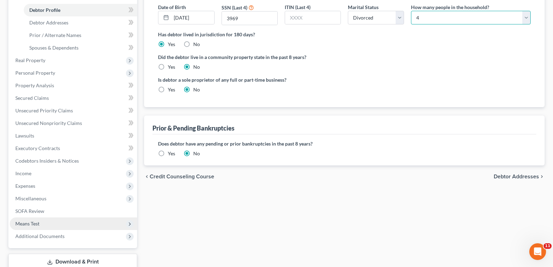
scroll to position [140, 0]
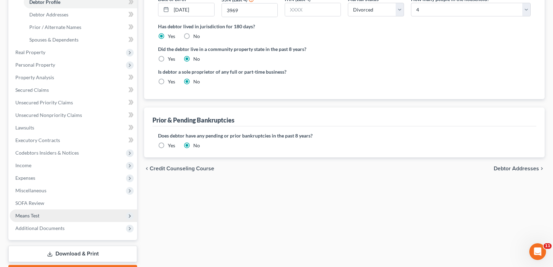
drag, startPoint x: 33, startPoint y: 214, endPoint x: 37, endPoint y: 214, distance: 3.9
click at [35, 214] on span "Means Test" at bounding box center [27, 216] width 24 height 6
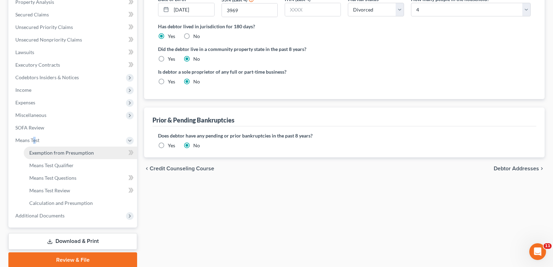
drag, startPoint x: 56, startPoint y: 152, endPoint x: 279, endPoint y: 168, distance: 224.3
click at [56, 152] on span "Exemption from Presumption" at bounding box center [61, 153] width 65 height 6
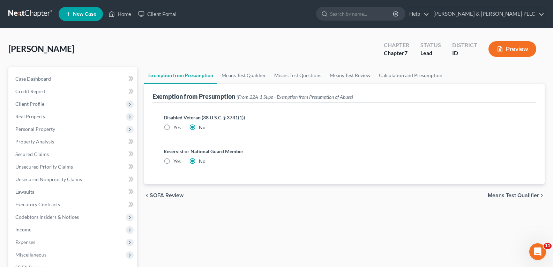
click at [520, 194] on span "Means Test Qualifier" at bounding box center [513, 196] width 51 height 6
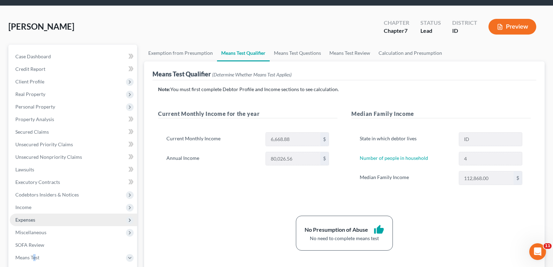
scroll to position [35, 0]
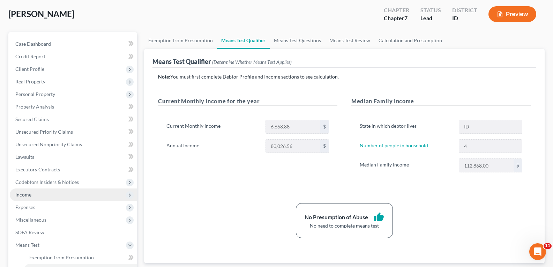
click at [25, 193] on span "Income" at bounding box center [23, 195] width 16 height 6
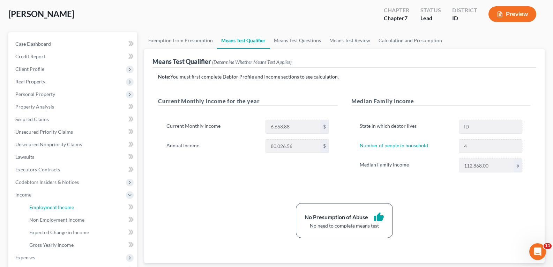
drag, startPoint x: 67, startPoint y: 207, endPoint x: 138, endPoint y: 192, distance: 72.4
click at [67, 206] on span "Employment Income" at bounding box center [51, 207] width 45 height 6
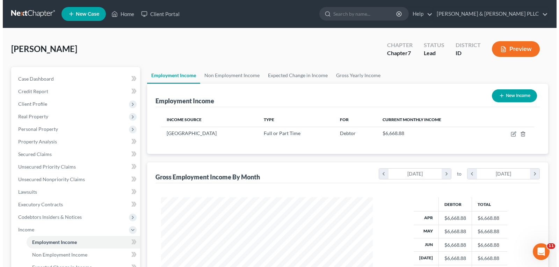
scroll to position [125, 226]
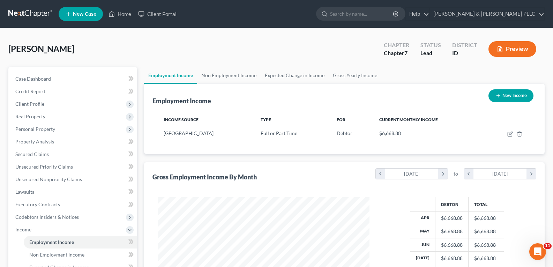
click at [511, 93] on button "New Income" at bounding box center [511, 95] width 45 height 13
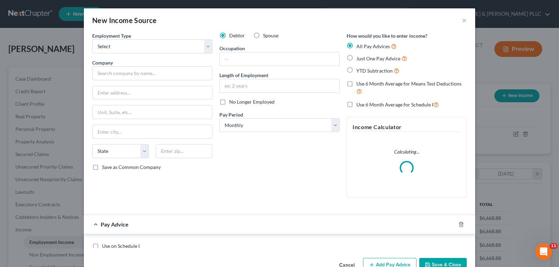
scroll to position [125, 228]
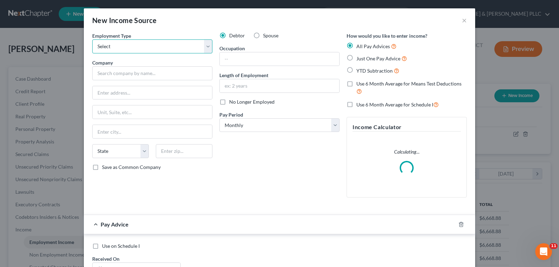
click at [204, 47] on select "Select Full or [DEMOGRAPHIC_DATA] Employment Self Employment" at bounding box center [152, 46] width 120 height 14
click at [92, 39] on select "Select Full or [DEMOGRAPHIC_DATA] Employment Self Employment" at bounding box center [152, 46] width 120 height 14
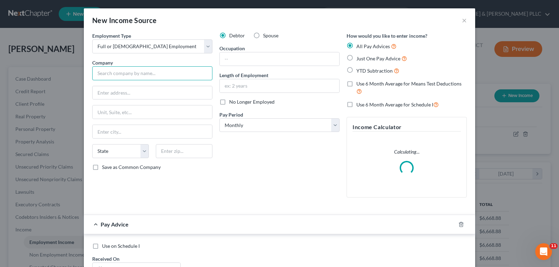
click at [154, 72] on input "text" at bounding box center [152, 73] width 120 height 14
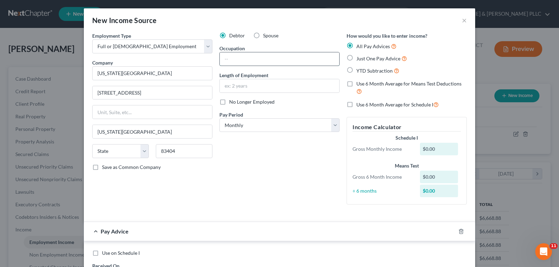
click at [250, 61] on input "text" at bounding box center [279, 58] width 119 height 13
click at [263, 85] on input "text" at bounding box center [279, 85] width 119 height 13
drag, startPoint x: 332, startPoint y: 127, endPoint x: 324, endPoint y: 130, distance: 8.4
click at [332, 127] on select "Select Monthly Twice Monthly Every Other Week Weekly" at bounding box center [279, 125] width 120 height 14
click at [219, 118] on select "Select Monthly Twice Monthly Every Other Week Weekly" at bounding box center [279, 125] width 120 height 14
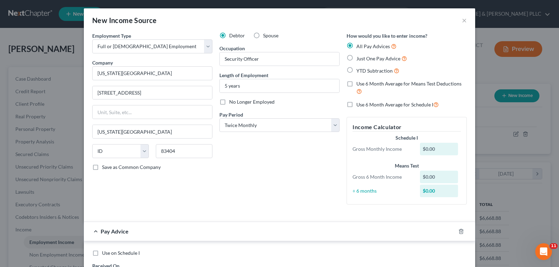
drag, startPoint x: 344, startPoint y: 57, endPoint x: 328, endPoint y: 115, distance: 60.1
click at [356, 58] on label "Just One Pay Advice" at bounding box center [381, 58] width 51 height 8
click at [359, 58] on input "Just One Pay Advice" at bounding box center [361, 56] width 5 height 5
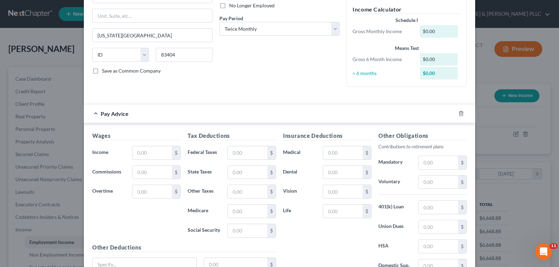
scroll to position [105, 0]
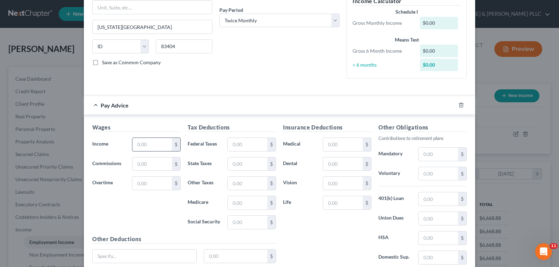
click at [148, 145] on input "text" at bounding box center [151, 144] width 39 height 13
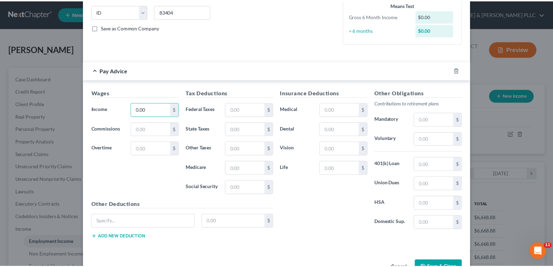
scroll to position [161, 0]
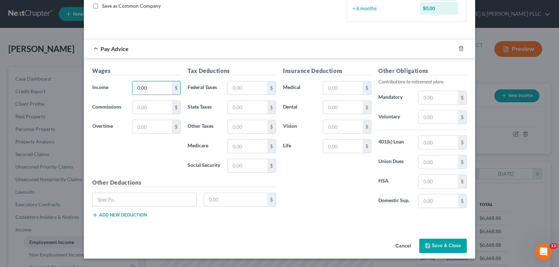
drag, startPoint x: 446, startPoint y: 244, endPoint x: 442, endPoint y: 244, distance: 3.8
click at [445, 244] on button "Save & Close" at bounding box center [442, 246] width 47 height 15
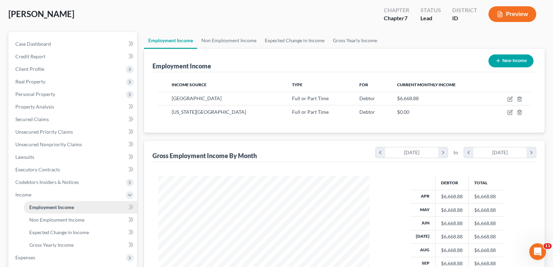
scroll to position [70, 0]
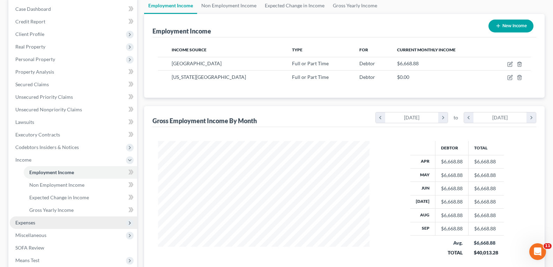
click at [30, 222] on span "Expenses" at bounding box center [25, 223] width 20 height 6
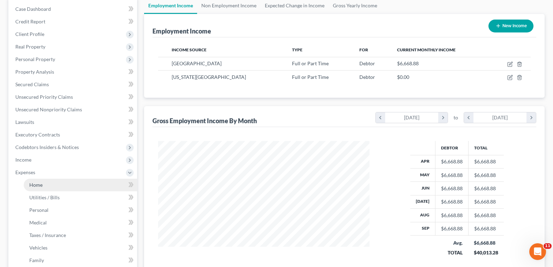
click at [42, 187] on span "Home" at bounding box center [35, 185] width 13 height 6
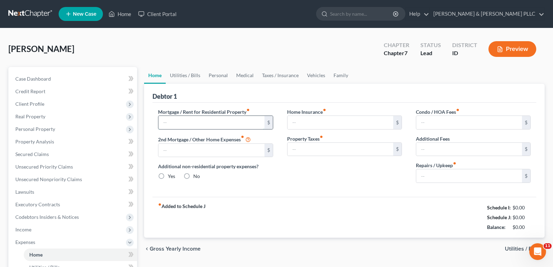
click at [198, 124] on input "text" at bounding box center [211, 122] width 106 height 13
drag, startPoint x: 246, startPoint y: 74, endPoint x: 271, endPoint y: 88, distance: 28.1
click at [246, 74] on link "Medical" at bounding box center [245, 75] width 26 height 17
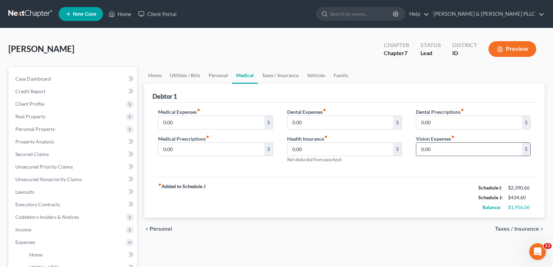
click at [443, 149] on input "0.00" at bounding box center [469, 149] width 106 height 13
click at [313, 74] on link "Vehicles" at bounding box center [316, 75] width 27 height 17
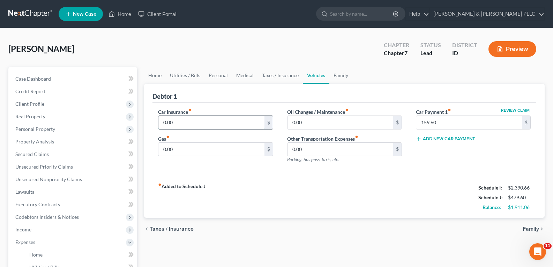
click at [199, 125] on input "0.00" at bounding box center [211, 122] width 106 height 13
click at [197, 147] on input "0.00" at bounding box center [211, 149] width 106 height 13
click at [301, 123] on input "0.00" at bounding box center [341, 122] width 106 height 13
drag, startPoint x: 338, startPoint y: 73, endPoint x: 225, endPoint y: 81, distance: 113.8
click at [338, 73] on link "Family" at bounding box center [341, 75] width 23 height 17
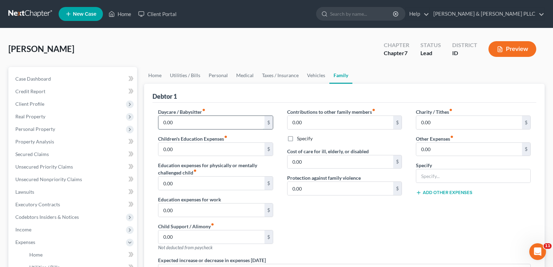
click at [185, 125] on input "0.00" at bounding box center [211, 122] width 106 height 13
click at [185, 150] on input "0.00" at bounding box center [211, 149] width 106 height 13
click at [244, 74] on link "Medical" at bounding box center [245, 75] width 26 height 17
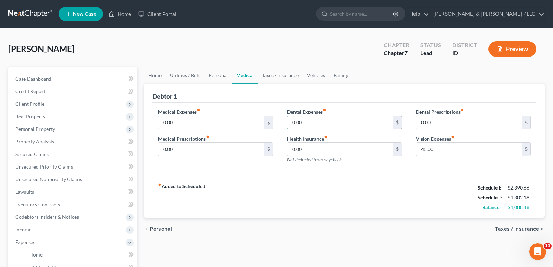
click at [308, 121] on input "0.00" at bounding box center [341, 122] width 106 height 13
drag, startPoint x: 156, startPoint y: 73, endPoint x: 212, endPoint y: 112, distance: 67.9
click at [156, 73] on link "Home" at bounding box center [155, 75] width 22 height 17
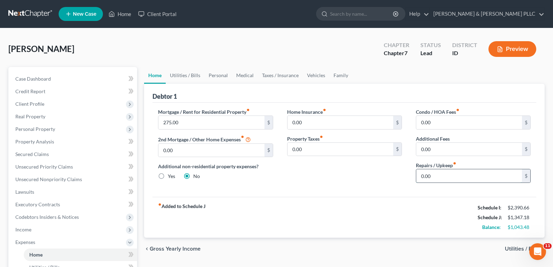
click at [461, 171] on input "0.00" at bounding box center [469, 175] width 106 height 13
click at [184, 75] on link "Utilities / Bills" at bounding box center [185, 75] width 39 height 17
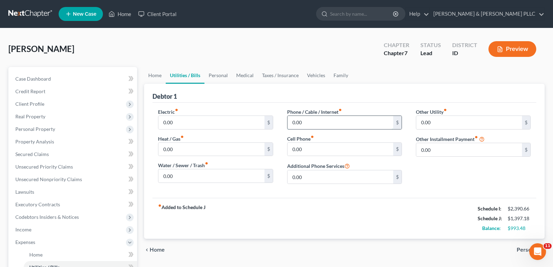
click at [321, 122] on input "0.00" at bounding box center [341, 122] width 106 height 13
click at [340, 150] on input "0.00" at bounding box center [341, 149] width 106 height 13
drag, startPoint x: 214, startPoint y: 73, endPoint x: 206, endPoint y: 82, distance: 12.6
click at [214, 73] on link "Personal" at bounding box center [219, 75] width 28 height 17
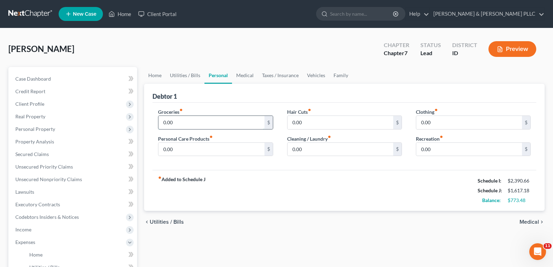
click at [198, 120] on input "0.00" at bounding box center [211, 122] width 106 height 13
click at [200, 143] on input "0.00" at bounding box center [211, 149] width 106 height 13
click at [303, 123] on input "0.00" at bounding box center [341, 122] width 106 height 13
click at [325, 148] on input "0.00" at bounding box center [341, 149] width 106 height 13
click at [446, 151] on input "0.00" at bounding box center [469, 149] width 106 height 13
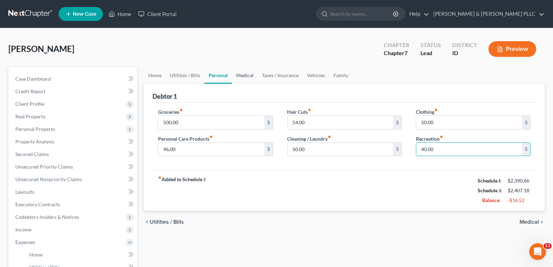
click at [245, 72] on link "Medical" at bounding box center [245, 75] width 26 height 17
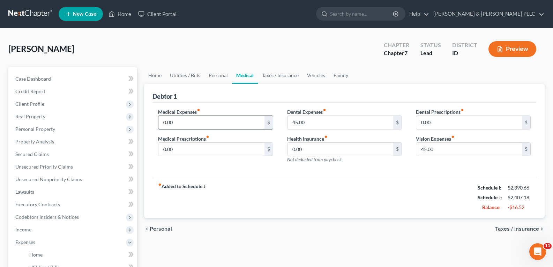
click at [203, 126] on input "0.00" at bounding box center [211, 122] width 106 height 13
click at [205, 147] on input "0.00" at bounding box center [211, 149] width 106 height 13
click at [38, 155] on span "Secured Claims" at bounding box center [32, 154] width 34 height 6
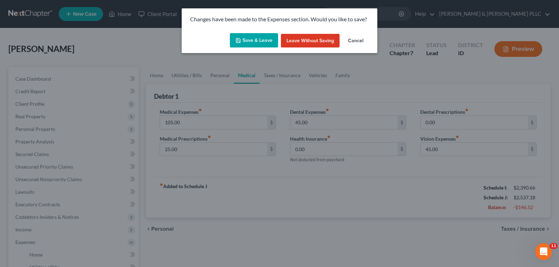
click at [251, 40] on button "Save & Leave" at bounding box center [254, 40] width 48 height 15
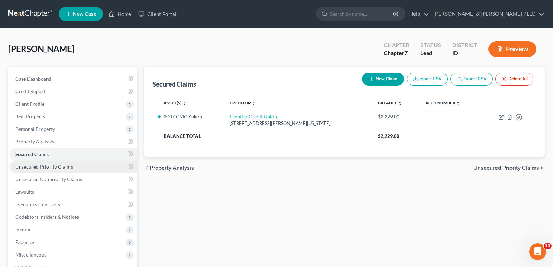
click at [56, 164] on span "Unsecured Priority Claims" at bounding box center [44, 167] width 58 height 6
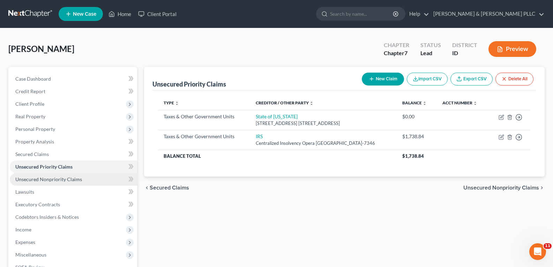
click at [60, 179] on span "Unsecured Nonpriority Claims" at bounding box center [48, 179] width 67 height 6
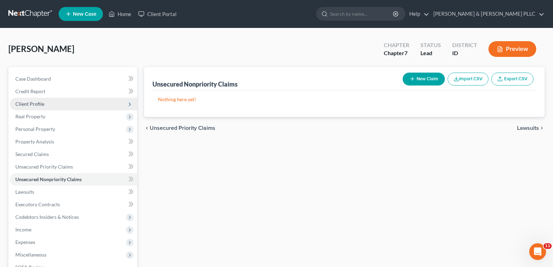
click at [28, 105] on span "Client Profile" at bounding box center [29, 104] width 29 height 6
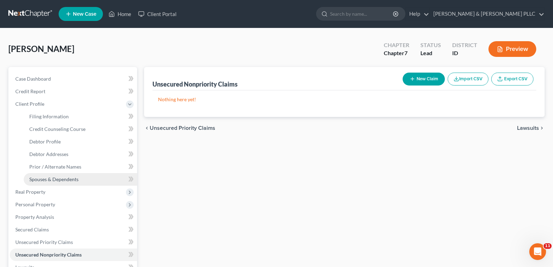
click at [63, 178] on span "Spouses & Dependents" at bounding box center [53, 179] width 49 height 6
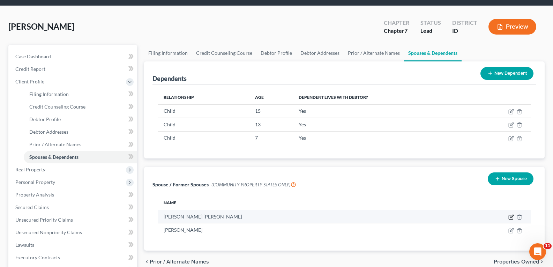
scroll to position [35, 0]
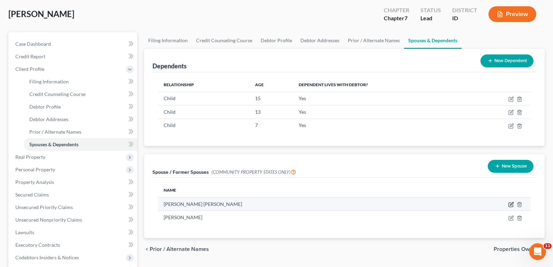
click at [509, 203] on icon "button" at bounding box center [511, 205] width 4 height 4
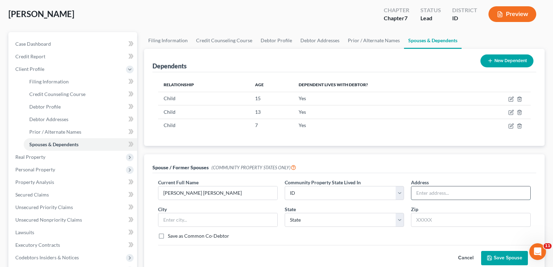
click at [466, 194] on input "text" at bounding box center [471, 192] width 119 height 13
click at [223, 222] on input "text" at bounding box center [217, 219] width 119 height 13
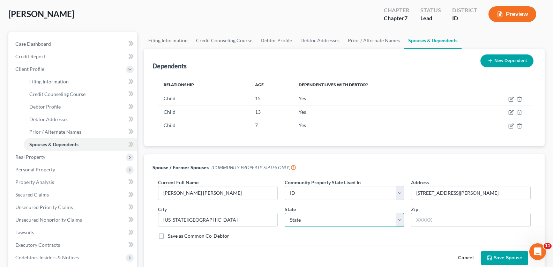
click at [320, 221] on select "State [US_STATE] AK AR AZ CA CO CT DE DC [GEOGRAPHIC_DATA] [GEOGRAPHIC_DATA] GU…" at bounding box center [345, 220] width 120 height 14
click at [285, 213] on select "State [US_STATE] AK AR AZ CA CO CT DE DC [GEOGRAPHIC_DATA] [GEOGRAPHIC_DATA] GU…" at bounding box center [345, 220] width 120 height 14
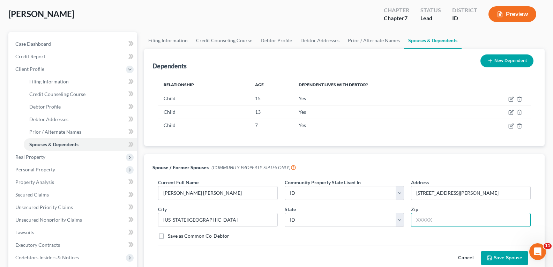
scroll to position [17, 0]
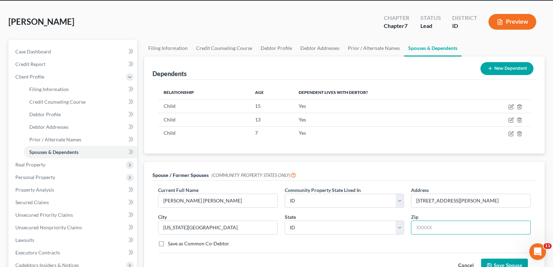
drag, startPoint x: 431, startPoint y: 222, endPoint x: 458, endPoint y: 241, distance: 32.5
click at [458, 241] on div "Current Full Name * [PERSON_NAME] [PERSON_NAME] Community Property State Lived …" at bounding box center [345, 219] width 380 height 66
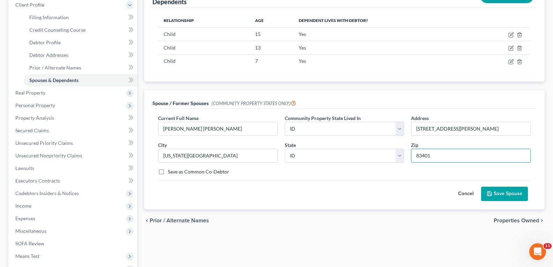
scroll to position [140, 0]
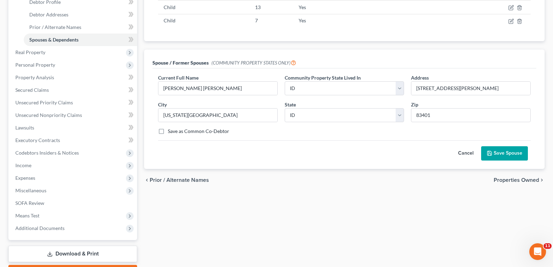
click at [514, 157] on button "Save Spouse" at bounding box center [504, 153] width 47 height 15
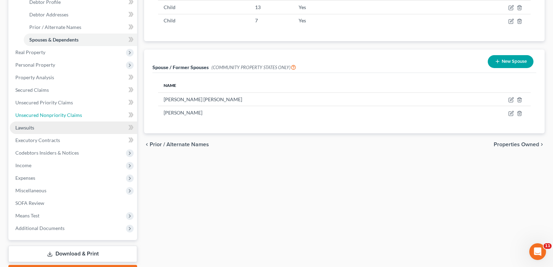
drag, startPoint x: 67, startPoint y: 117, endPoint x: 116, endPoint y: 122, distance: 48.8
click at [67, 117] on span "Unsecured Nonpriority Claims" at bounding box center [48, 115] width 67 height 6
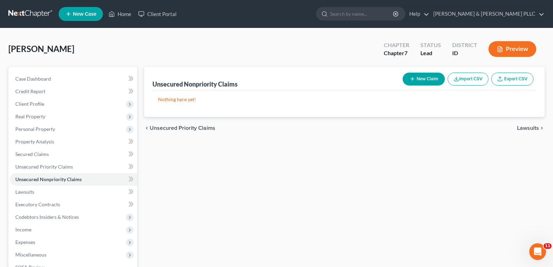
click at [423, 77] on button "New Claim" at bounding box center [424, 79] width 42 height 13
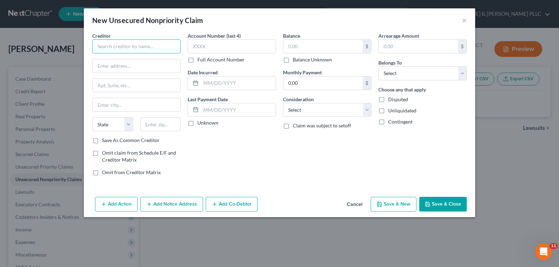
click at [167, 45] on input "text" at bounding box center [136, 46] width 88 height 14
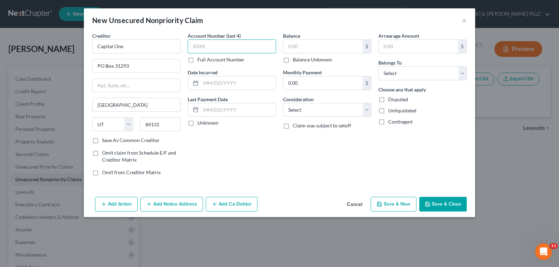
click at [233, 49] on input "text" at bounding box center [231, 46] width 88 height 14
click at [304, 44] on input "text" at bounding box center [322, 46] width 79 height 13
drag, startPoint x: 363, startPoint y: 109, endPoint x: 341, endPoint y: 116, distance: 23.7
click at [363, 109] on select "Select Cable / Satellite Services Collection Agency Credit Card Debt Debt Couns…" at bounding box center [327, 110] width 88 height 14
click at [283, 103] on select "Select Cable / Satellite Services Collection Agency Credit Card Debt Debt Couns…" at bounding box center [327, 110] width 88 height 14
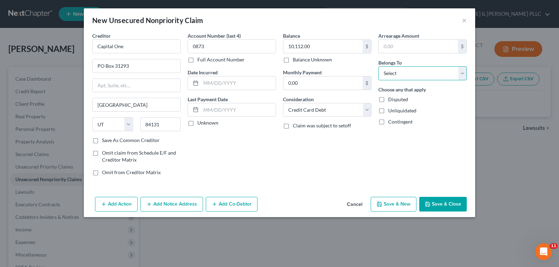
drag, startPoint x: 459, startPoint y: 73, endPoint x: 451, endPoint y: 80, distance: 9.7
click at [459, 74] on select "Select Debtor 1 Only Debtor 2 Only Debtor 1 And Debtor 2 Only At Least One Of T…" at bounding box center [422, 73] width 88 height 14
click at [378, 66] on select "Select Debtor 1 Only Debtor 2 Only Debtor 1 And Debtor 2 Only At Least One Of T…" at bounding box center [422, 73] width 88 height 14
click at [396, 204] on button "Save & New" at bounding box center [393, 204] width 46 height 15
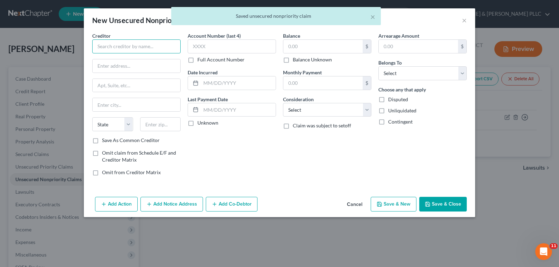
click at [160, 50] on input "text" at bounding box center [136, 46] width 88 height 14
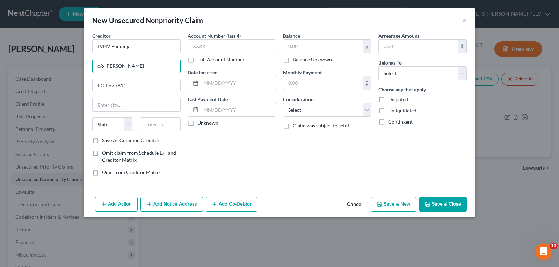
drag, startPoint x: 105, startPoint y: 67, endPoint x: 0, endPoint y: 62, distance: 104.8
click at [7, 59] on div "New Unsecured Nonpriority Claim × Creditor * LVNV Funding c/o [PERSON_NAME] PO …" at bounding box center [279, 133] width 559 height 267
drag, startPoint x: 138, startPoint y: 63, endPoint x: 40, endPoint y: 81, distance: 99.8
click at [51, 78] on div "New Unsecured Nonpriority Claim × Creditor * LVNV Funding [PERSON_NAME] PO Box …" at bounding box center [279, 133] width 559 height 267
click at [98, 46] on input "LVNV Funding" at bounding box center [136, 46] width 88 height 14
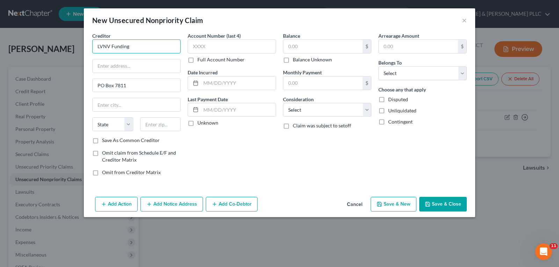
paste input "[PERSON_NAME]"
click at [165, 50] on input "[PERSON_NAME] (LVNV Funding" at bounding box center [136, 46] width 88 height 14
drag, startPoint x: 134, startPoint y: 86, endPoint x: 19, endPoint y: 103, distance: 116.1
click at [25, 100] on div "New Unsecured Nonpriority Claim × Creditor * [PERSON_NAME] (LVNV Funding) PO Bo…" at bounding box center [279, 133] width 559 height 267
click at [116, 64] on input "text" at bounding box center [137, 65] width 88 height 13
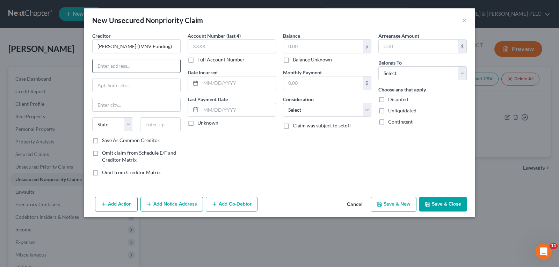
paste input "PO Box 7811"
click at [129, 103] on input "text" at bounding box center [137, 104] width 88 height 13
click at [223, 46] on input "text" at bounding box center [231, 46] width 88 height 14
click at [339, 43] on input "text" at bounding box center [322, 46] width 79 height 13
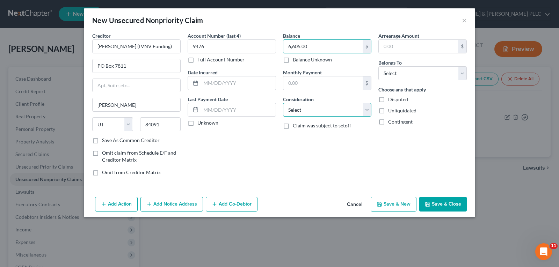
click at [364, 111] on select "Select Cable / Satellite Services Collection Agency Credit Card Debt Debt Couns…" at bounding box center [327, 110] width 88 height 14
click at [283, 103] on select "Select Cable / Satellite Services Collection Agency Credit Card Debt Debt Couns…" at bounding box center [327, 110] width 88 height 14
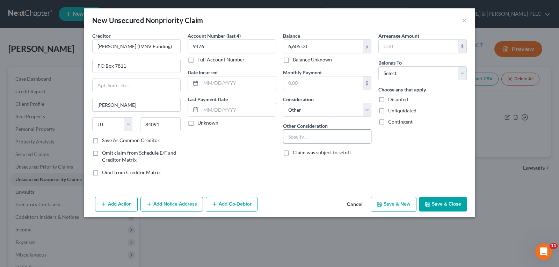
click at [318, 131] on input "text" at bounding box center [327, 136] width 88 height 13
drag, startPoint x: 460, startPoint y: 74, endPoint x: 446, endPoint y: 74, distance: 13.3
click at [460, 73] on select "Select Debtor 1 Only Debtor 2 Only Debtor 1 And Debtor 2 Only At Least One Of T…" at bounding box center [422, 73] width 88 height 14
click at [378, 66] on select "Select Debtor 1 Only Debtor 2 Only Debtor 1 And Debtor 2 Only At Least One Of T…" at bounding box center [422, 73] width 88 height 14
drag, startPoint x: 446, startPoint y: 194, endPoint x: 441, endPoint y: 203, distance: 10.2
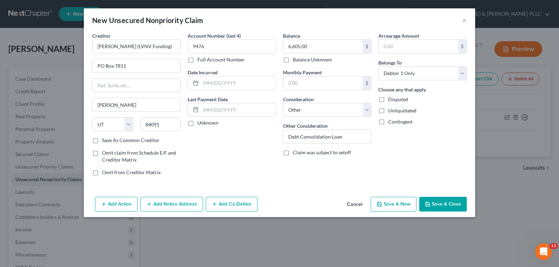
click at [444, 199] on div "New Unsecured Nonpriority Claim × Creditor * [PERSON_NAME] (LVNV Funding) PO Bo…" at bounding box center [279, 112] width 391 height 209
click at [442, 201] on button "Save & Close" at bounding box center [442, 204] width 47 height 15
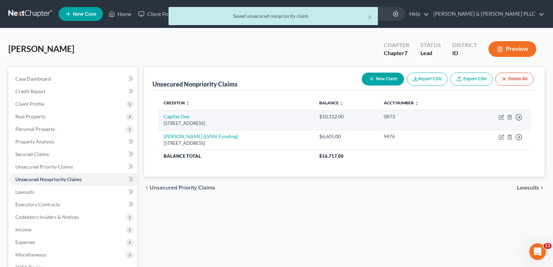
click at [502, 113] on td "Move to D Move to E Move to G Move to Notice Only" at bounding box center [497, 120] width 68 height 20
drag, startPoint x: 504, startPoint y: 116, endPoint x: 501, endPoint y: 118, distance: 3.8
click at [504, 116] on td "Move to D Move to E Move to G Move to Notice Only" at bounding box center [497, 120] width 68 height 20
click at [501, 118] on icon "button" at bounding box center [502, 116] width 3 height 3
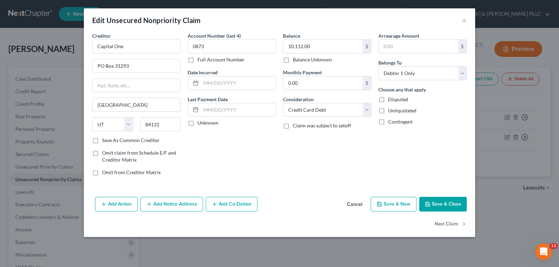
click at [165, 202] on button "Add Notice Address" at bounding box center [171, 204] width 62 height 15
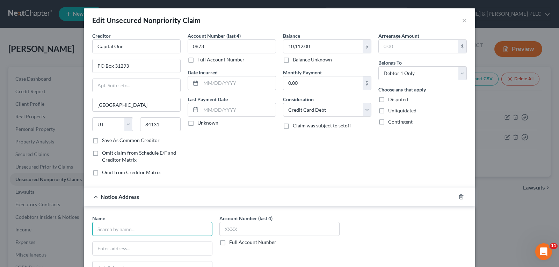
click at [150, 230] on input "text" at bounding box center [152, 229] width 120 height 14
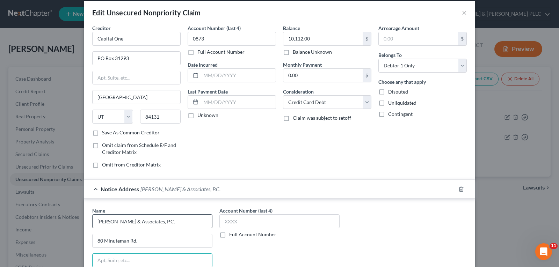
scroll to position [129, 0]
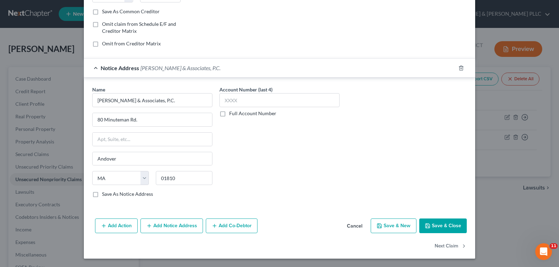
click at [444, 215] on div "Creditor * Capital One PO Box 31293 [GEOGRAPHIC_DATA] [US_STATE][GEOGRAPHIC_DAT…" at bounding box center [279, 59] width 391 height 312
click at [437, 227] on button "Save & Close" at bounding box center [442, 226] width 47 height 15
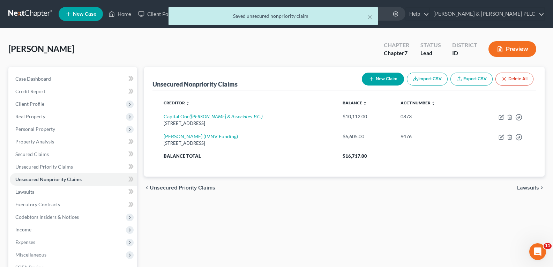
click at [396, 76] on button "New Claim" at bounding box center [383, 79] width 42 height 13
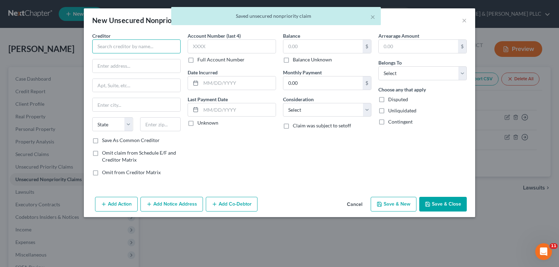
click at [164, 47] on input "text" at bounding box center [136, 46] width 88 height 14
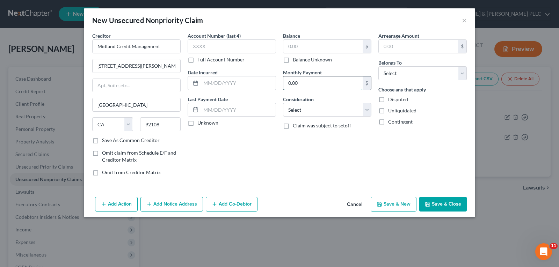
click at [296, 80] on input "0.00" at bounding box center [322, 82] width 79 height 13
click at [304, 48] on input "text" at bounding box center [322, 46] width 79 height 13
click at [228, 45] on input "text" at bounding box center [231, 46] width 88 height 14
drag, startPoint x: 367, startPoint y: 112, endPoint x: 357, endPoint y: 114, distance: 10.3
click at [367, 111] on select "Select Cable / Satellite Services Collection Agency Credit Card Debt Debt Couns…" at bounding box center [327, 110] width 88 height 14
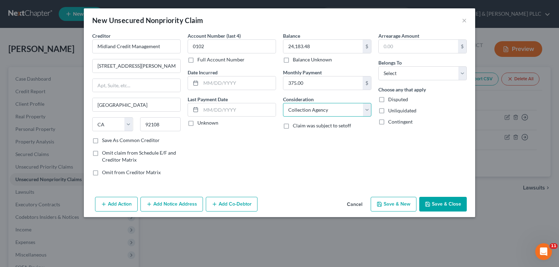
click at [283, 103] on select "Select Cable / Satellite Services Collection Agency Credit Card Debt Debt Couns…" at bounding box center [327, 110] width 88 height 14
drag, startPoint x: 464, startPoint y: 74, endPoint x: 446, endPoint y: 80, distance: 18.3
click at [463, 74] on select "Select Debtor 1 Only Debtor 2 Only Debtor 1 And Debtor 2 Only At Least One Of T…" at bounding box center [422, 73] width 88 height 14
click at [378, 66] on select "Select Debtor 1 Only Debtor 2 Only Debtor 1 And Debtor 2 Only At Least One Of T…" at bounding box center [422, 73] width 88 height 14
drag, startPoint x: 459, startPoint y: 206, endPoint x: 437, endPoint y: 200, distance: 22.3
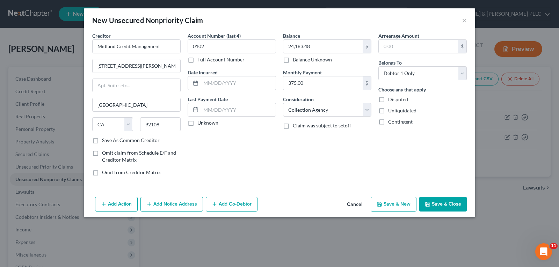
click at [459, 206] on button "Save & Close" at bounding box center [442, 204] width 47 height 15
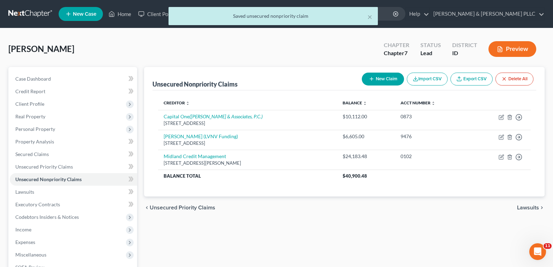
click at [385, 79] on button "New Claim" at bounding box center [383, 79] width 42 height 13
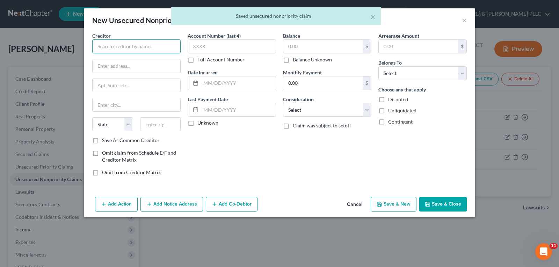
click at [167, 52] on input "text" at bounding box center [136, 46] width 88 height 14
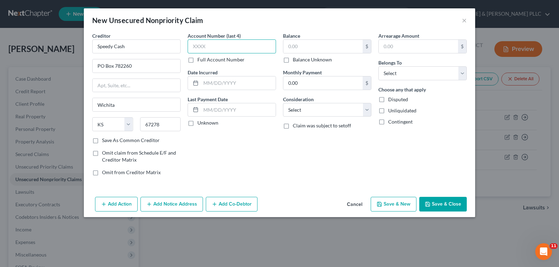
click at [238, 50] on input "text" at bounding box center [231, 46] width 88 height 14
click at [325, 49] on input "text" at bounding box center [322, 46] width 79 height 13
drag, startPoint x: 367, startPoint y: 111, endPoint x: 363, endPoint y: 115, distance: 5.0
click at [367, 111] on select "Select Cable / Satellite Services Collection Agency Credit Card Debt Debt Couns…" at bounding box center [327, 110] width 88 height 14
click at [283, 103] on select "Select Cable / Satellite Services Collection Agency Credit Card Debt Debt Couns…" at bounding box center [327, 110] width 88 height 14
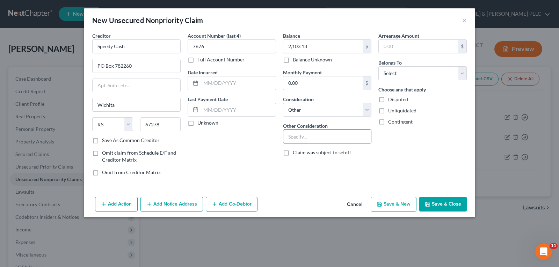
click at [319, 138] on input "text" at bounding box center [327, 136] width 88 height 13
click at [462, 74] on select "Select Debtor 1 Only Debtor 2 Only Debtor 1 And Debtor 2 Only At Least One Of T…" at bounding box center [422, 73] width 88 height 14
click at [378, 66] on select "Select Debtor 1 Only Debtor 2 Only Debtor 1 And Debtor 2 Only At Least One Of T…" at bounding box center [422, 73] width 88 height 14
click at [462, 78] on select "Select Debtor 1 Only Debtor 2 Only Debtor 1 And Debtor 2 Only At Least One Of T…" at bounding box center [422, 73] width 88 height 14
click at [378, 66] on select "Select Debtor 1 Only Debtor 2 Only Debtor 1 And Debtor 2 Only At Least One Of T…" at bounding box center [422, 73] width 88 height 14
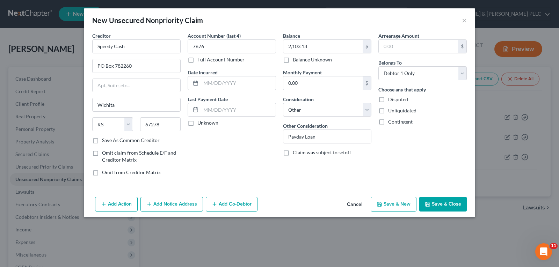
click at [429, 202] on icon "button" at bounding box center [427, 204] width 6 height 6
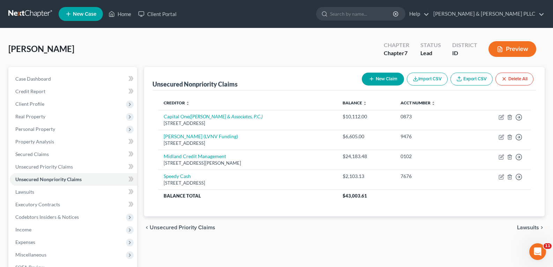
click at [382, 77] on button "New Claim" at bounding box center [383, 79] width 42 height 13
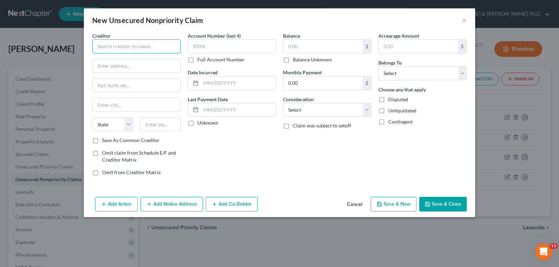
click at [149, 45] on input "text" at bounding box center [136, 46] width 88 height 14
paste input "[STREET_ADDRESS]"
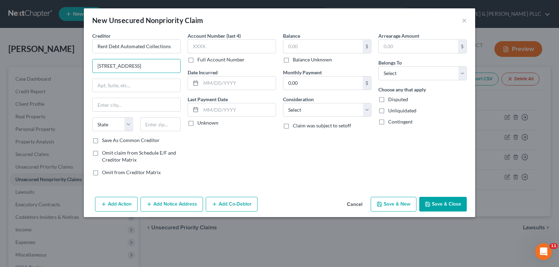
scroll to position [0, 0]
click at [143, 68] on input "[STREET_ADDRESS]" at bounding box center [137, 65] width 88 height 13
drag, startPoint x: 144, startPoint y: 66, endPoint x: 199, endPoint y: 73, distance: 55.6
click at [201, 72] on div "Creditor * Rent Debt Automated Collections [STREET_ADDRESS] [GEOGRAPHIC_DATA] S…" at bounding box center [279, 106] width 381 height 149
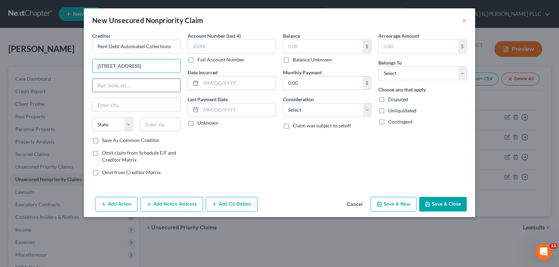
scroll to position [0, 0]
click at [140, 105] on input "text" at bounding box center [137, 104] width 88 height 13
paste input "[GEOGRAPHIC_DATA]"
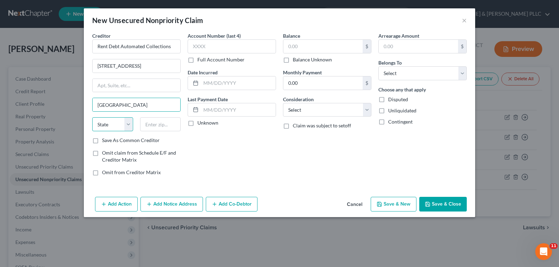
drag, startPoint x: 131, startPoint y: 123, endPoint x: 121, endPoint y: 134, distance: 15.2
click at [131, 123] on select "State [US_STATE] AK AR AZ CA CO CT DE DC [GEOGRAPHIC_DATA] [GEOGRAPHIC_DATA] GU…" at bounding box center [112, 124] width 41 height 14
click at [92, 117] on select "State [US_STATE] AK AR AZ CA CO CT DE DC [GEOGRAPHIC_DATA] [GEOGRAPHIC_DATA] GU…" at bounding box center [112, 124] width 41 height 14
click at [164, 122] on input "text" at bounding box center [160, 124] width 41 height 14
click at [153, 105] on input "[GEOGRAPHIC_DATA]" at bounding box center [137, 104] width 88 height 13
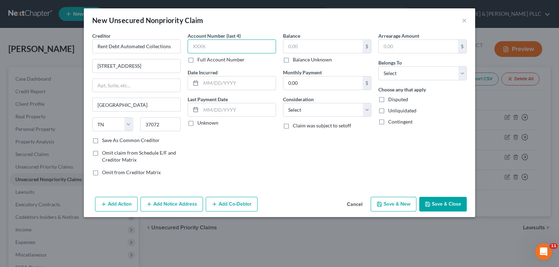
click at [241, 46] on input "text" at bounding box center [231, 46] width 88 height 14
click at [309, 50] on input "text" at bounding box center [322, 46] width 79 height 13
click at [260, 84] on input "text" at bounding box center [238, 82] width 75 height 13
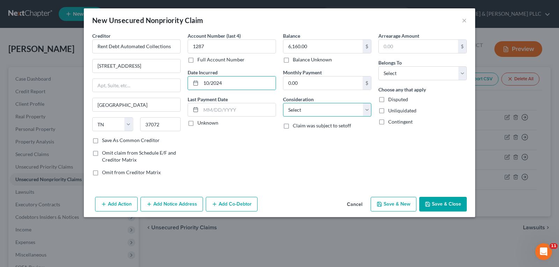
drag, startPoint x: 369, startPoint y: 110, endPoint x: 363, endPoint y: 116, distance: 8.6
click at [369, 110] on select "Select Cable / Satellite Services Collection Agency Credit Card Debt Debt Couns…" at bounding box center [327, 110] width 88 height 14
click at [283, 103] on select "Select Cable / Satellite Services Collection Agency Credit Card Debt Debt Couns…" at bounding box center [327, 110] width 88 height 14
drag, startPoint x: 323, startPoint y: 111, endPoint x: 325, endPoint y: 115, distance: 4.5
click at [323, 111] on select "Select Cable / Satellite Services Collection Agency Credit Card Debt Debt Couns…" at bounding box center [327, 110] width 88 height 14
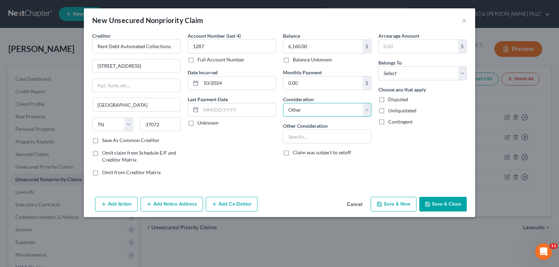
drag, startPoint x: 364, startPoint y: 110, endPoint x: 359, endPoint y: 114, distance: 7.0
click at [364, 110] on select "Select Cable / Satellite Services Collection Agency Credit Card Debt Debt Couns…" at bounding box center [327, 110] width 88 height 14
click at [342, 131] on input "text" at bounding box center [327, 136] width 88 height 13
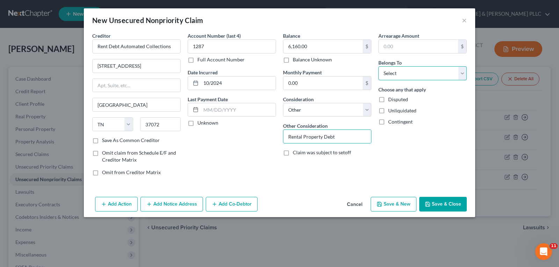
drag, startPoint x: 461, startPoint y: 70, endPoint x: 426, endPoint y: 80, distance: 36.0
click at [461, 70] on select "Select Debtor 1 Only Debtor 2 Only Debtor 1 And Debtor 2 Only At Least One Of T…" at bounding box center [422, 73] width 88 height 14
click at [378, 66] on select "Select Debtor 1 Only Debtor 2 Only Debtor 1 And Debtor 2 Only At Least One Of T…" at bounding box center [422, 73] width 88 height 14
click at [445, 198] on button "Save & Close" at bounding box center [442, 204] width 47 height 15
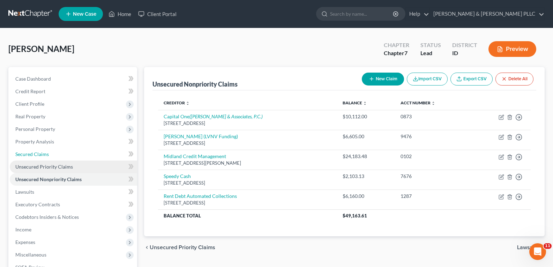
drag, startPoint x: 53, startPoint y: 156, endPoint x: 52, endPoint y: 160, distance: 4.0
click at [53, 156] on link "Secured Claims" at bounding box center [73, 154] width 127 height 13
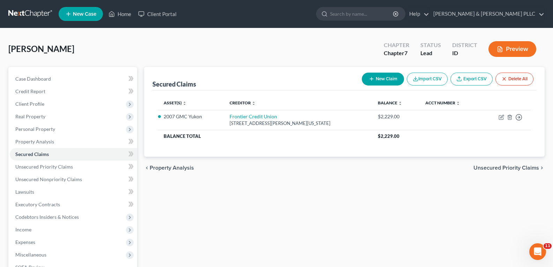
click at [379, 76] on button "New Claim" at bounding box center [383, 79] width 42 height 13
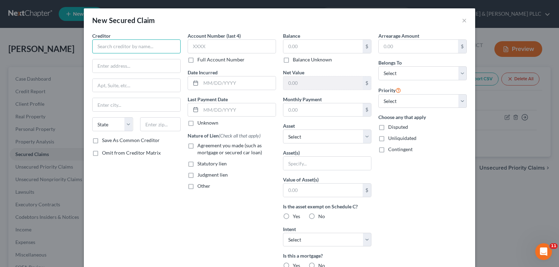
click at [169, 48] on input "text" at bounding box center [136, 46] width 88 height 14
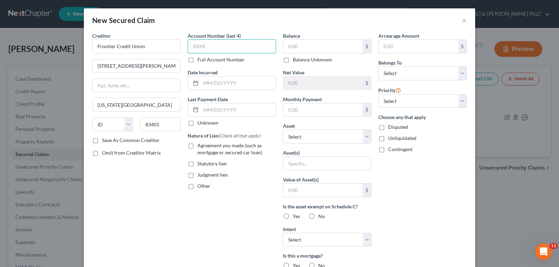
click at [212, 49] on input "text" at bounding box center [231, 46] width 88 height 14
click at [325, 49] on input "text" at bounding box center [322, 46] width 79 height 13
click at [244, 86] on input "text" at bounding box center [238, 82] width 75 height 13
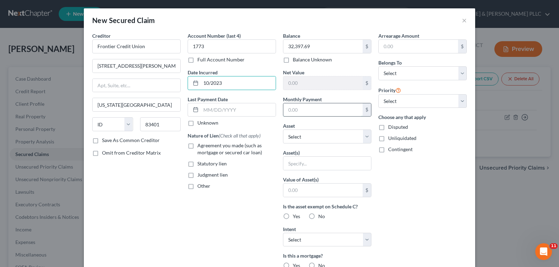
click at [311, 110] on input "text" at bounding box center [322, 109] width 79 height 13
click at [412, 174] on div "Arrearage Amount $ Belongs To * Select Debtor 1 Only Debtor 2 Only Debtor 1 And…" at bounding box center [422, 187] width 95 height 311
click at [458, 103] on select "Select 1st 2nd 3rd 4th 5th 6th 7th 8th 9th 10th 11th 12th 13th 14th 15th 16th 1…" at bounding box center [422, 101] width 88 height 14
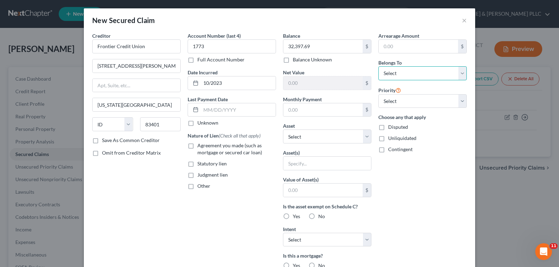
click at [457, 76] on select "Select Debtor 1 Only Debtor 2 Only Debtor 1 And Debtor 2 Only At Least One Of T…" at bounding box center [422, 73] width 88 height 14
click at [378, 66] on select "Select Debtor 1 Only Debtor 2 Only Debtor 1 And Debtor 2 Only At Least One Of T…" at bounding box center [422, 73] width 88 height 14
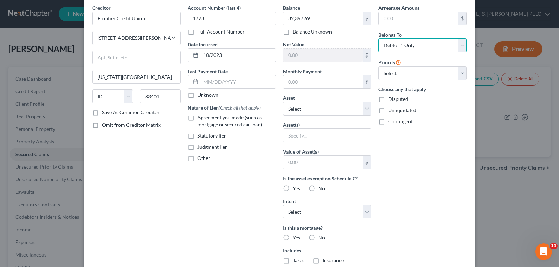
scroll to position [70, 0]
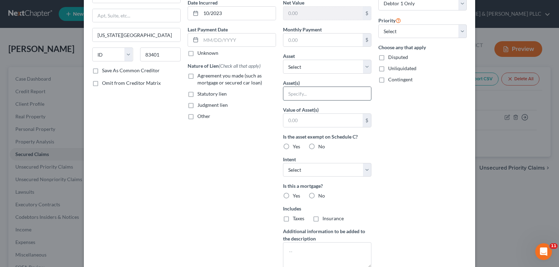
click at [318, 94] on input "text" at bounding box center [327, 93] width 88 height 13
click at [307, 120] on input "text" at bounding box center [322, 120] width 79 height 13
click at [364, 171] on select "Select Surrender Redeem Reaffirm Avoid Other" at bounding box center [327, 170] width 88 height 14
click at [283, 163] on select "Select Surrender Redeem Reaffirm Avoid Other" at bounding box center [327, 170] width 88 height 14
click at [318, 195] on label "No" at bounding box center [321, 195] width 7 height 7
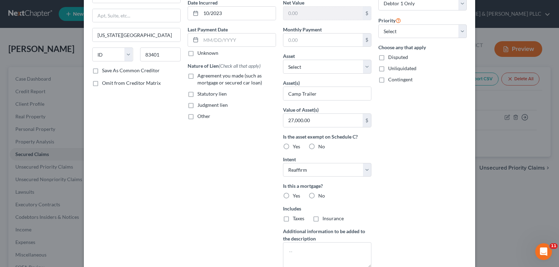
click at [321, 195] on input "No" at bounding box center [323, 194] width 5 height 5
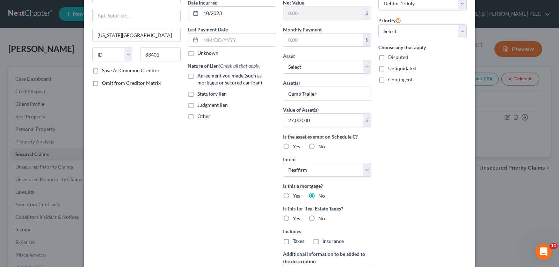
click at [197, 79] on label "Agreement you made (such as mortgage or secured car loan)" at bounding box center [236, 79] width 79 height 14
click at [200, 77] on input "Agreement you made (such as mortgage or secured car loan)" at bounding box center [202, 74] width 5 height 5
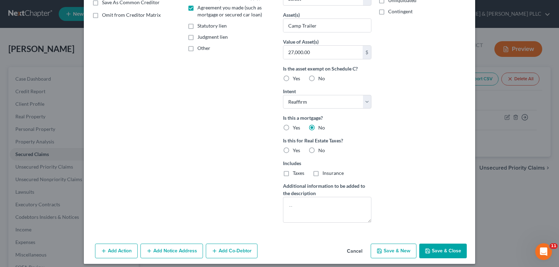
scroll to position [143, 0]
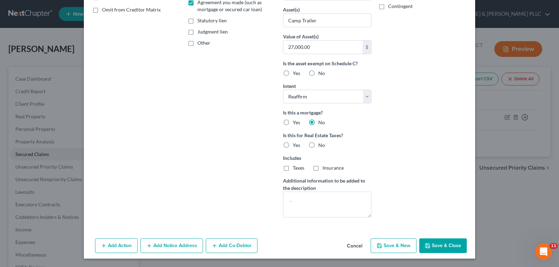
click at [437, 239] on button "Save & Close" at bounding box center [442, 245] width 47 height 15
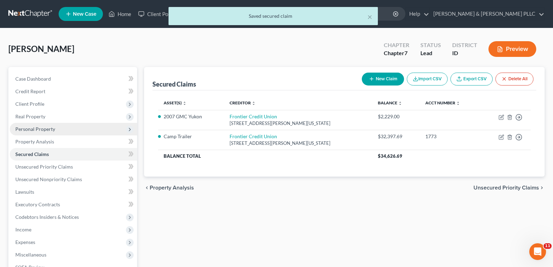
click at [40, 124] on span "Personal Property" at bounding box center [73, 129] width 127 height 13
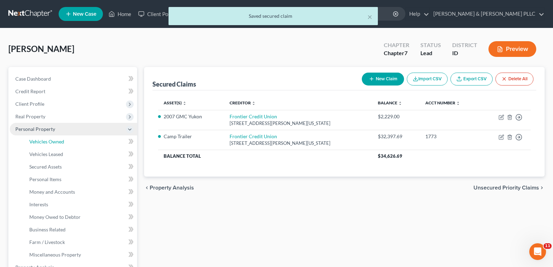
drag, startPoint x: 45, startPoint y: 137, endPoint x: 82, endPoint y: 128, distance: 38.3
click at [46, 137] on link "Vehicles Owned" at bounding box center [80, 141] width 113 height 13
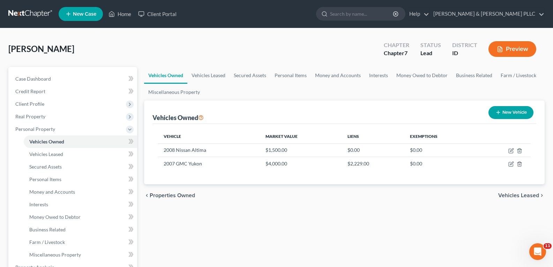
click at [514, 112] on button "New Vehicle" at bounding box center [511, 112] width 45 height 13
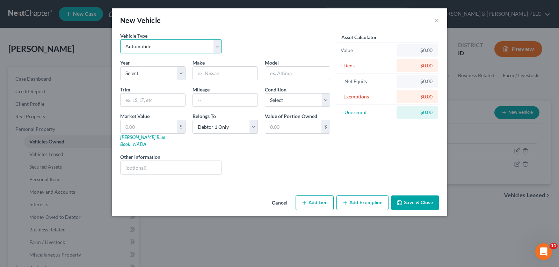
click at [216, 48] on select "Select Automobile Truck Trailer Watercraft Aircraft Motor Home Atv Other Vehicle" at bounding box center [171, 46] width 102 height 14
click at [120, 39] on select "Select Automobile Truck Trailer Watercraft Aircraft Motor Home Atv Other Vehicle" at bounding box center [171, 46] width 102 height 14
click at [177, 73] on select "Select 2026 2025 2024 2023 2022 2021 2020 2019 2018 2017 2016 2015 2014 2013 20…" at bounding box center [152, 73] width 65 height 14
click at [120, 66] on select "Select 2026 2025 2024 2023 2022 2021 2020 2019 2018 2017 2016 2015 2014 2013 20…" at bounding box center [152, 73] width 65 height 14
click at [217, 75] on input "text" at bounding box center [225, 73] width 65 height 13
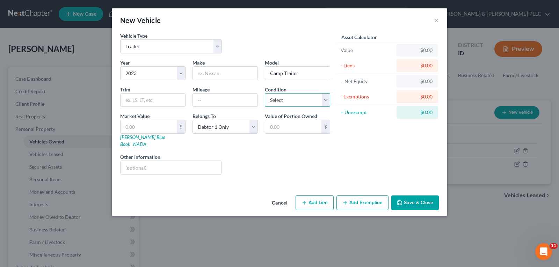
drag, startPoint x: 325, startPoint y: 100, endPoint x: 304, endPoint y: 106, distance: 21.6
click at [324, 98] on select "Select Excellent Very Good Good Fair Poor" at bounding box center [297, 100] width 65 height 14
click at [265, 93] on select "Select Excellent Very Good Good Fair Poor" at bounding box center [297, 100] width 65 height 14
click at [158, 126] on input "text" at bounding box center [148, 126] width 56 height 13
click at [327, 195] on button "Add Lien" at bounding box center [314, 202] width 38 height 15
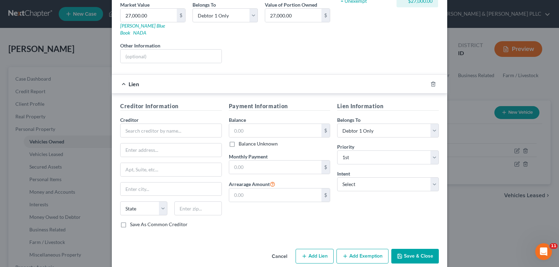
scroll to position [115, 0]
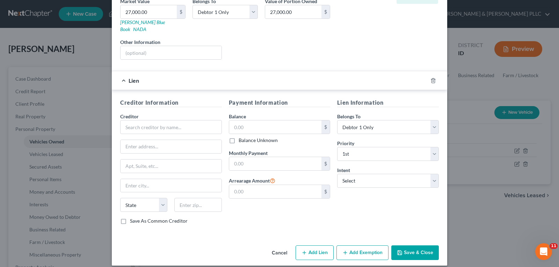
drag, startPoint x: 274, startPoint y: 246, endPoint x: 291, endPoint y: 243, distance: 17.5
click at [275, 246] on button "Cancel" at bounding box center [279, 253] width 27 height 14
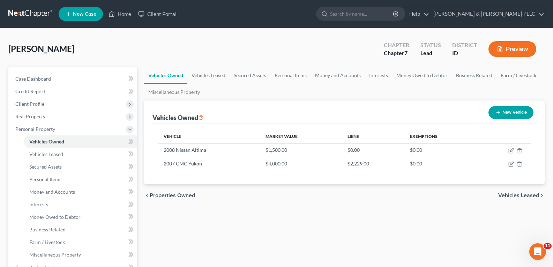
click at [503, 113] on button "New Vehicle" at bounding box center [511, 112] width 45 height 13
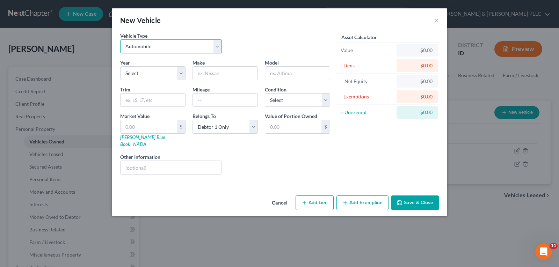
drag, startPoint x: 219, startPoint y: 47, endPoint x: 200, endPoint y: 52, distance: 19.3
click at [218, 48] on select "Select Automobile Truck Trailer Watercraft Aircraft Motor Home Atv Other Vehicle" at bounding box center [171, 46] width 102 height 14
click at [120, 39] on select "Select Automobile Truck Trailer Watercraft Aircraft Motor Home Atv Other Vehicle" at bounding box center [171, 46] width 102 height 14
click at [180, 73] on select "Select 2026 2025 2024 2023 2022 2021 2020 2019 2018 2017 2016 2015 2014 2013 20…" at bounding box center [152, 73] width 65 height 14
click at [120, 66] on select "Select 2026 2025 2024 2023 2022 2021 2020 2019 2018 2017 2016 2015 2014 2013 20…" at bounding box center [152, 73] width 65 height 14
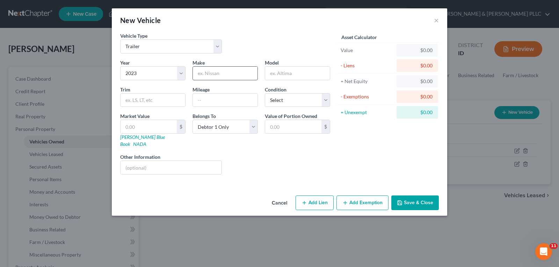
click at [216, 72] on input "text" at bounding box center [225, 73] width 65 height 13
click at [312, 75] on input "text" at bounding box center [297, 73] width 65 height 13
drag, startPoint x: 323, startPoint y: 98, endPoint x: 313, endPoint y: 106, distance: 12.4
click at [323, 98] on select "Select Excellent Very Good Good Fair Poor" at bounding box center [297, 100] width 65 height 14
click at [265, 93] on select "Select Excellent Very Good Good Fair Poor" at bounding box center [297, 100] width 65 height 14
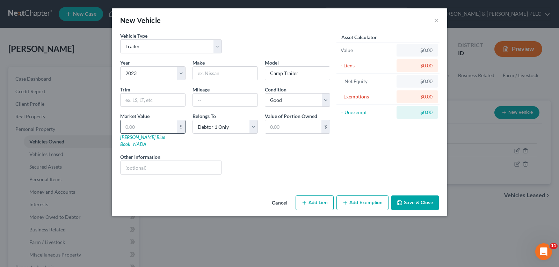
click at [156, 127] on input "text" at bounding box center [148, 126] width 56 height 13
click at [415, 195] on button "Save & Close" at bounding box center [414, 202] width 47 height 15
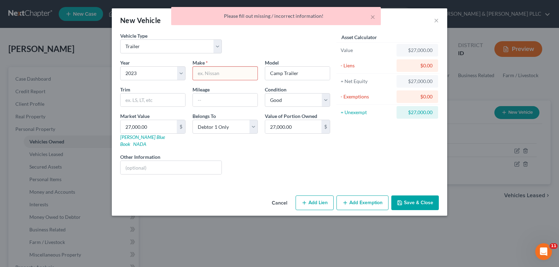
click at [220, 72] on input "text" at bounding box center [225, 73] width 65 height 13
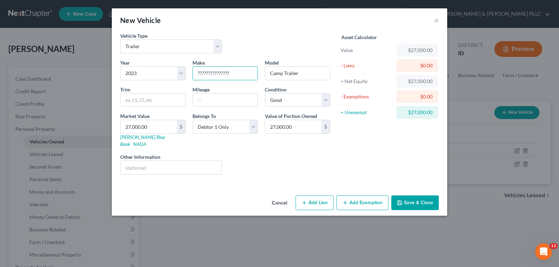
drag, startPoint x: 415, startPoint y: 197, endPoint x: 420, endPoint y: 187, distance: 11.2
click at [415, 197] on button "Save & Close" at bounding box center [414, 202] width 47 height 15
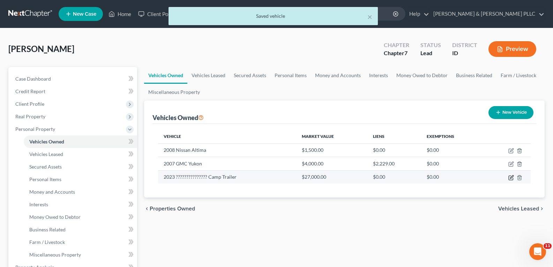
click at [512, 177] on icon "button" at bounding box center [511, 176] width 3 height 3
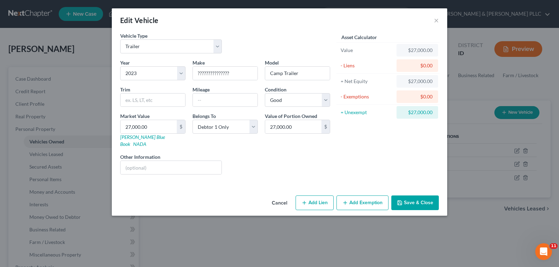
click at [314, 195] on button "Add Lien" at bounding box center [314, 202] width 38 height 15
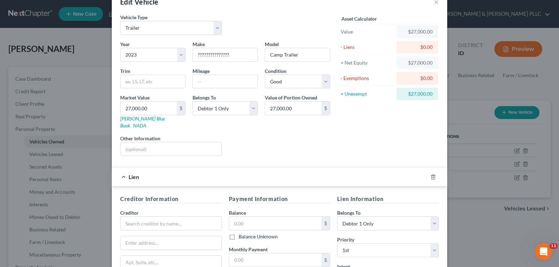
scroll to position [35, 0]
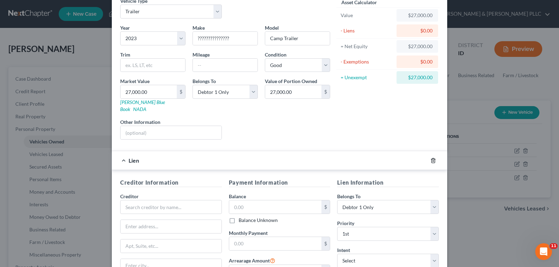
drag, startPoint x: 431, startPoint y: 151, endPoint x: 424, endPoint y: 125, distance: 27.0
click at [428, 155] on div at bounding box center [437, 160] width 20 height 11
click at [433, 160] on line "button" at bounding box center [433, 160] width 0 height 1
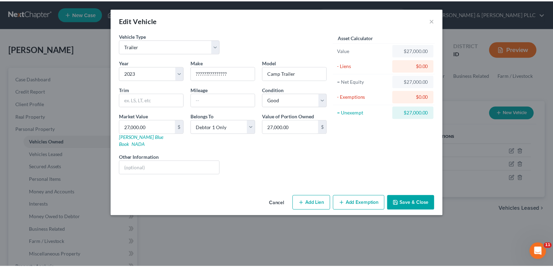
scroll to position [0, 0]
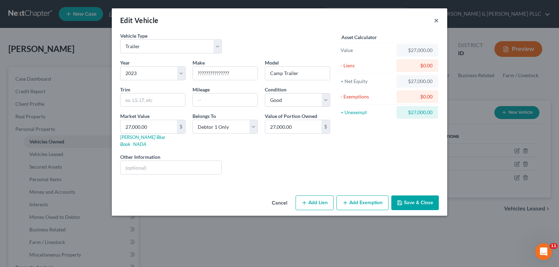
drag, startPoint x: 436, startPoint y: 19, endPoint x: 261, endPoint y: 29, distance: 174.5
click at [435, 20] on button "×" at bounding box center [436, 20] width 5 height 8
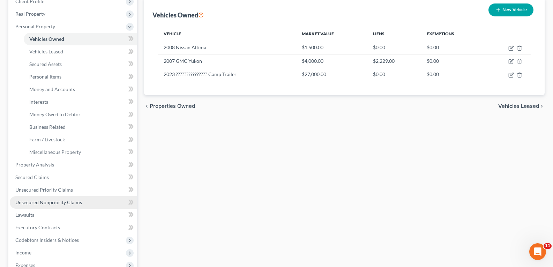
scroll to position [140, 0]
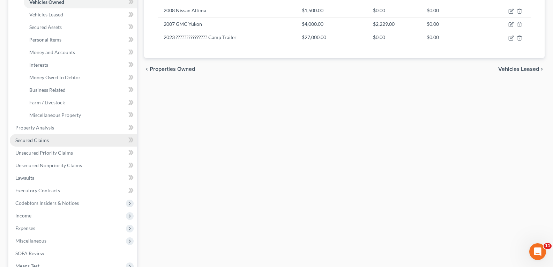
click at [35, 139] on span "Secured Claims" at bounding box center [32, 140] width 34 height 6
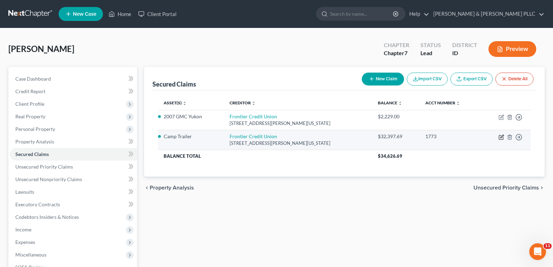
click at [502, 136] on icon "button" at bounding box center [502, 136] width 3 height 3
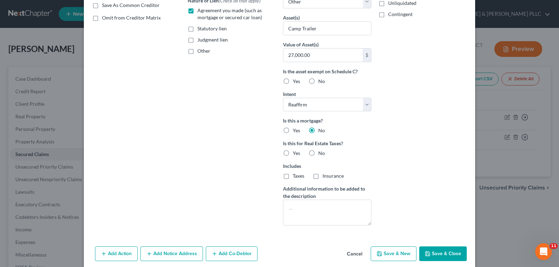
scroll to position [163, 0]
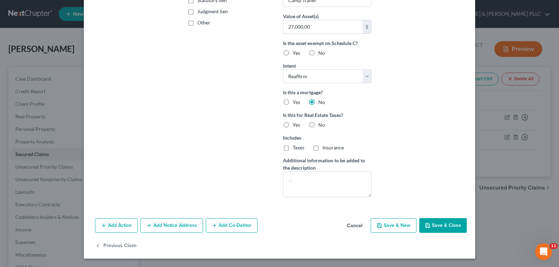
drag, startPoint x: 453, startPoint y: 221, endPoint x: 446, endPoint y: 215, distance: 8.7
click at [453, 219] on button "Save & Close" at bounding box center [442, 225] width 47 height 15
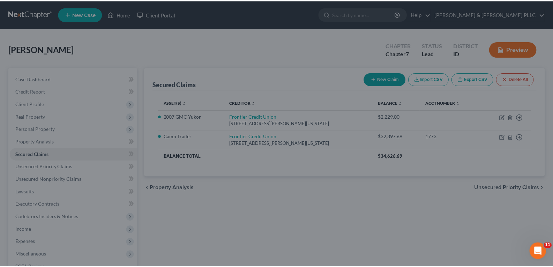
scroll to position [0, 0]
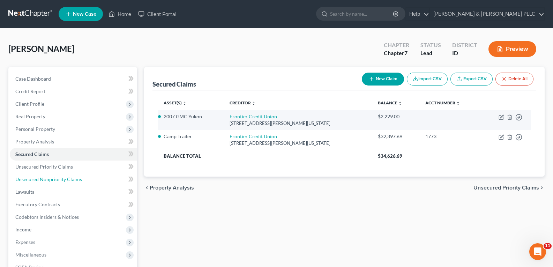
drag, startPoint x: 43, startPoint y: 179, endPoint x: 206, endPoint y: 128, distance: 171.5
click at [43, 179] on span "Unsecured Nonpriority Claims" at bounding box center [48, 179] width 67 height 6
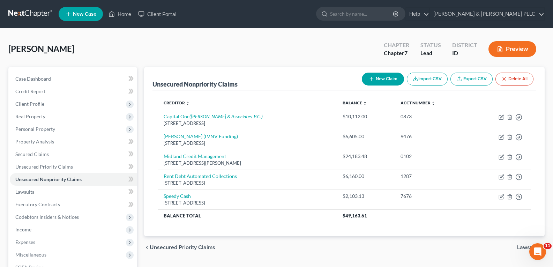
click at [386, 81] on button "New Claim" at bounding box center [383, 79] width 42 height 13
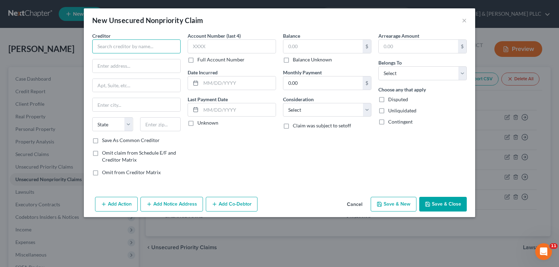
click at [171, 51] on input "text" at bounding box center [136, 46] width 88 height 14
paste input "P.O. [STREET_ADDRESS]"
click at [127, 65] on input "P.O. [STREET_ADDRESS]" at bounding box center [137, 65] width 88 height 13
drag, startPoint x: 129, startPoint y: 64, endPoint x: 174, endPoint y: 73, distance: 46.1
click at [174, 73] on div "P.O. [STREET_ADDRESS]" at bounding box center [136, 66] width 88 height 14
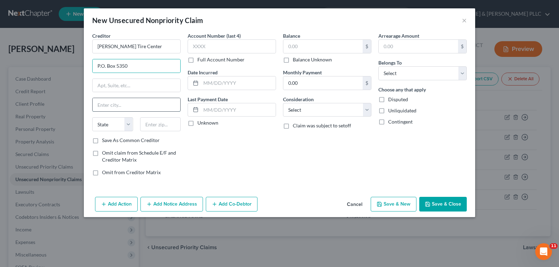
drag, startPoint x: 144, startPoint y: 106, endPoint x: 137, endPoint y: 100, distance: 8.9
click at [144, 106] on input "text" at bounding box center [137, 104] width 88 height 13
paste input "Bend, OR 97708"
click at [130, 122] on select "State [US_STATE] AK AR AZ CA CO CT DE DC [GEOGRAPHIC_DATA] [GEOGRAPHIC_DATA] GU…" at bounding box center [112, 124] width 41 height 14
click at [92, 117] on select "State [US_STATE] AK AR AZ CA CO CT DE DC [GEOGRAPHIC_DATA] [GEOGRAPHIC_DATA] GU…" at bounding box center [112, 124] width 41 height 14
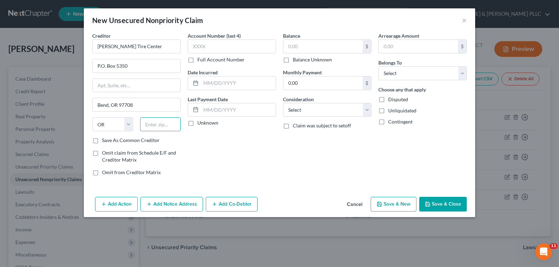
click at [154, 124] on input "text" at bounding box center [160, 124] width 41 height 14
click at [145, 104] on input "Bend, OR 97708" at bounding box center [137, 104] width 88 height 13
click at [215, 46] on input "text" at bounding box center [231, 46] width 88 height 14
click at [318, 44] on input "text" at bounding box center [322, 46] width 79 height 13
click at [247, 80] on input "text" at bounding box center [238, 82] width 75 height 13
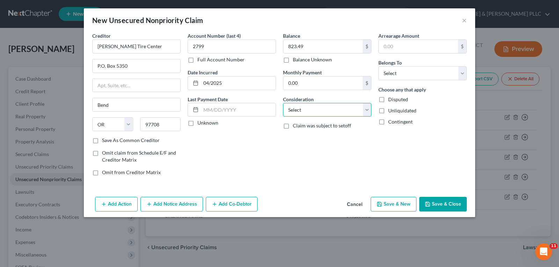
drag, startPoint x: 369, startPoint y: 112, endPoint x: 367, endPoint y: 115, distance: 3.7
click at [369, 112] on select "Select Cable / Satellite Services Collection Agency Credit Card Debt Debt Couns…" at bounding box center [327, 110] width 88 height 14
click at [283, 103] on select "Select Cable / Satellite Services Collection Agency Credit Card Debt Debt Couns…" at bounding box center [327, 110] width 88 height 14
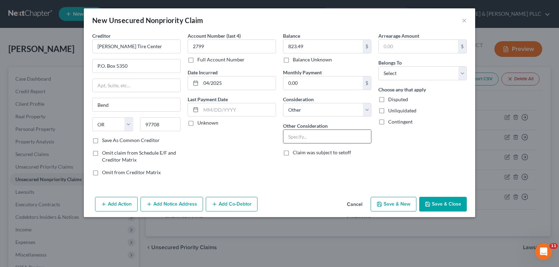
click at [329, 139] on input "text" at bounding box center [327, 136] width 88 height 13
click at [459, 73] on select "Select Debtor 1 Only Debtor 2 Only Debtor 1 And Debtor 2 Only At Least One Of T…" at bounding box center [422, 73] width 88 height 14
click at [378, 66] on select "Select Debtor 1 Only Debtor 2 Only Debtor 1 And Debtor 2 Only At Least One Of T…" at bounding box center [422, 73] width 88 height 14
click at [449, 204] on button "Save & Close" at bounding box center [442, 204] width 47 height 15
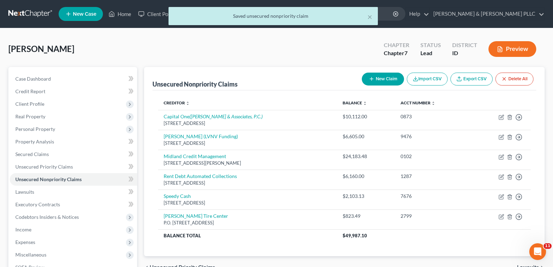
click at [385, 74] on button "New Claim" at bounding box center [383, 79] width 42 height 13
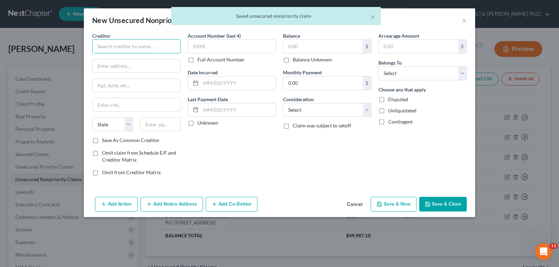
click at [131, 48] on input "text" at bounding box center [136, 46] width 88 height 14
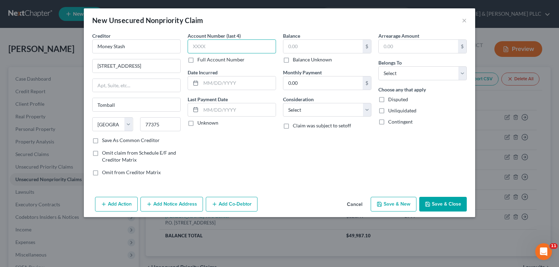
click at [206, 42] on input "text" at bounding box center [231, 46] width 88 height 14
click at [294, 45] on input "text" at bounding box center [322, 46] width 79 height 13
click at [236, 83] on input "text" at bounding box center [238, 82] width 75 height 13
click at [369, 112] on select "Select Cable / Satellite Services Collection Agency Credit Card Debt Debt Couns…" at bounding box center [327, 110] width 88 height 14
click at [283, 103] on select "Select Cable / Satellite Services Collection Agency Credit Card Debt Debt Couns…" at bounding box center [327, 110] width 88 height 14
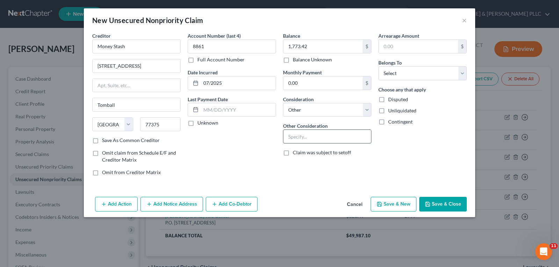
click at [319, 140] on input "text" at bounding box center [327, 136] width 88 height 13
click at [459, 70] on select "Select Debtor 1 Only Debtor 2 Only Debtor 1 And Debtor 2 Only At Least One Of T…" at bounding box center [422, 73] width 88 height 14
click at [378, 66] on select "Select Debtor 1 Only Debtor 2 Only Debtor 1 And Debtor 2 Only At Least One Of T…" at bounding box center [422, 73] width 88 height 14
click at [458, 205] on button "Save & Close" at bounding box center [442, 204] width 47 height 15
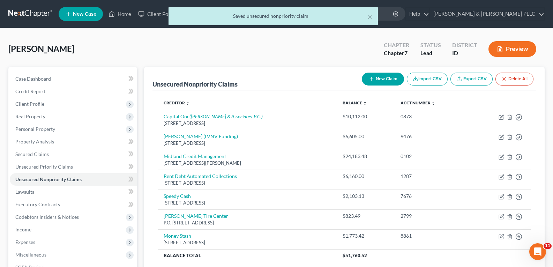
click at [372, 77] on icon "button" at bounding box center [372, 79] width 6 height 6
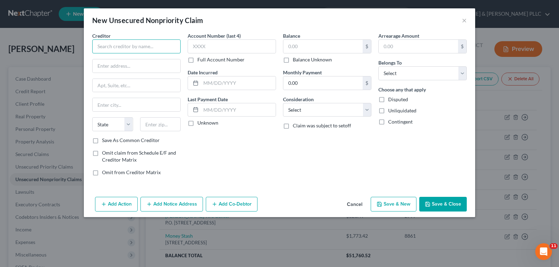
click at [170, 46] on input "text" at bounding box center [136, 46] width 88 height 14
click at [135, 45] on input "Parsona [PERSON_NAME] & [PERSON_NAME]" at bounding box center [136, 46] width 88 height 14
click at [115, 47] on input "Parsona [PERSON_NAME] & [PERSON_NAME]" at bounding box center [136, 46] width 88 height 14
click at [120, 66] on input "text" at bounding box center [137, 65] width 88 height 13
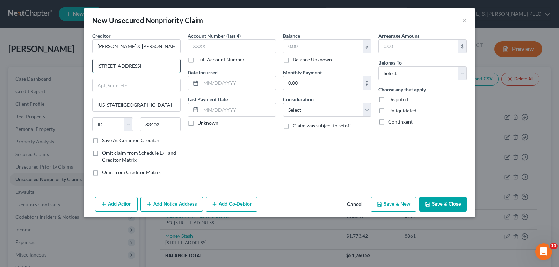
click at [142, 61] on input "[STREET_ADDRESS]" at bounding box center [137, 65] width 88 height 13
click at [239, 50] on input "text" at bounding box center [231, 46] width 88 height 14
click at [323, 44] on input "text" at bounding box center [322, 46] width 79 height 13
click at [259, 79] on input "text" at bounding box center [238, 82] width 75 height 13
drag, startPoint x: 364, startPoint y: 111, endPoint x: 365, endPoint y: 116, distance: 4.6
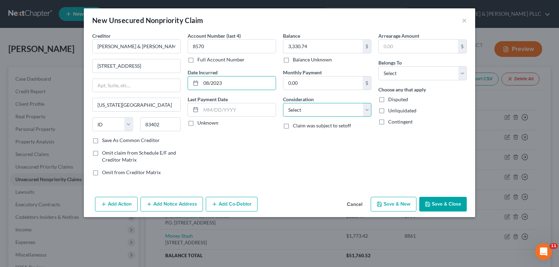
click at [364, 111] on select "Select Cable / Satellite Services Collection Agency Credit Card Debt Debt Couns…" at bounding box center [327, 110] width 88 height 14
click at [283, 103] on select "Select Cable / Satellite Services Collection Agency Credit Card Debt Debt Couns…" at bounding box center [327, 110] width 88 height 14
drag, startPoint x: 367, startPoint y: 111, endPoint x: 365, endPoint y: 115, distance: 4.4
click at [367, 111] on select "Select Cable / Satellite Services Collection Agency Credit Card Debt Debt Couns…" at bounding box center [327, 110] width 88 height 14
click at [283, 103] on select "Select Cable / Satellite Services Collection Agency Credit Card Debt Debt Couns…" at bounding box center [327, 110] width 88 height 14
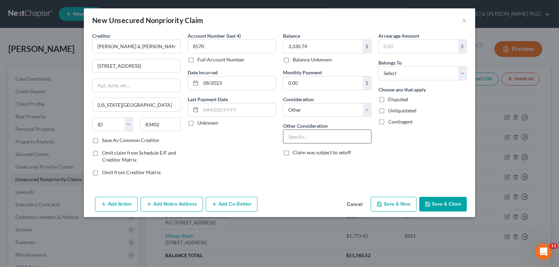
click at [333, 142] on input "text" at bounding box center [327, 136] width 88 height 13
click at [461, 74] on select "Select Debtor 1 Only Debtor 2 Only Debtor 1 And Debtor 2 Only At Least One Of T…" at bounding box center [422, 73] width 88 height 14
click at [378, 66] on select "Select Debtor 1 Only Debtor 2 Only Debtor 1 And Debtor 2 Only At Least One Of T…" at bounding box center [422, 73] width 88 height 14
click at [393, 211] on button "Save & New" at bounding box center [393, 204] width 46 height 15
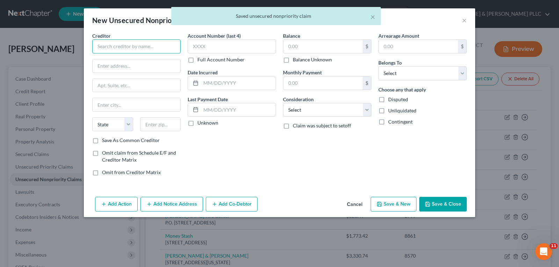
click at [120, 44] on input "text" at bounding box center [136, 46] width 88 height 14
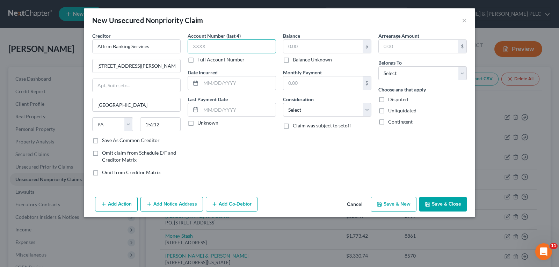
click at [196, 48] on input "text" at bounding box center [231, 46] width 88 height 14
click at [301, 47] on input "text" at bounding box center [322, 46] width 79 height 13
click at [231, 87] on input "text" at bounding box center [238, 82] width 75 height 13
drag, startPoint x: 367, startPoint y: 112, endPoint x: 362, endPoint y: 116, distance: 6.4
click at [367, 112] on select "Select Cable / Satellite Services Collection Agency Credit Card Debt Debt Couns…" at bounding box center [327, 110] width 88 height 14
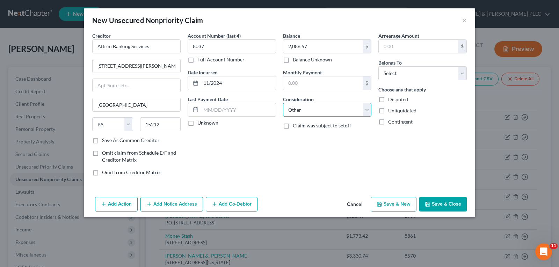
click at [283, 103] on select "Select Cable / Satellite Services Collection Agency Credit Card Debt Debt Couns…" at bounding box center [327, 110] width 88 height 14
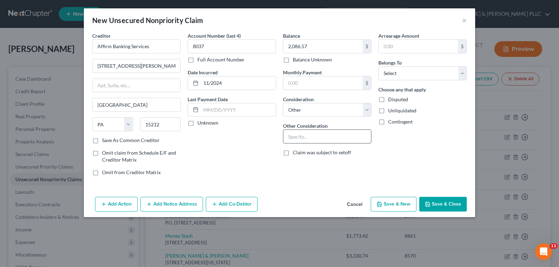
click at [322, 140] on input "text" at bounding box center [327, 136] width 88 height 13
drag, startPoint x: 463, startPoint y: 72, endPoint x: 446, endPoint y: 80, distance: 18.0
click at [461, 73] on select "Select Debtor 1 Only Debtor 2 Only Debtor 1 And Debtor 2 Only At Least One Of T…" at bounding box center [422, 73] width 88 height 14
click at [378, 66] on select "Select Debtor 1 Only Debtor 2 Only Debtor 1 And Debtor 2 Only At Least One Of T…" at bounding box center [422, 73] width 88 height 14
click at [442, 211] on button "Save & Close" at bounding box center [442, 204] width 47 height 15
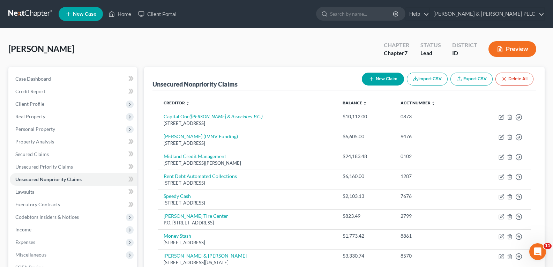
click at [442, 211] on td "2799" at bounding box center [432, 219] width 75 height 20
click at [381, 81] on button "New Claim" at bounding box center [383, 79] width 42 height 13
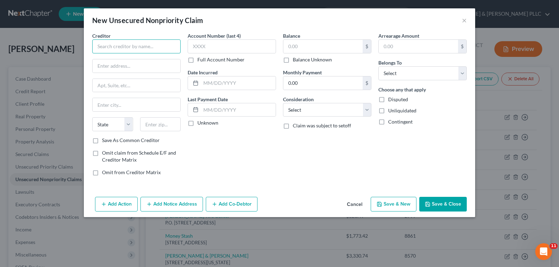
click at [168, 46] on input "text" at bounding box center [136, 46] width 88 height 14
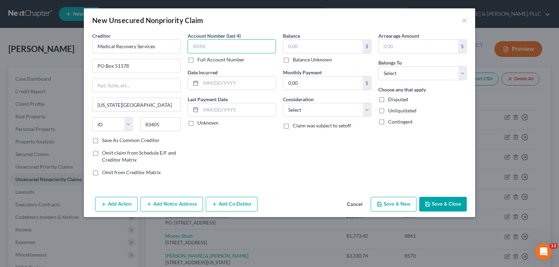
click at [221, 42] on input "text" at bounding box center [231, 46] width 88 height 14
click at [298, 44] on input "text" at bounding box center [322, 46] width 79 height 13
click at [366, 115] on select "Select Cable / Satellite Services Collection Agency Credit Card Debt Debt Couns…" at bounding box center [327, 110] width 88 height 14
click at [283, 103] on select "Select Cable / Satellite Services Collection Agency Credit Card Debt Debt Couns…" at bounding box center [327, 110] width 88 height 14
drag, startPoint x: 460, startPoint y: 72, endPoint x: 448, endPoint y: 80, distance: 14.1
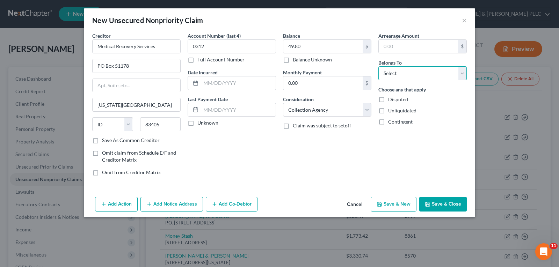
click at [460, 73] on select "Select Debtor 1 Only Debtor 2 Only Debtor 1 And Debtor 2 Only At Least One Of T…" at bounding box center [422, 73] width 88 height 14
click at [378, 66] on select "Select Debtor 1 Only Debtor 2 Only Debtor 1 And Debtor 2 Only At Least One Of T…" at bounding box center [422, 73] width 88 height 14
click at [456, 203] on button "Save & Close" at bounding box center [442, 204] width 47 height 15
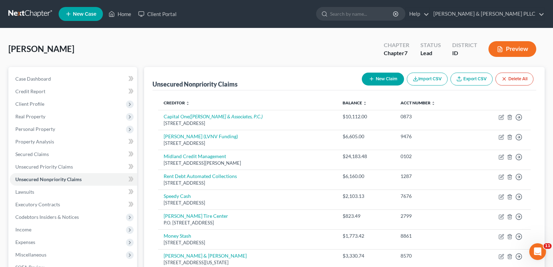
click at [386, 77] on button "New Claim" at bounding box center [383, 79] width 42 height 13
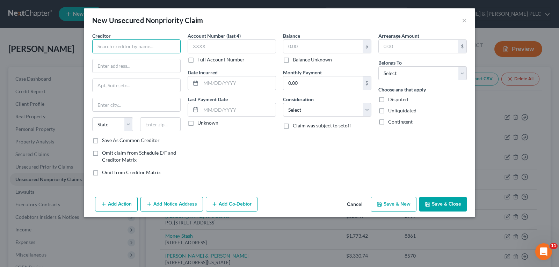
click at [162, 45] on input "text" at bounding box center [136, 46] width 88 height 14
click at [226, 43] on input "text" at bounding box center [231, 46] width 88 height 14
click at [306, 47] on input "text" at bounding box center [322, 46] width 79 height 13
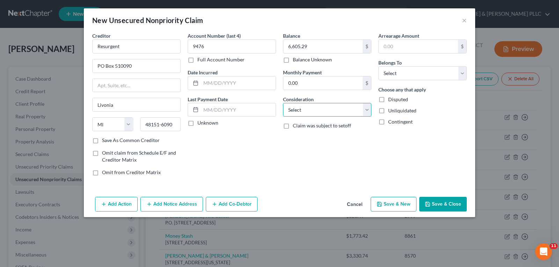
drag, startPoint x: 365, startPoint y: 111, endPoint x: 362, endPoint y: 116, distance: 5.8
click at [366, 111] on select "Select Cable / Satellite Services Collection Agency Credit Card Debt Debt Couns…" at bounding box center [327, 110] width 88 height 14
click at [283, 103] on select "Select Cable / Satellite Services Collection Agency Credit Card Debt Debt Couns…" at bounding box center [327, 110] width 88 height 14
drag, startPoint x: 464, startPoint y: 75, endPoint x: 455, endPoint y: 80, distance: 11.1
click at [463, 76] on select "Select Debtor 1 Only Debtor 2 Only Debtor 1 And Debtor 2 Only At Least One Of T…" at bounding box center [422, 73] width 88 height 14
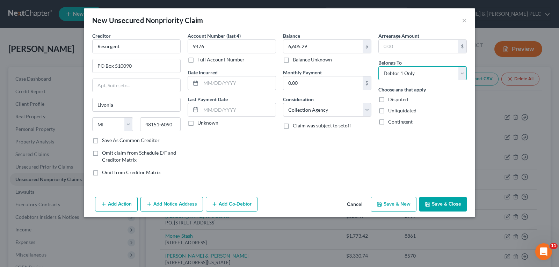
click at [378, 66] on select "Select Debtor 1 Only Debtor 2 Only Debtor 1 And Debtor 2 Only At Least One Of T…" at bounding box center [422, 73] width 88 height 14
click at [401, 202] on button "Save & New" at bounding box center [393, 204] width 46 height 15
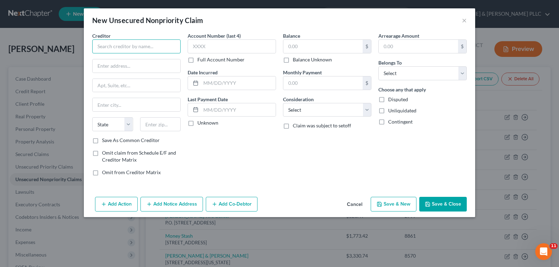
click at [145, 45] on input "text" at bounding box center [136, 46] width 88 height 14
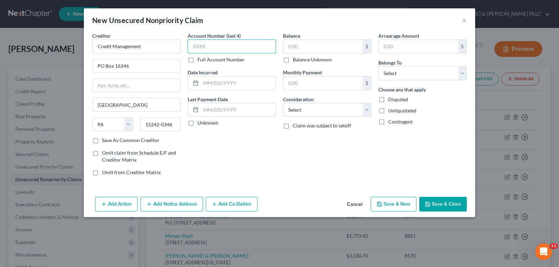
click at [202, 46] on input "text" at bounding box center [231, 46] width 88 height 14
click at [300, 46] on input "text" at bounding box center [322, 46] width 79 height 13
drag, startPoint x: 365, startPoint y: 108, endPoint x: 347, endPoint y: 116, distance: 19.1
click at [365, 108] on select "Select Cable / Satellite Services Collection Agency Credit Card Debt Debt Couns…" at bounding box center [327, 110] width 88 height 14
click at [283, 103] on select "Select Cable / Satellite Services Collection Agency Credit Card Debt Debt Couns…" at bounding box center [327, 110] width 88 height 14
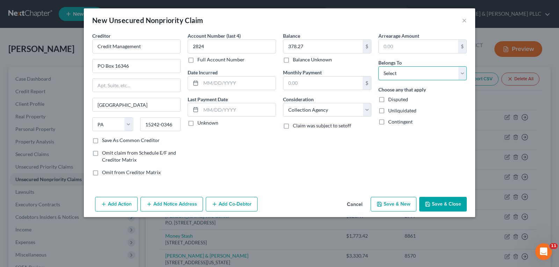
click at [460, 72] on select "Select Debtor 1 Only Debtor 2 Only Debtor 1 And Debtor 2 Only At Least One Of T…" at bounding box center [422, 73] width 88 height 14
click at [378, 66] on select "Select Debtor 1 Only Debtor 2 Only Debtor 1 And Debtor 2 Only At Least One Of T…" at bounding box center [422, 73] width 88 height 14
click at [452, 202] on button "Save & Close" at bounding box center [442, 204] width 47 height 15
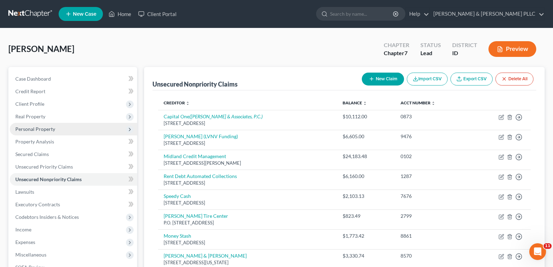
drag, startPoint x: 45, startPoint y: 123, endPoint x: 49, endPoint y: 124, distance: 3.9
click at [45, 124] on span "Personal Property" at bounding box center [73, 129] width 127 height 13
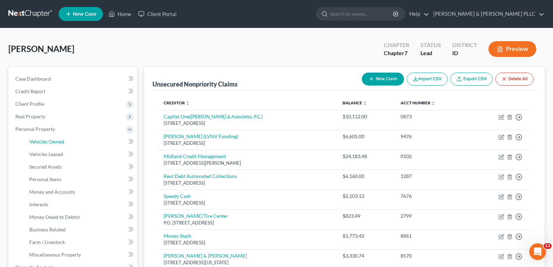
drag, startPoint x: 61, startPoint y: 139, endPoint x: 132, endPoint y: 137, distance: 70.9
click at [61, 139] on span "Vehicles Owned" at bounding box center [46, 142] width 35 height 6
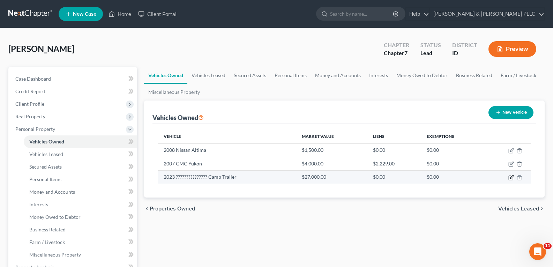
click at [509, 178] on icon "button" at bounding box center [511, 178] width 4 height 4
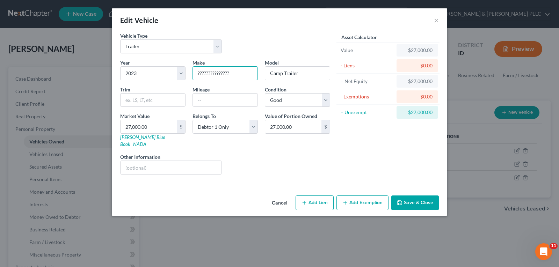
drag, startPoint x: 238, startPoint y: 74, endPoint x: 87, endPoint y: 50, distance: 153.8
click at [88, 50] on div "Edit Vehicle × Vehicle Type Select Automobile Truck Trailer Watercraft Aircraft…" at bounding box center [279, 133] width 559 height 267
click at [182, 76] on select "Select 2026 2025 2024 2023 2022 2021 2020 2019 2018 2017 2016 2015 2014 2013 20…" at bounding box center [152, 73] width 65 height 14
click at [120, 66] on select "Select 2026 2025 2024 2023 2022 2021 2020 2019 2018 2017 2016 2015 2014 2013 20…" at bounding box center [152, 73] width 65 height 14
click at [416, 195] on button "Save & Close" at bounding box center [414, 202] width 47 height 15
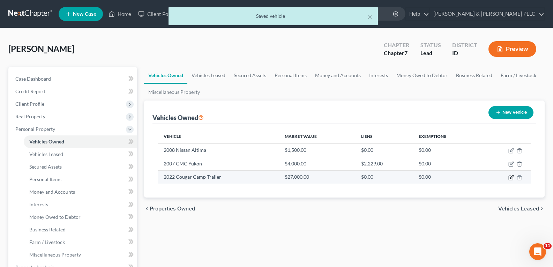
drag, startPoint x: 512, startPoint y: 178, endPoint x: 489, endPoint y: 175, distance: 23.6
click at [511, 178] on icon "button" at bounding box center [512, 178] width 6 height 6
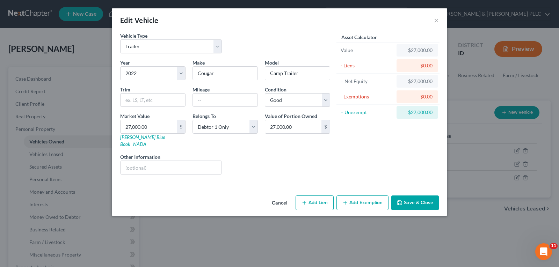
click at [407, 195] on button "Save & Close" at bounding box center [414, 202] width 47 height 15
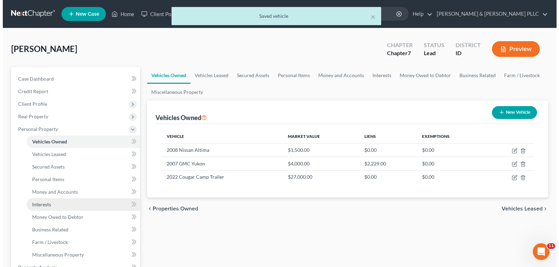
scroll to position [35, 0]
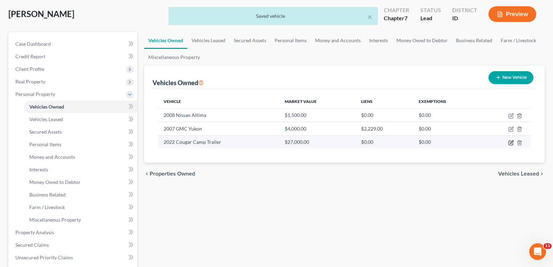
click at [511, 143] on icon "button" at bounding box center [511, 141] width 3 height 3
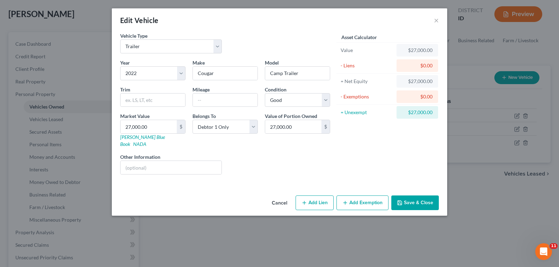
click at [315, 198] on button "Add Lien" at bounding box center [314, 202] width 38 height 15
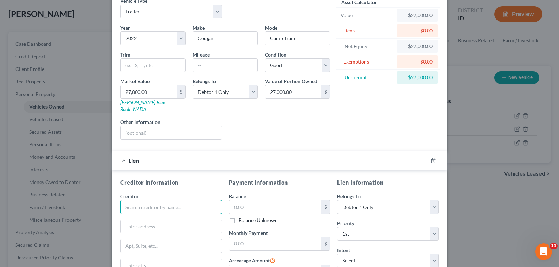
click at [200, 200] on input "text" at bounding box center [171, 207] width 102 height 14
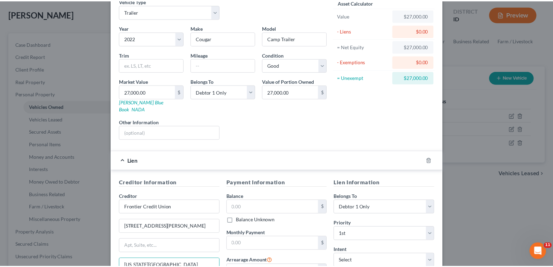
scroll to position [115, 0]
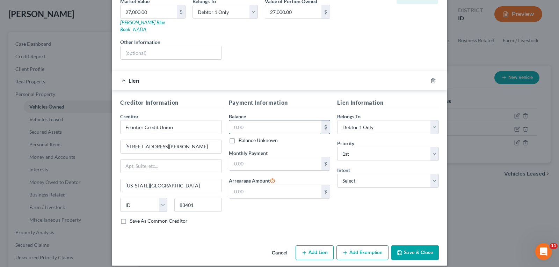
click at [278, 120] on input "text" at bounding box center [275, 126] width 93 height 13
click at [432, 177] on select "Select Surrender Redeem Reaffirm Avoid Other" at bounding box center [388, 181] width 102 height 14
click at [337, 174] on select "Select Surrender Redeem Reaffirm Avoid Other" at bounding box center [388, 181] width 102 height 14
click at [409, 246] on button "Save & Close" at bounding box center [414, 252] width 47 height 15
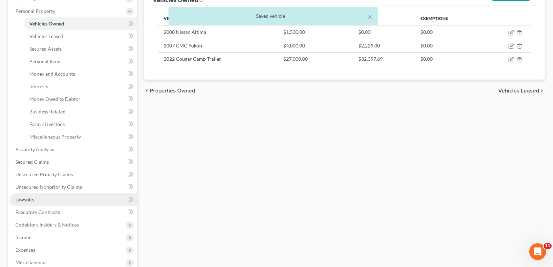
scroll to position [140, 0]
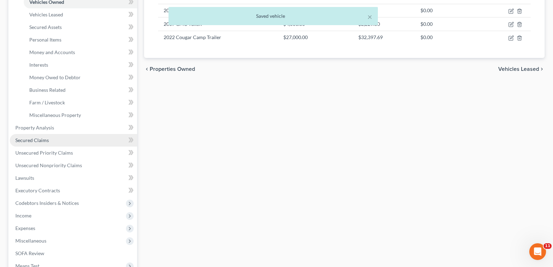
click at [44, 140] on span "Secured Claims" at bounding box center [32, 140] width 34 height 6
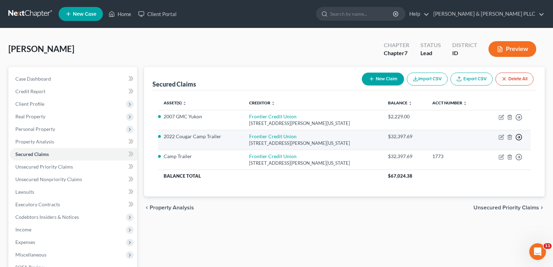
click at [517, 135] on circle "button" at bounding box center [519, 137] width 6 height 6
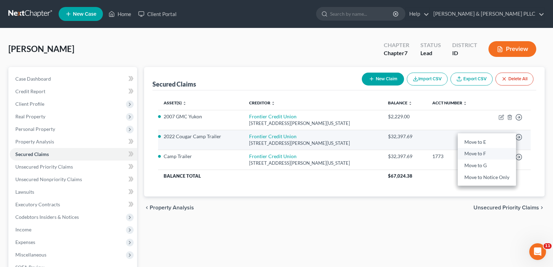
click at [486, 152] on link "Move to F" at bounding box center [487, 154] width 58 height 12
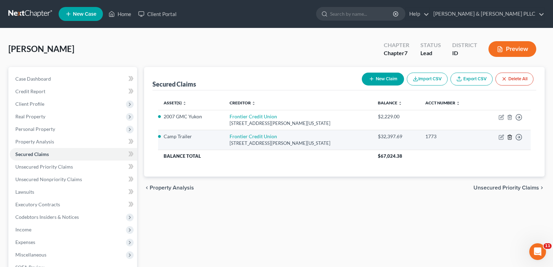
click at [511, 137] on icon "button" at bounding box center [510, 137] width 6 height 6
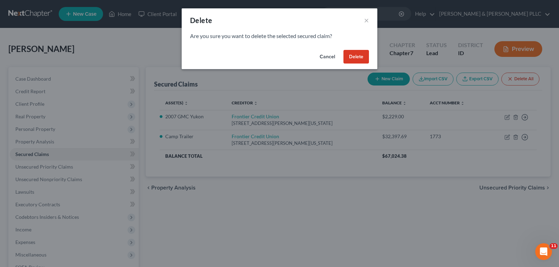
click at [349, 51] on button "Delete" at bounding box center [355, 57] width 25 height 14
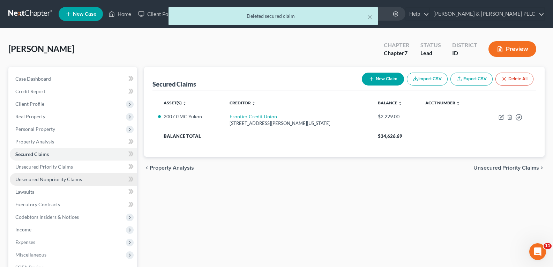
click at [56, 179] on span "Unsecured Nonpriority Claims" at bounding box center [48, 179] width 67 height 6
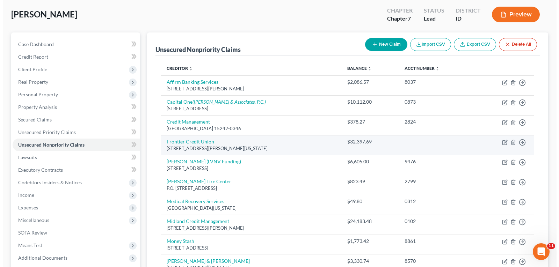
scroll to position [35, 0]
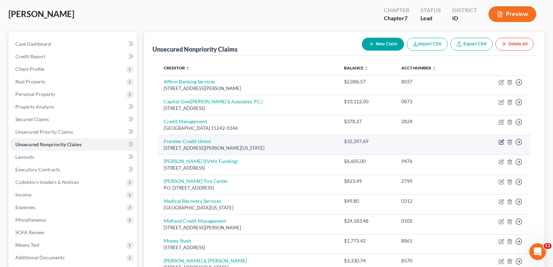
click at [499, 142] on icon "button" at bounding box center [502, 142] width 6 height 6
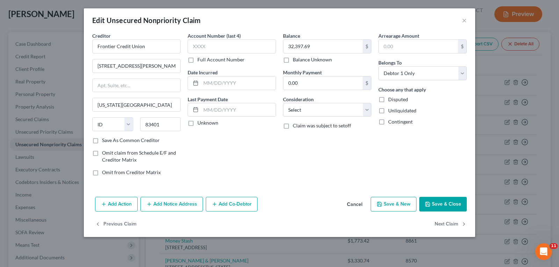
click at [120, 203] on button "Add Action" at bounding box center [116, 204] width 43 height 15
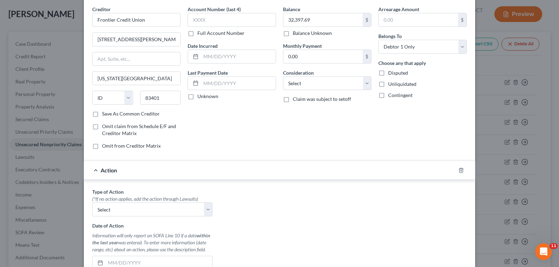
scroll to position [70, 0]
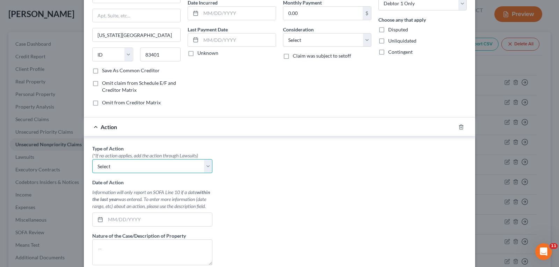
drag, startPoint x: 205, startPoint y: 167, endPoint x: 183, endPoint y: 172, distance: 22.7
click at [205, 167] on select "Select Repossession Garnishment Foreclosure Personal Injury Attached, Seized, O…" at bounding box center [152, 166] width 120 height 14
click at [92, 159] on select "Select Repossession Garnishment Foreclosure Personal Injury Attached, Seized, O…" at bounding box center [152, 166] width 120 height 14
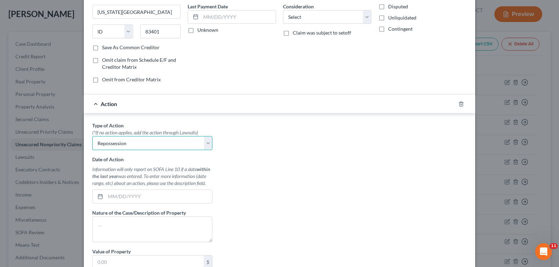
scroll to position [105, 0]
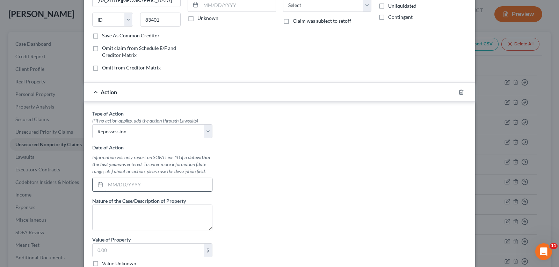
click at [158, 182] on input "text" at bounding box center [158, 184] width 106 height 13
click at [157, 211] on textarea at bounding box center [152, 218] width 120 height 26
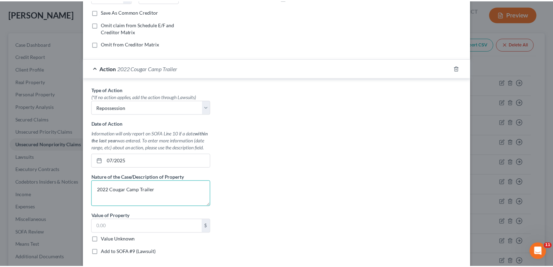
scroll to position [175, 0]
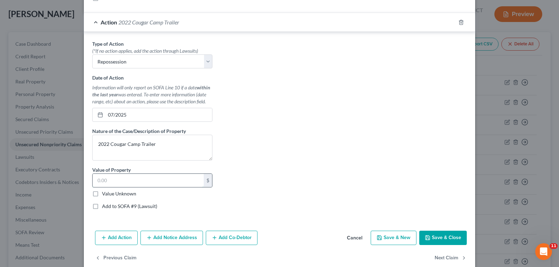
click at [154, 181] on input "text" at bounding box center [148, 180] width 111 height 13
click at [448, 238] on button "Save & Close" at bounding box center [442, 238] width 47 height 15
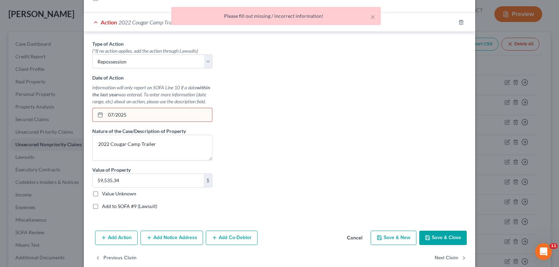
click at [113, 117] on input "07/2025" at bounding box center [158, 114] width 106 height 13
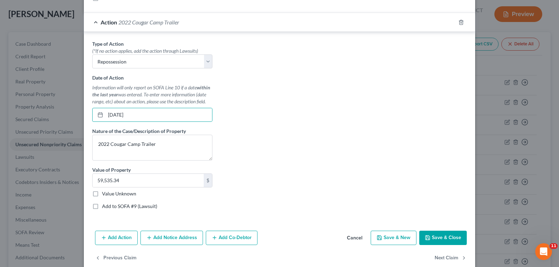
drag, startPoint x: 443, startPoint y: 234, endPoint x: 448, endPoint y: 233, distance: 4.6
click at [443, 233] on button "Save & Close" at bounding box center [442, 238] width 47 height 15
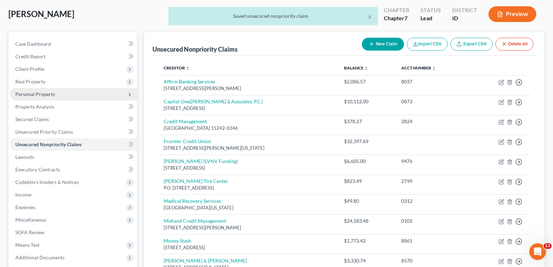
click at [39, 94] on span "Personal Property" at bounding box center [35, 94] width 40 height 6
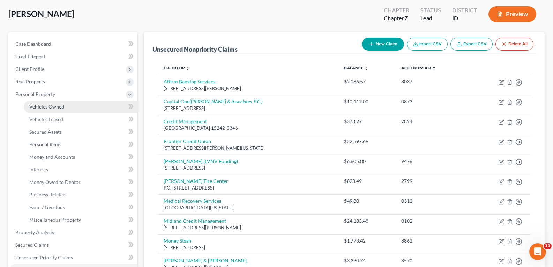
click at [48, 105] on span "Vehicles Owned" at bounding box center [46, 107] width 35 height 6
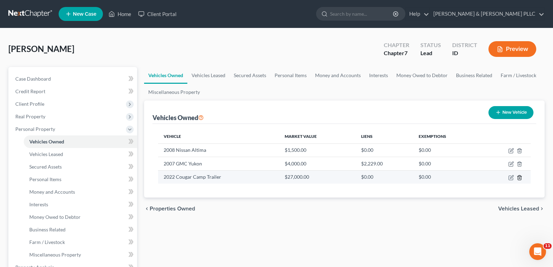
click at [520, 176] on icon "button" at bounding box center [520, 178] width 6 height 6
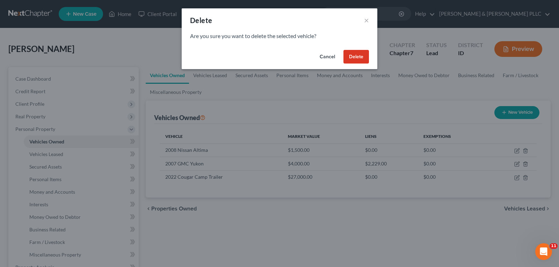
click at [358, 53] on button "Delete" at bounding box center [355, 57] width 25 height 14
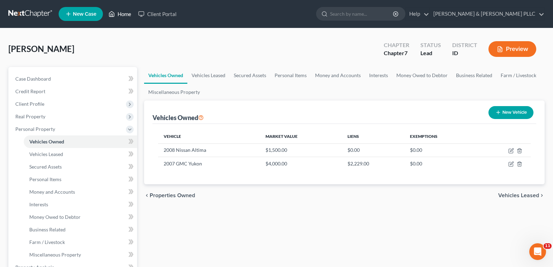
click at [124, 13] on link "Home" at bounding box center [120, 14] width 30 height 13
